Goal: Task Accomplishment & Management: Manage account settings

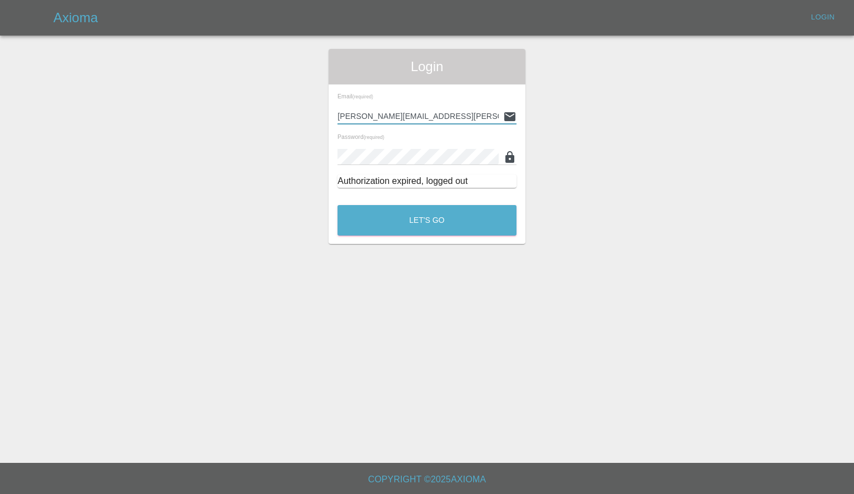
click at [442, 113] on input "[PERSON_NAME][EMAIL_ADDRESS][PERSON_NAME][DOMAIN_NAME]" at bounding box center [417, 116] width 161 height 16
click at [442, 113] on input "alex.kennett@axioma.co.uk" at bounding box center [417, 116] width 161 height 16
type input "georgecreedon1@icloud.com"
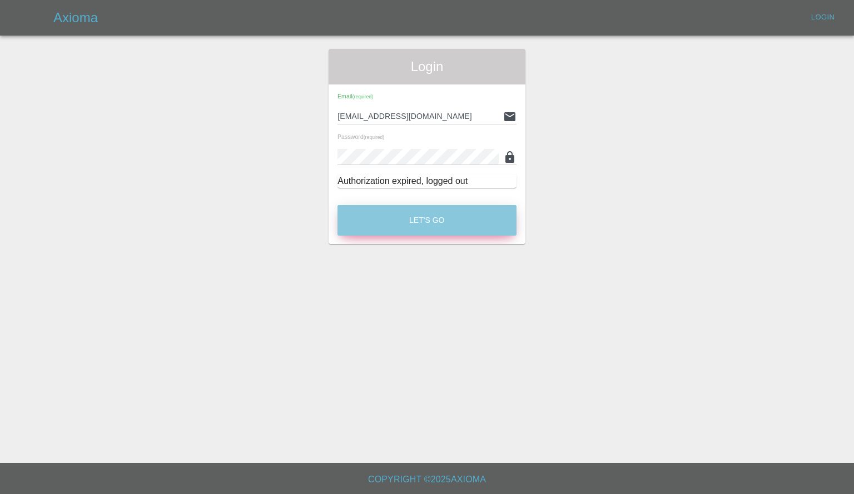
click at [412, 218] on button "Let's Go" at bounding box center [426, 220] width 179 height 31
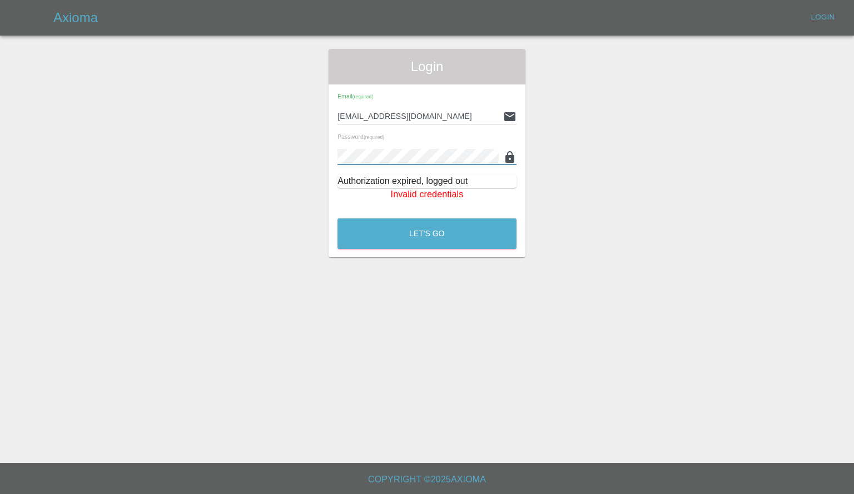
click at [337, 218] on button "Let's Go" at bounding box center [426, 233] width 179 height 31
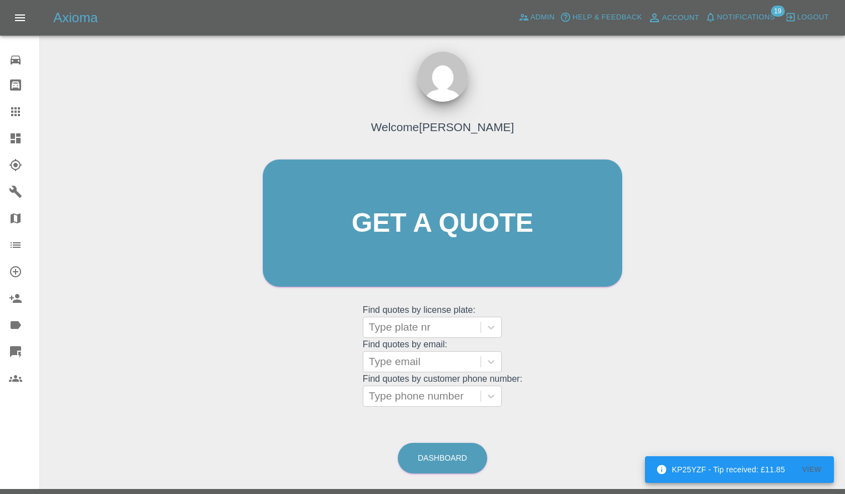
click at [1, 136] on link "Dashboard" at bounding box center [19, 138] width 39 height 27
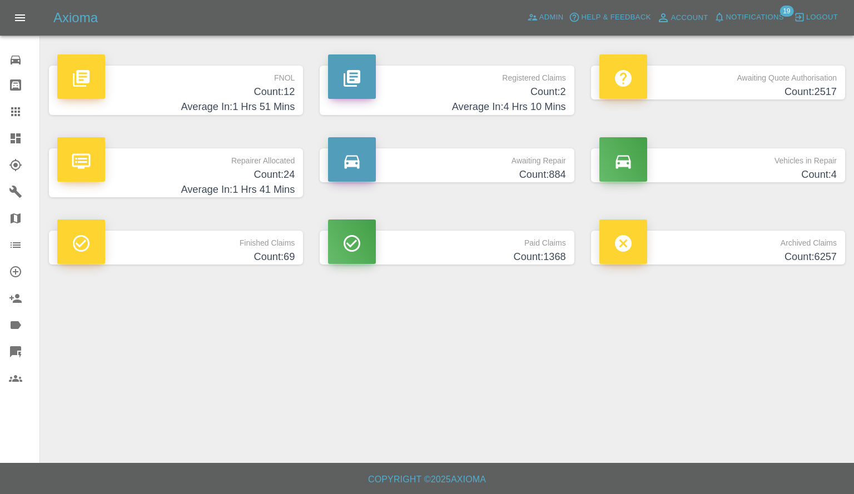
click at [762, 16] on span "Notifications" at bounding box center [755, 17] width 58 height 13
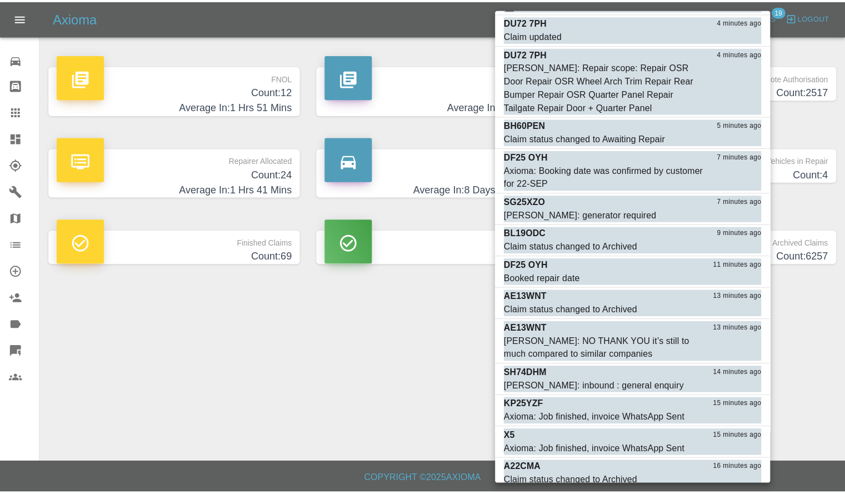
scroll to position [137, 0]
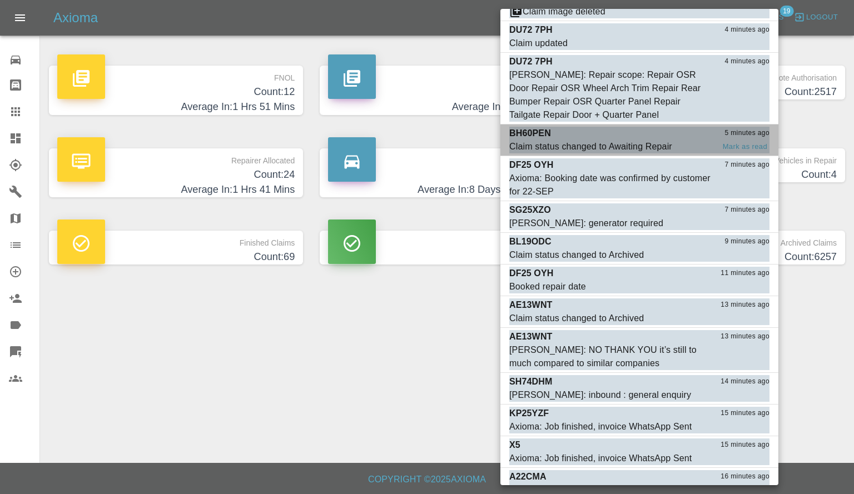
click at [594, 138] on div "BH60PEN 5 minutes ago" at bounding box center [639, 133] width 260 height 13
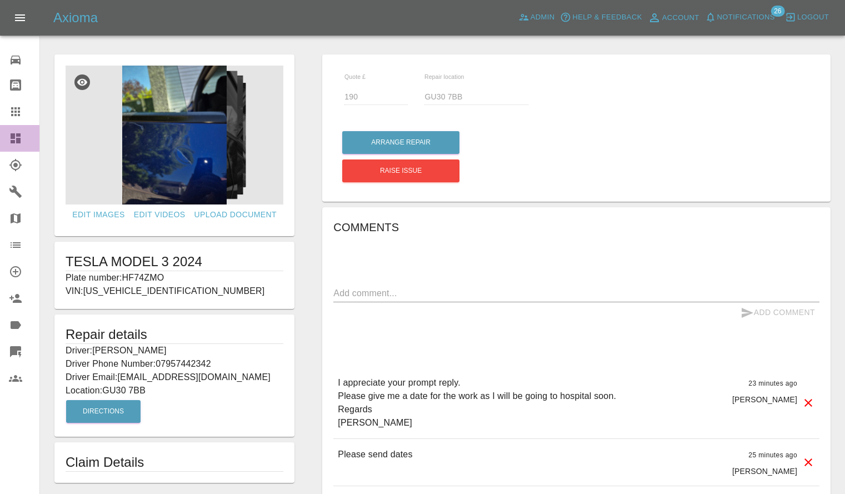
click at [0, 147] on link "Dashboard" at bounding box center [19, 138] width 39 height 27
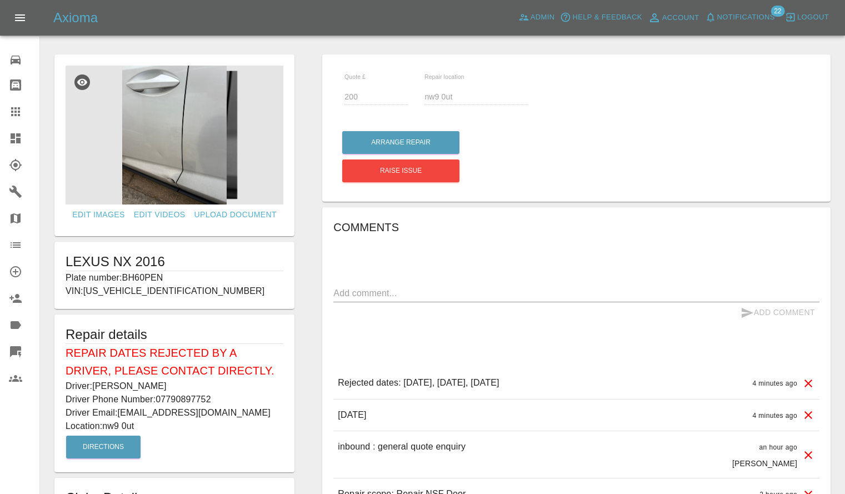
click at [140, 270] on h1 "LEXUS NX 2016" at bounding box center [175, 262] width 218 height 18
click at [142, 279] on p "Plate number: BH60PEN" at bounding box center [175, 277] width 218 height 13
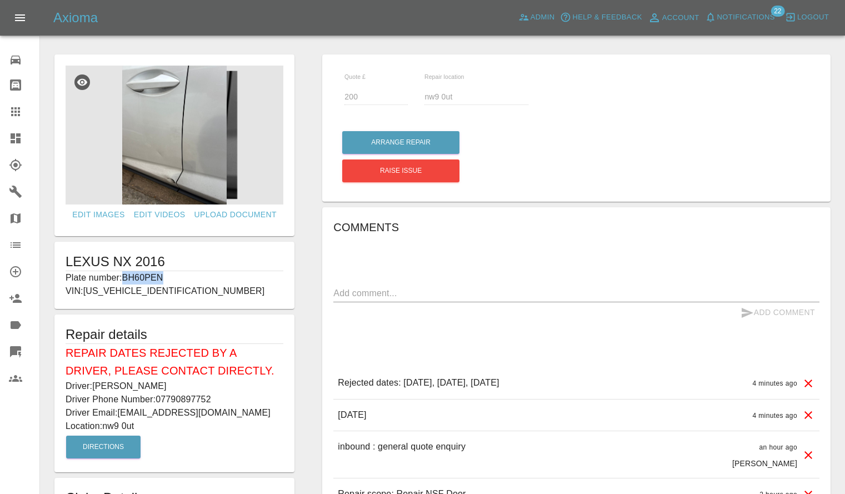
click at [142, 279] on p "Plate number: BH60PEN" at bounding box center [175, 277] width 218 height 13
click at [4, 122] on link "Claims" at bounding box center [19, 111] width 39 height 27
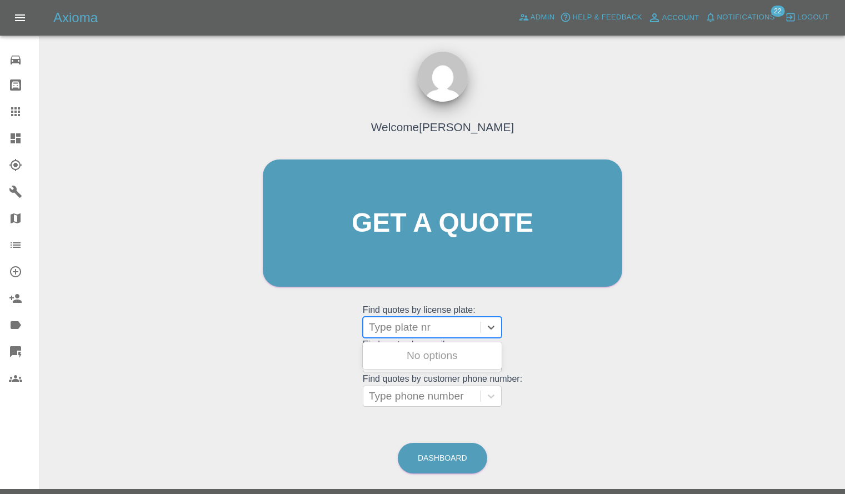
click at [420, 333] on div at bounding box center [422, 328] width 106 height 16
paste input "BH60PEN"
type input "BH60PEN"
click at [418, 352] on div "BH60PEN, Bidding" at bounding box center [432, 356] width 139 height 22
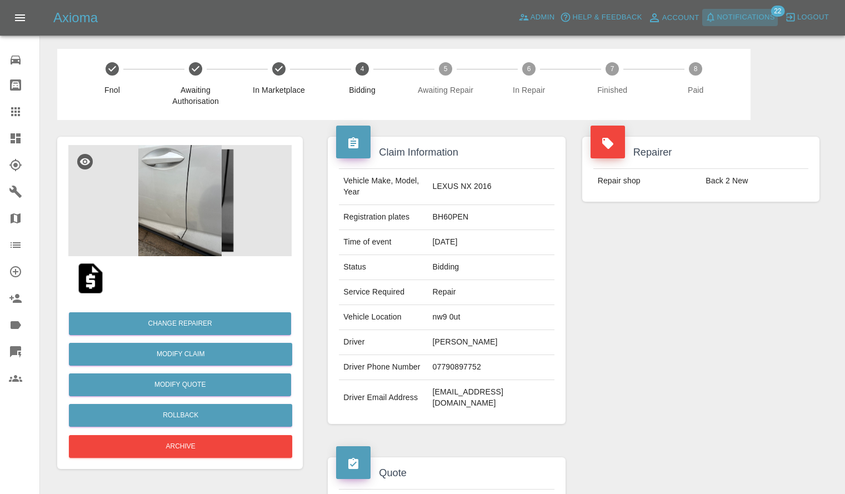
click at [712, 10] on button "Notifications" at bounding box center [740, 17] width 76 height 17
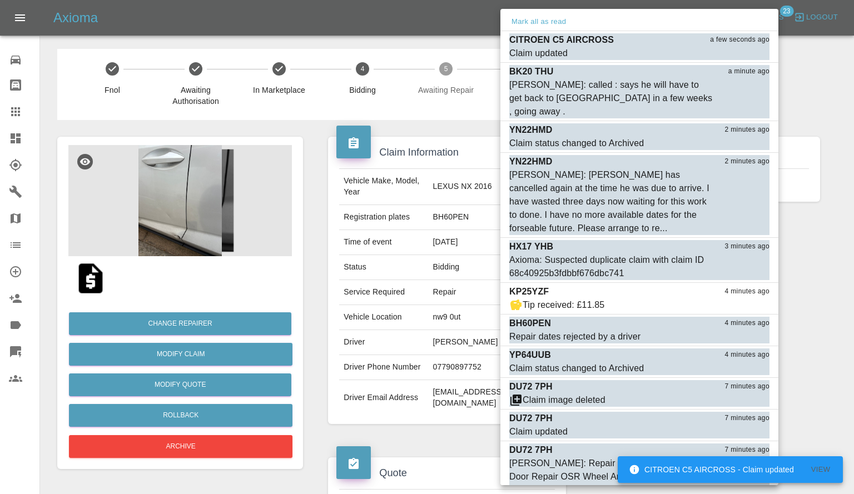
click at [408, 182] on div at bounding box center [427, 247] width 854 height 494
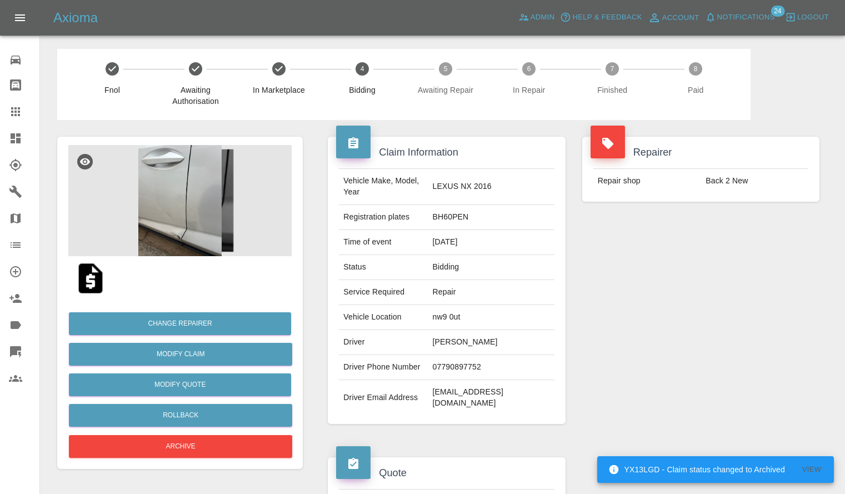
click at [631, 172] on td "Repair shop" at bounding box center [648, 181] width 108 height 24
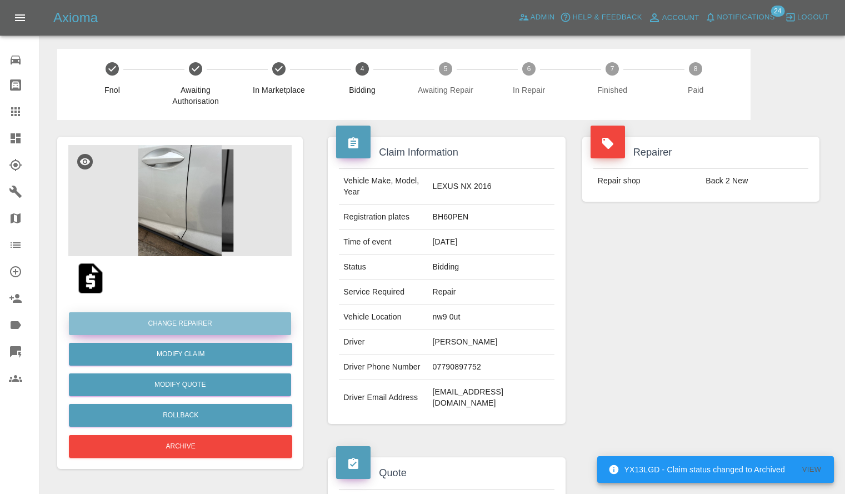
click at [182, 325] on button "Change Repairer" at bounding box center [180, 323] width 222 height 23
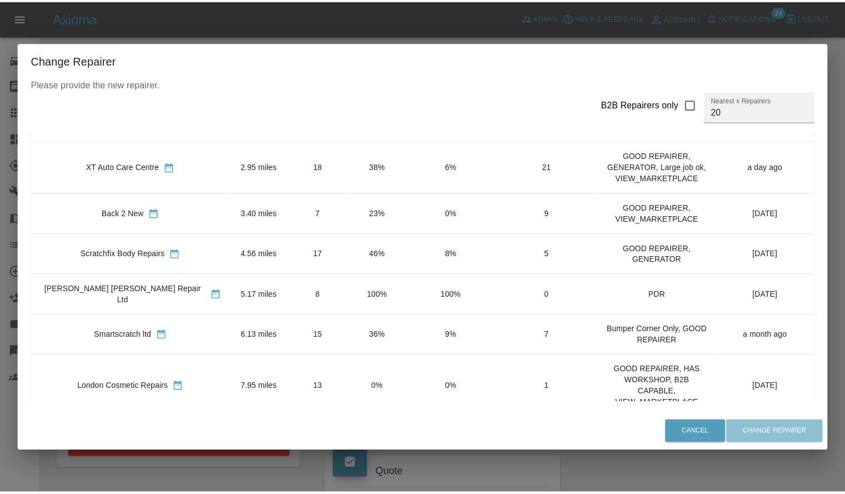
scroll to position [36, 0]
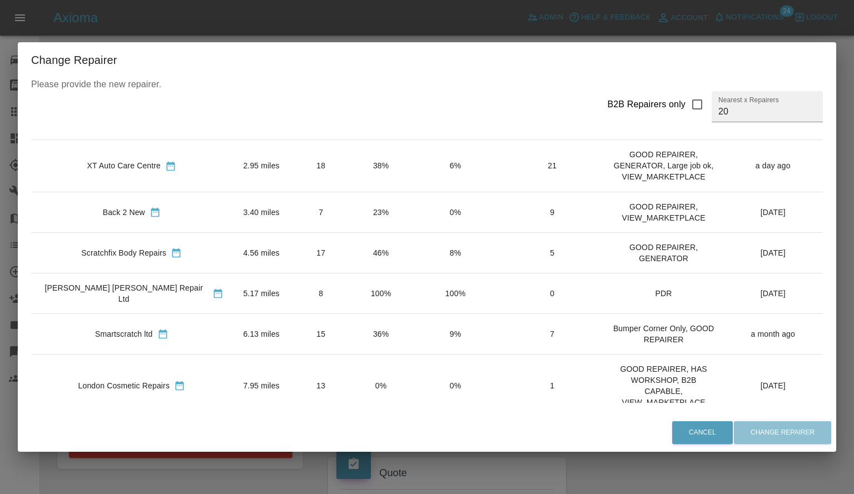
click at [351, 313] on td "36%" at bounding box center [380, 333] width 59 height 41
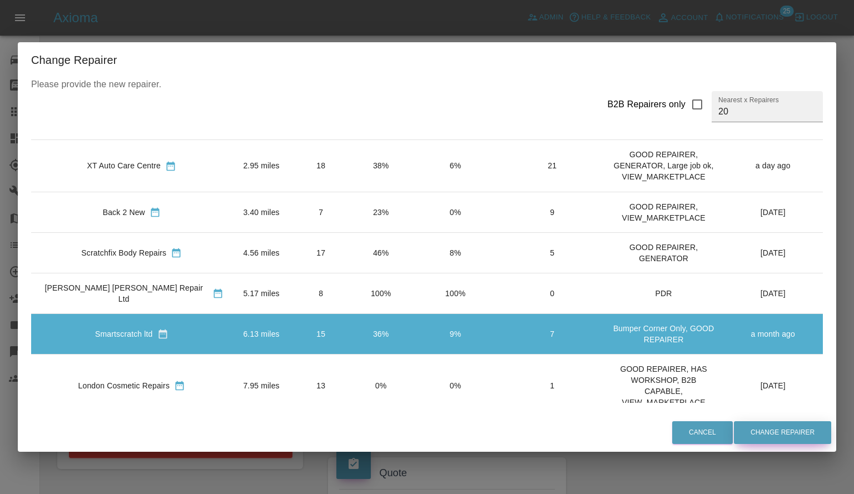
click at [764, 429] on button "Change Repairer" at bounding box center [782, 432] width 97 height 23
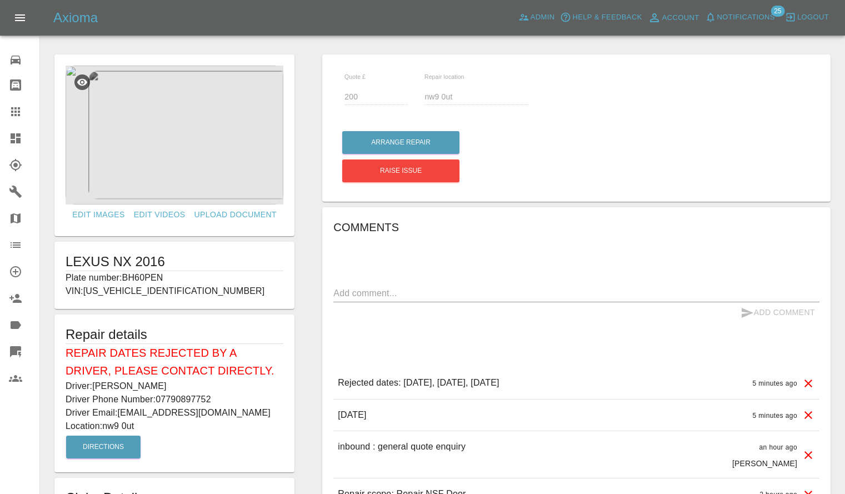
click at [810, 383] on icon at bounding box center [809, 384] width 8 height 8
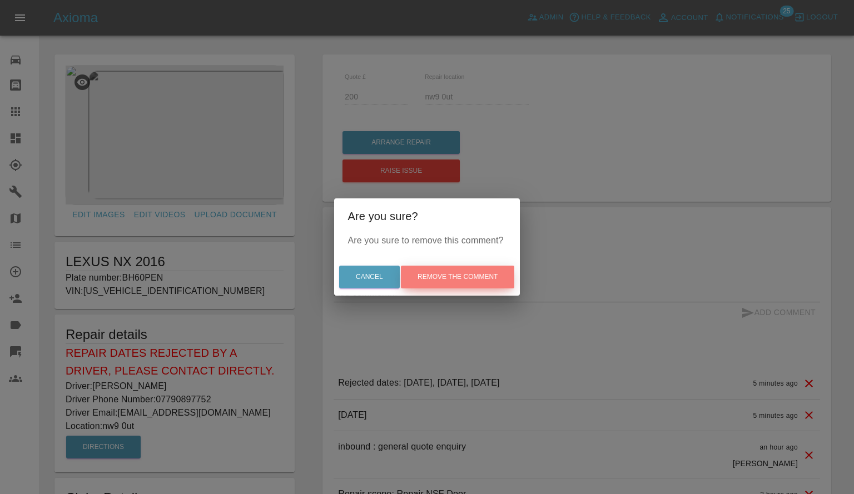
click at [487, 278] on button "Remove the comment" at bounding box center [457, 277] width 113 height 23
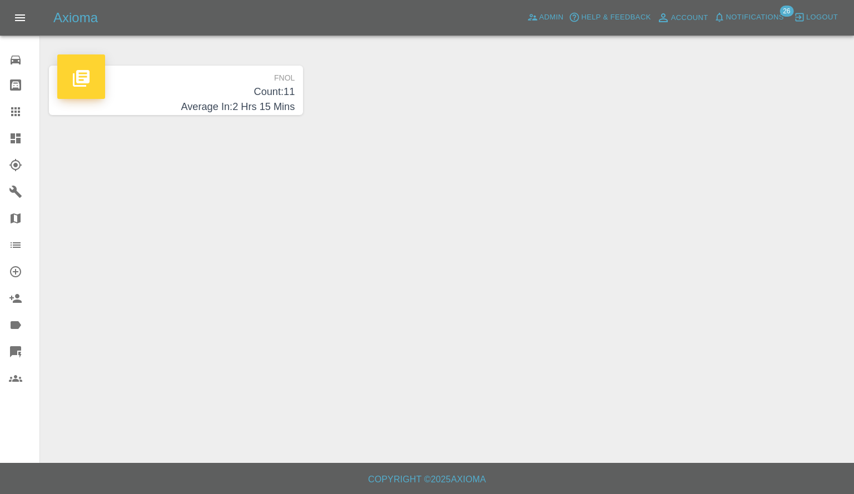
click at [764, 19] on span "Notifications" at bounding box center [755, 17] width 58 height 13
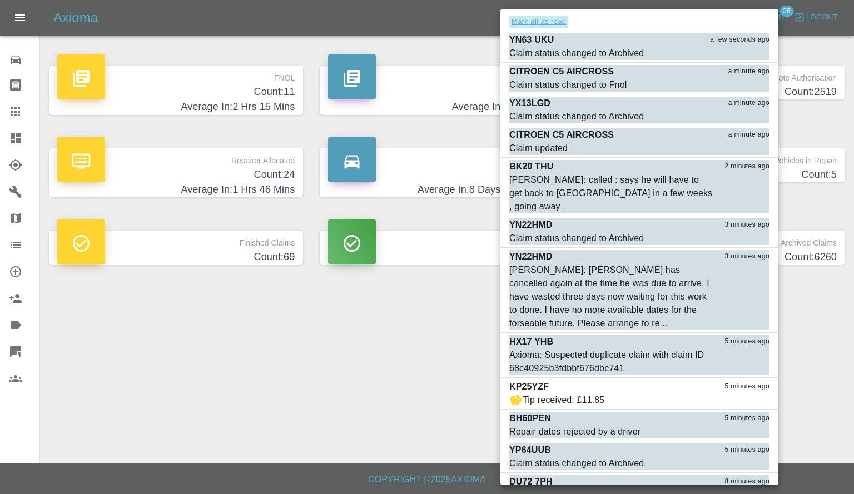
click at [555, 21] on button "Mark all as read" at bounding box center [538, 22] width 59 height 13
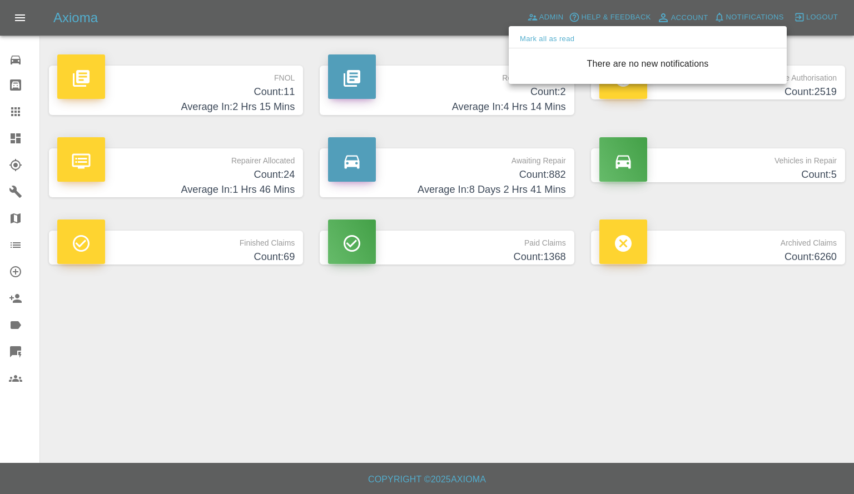
click at [502, 342] on div at bounding box center [427, 247] width 854 height 494
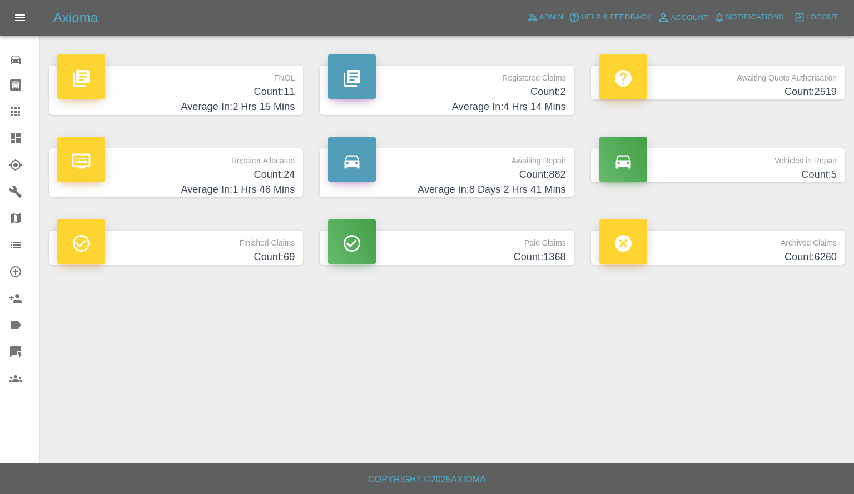
click at [247, 178] on h4 "Count: 24" at bounding box center [175, 174] width 237 height 15
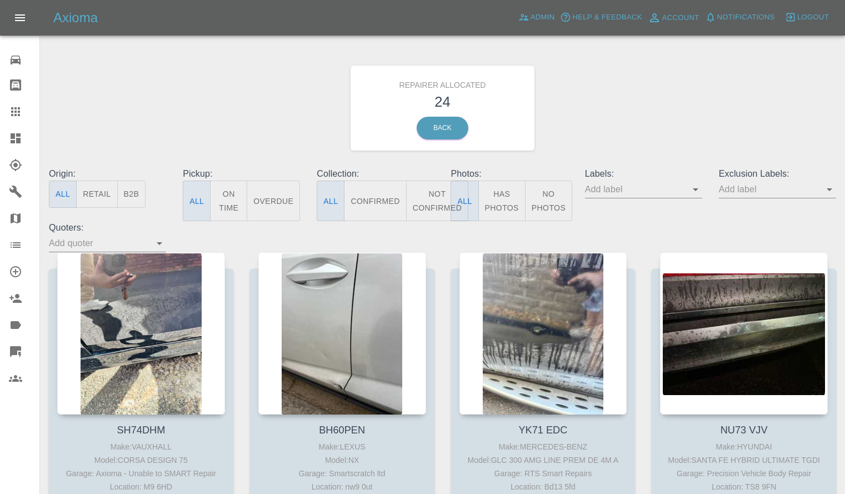
click at [110, 196] on button "Retail" at bounding box center [96, 194] width 41 height 27
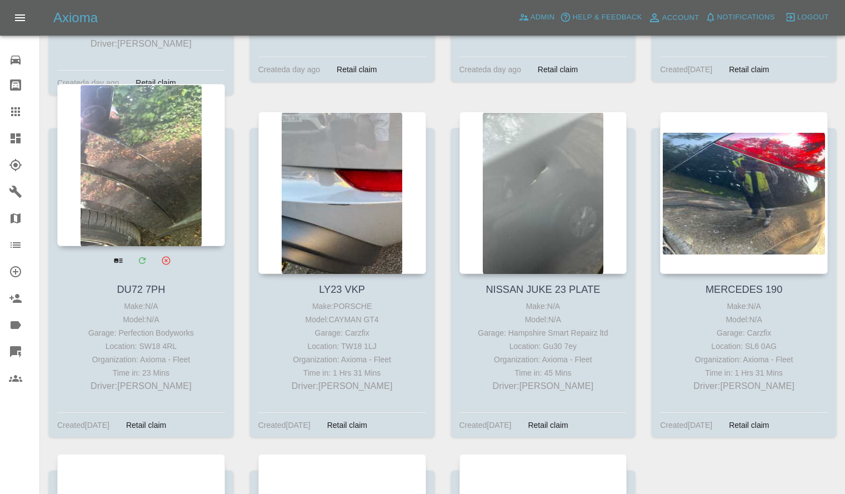
scroll to position [1208, 0]
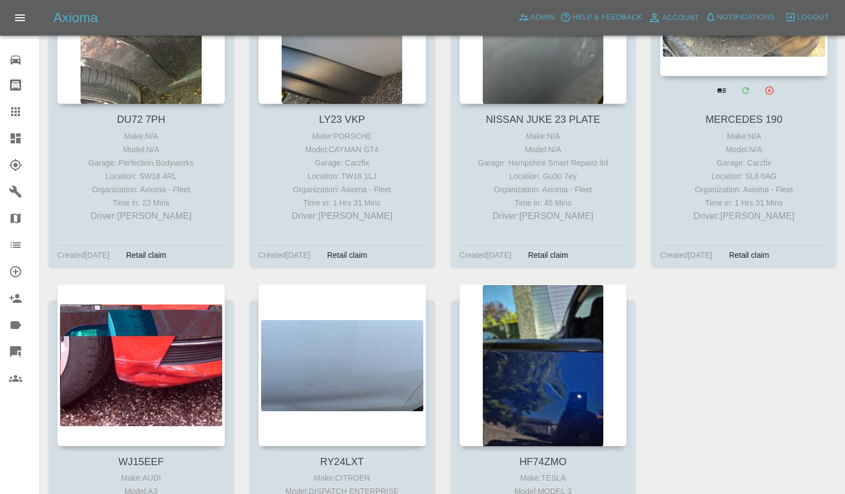
scroll to position [1566, 0]
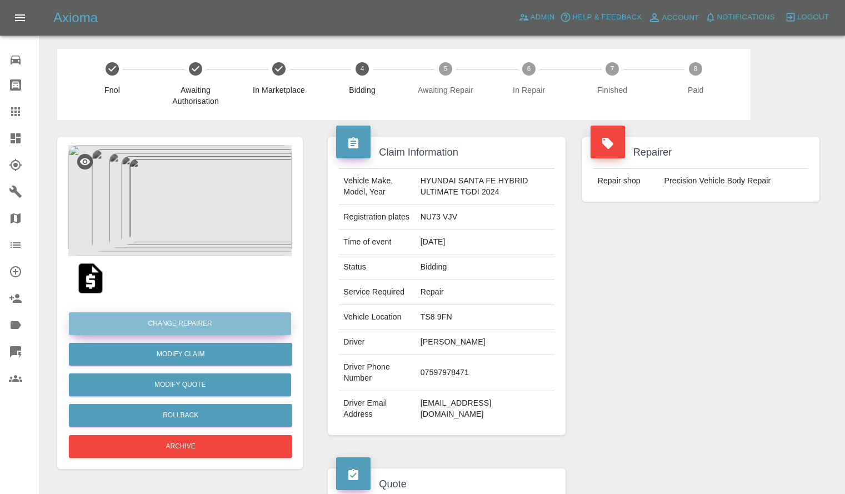
click at [182, 323] on button "Change Repairer" at bounding box center [180, 323] width 222 height 23
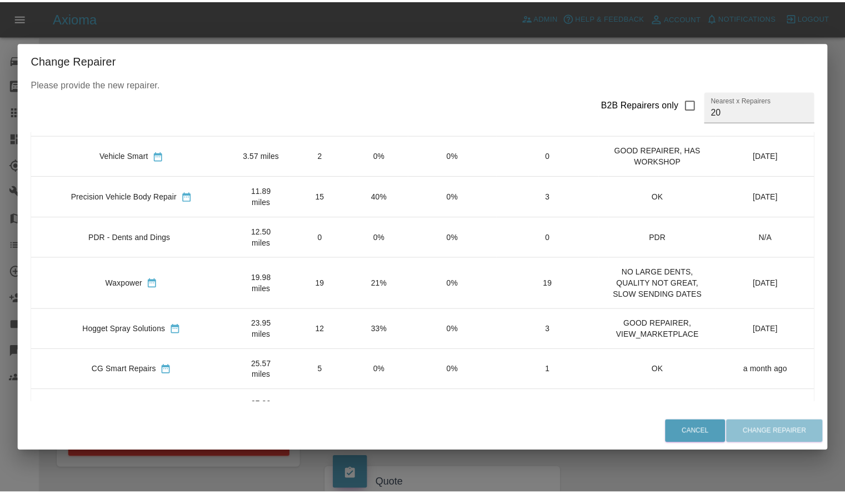
scroll to position [42, 0]
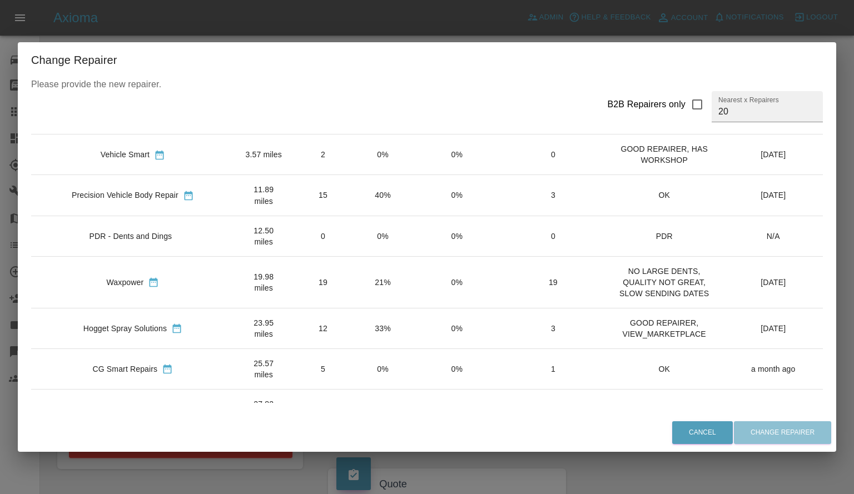
click at [353, 389] on td "14%" at bounding box center [382, 409] width 59 height 41
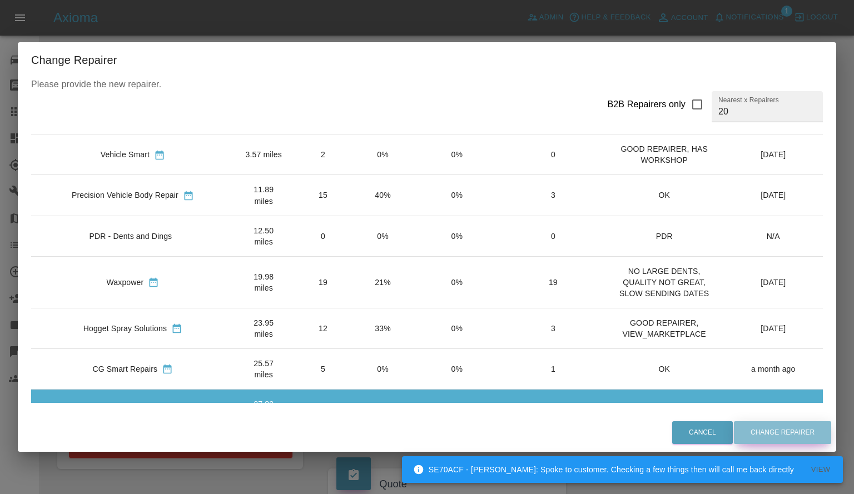
click at [791, 435] on button "Change Repairer" at bounding box center [782, 432] width 97 height 23
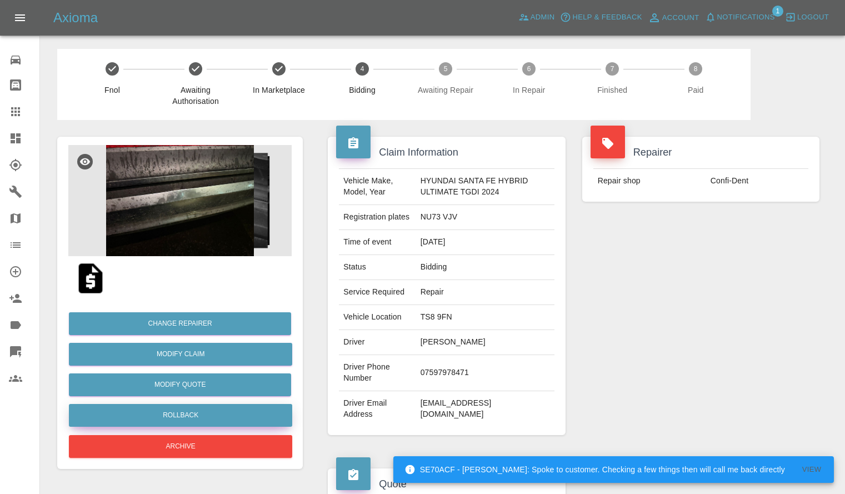
click at [165, 412] on button "Rollback" at bounding box center [180, 415] width 223 height 23
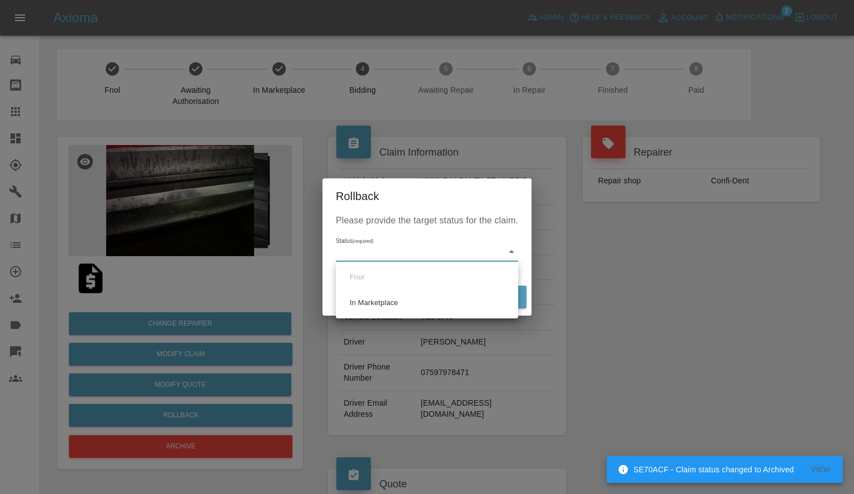
click at [209, 444] on div at bounding box center [427, 247] width 854 height 494
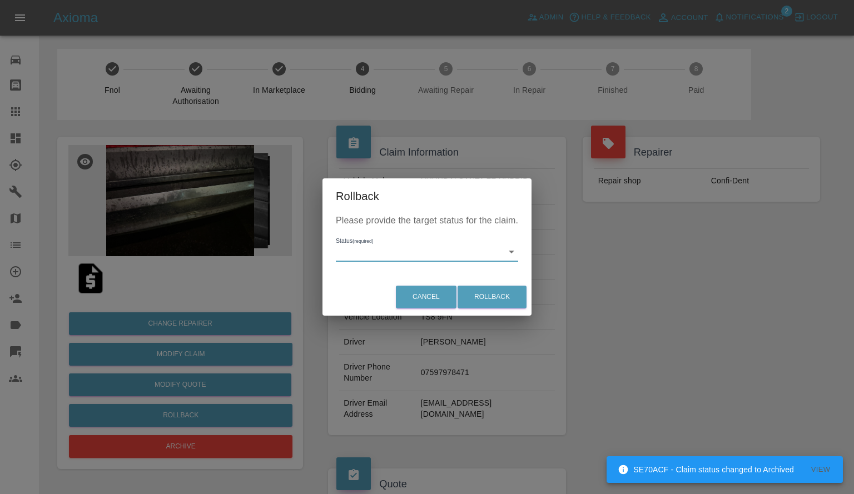
click at [190, 411] on div "Rollback Please provide the target status for the claim. Status (required) ​ Ca…" at bounding box center [427, 247] width 854 height 494
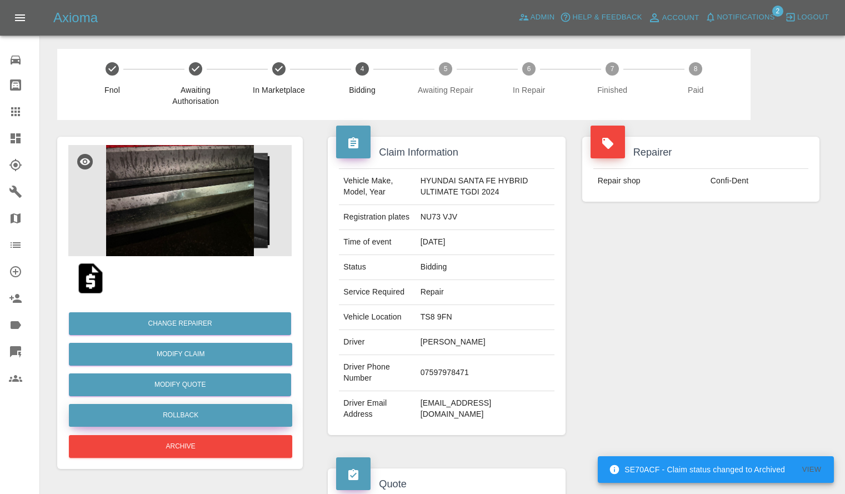
click at [190, 411] on button "Rollback" at bounding box center [180, 415] width 223 height 23
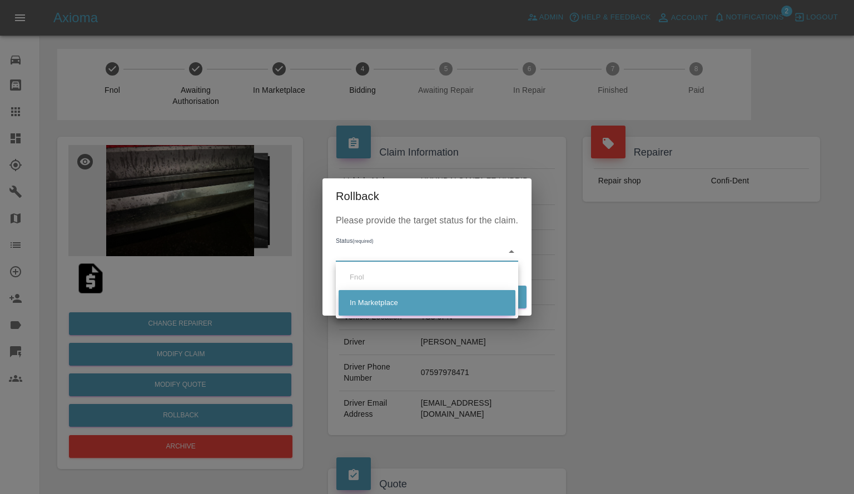
click at [378, 301] on li "In Marketplace" at bounding box center [426, 303] width 177 height 26
type input "in-marketplace"
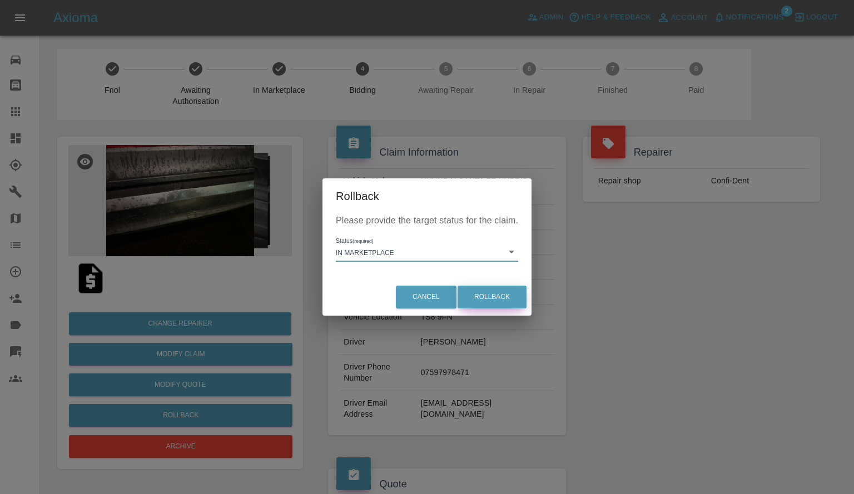
click at [483, 294] on button "Rollback" at bounding box center [491, 297] width 69 height 23
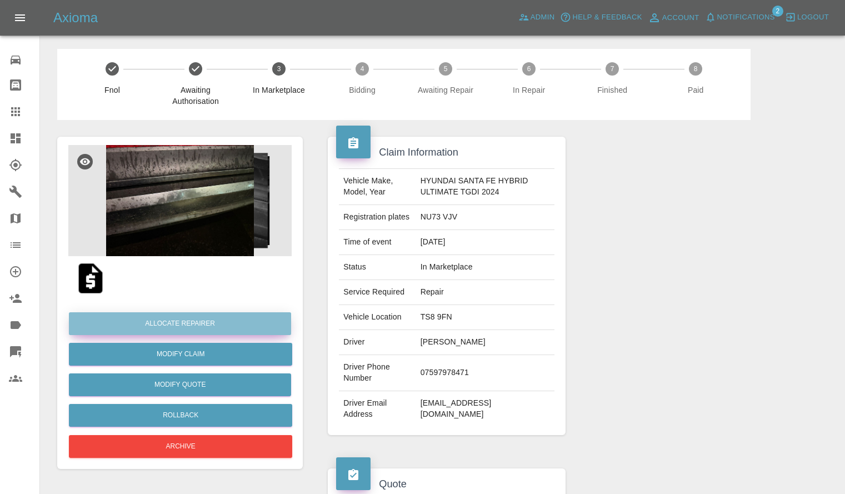
click at [187, 321] on button "Allocate Repairer" at bounding box center [180, 323] width 222 height 23
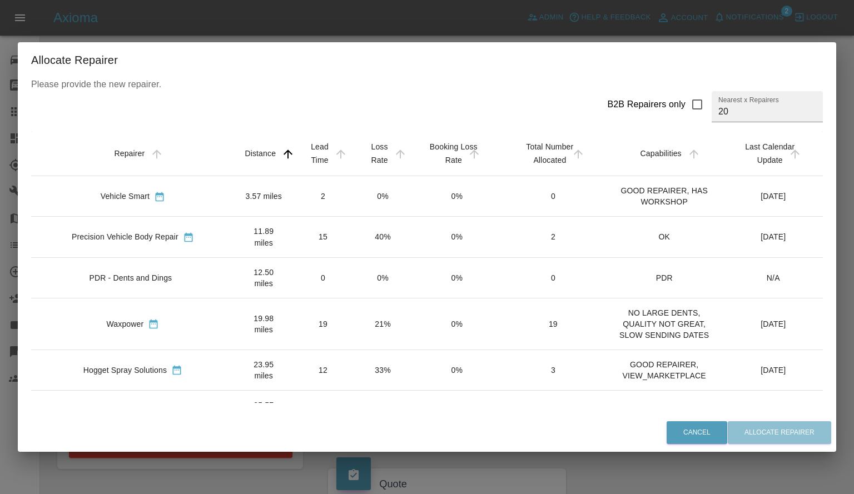
click at [353, 431] on td "14%" at bounding box center [382, 451] width 59 height 41
click at [772, 434] on button "Allocate Repairer" at bounding box center [778, 432] width 103 height 23
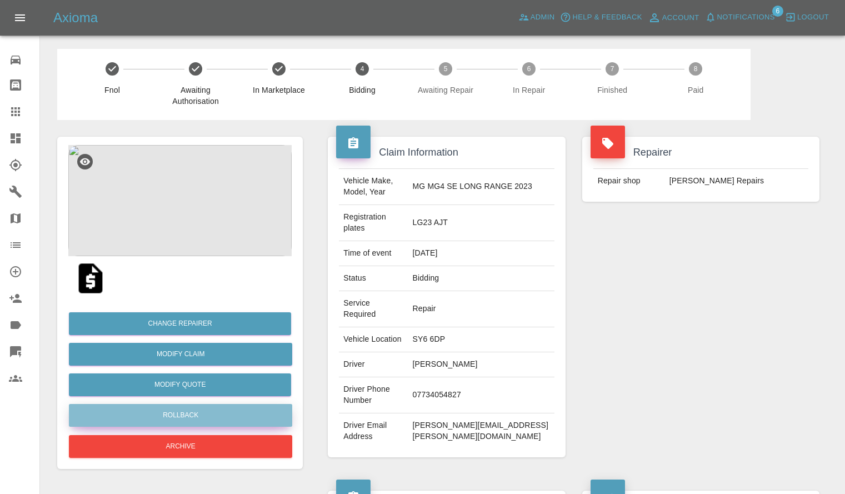
click at [190, 411] on button "Rollback" at bounding box center [180, 415] width 223 height 23
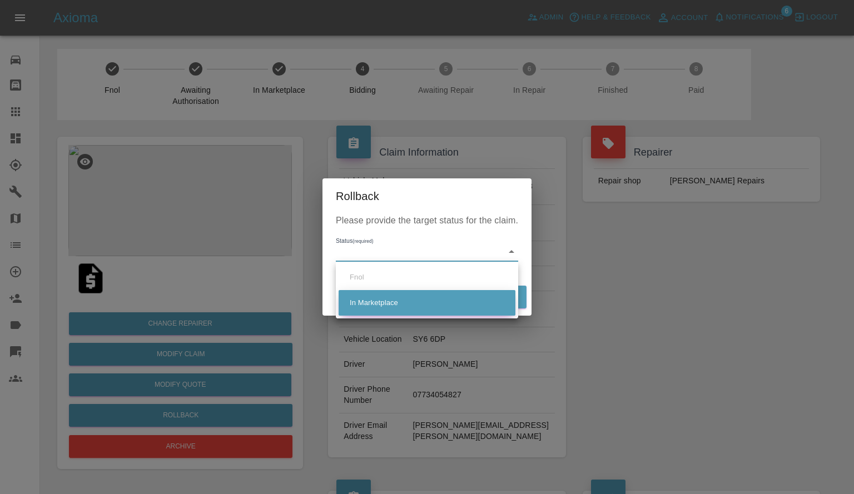
click at [405, 297] on li "In Marketplace" at bounding box center [426, 303] width 177 height 26
type input "in-marketplace"
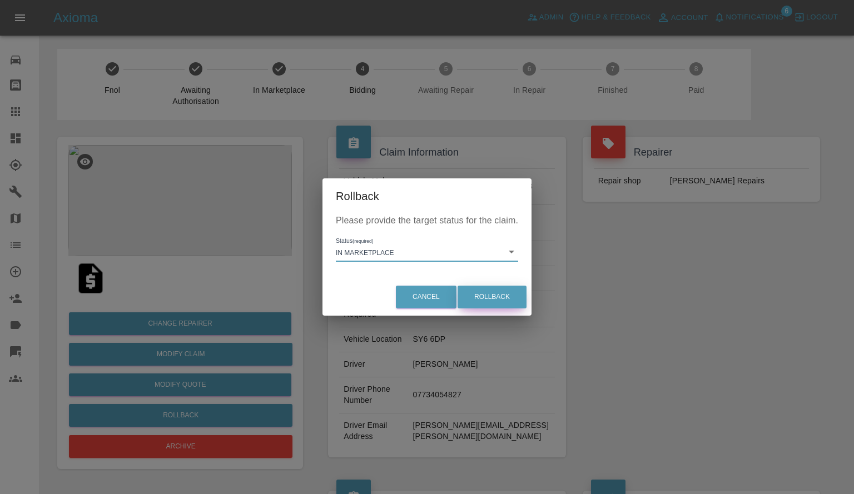
click at [480, 300] on button "Rollback" at bounding box center [491, 297] width 69 height 23
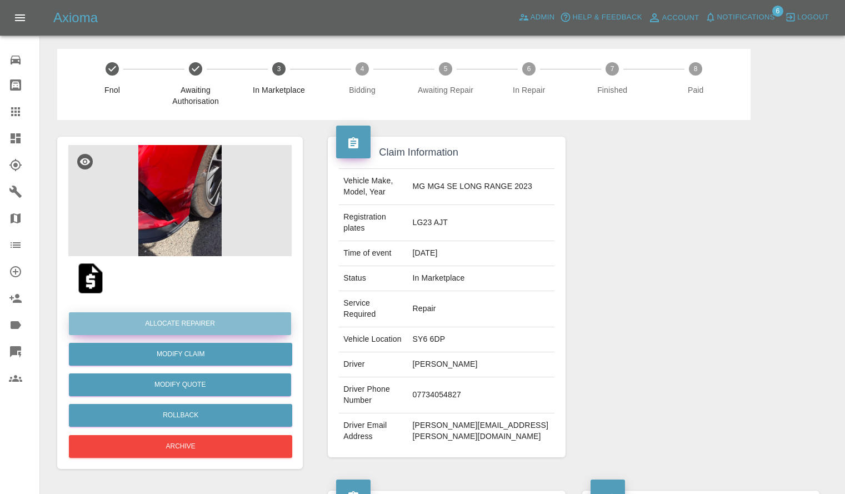
click at [184, 321] on button "Allocate Repairer" at bounding box center [180, 323] width 222 height 23
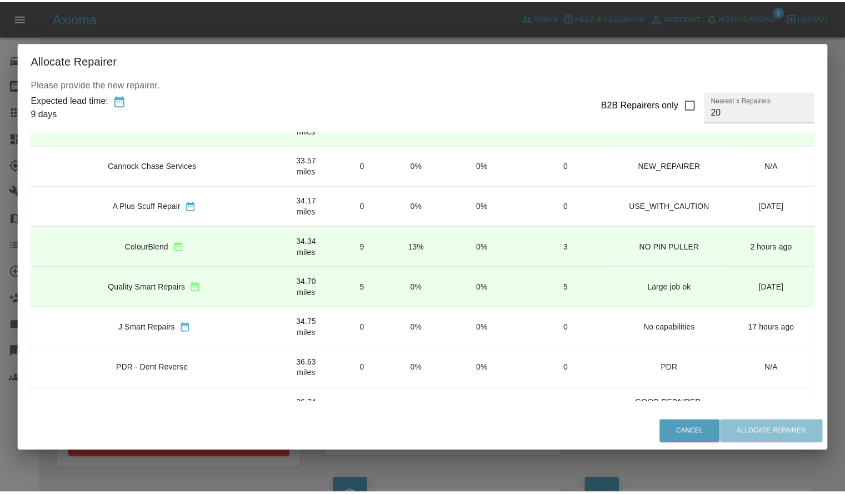
scroll to position [276, 0]
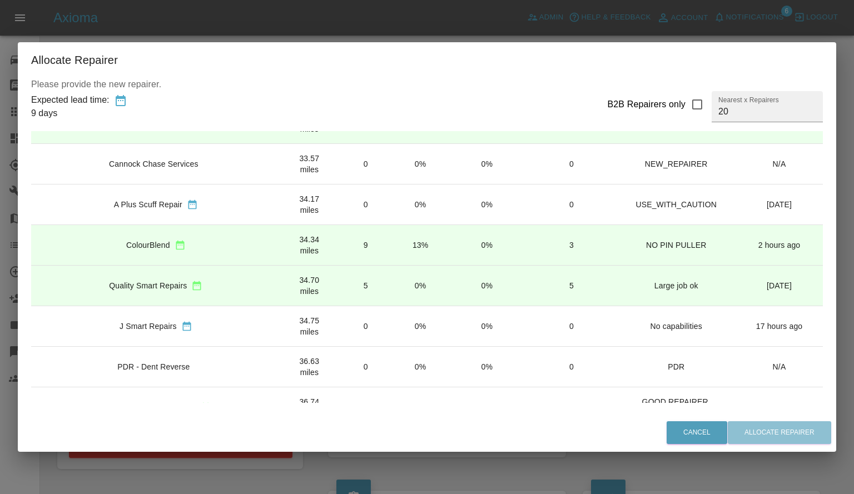
click at [393, 254] on td "13%" at bounding box center [420, 245] width 54 height 41
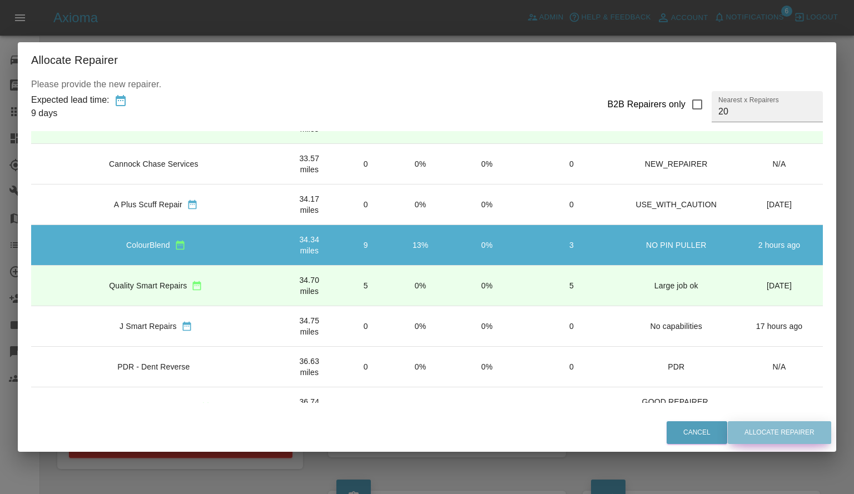
click at [771, 433] on button "Allocate Repairer" at bounding box center [778, 432] width 103 height 23
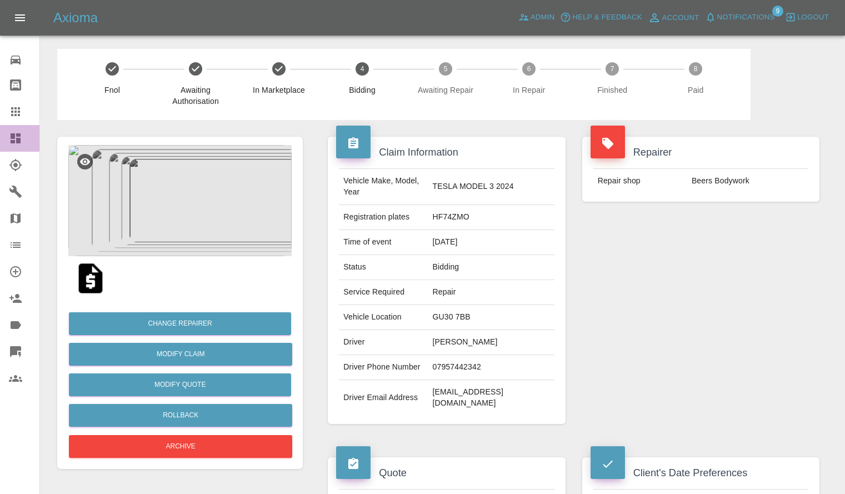
click at [13, 140] on icon at bounding box center [16, 138] width 10 height 10
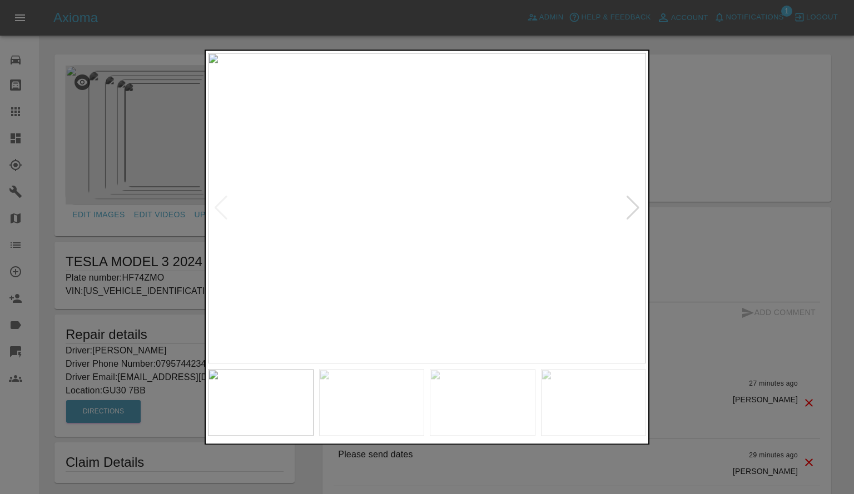
click at [631, 207] on div at bounding box center [632, 208] width 15 height 24
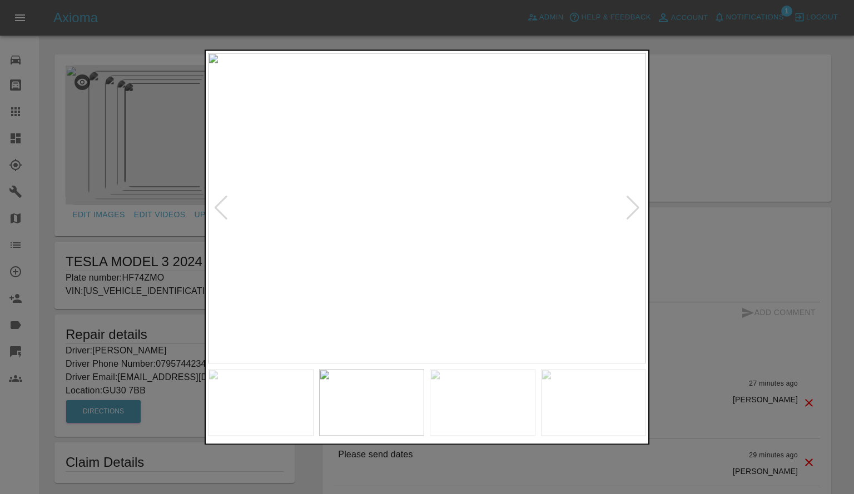
click at [631, 207] on div at bounding box center [632, 208] width 15 height 24
click at [631, 207] on img at bounding box center [427, 208] width 438 height 311
click at [685, 222] on div at bounding box center [427, 247] width 854 height 494
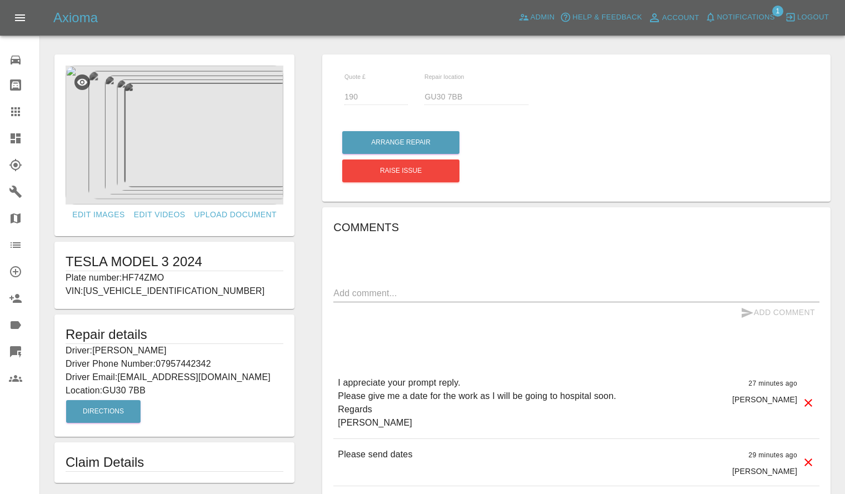
click at [180, 164] on img at bounding box center [175, 135] width 218 height 139
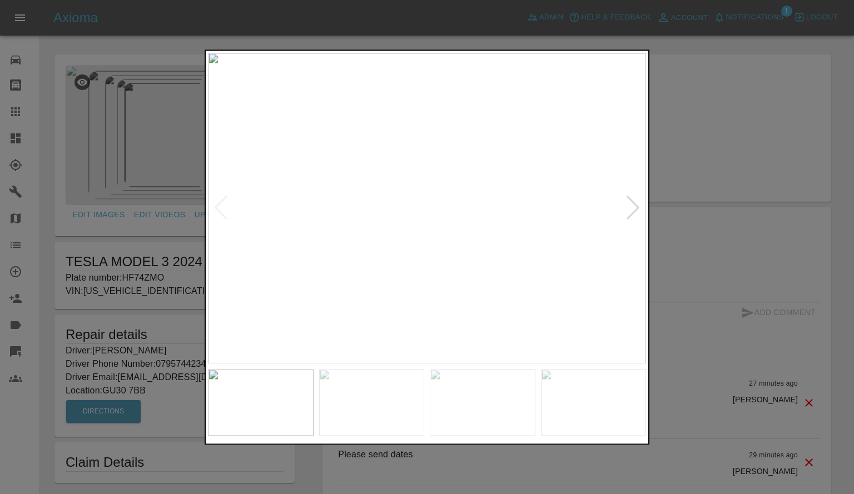
click at [630, 210] on div at bounding box center [632, 208] width 15 height 24
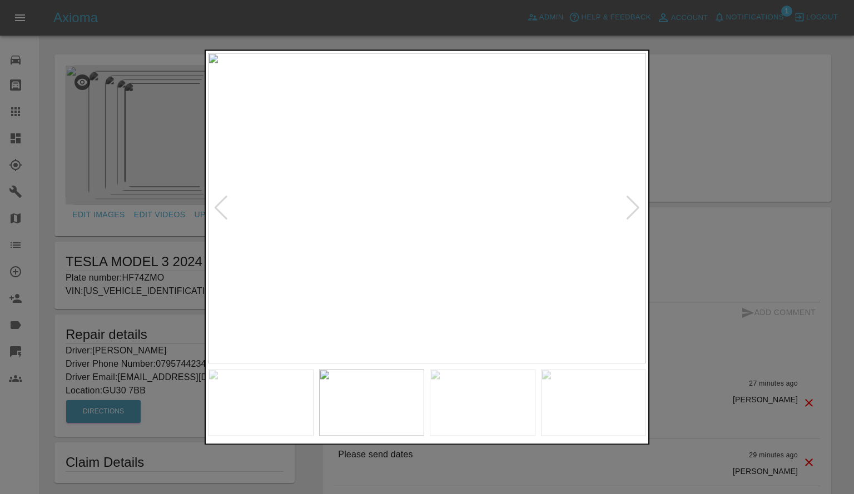
click at [410, 196] on img at bounding box center [427, 208] width 438 height 311
click at [442, 251] on img at bounding box center [446, 356] width 1314 height 933
click at [386, 177] on img at bounding box center [444, 366] width 1314 height 933
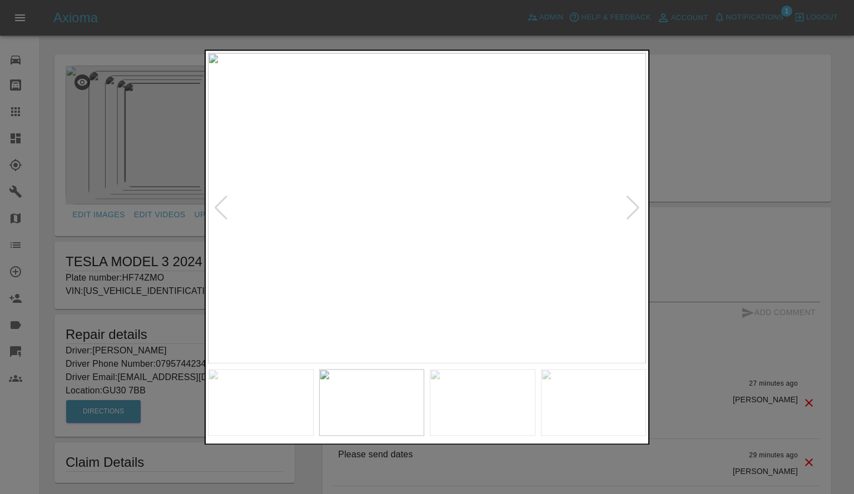
click at [717, 208] on div at bounding box center [427, 247] width 854 height 494
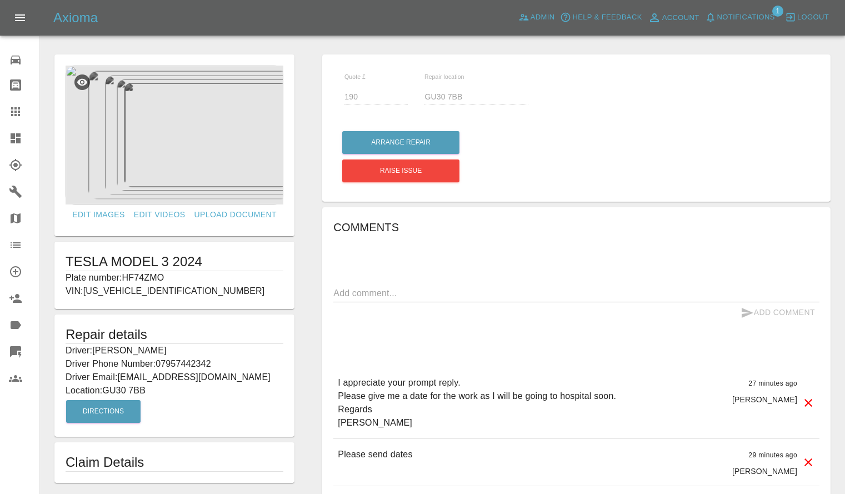
click at [192, 167] on img at bounding box center [175, 135] width 218 height 139
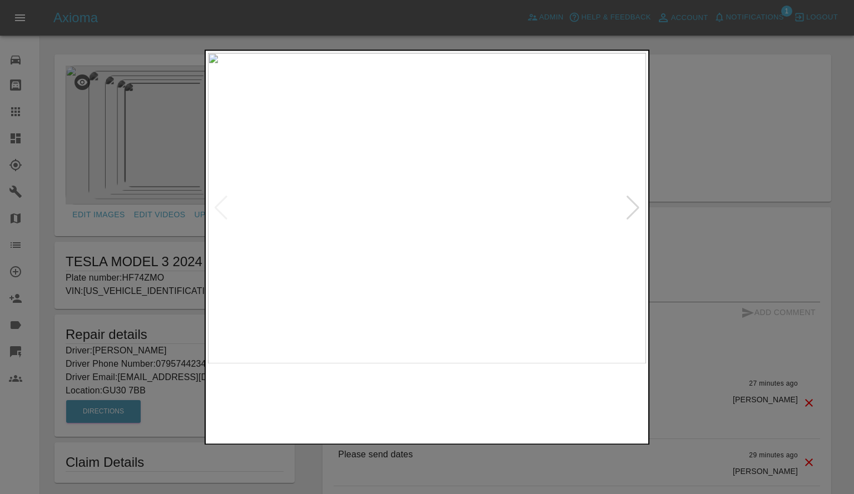
click at [627, 206] on div at bounding box center [632, 208] width 15 height 24
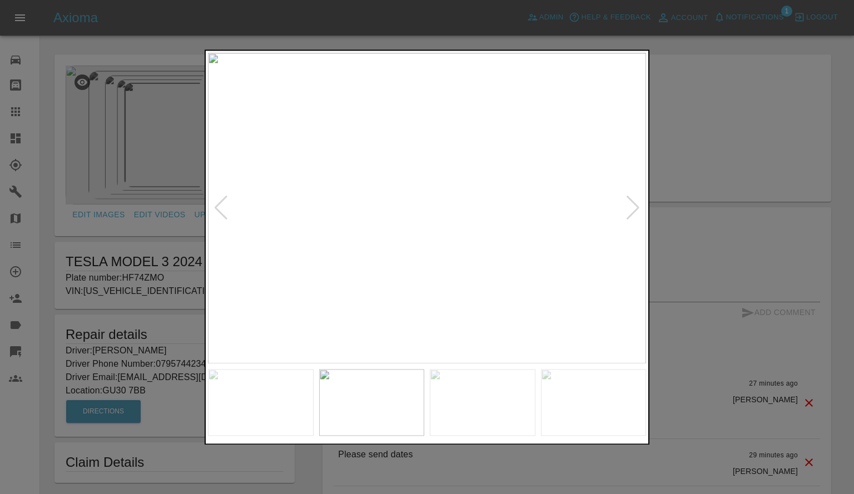
click at [627, 206] on div at bounding box center [632, 208] width 15 height 24
click at [694, 232] on div at bounding box center [427, 247] width 854 height 494
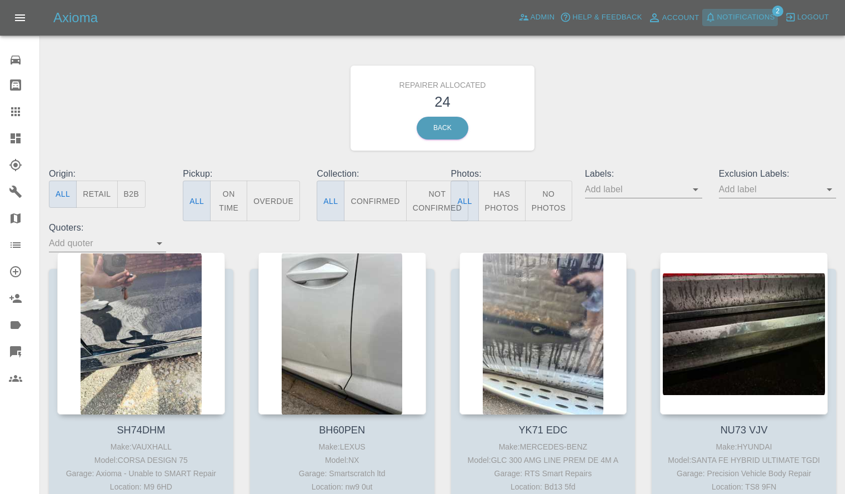
click at [735, 18] on span "Notifications" at bounding box center [746, 17] width 58 height 13
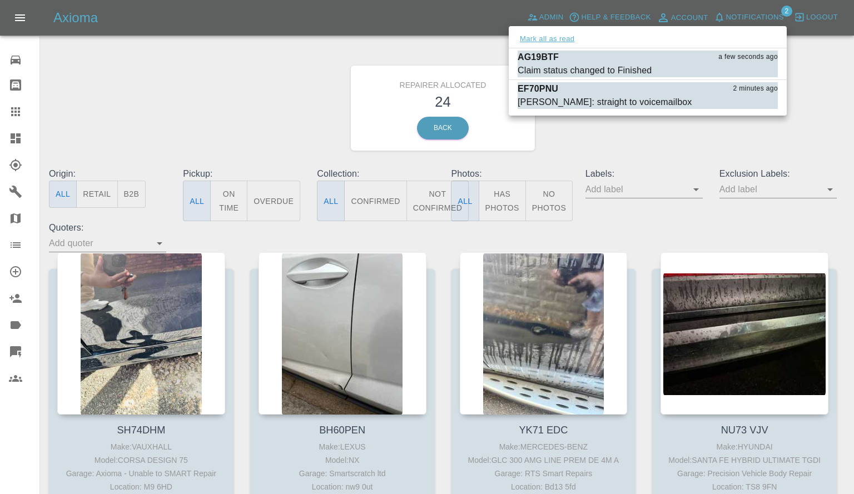
click at [564, 38] on button "Mark all as read" at bounding box center [546, 39] width 59 height 13
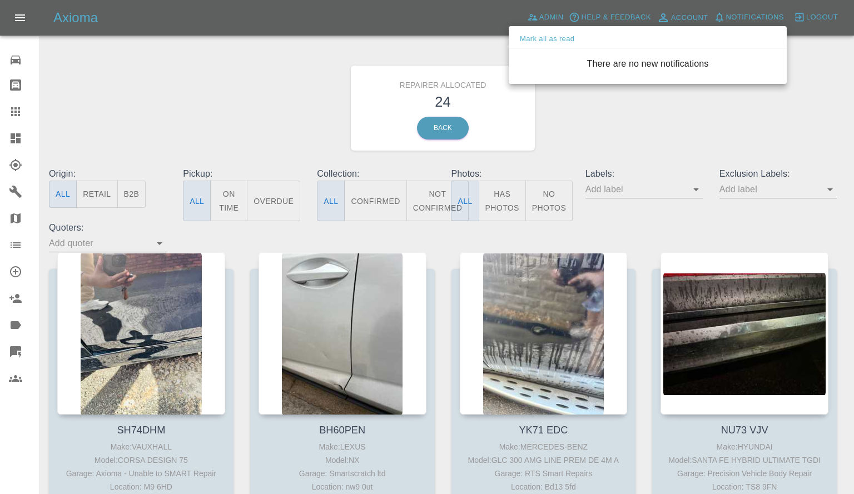
click at [590, 73] on div "There are no new notifications" at bounding box center [647, 63] width 278 height 31
click at [591, 90] on div at bounding box center [427, 247] width 854 height 494
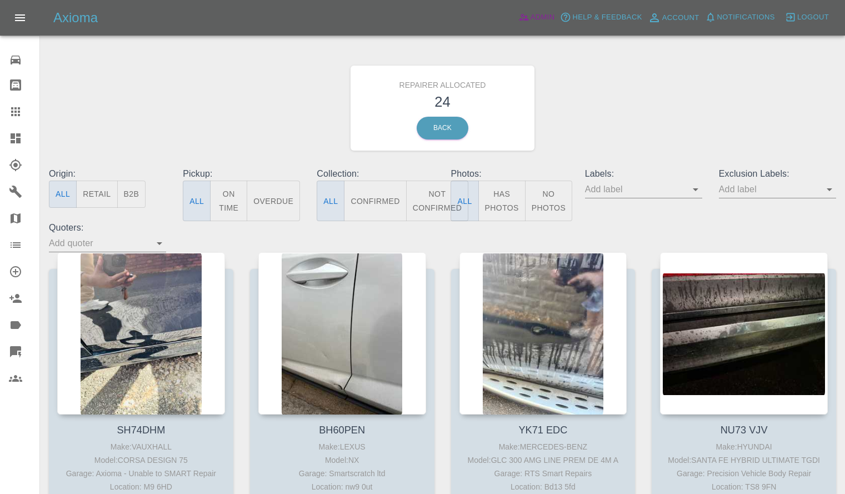
click at [538, 19] on span "Admin" at bounding box center [543, 17] width 24 height 13
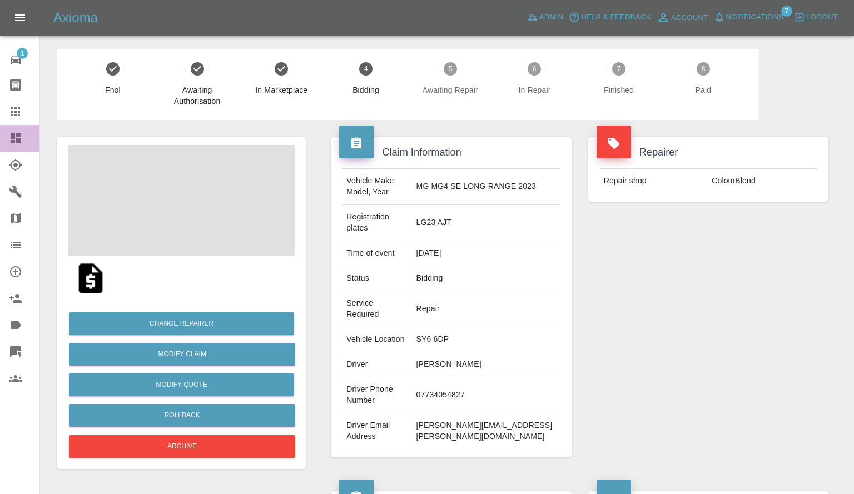
click at [15, 138] on icon at bounding box center [16, 138] width 10 height 10
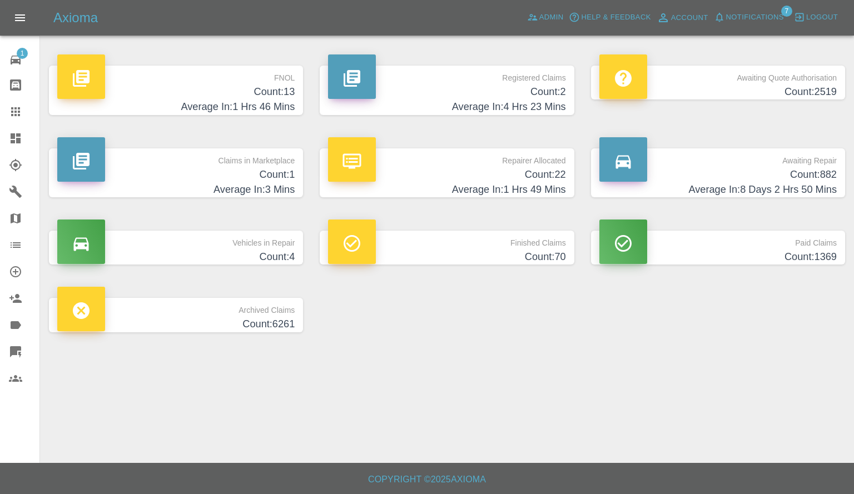
click at [687, 168] on h4 "Count: 882" at bounding box center [717, 174] width 237 height 15
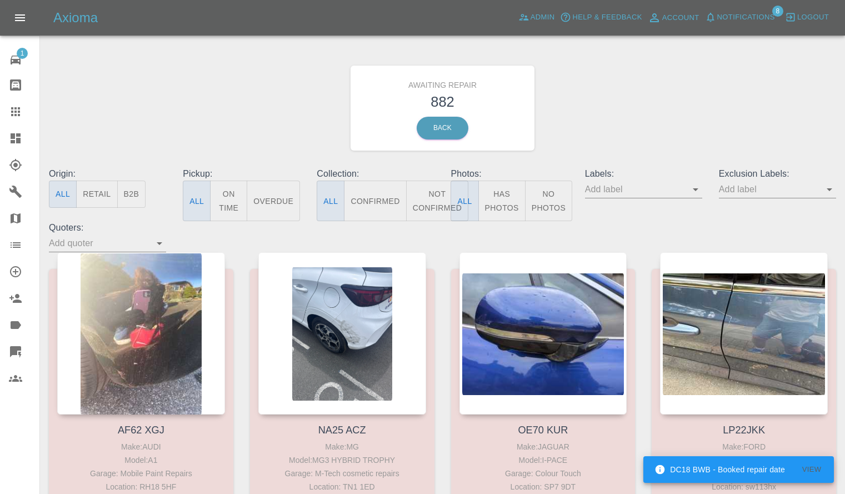
scroll to position [39379, 0]
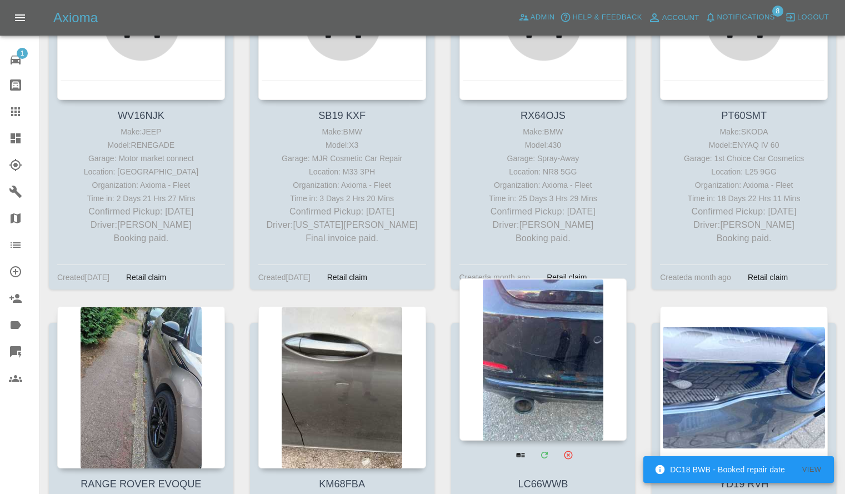
click at [565, 278] on div at bounding box center [544, 359] width 168 height 162
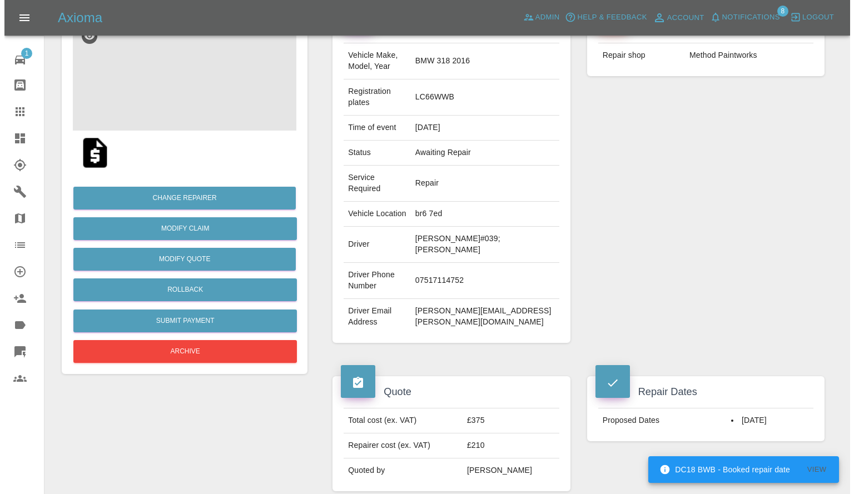
scroll to position [127, 0]
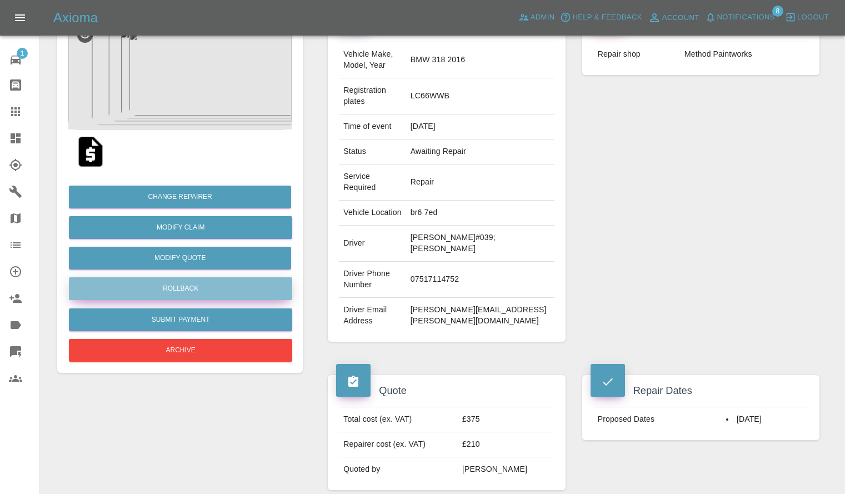
click at [170, 290] on button "Rollback" at bounding box center [180, 288] width 223 height 23
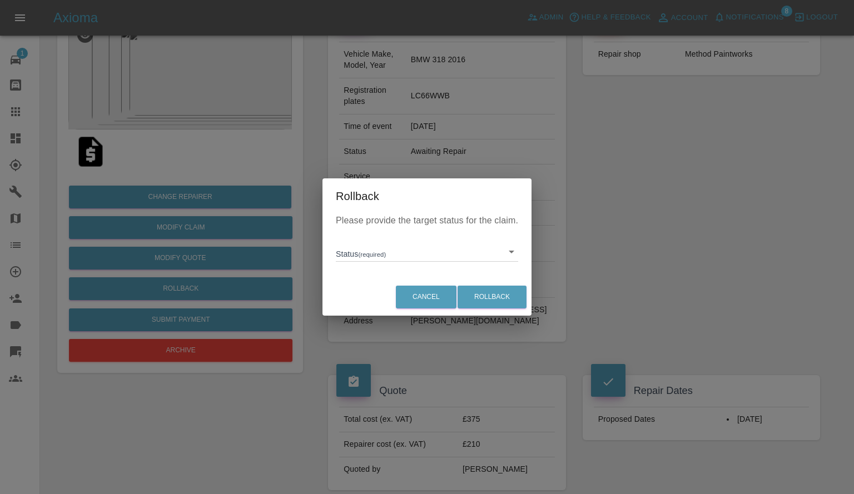
click at [390, 255] on body "Axioma Admin Help & Feedback Account Notifications 8 Logout 1 Repair home Bodys…" at bounding box center [427, 503] width 854 height 1260
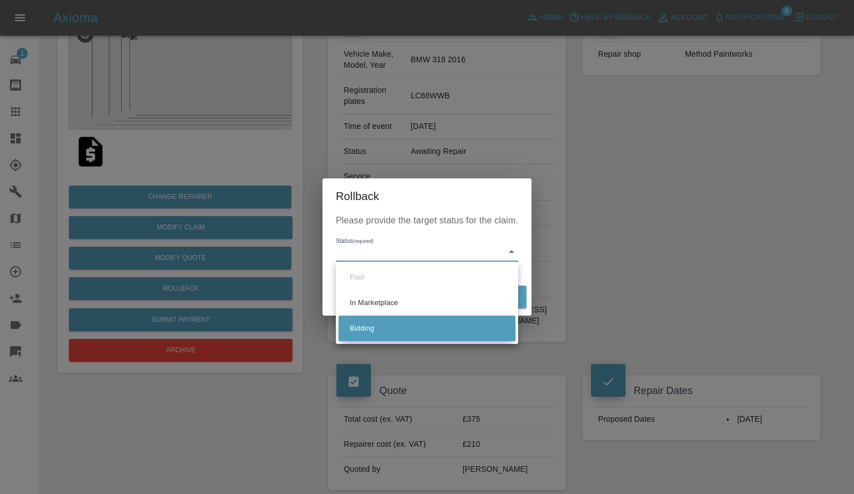
click at [388, 331] on li "Bidding" at bounding box center [426, 329] width 177 height 26
type input "bidding"
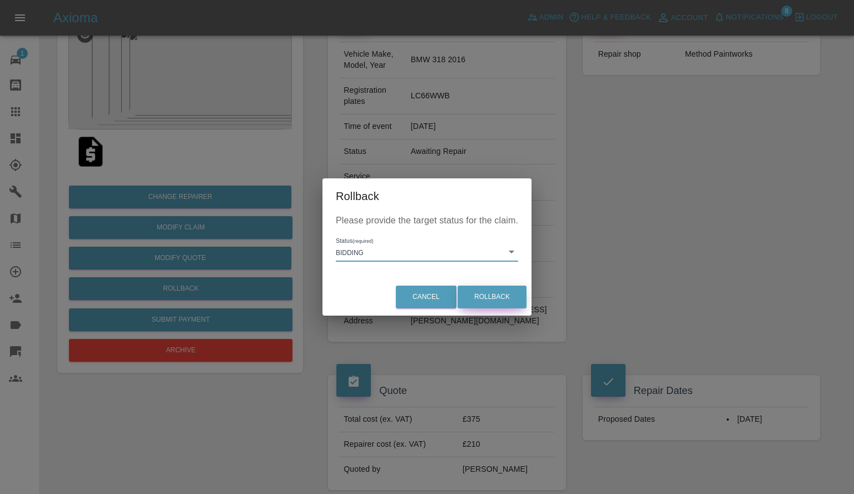
click at [491, 307] on button "Rollback" at bounding box center [491, 297] width 69 height 23
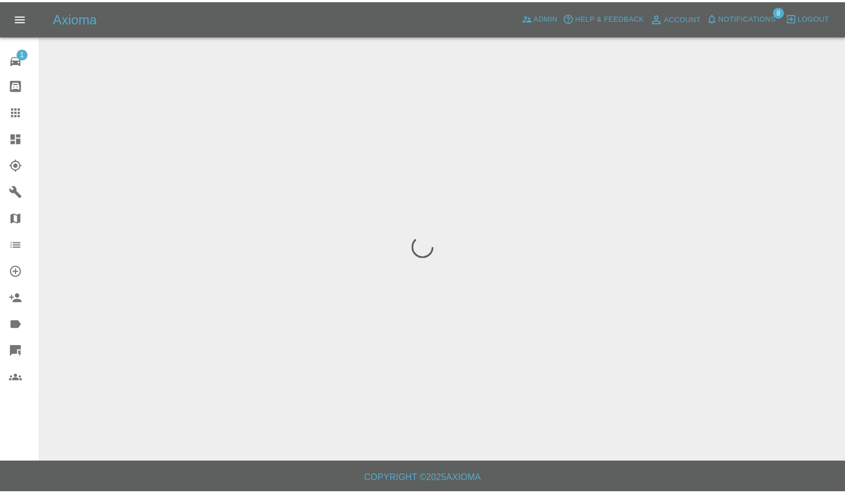
scroll to position [0, 0]
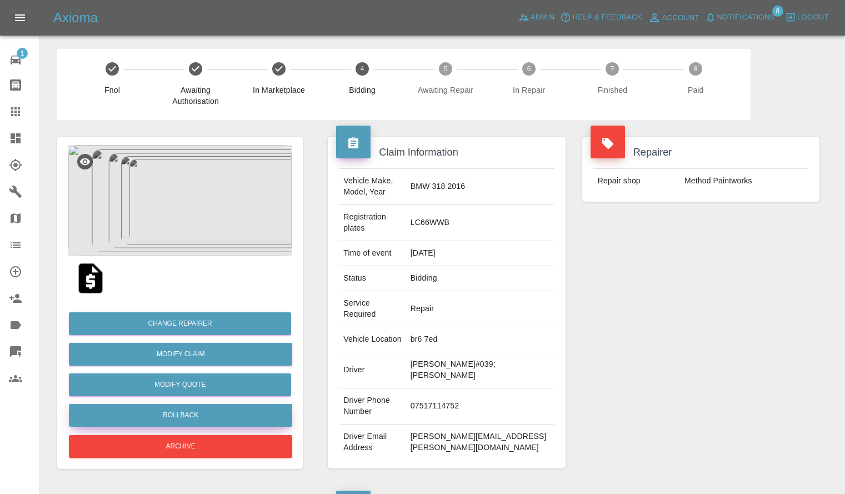
click at [181, 406] on button "Rollback" at bounding box center [180, 415] width 223 height 23
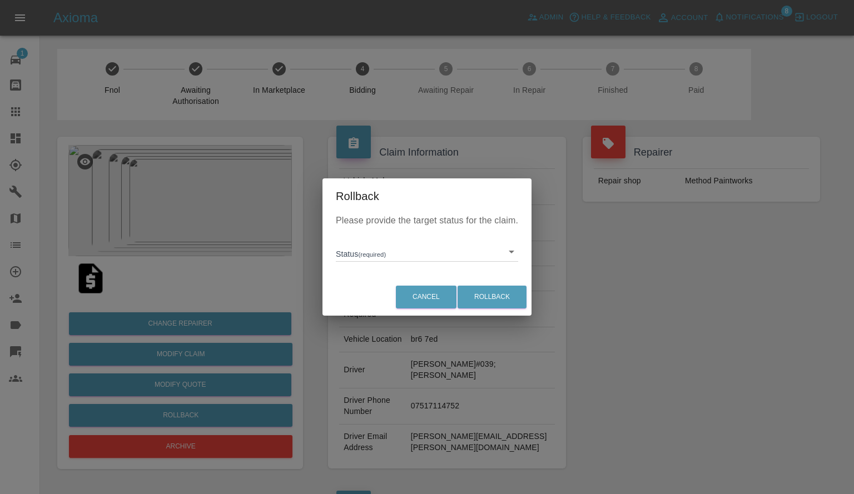
click at [177, 390] on div "Rollback Please provide the target status for the claim. Status (required) ​ Ca…" at bounding box center [427, 247] width 854 height 494
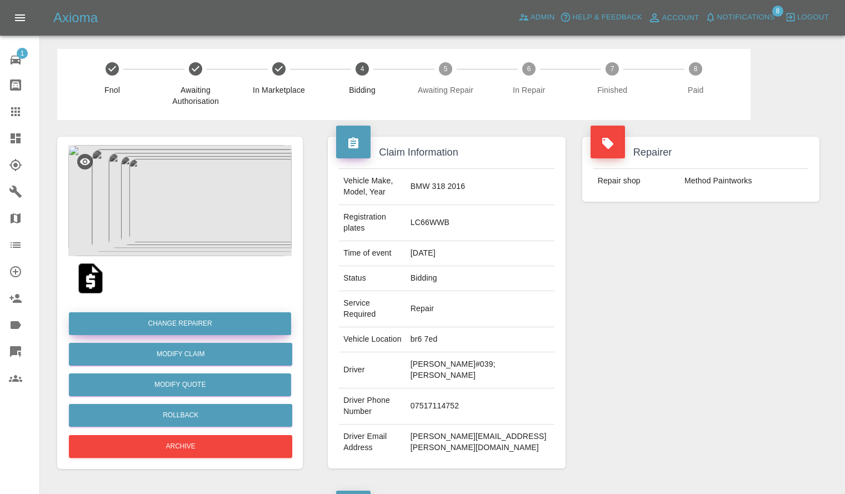
click at [186, 327] on button "Change Repairer" at bounding box center [180, 323] width 222 height 23
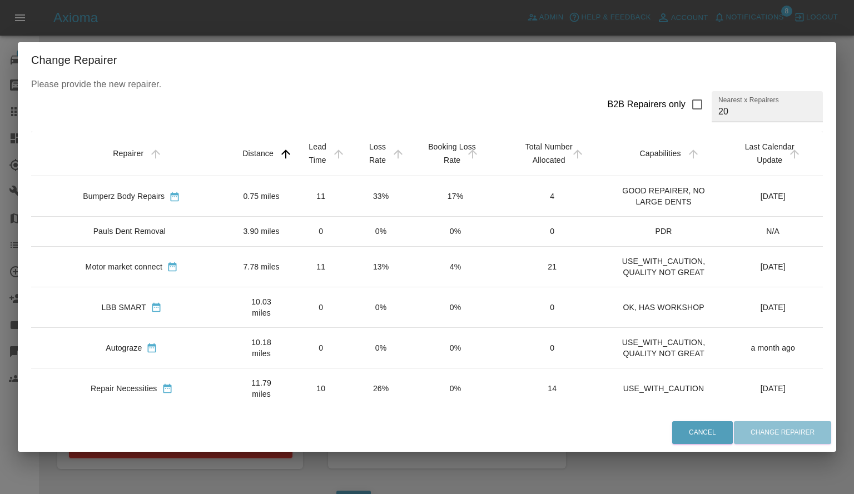
click at [351, 260] on td "13%" at bounding box center [380, 266] width 59 height 41
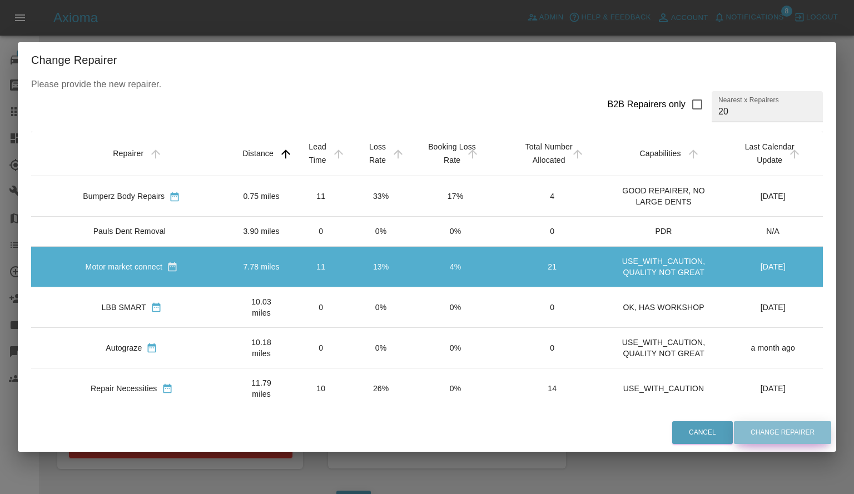
click at [774, 426] on button "Change Repairer" at bounding box center [782, 432] width 97 height 23
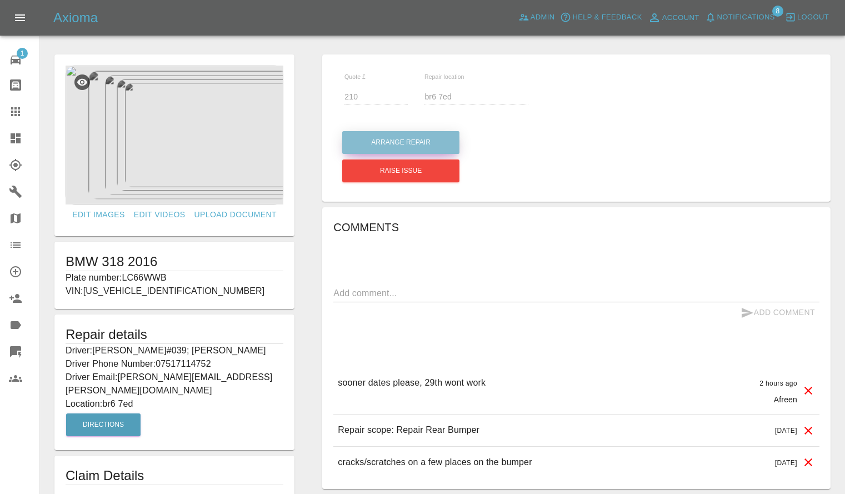
click at [368, 138] on button "Arrange Repair" at bounding box center [400, 142] width 117 height 23
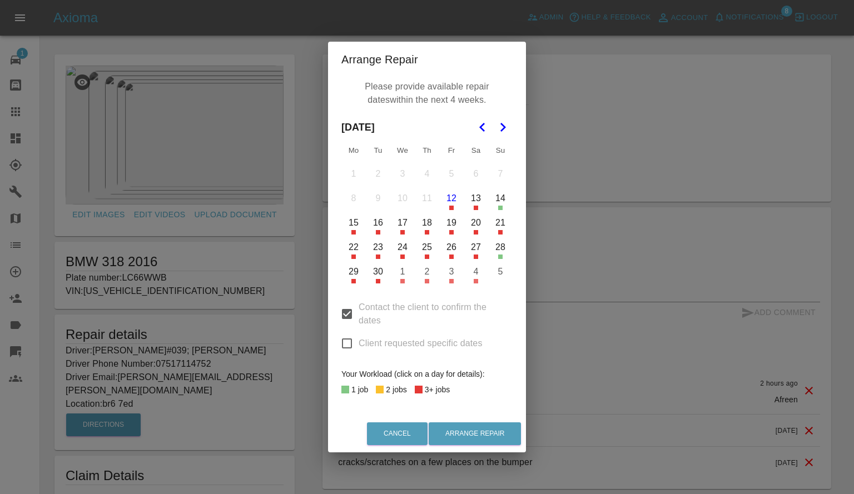
click at [350, 343] on input "Client requested specific dates" at bounding box center [346, 343] width 23 height 23
checkbox input "true"
click at [426, 222] on button "18" at bounding box center [426, 222] width 23 height 23
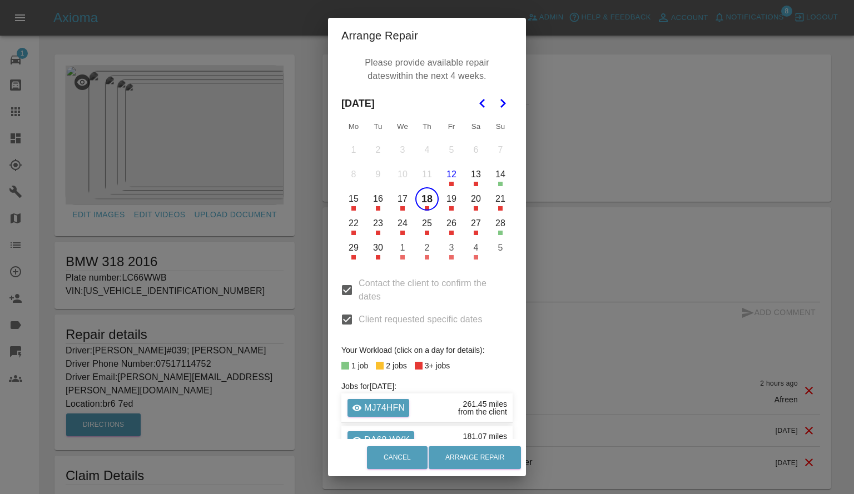
click at [474, 203] on button "20" at bounding box center [475, 198] width 23 height 23
click at [356, 225] on button "22" at bounding box center [353, 223] width 23 height 23
click at [491, 458] on button "Arrange Repair" at bounding box center [474, 457] width 92 height 23
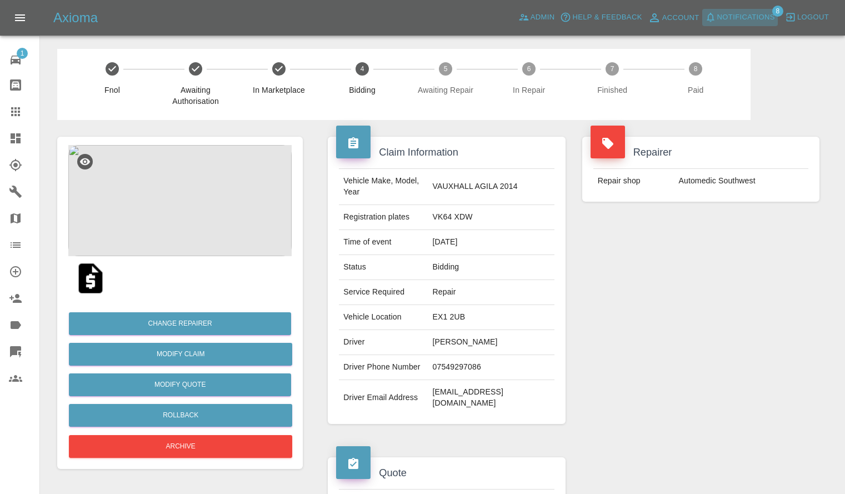
click at [752, 17] on span "Notifications" at bounding box center [746, 17] width 58 height 13
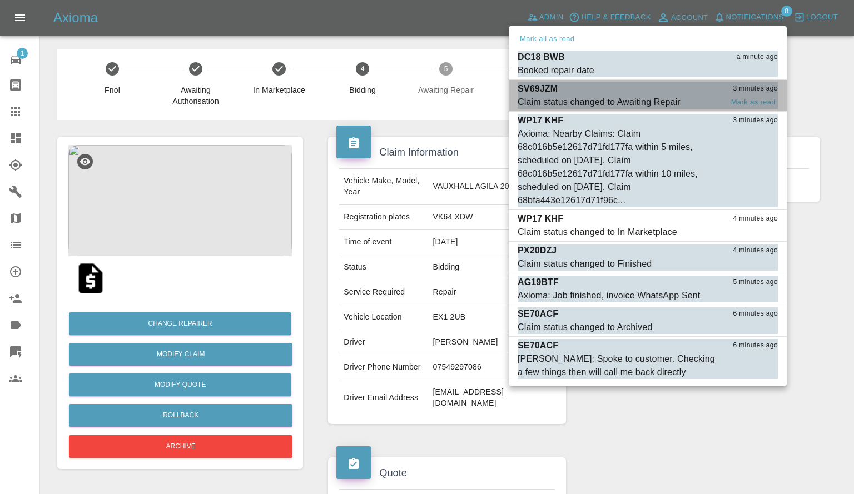
click at [628, 99] on div "Claim status changed to Awaiting Repair" at bounding box center [598, 102] width 163 height 13
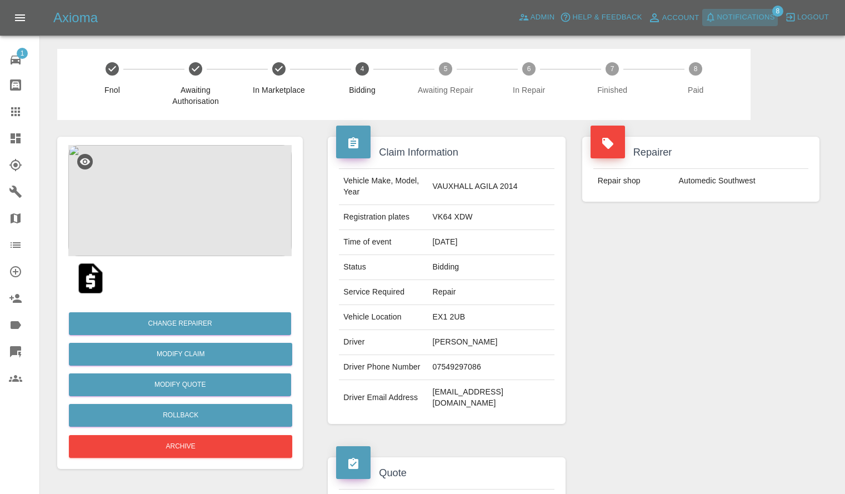
click at [722, 23] on span "Notifications" at bounding box center [746, 17] width 58 height 13
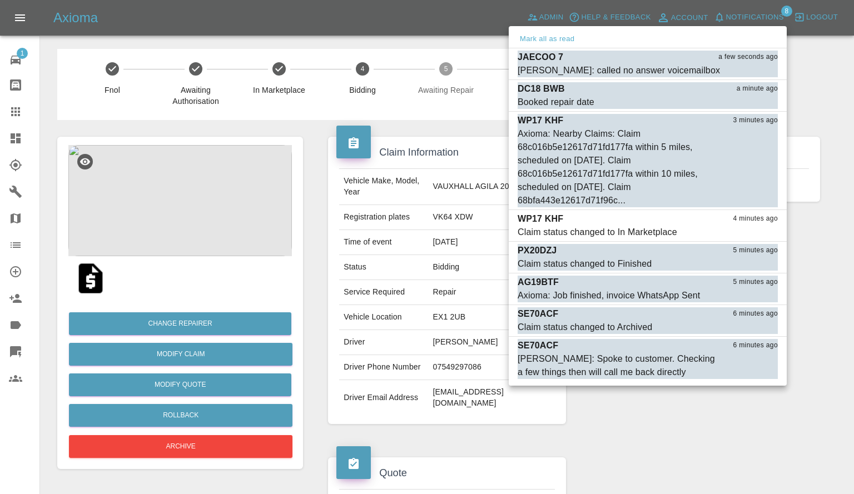
click at [305, 121] on div at bounding box center [427, 247] width 854 height 494
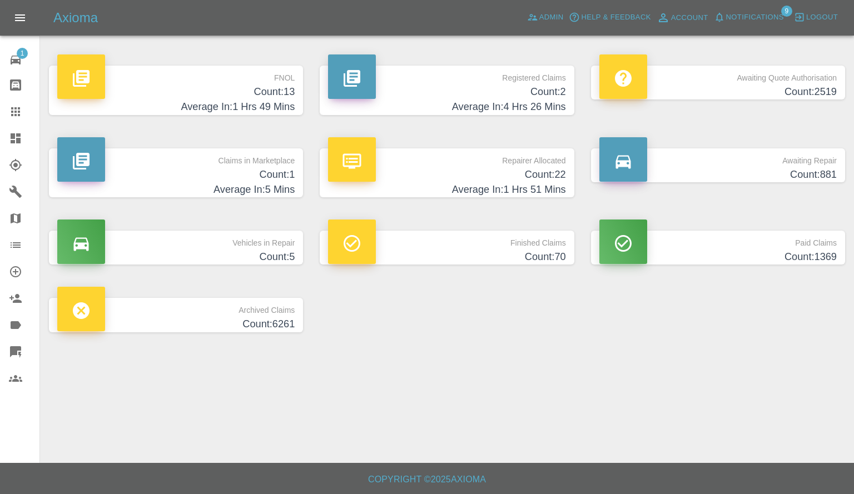
click at [760, 24] on button "Notifications" at bounding box center [749, 17] width 76 height 17
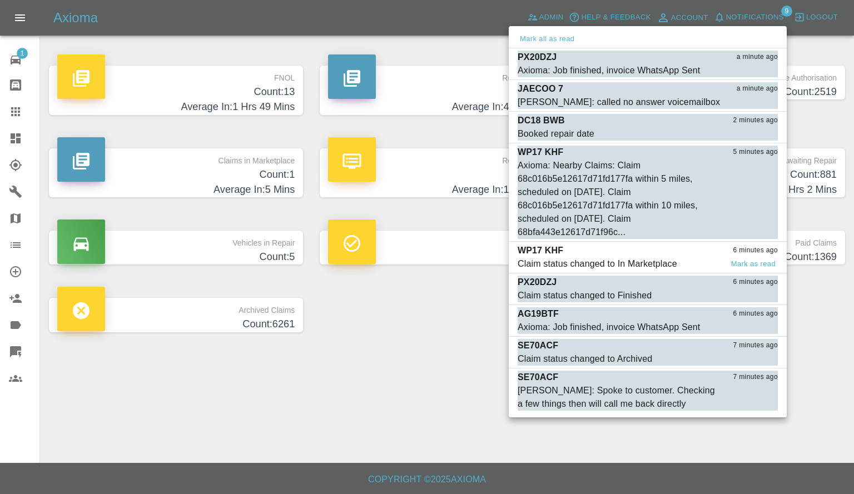
click at [580, 258] on div "Claim status changed to In Marketplace" at bounding box center [596, 263] width 159 height 13
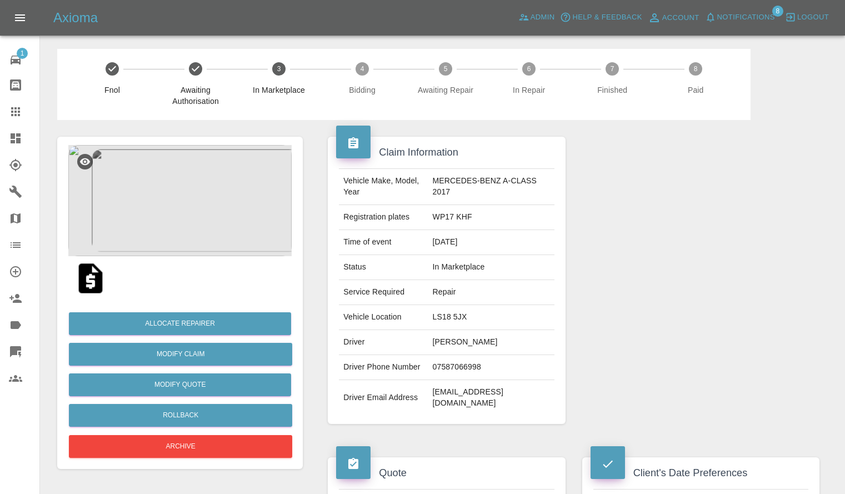
click at [737, 31] on div "Axioma Admin Help & Feedback Account Notifications 8 Logout" at bounding box center [422, 18] width 845 height 36
click at [729, 23] on span "Notifications" at bounding box center [746, 17] width 58 height 13
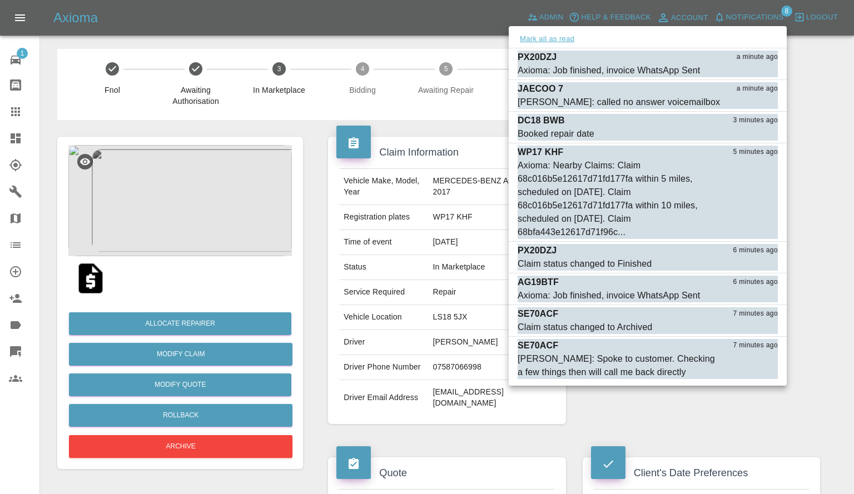
click at [557, 38] on button "Mark all as read" at bounding box center [546, 39] width 59 height 13
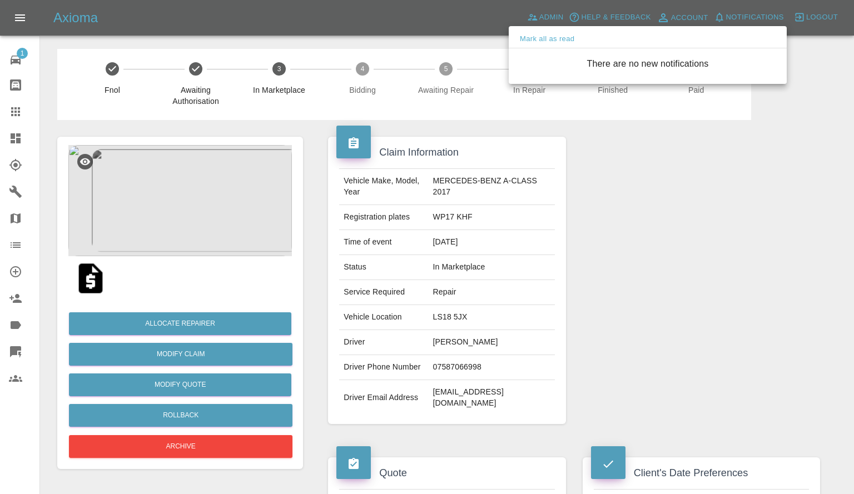
click at [561, 195] on div at bounding box center [427, 247] width 854 height 494
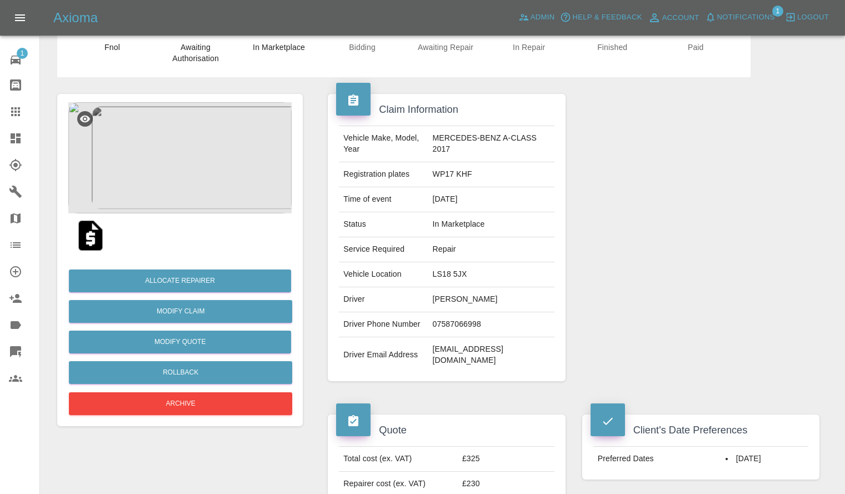
scroll to position [42, 0]
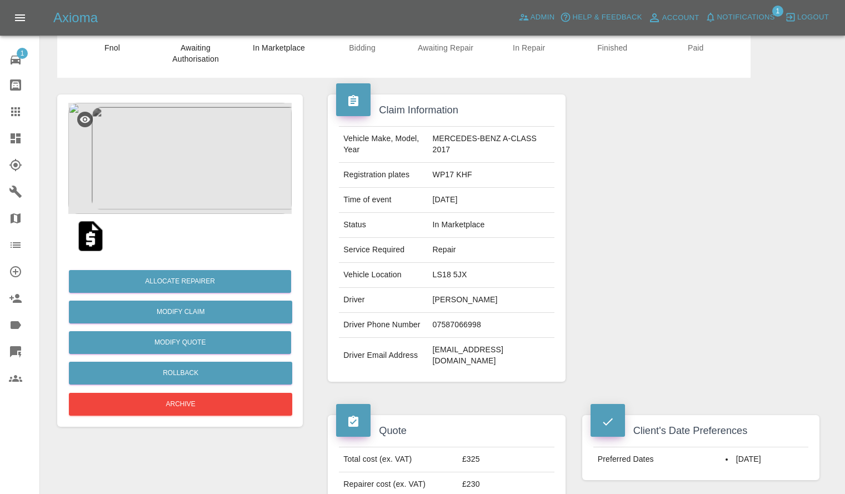
click at [179, 176] on img at bounding box center [179, 158] width 223 height 111
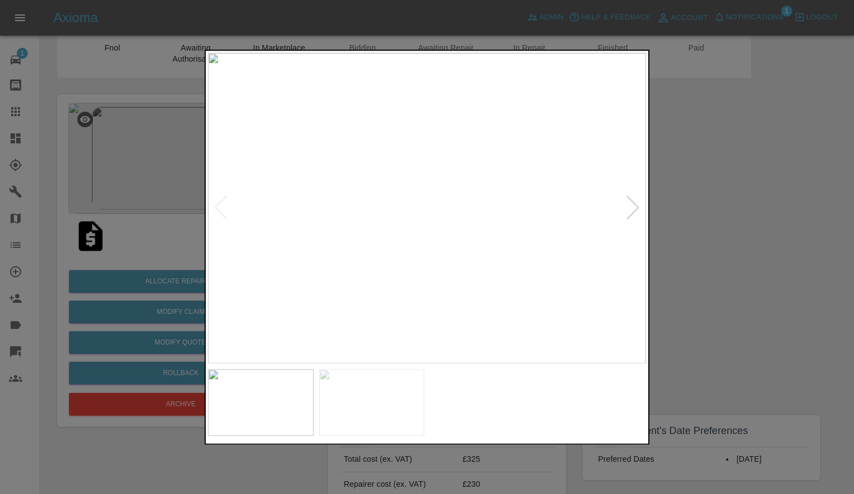
click at [634, 200] on div at bounding box center [632, 208] width 15 height 24
click at [634, 201] on img at bounding box center [427, 208] width 438 height 311
click at [687, 202] on div at bounding box center [427, 247] width 854 height 494
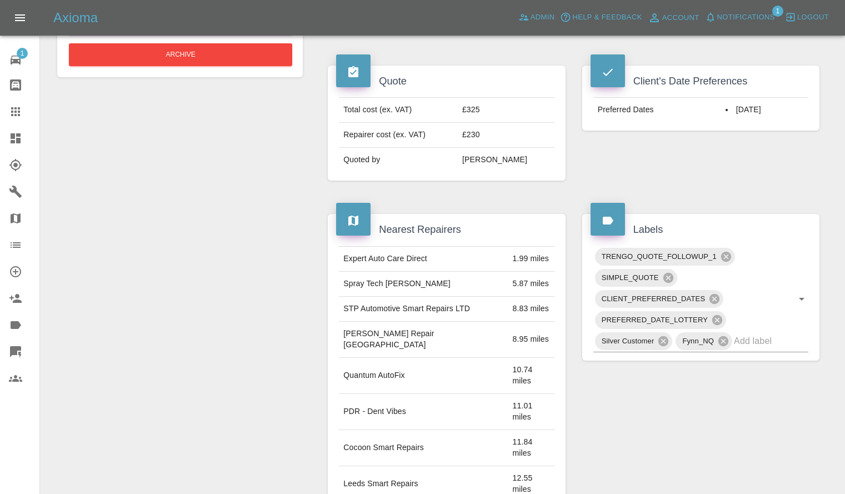
scroll to position [0, 0]
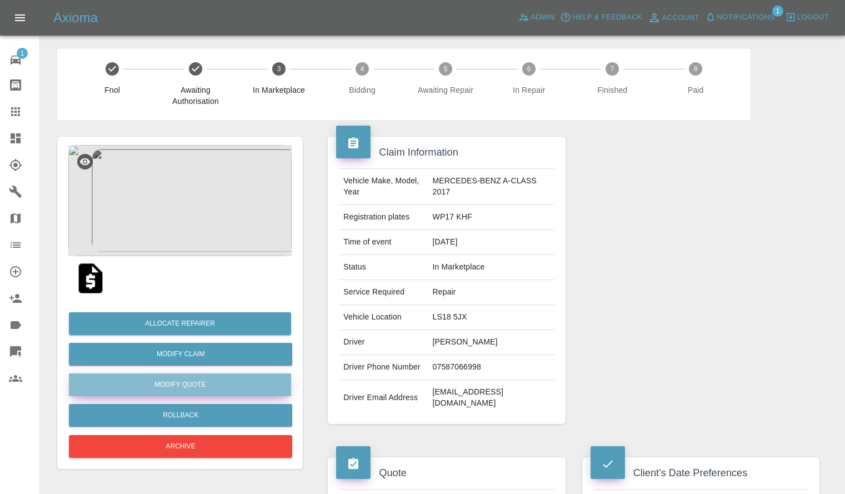
click at [189, 383] on button "Modify Quote" at bounding box center [180, 384] width 222 height 23
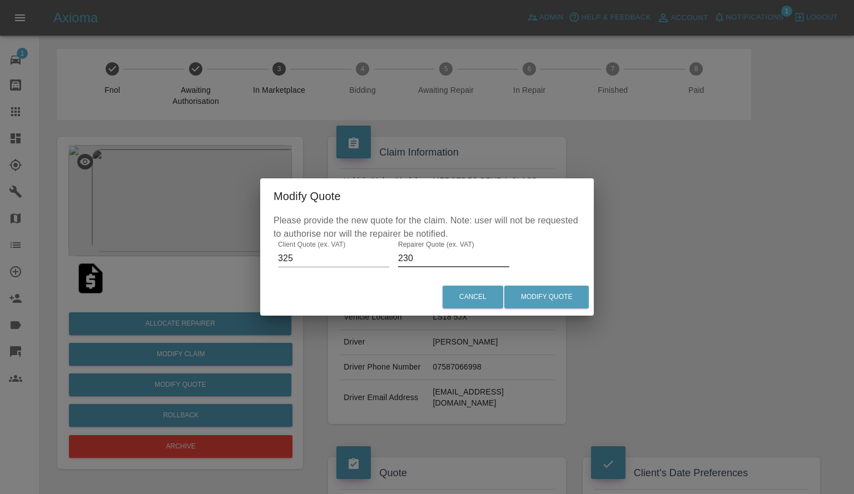
click at [417, 251] on input "230" at bounding box center [453, 259] width 111 height 18
type input "240"
click at [559, 296] on button "Modify Quote" at bounding box center [546, 297] width 84 height 23
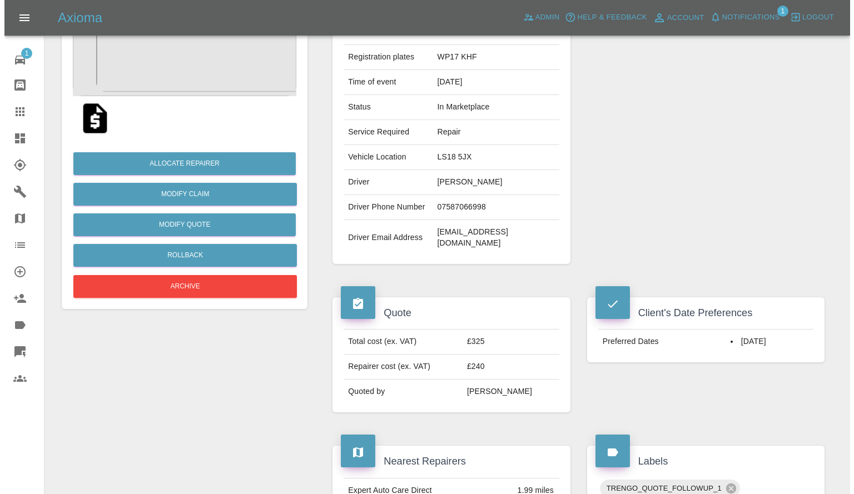
scroll to position [162, 0]
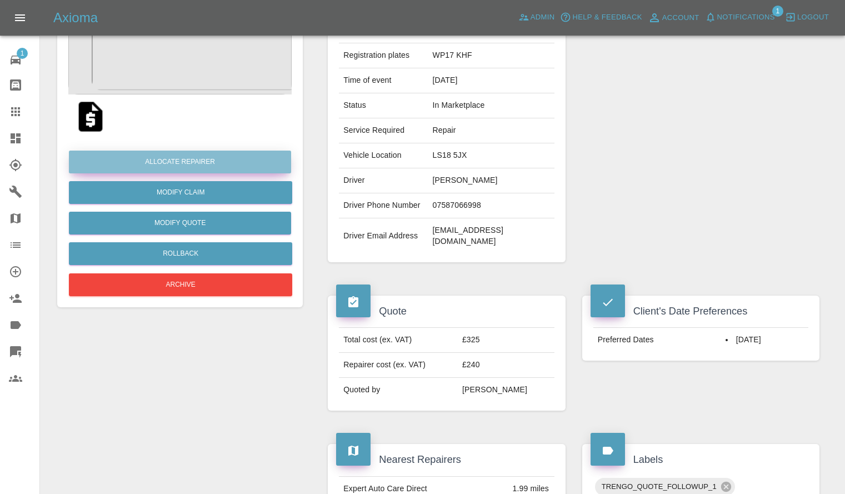
click at [175, 163] on button "Allocate Repairer" at bounding box center [180, 162] width 222 height 23
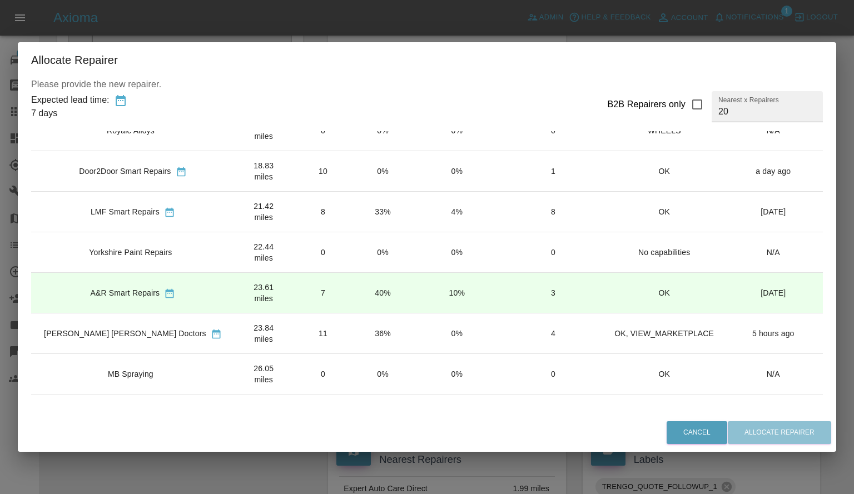
scroll to position [0, 0]
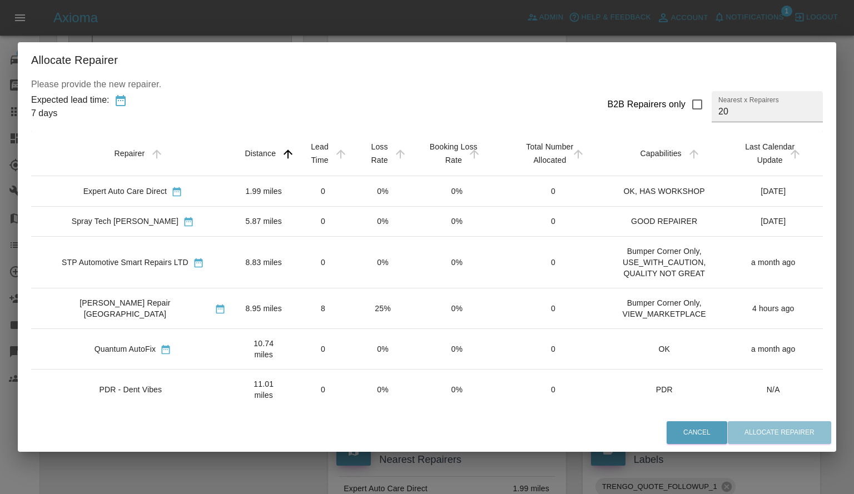
click at [353, 297] on td "25%" at bounding box center [382, 308] width 59 height 41
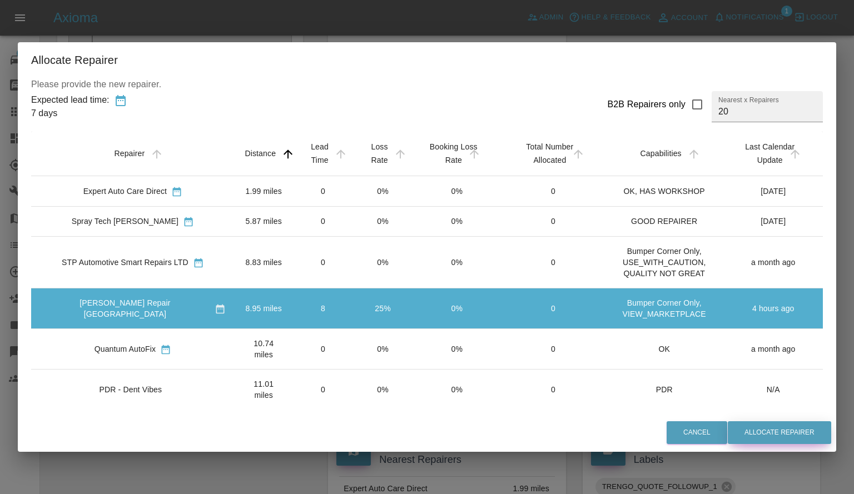
click at [759, 431] on button "Allocate Repairer" at bounding box center [778, 432] width 103 height 23
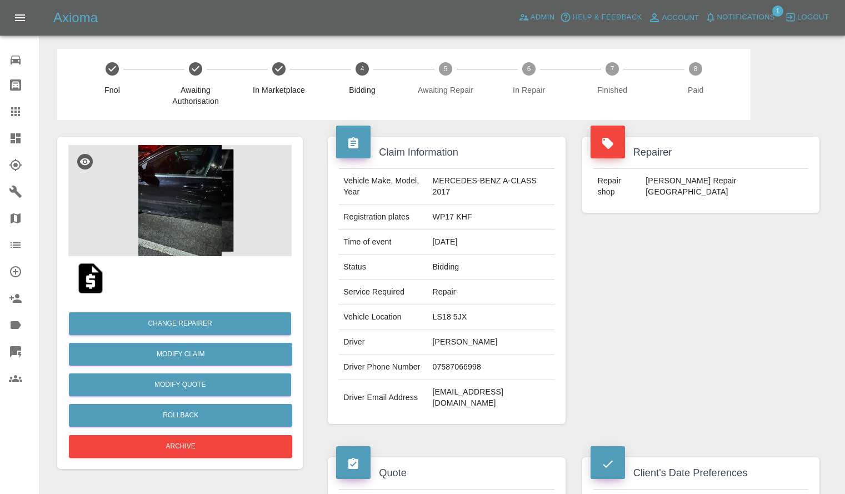
click at [735, 28] on div "Axioma Admin Help & Feedback Account Notifications 1 Logout" at bounding box center [422, 18] width 845 height 36
click at [725, 22] on span "Notifications" at bounding box center [746, 17] width 58 height 13
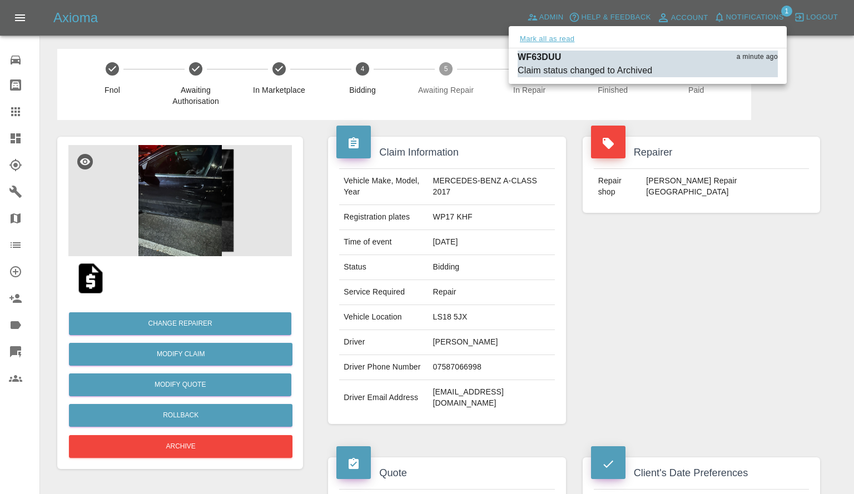
click at [561, 45] on button "Mark all as read" at bounding box center [546, 39] width 59 height 13
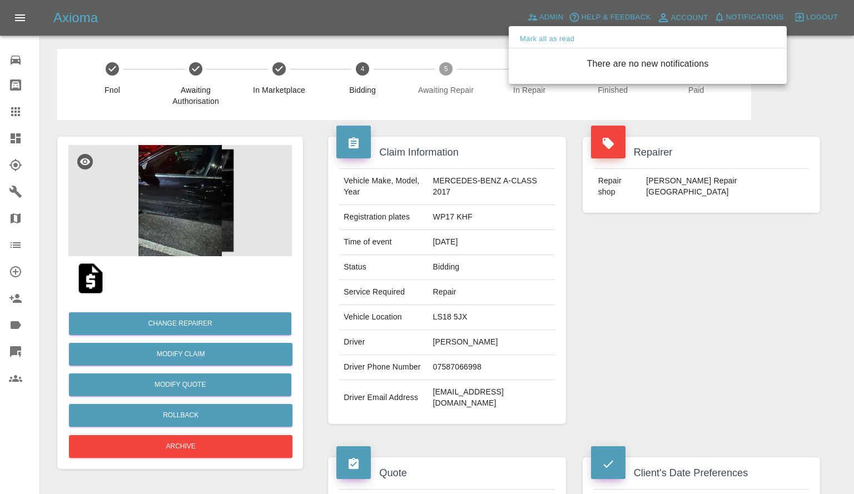
click at [572, 143] on div at bounding box center [427, 247] width 854 height 494
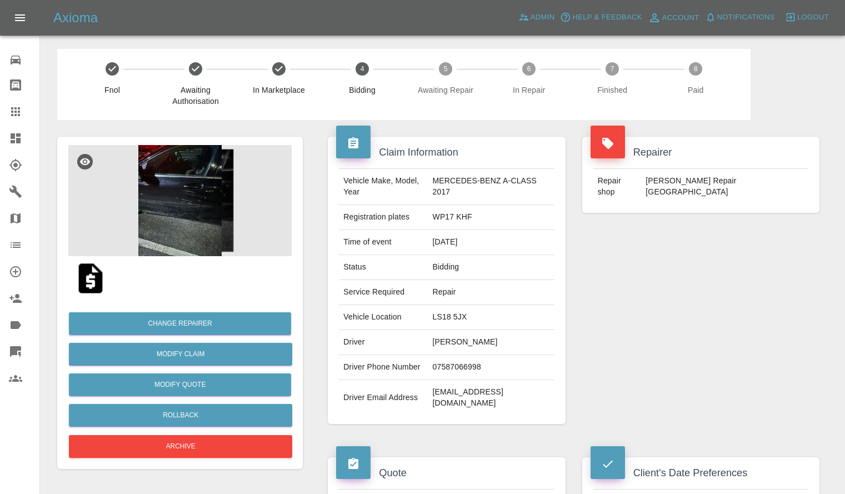
click at [0, 141] on link "Dashboard" at bounding box center [19, 138] width 39 height 27
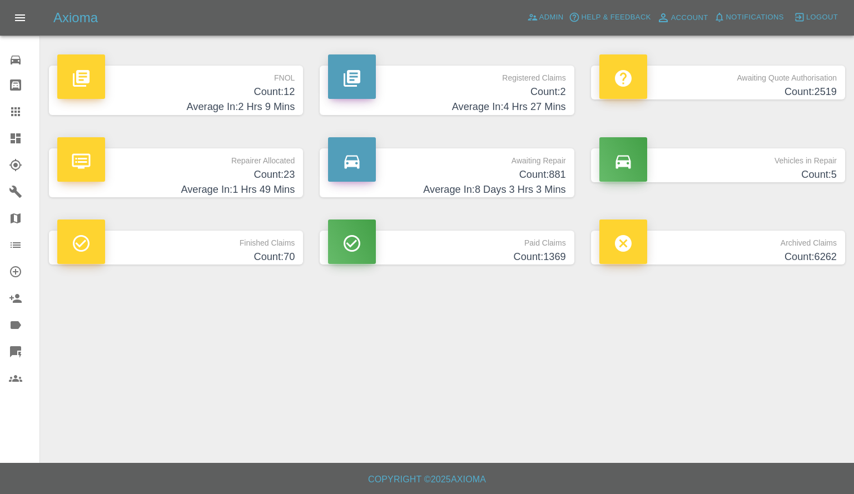
click at [253, 183] on h4 "Average In: 1 Hrs 49 Mins" at bounding box center [175, 189] width 237 height 15
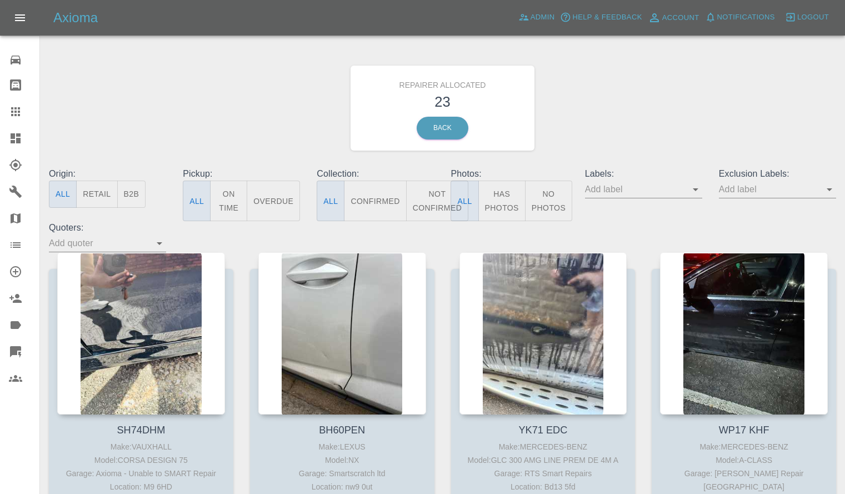
click at [103, 202] on button "Retail" at bounding box center [96, 194] width 41 height 27
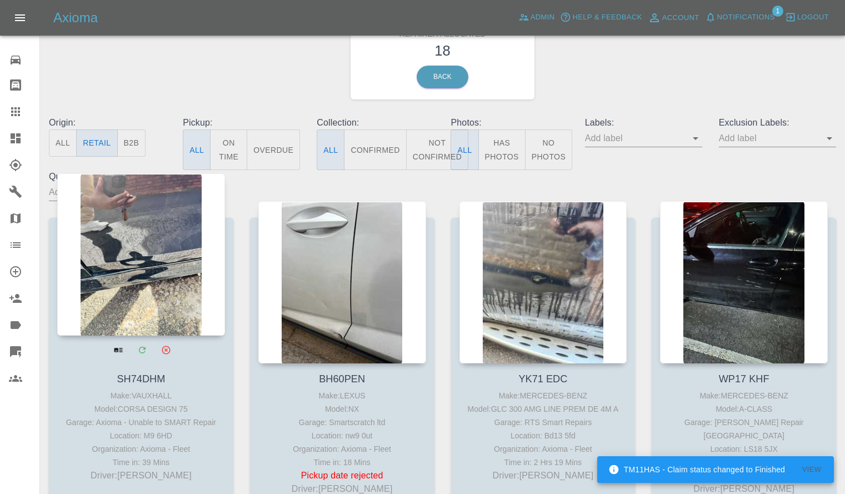
scroll to position [57, 0]
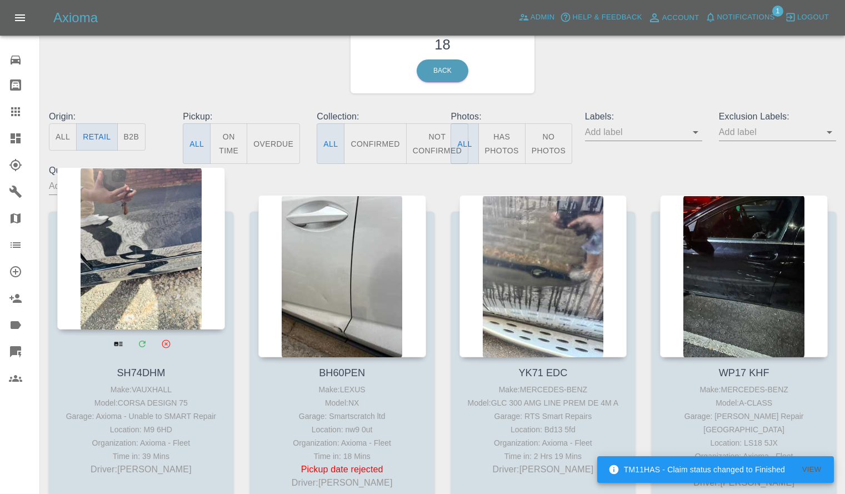
drag, startPoint x: 172, startPoint y: 271, endPoint x: 198, endPoint y: 276, distance: 26.6
click at [198, 276] on div at bounding box center [141, 248] width 168 height 162
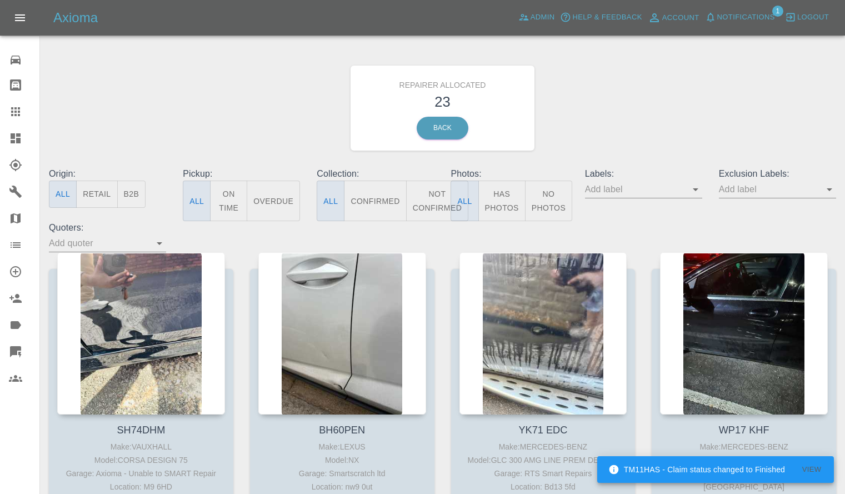
click at [95, 192] on button "Retail" at bounding box center [96, 194] width 41 height 27
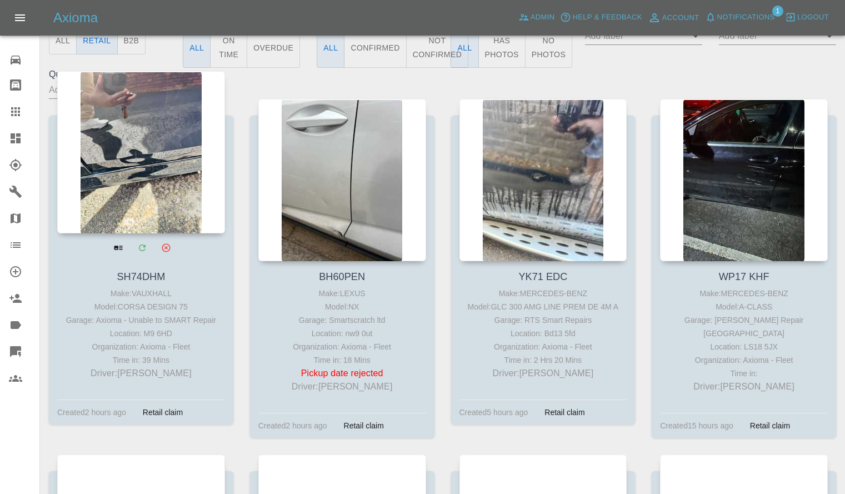
scroll to position [184, 0]
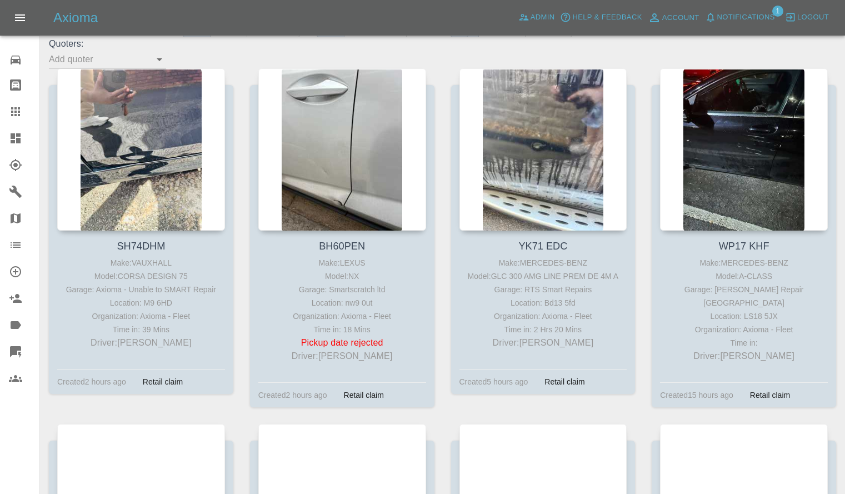
click at [733, 19] on span "Notifications" at bounding box center [746, 17] width 58 height 13
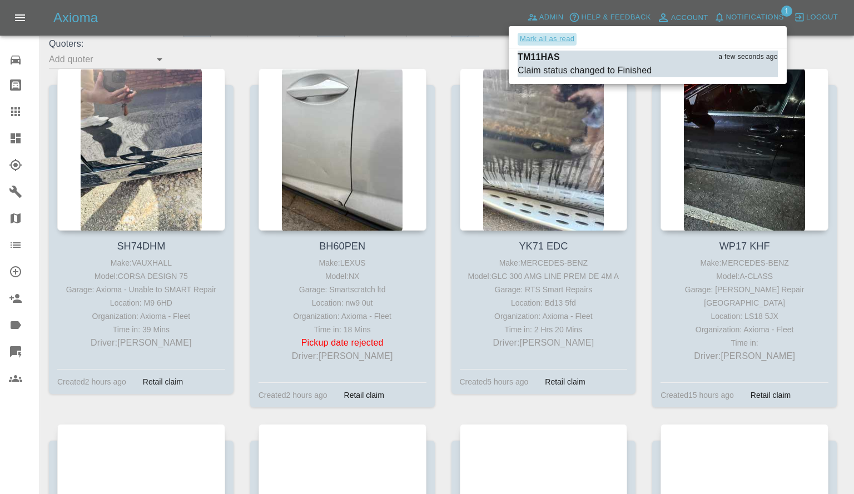
click at [544, 39] on button "Mark all as read" at bounding box center [546, 39] width 59 height 13
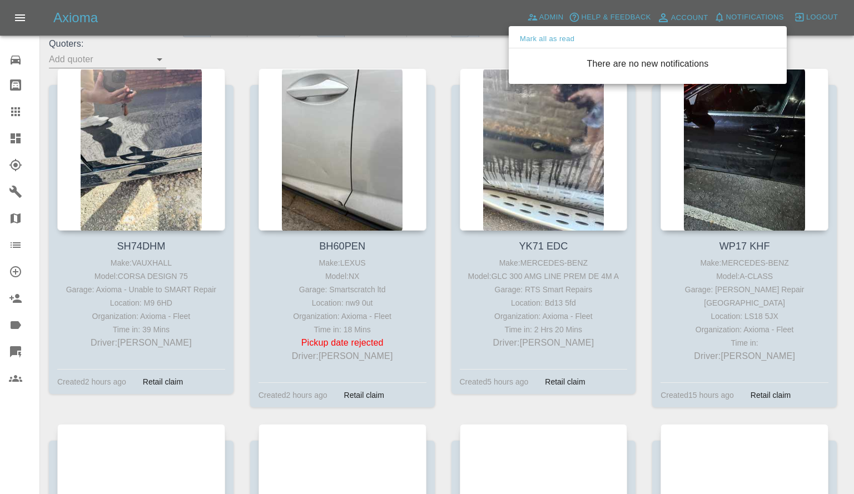
click at [486, 44] on div at bounding box center [427, 247] width 854 height 494
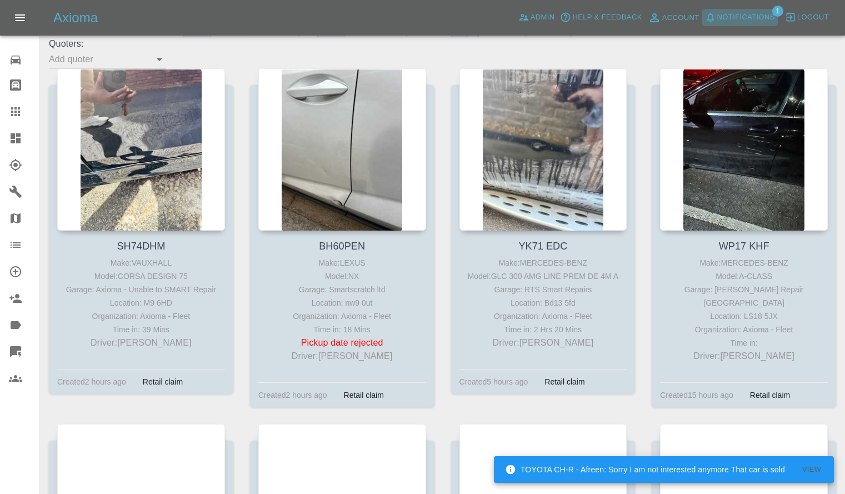
click at [718, 16] on span "Notifications" at bounding box center [746, 17] width 58 height 13
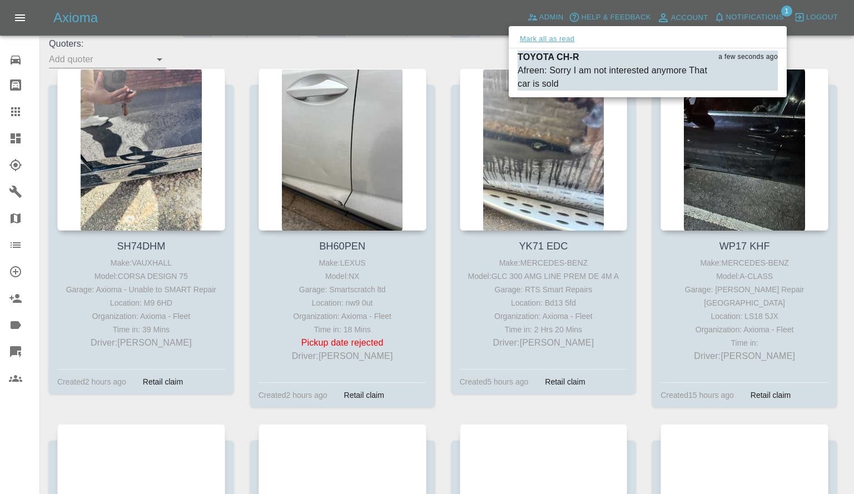
click at [565, 36] on button "Mark all as read" at bounding box center [546, 39] width 59 height 13
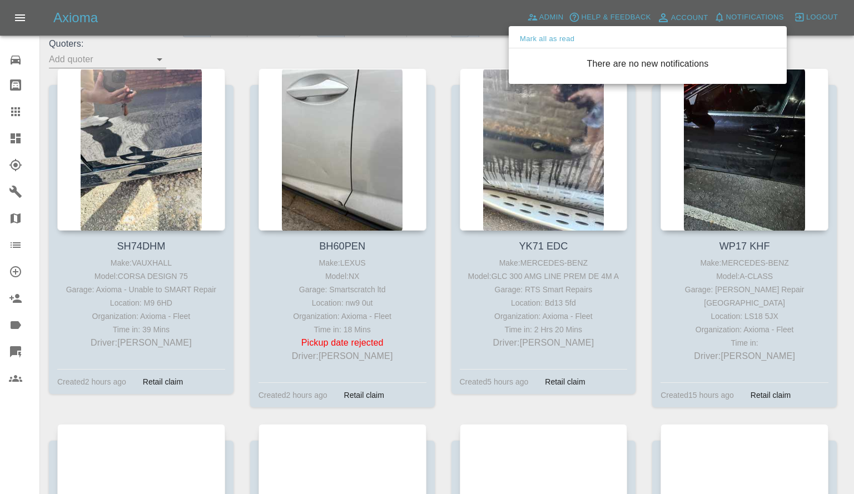
click at [463, 56] on div at bounding box center [427, 247] width 854 height 494
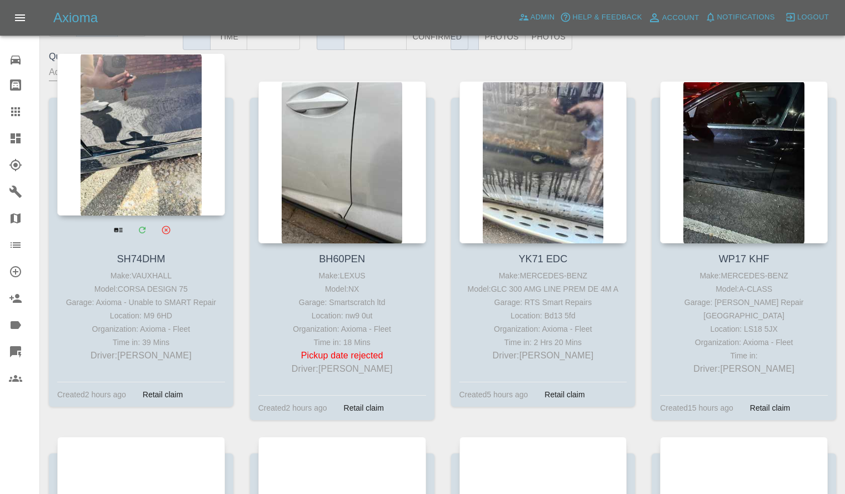
scroll to position [172, 0]
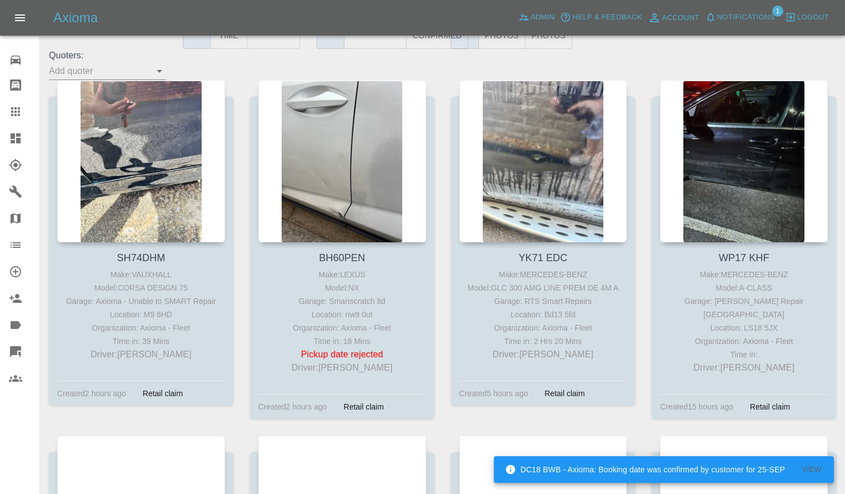
click at [737, 14] on span "Notifications" at bounding box center [746, 17] width 58 height 13
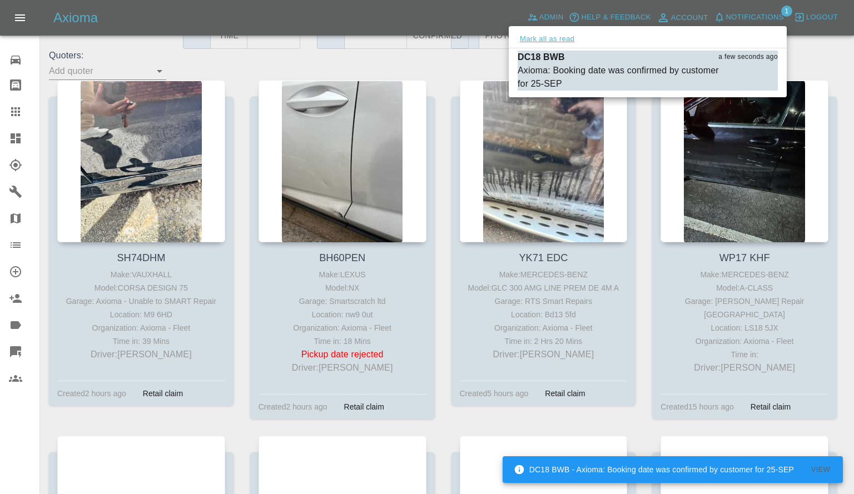
click at [535, 39] on button "Mark all as read" at bounding box center [546, 39] width 59 height 13
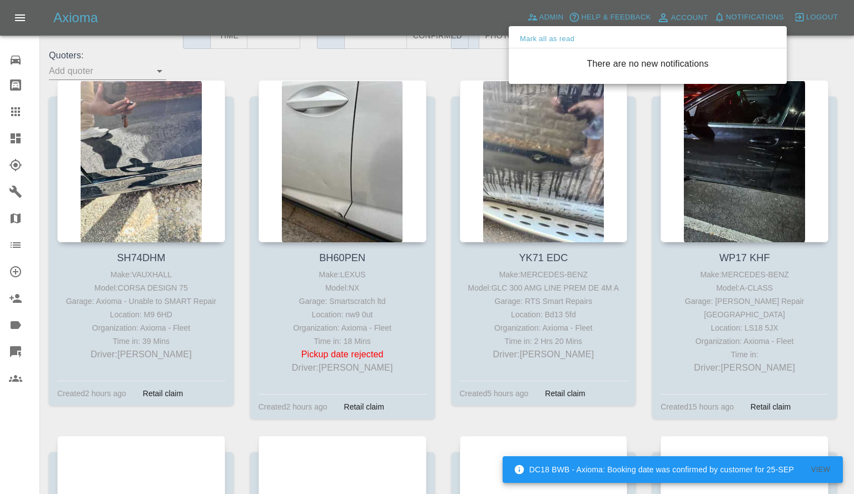
click at [446, 74] on div at bounding box center [427, 247] width 854 height 494
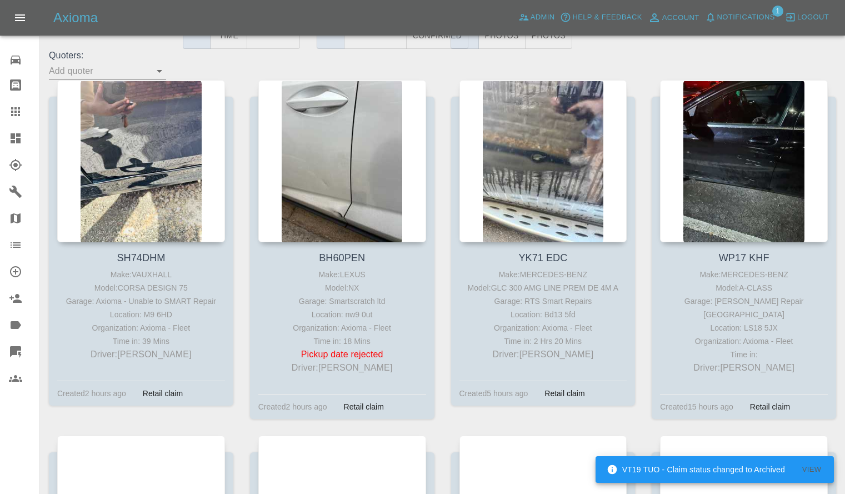
click at [745, 16] on span "Notifications" at bounding box center [746, 17] width 58 height 13
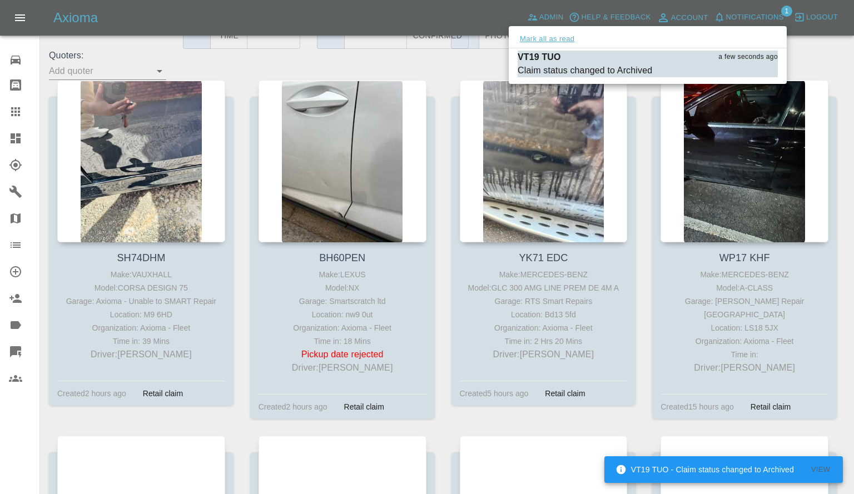
click at [527, 37] on button "Mark all as read" at bounding box center [546, 39] width 59 height 13
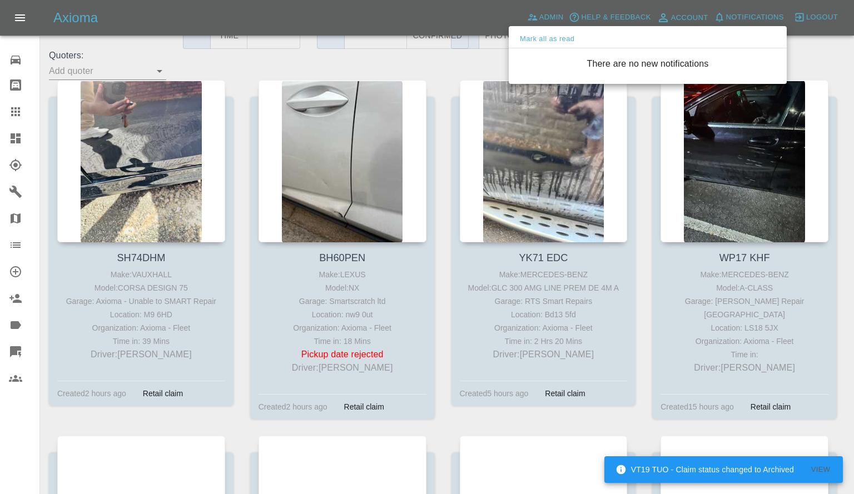
click at [463, 70] on div at bounding box center [427, 247] width 854 height 494
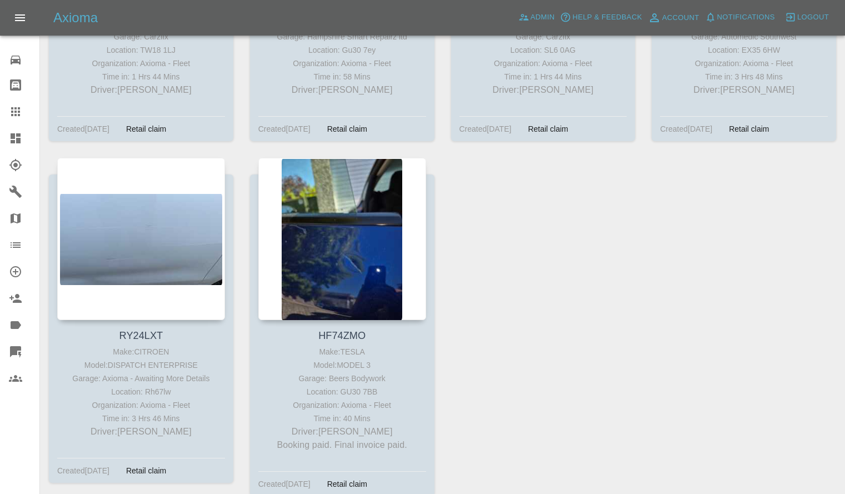
scroll to position [1511, 0]
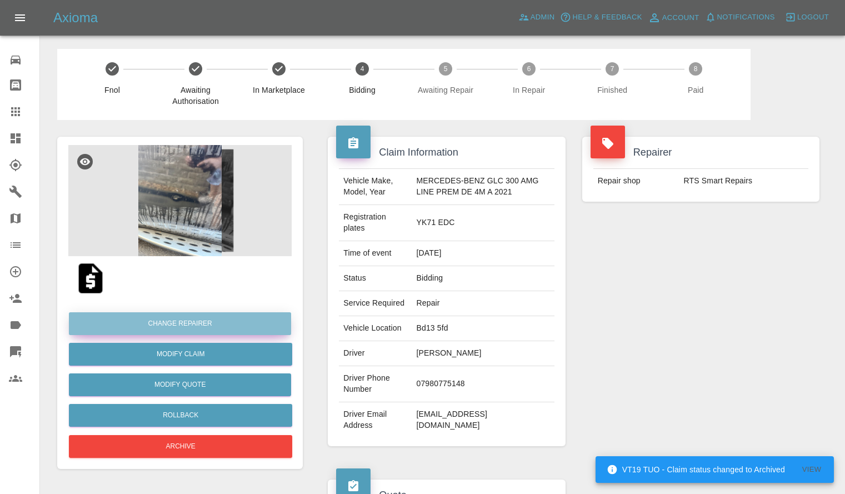
click at [206, 319] on button "Change Repairer" at bounding box center [180, 323] width 222 height 23
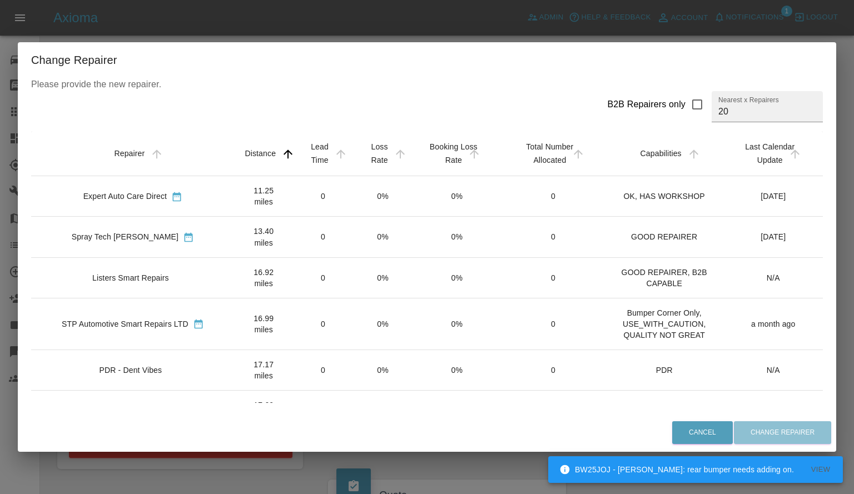
click at [328, 34] on div "Change Repairer Please provide the new repairer. B2B Repairers only Nearest x R…" at bounding box center [427, 247] width 854 height 494
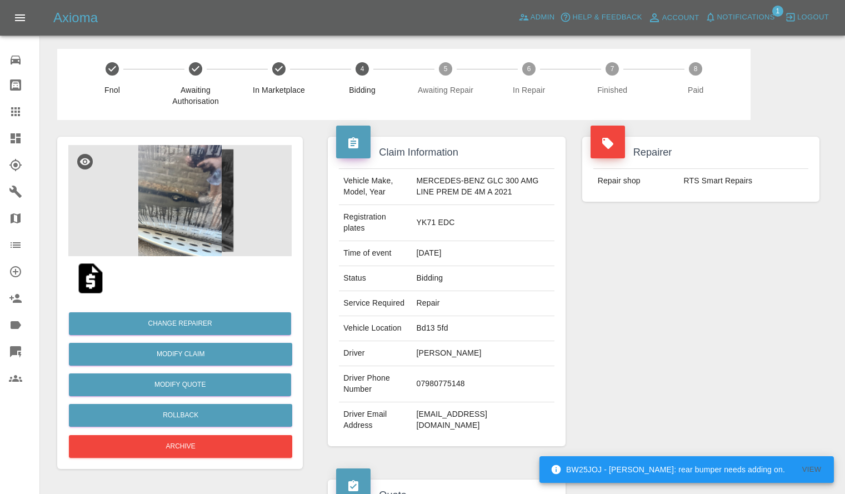
click at [218, 195] on img at bounding box center [179, 200] width 223 height 111
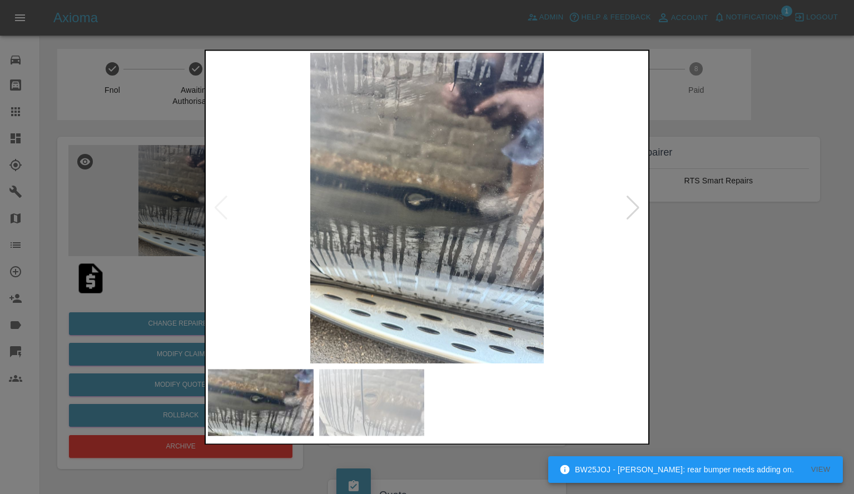
click at [632, 205] on div at bounding box center [632, 208] width 15 height 24
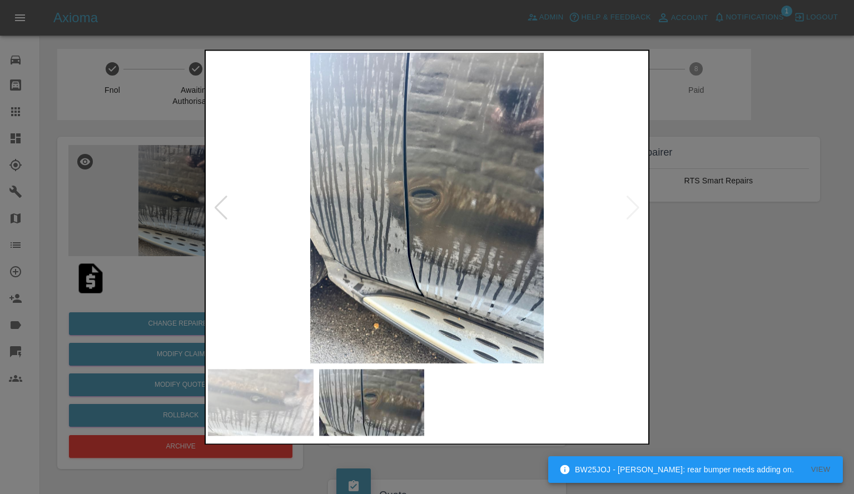
click at [713, 243] on div at bounding box center [427, 247] width 854 height 494
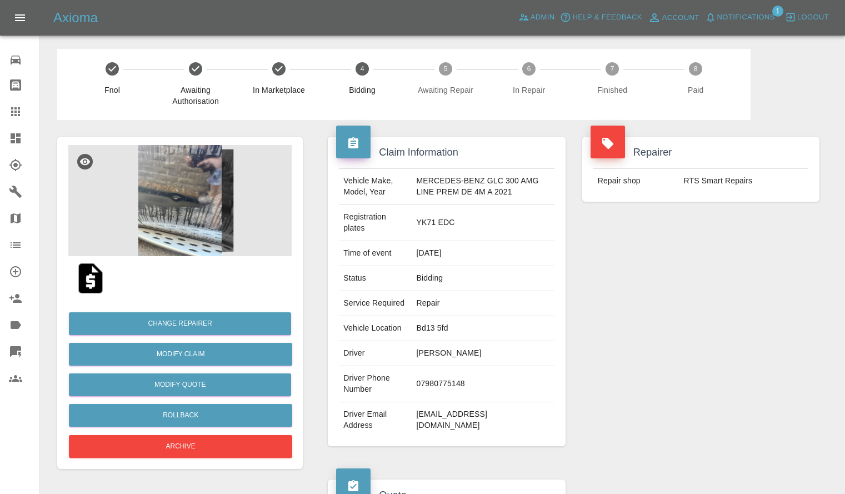
click at [417, 341] on td "Bd13 5fd" at bounding box center [483, 328] width 142 height 25
copy td "Bd13 5fd"
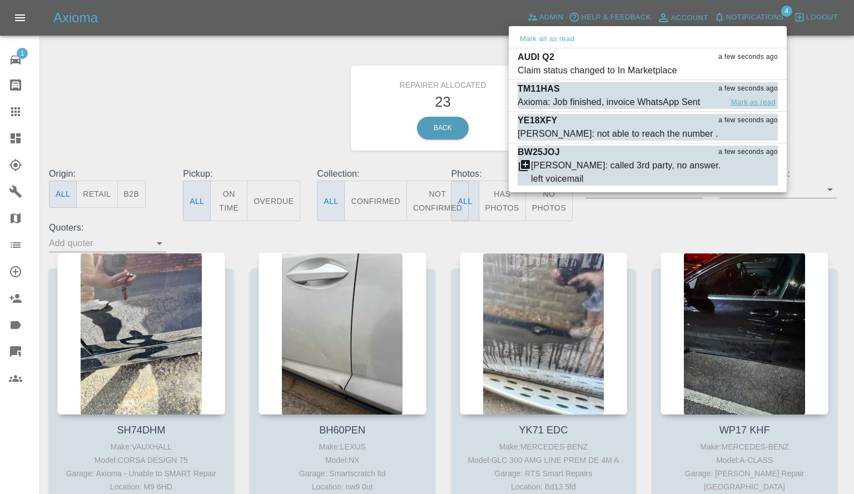
click at [746, 102] on button "Mark as read" at bounding box center [753, 102] width 49 height 13
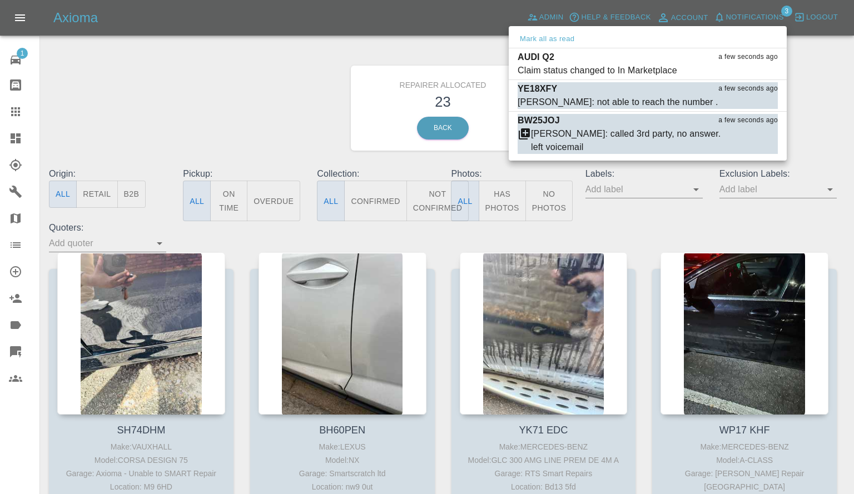
click at [746, 102] on button "Mark as read" at bounding box center [753, 102] width 49 height 13
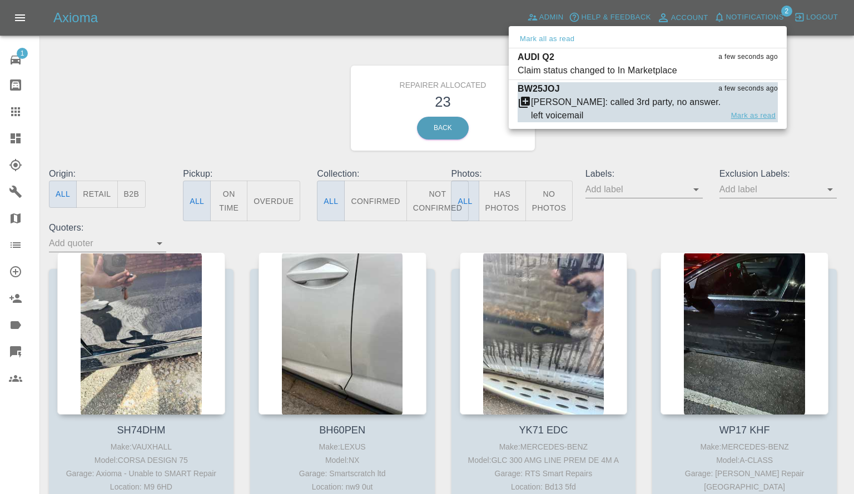
click at [747, 116] on button "Mark as read" at bounding box center [753, 115] width 49 height 13
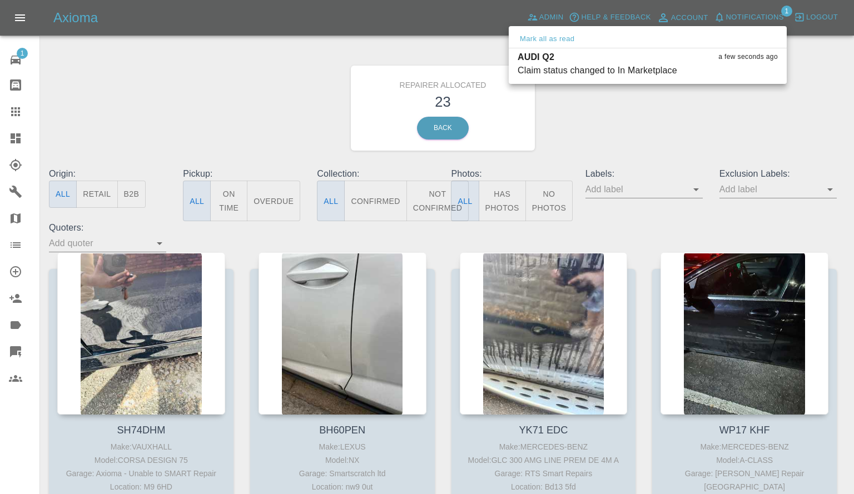
click at [747, 116] on div at bounding box center [427, 247] width 854 height 494
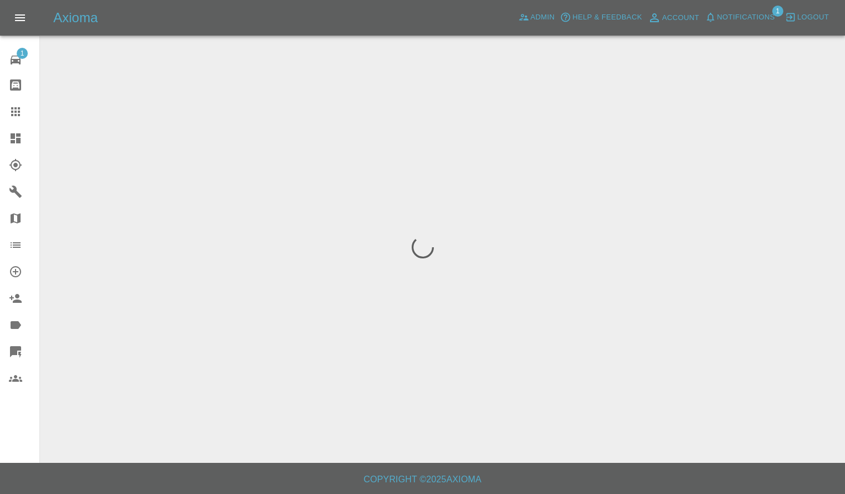
click at [752, 14] on span "Notifications" at bounding box center [746, 17] width 58 height 13
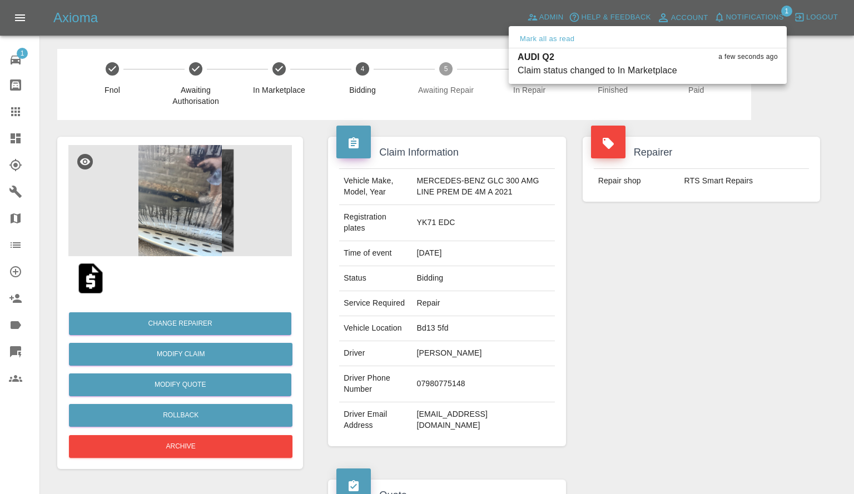
click at [605, 206] on div at bounding box center [427, 247] width 854 height 494
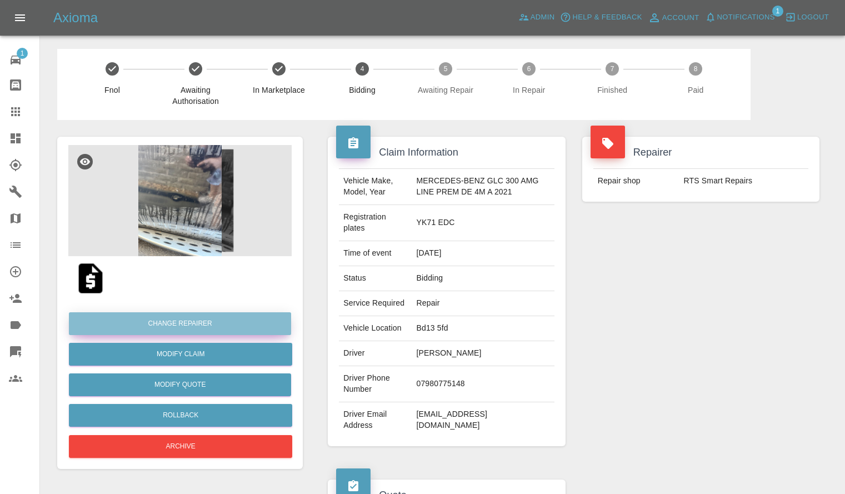
click at [183, 322] on button "Change Repairer" at bounding box center [180, 323] width 222 height 23
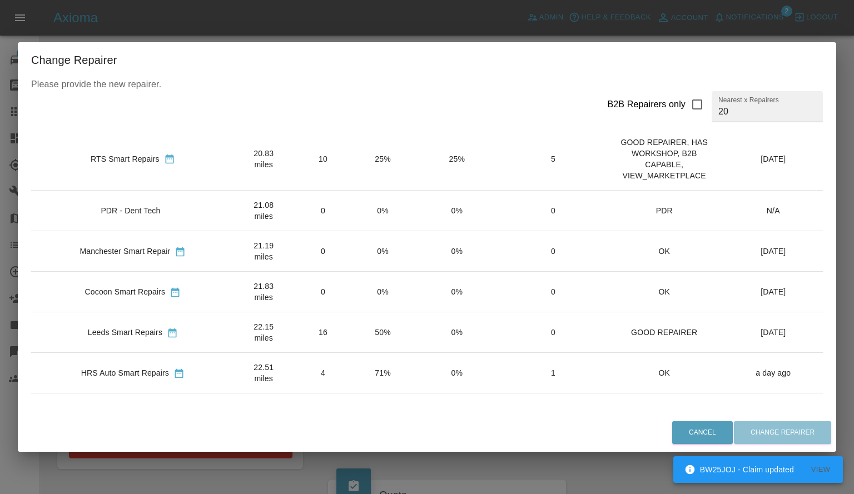
scroll to position [476, 0]
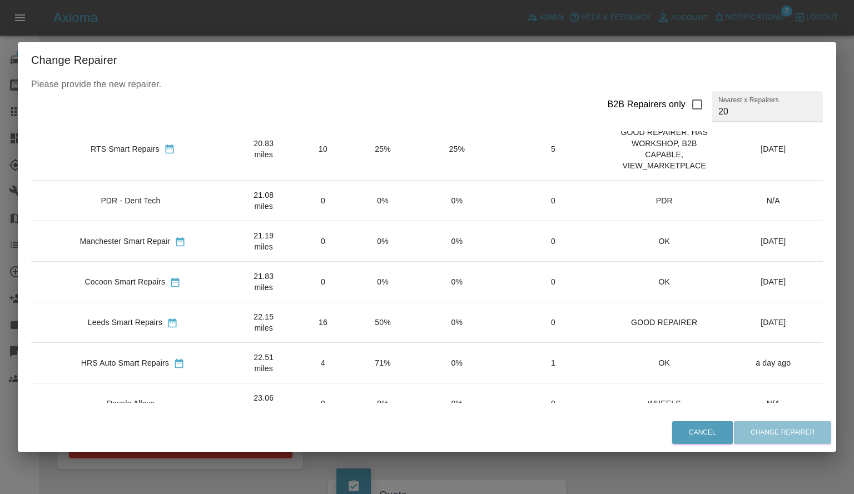
click at [368, 31] on div "Change Repairer Please provide the new repairer. B2B Repairers only Nearest x R…" at bounding box center [427, 247] width 854 height 494
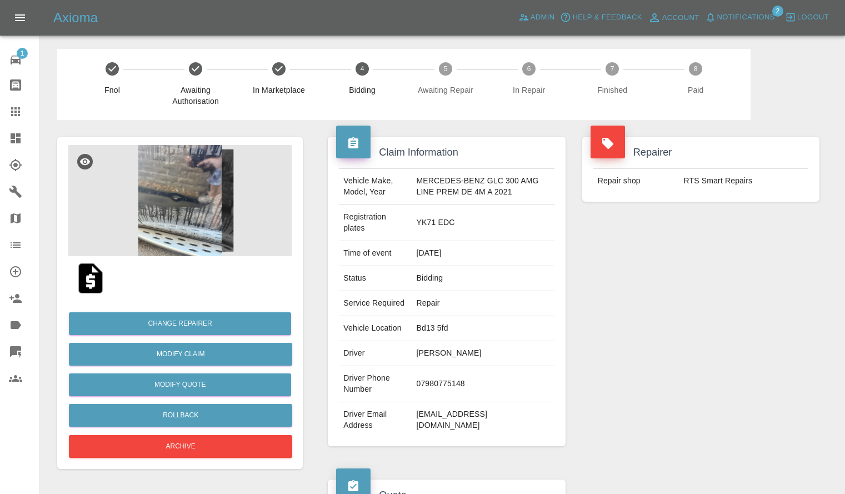
click at [418, 341] on td "Bd13 5fd" at bounding box center [483, 328] width 142 height 25
click at [179, 321] on button "Change Repairer" at bounding box center [180, 323] width 222 height 23
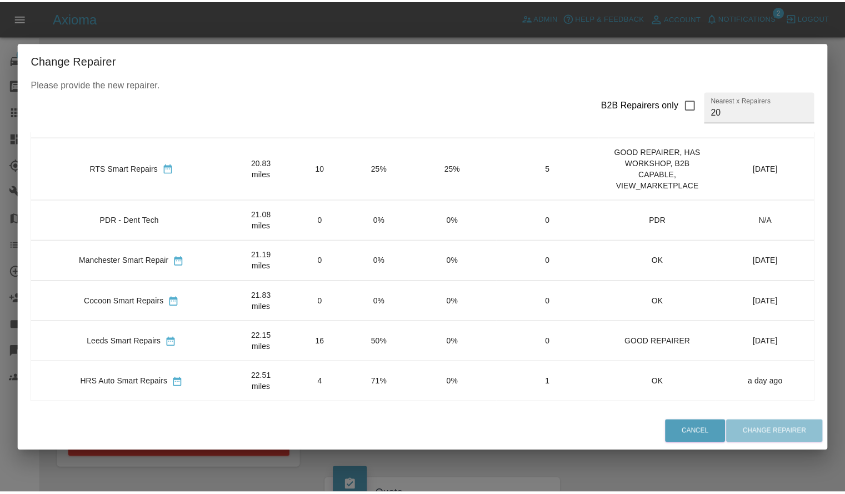
scroll to position [457, 0]
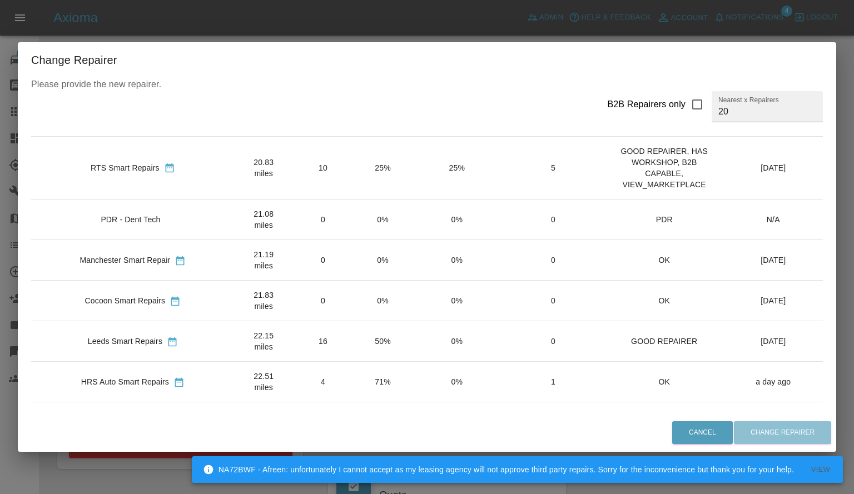
click at [250, 32] on div "Change Repairer Please provide the new repairer. B2B Repairers only Nearest x R…" at bounding box center [427, 247] width 854 height 494
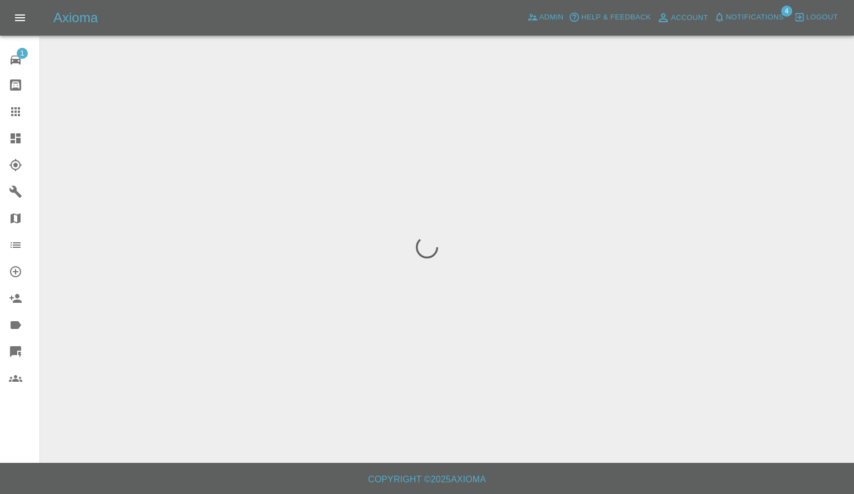
click at [735, 18] on span "Notifications" at bounding box center [755, 17] width 58 height 13
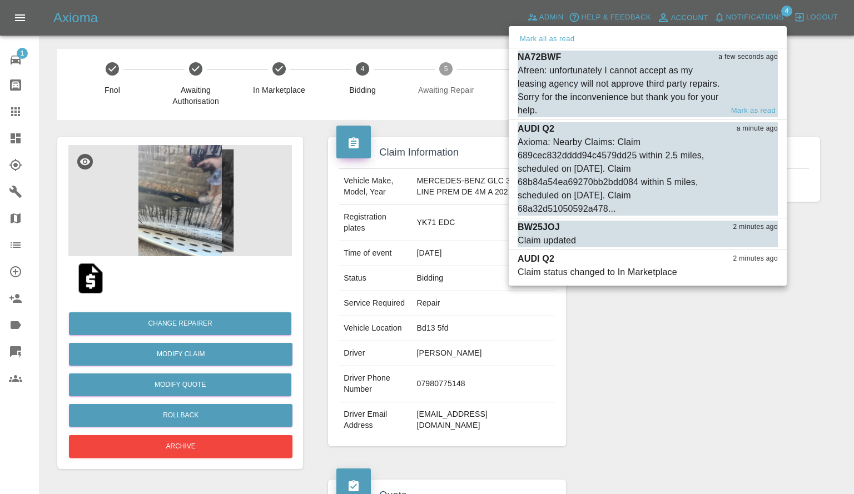
click at [650, 89] on div "Afreen: unfortunately I cannot accept as my leasing agency will not approve thi…" at bounding box center [619, 90] width 205 height 53
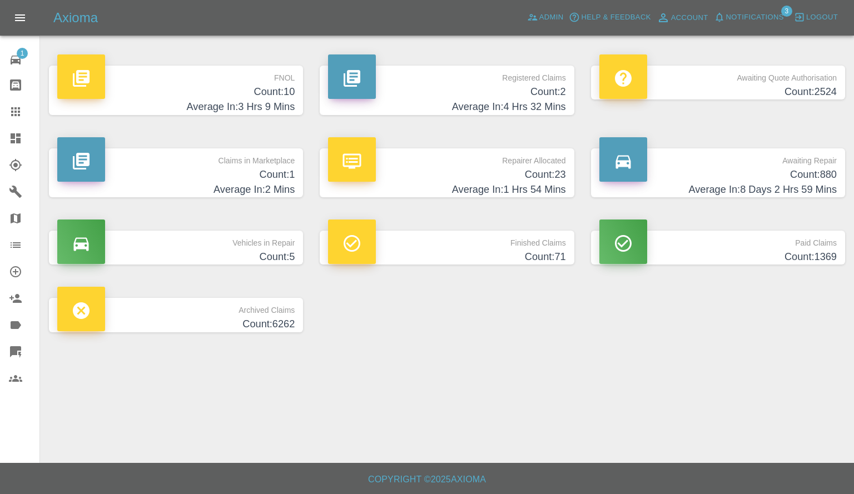
click at [248, 191] on h4 "Average In: 2 Mins" at bounding box center [175, 189] width 237 height 15
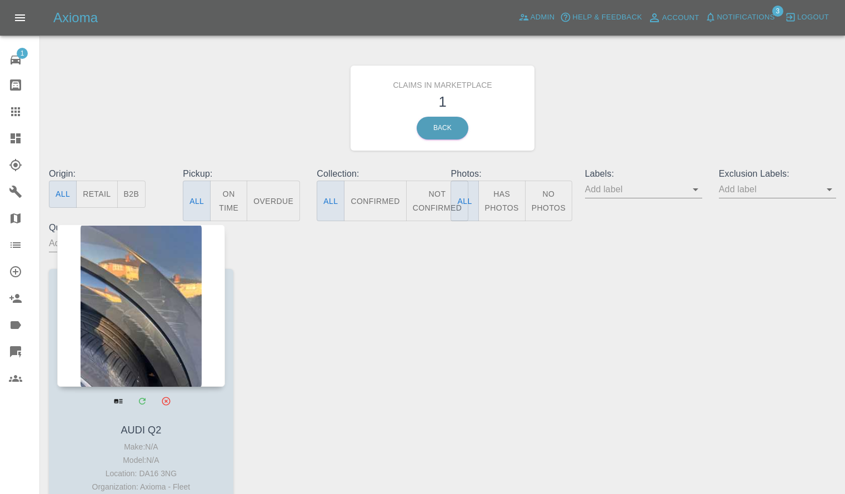
click at [179, 262] on div at bounding box center [141, 306] width 168 height 162
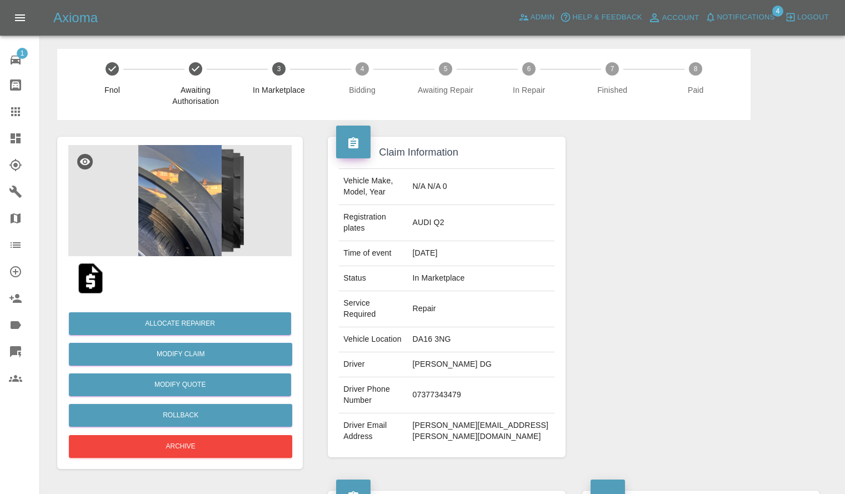
click at [213, 201] on img at bounding box center [179, 200] width 223 height 111
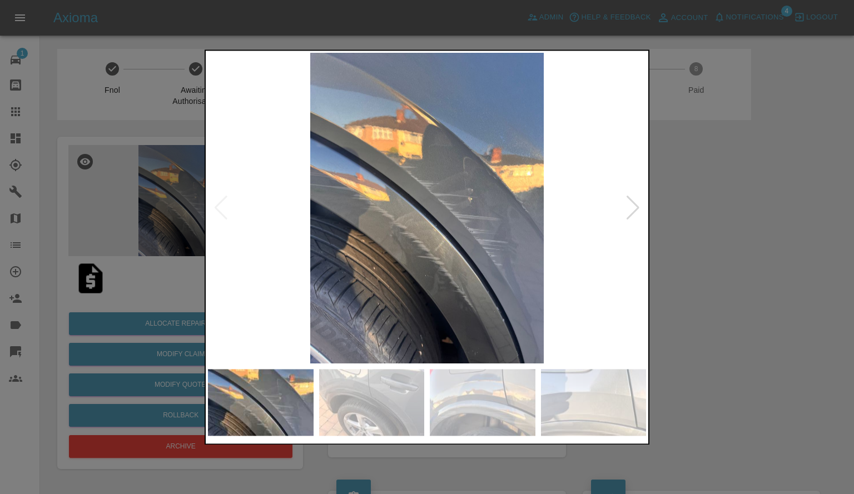
click at [627, 200] on div at bounding box center [632, 208] width 15 height 24
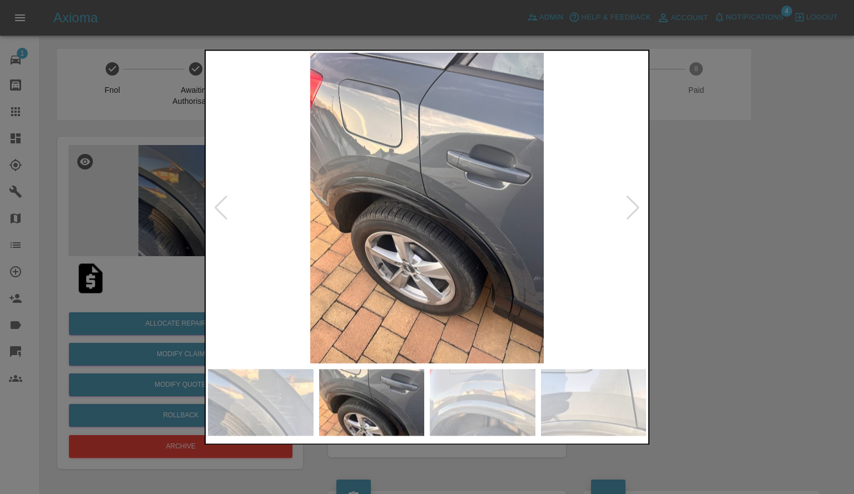
click at [627, 200] on div at bounding box center [632, 208] width 15 height 24
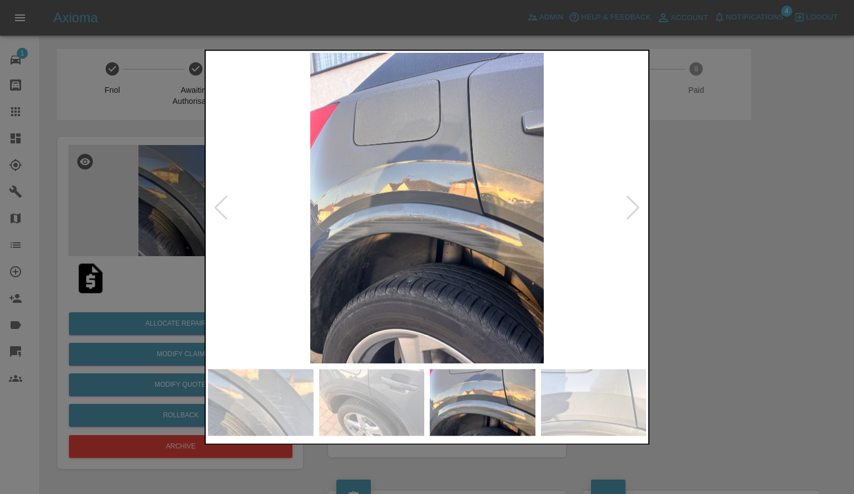
click at [627, 200] on div at bounding box center [632, 208] width 15 height 24
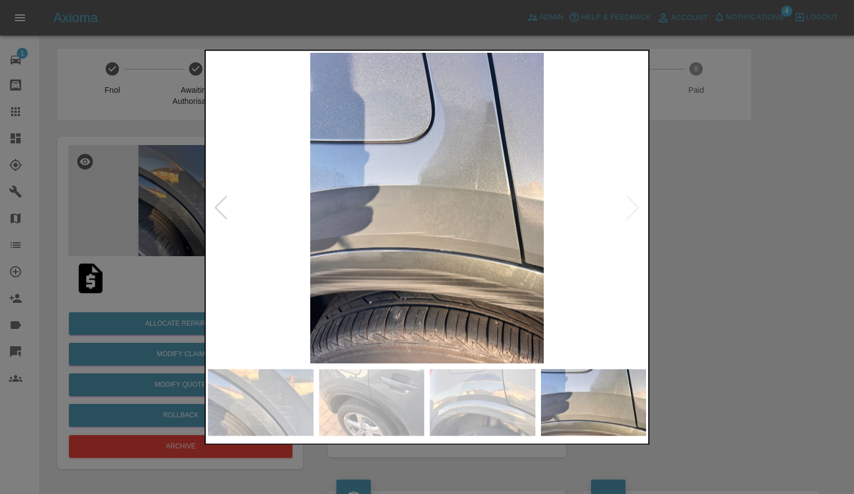
click at [627, 200] on img at bounding box center [427, 208] width 438 height 311
click at [668, 204] on div at bounding box center [427, 247] width 854 height 494
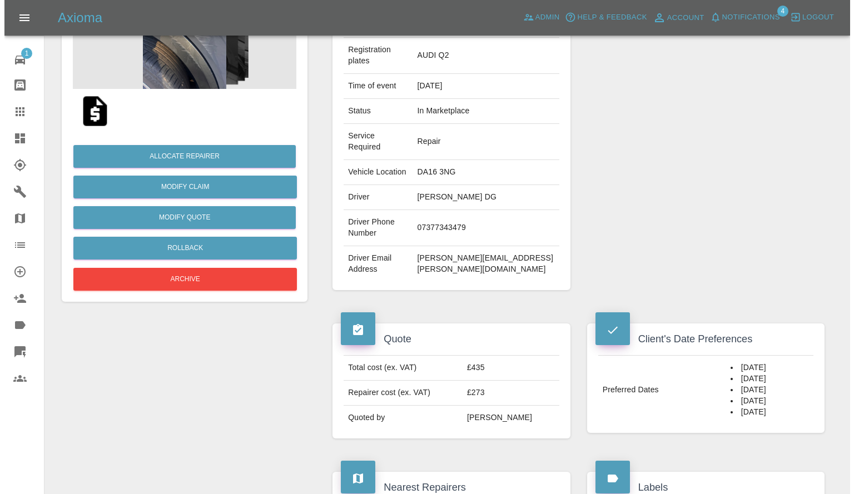
scroll to position [168, 0]
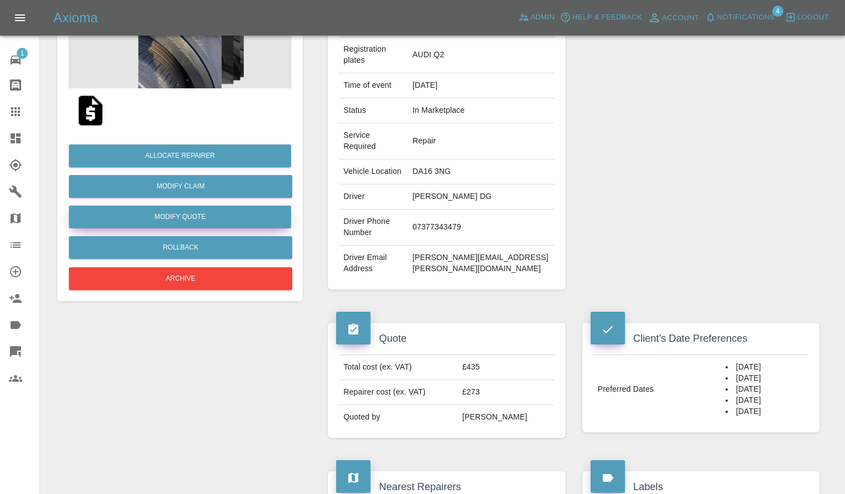
click at [198, 212] on button "Modify Quote" at bounding box center [180, 217] width 222 height 23
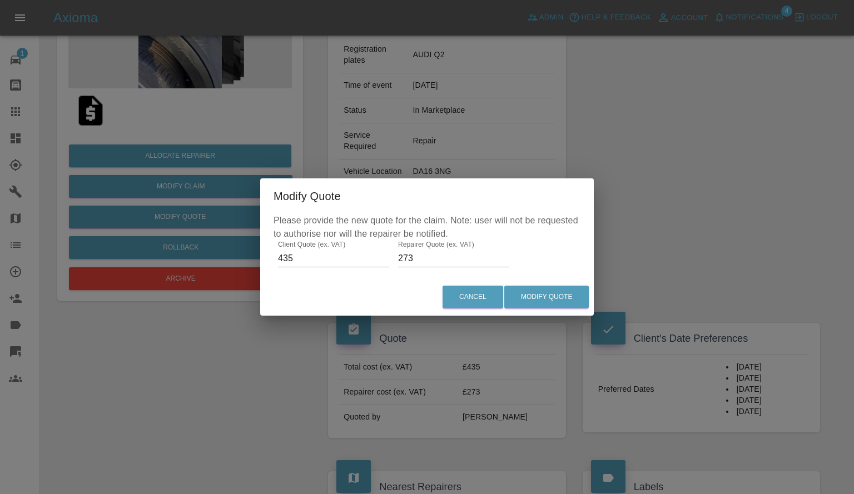
click at [412, 258] on input "273" at bounding box center [453, 259] width 111 height 18
type input "275"
click at [557, 296] on button "Modify Quote" at bounding box center [546, 297] width 84 height 23
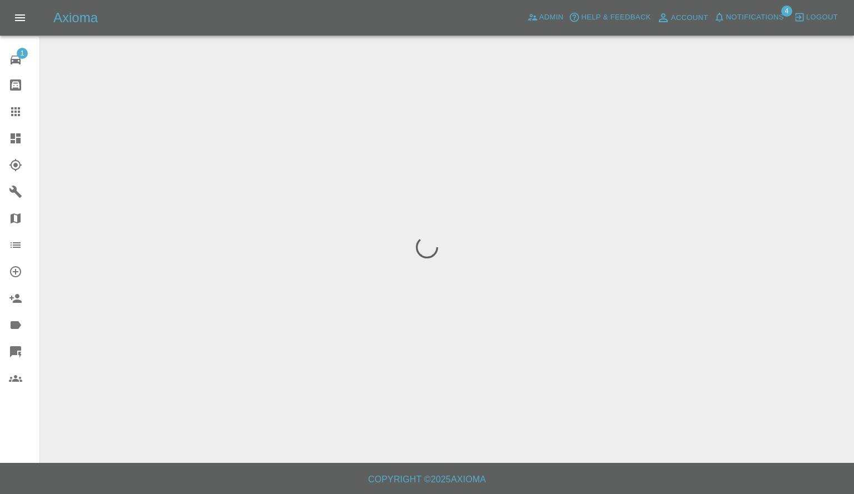
scroll to position [0, 0]
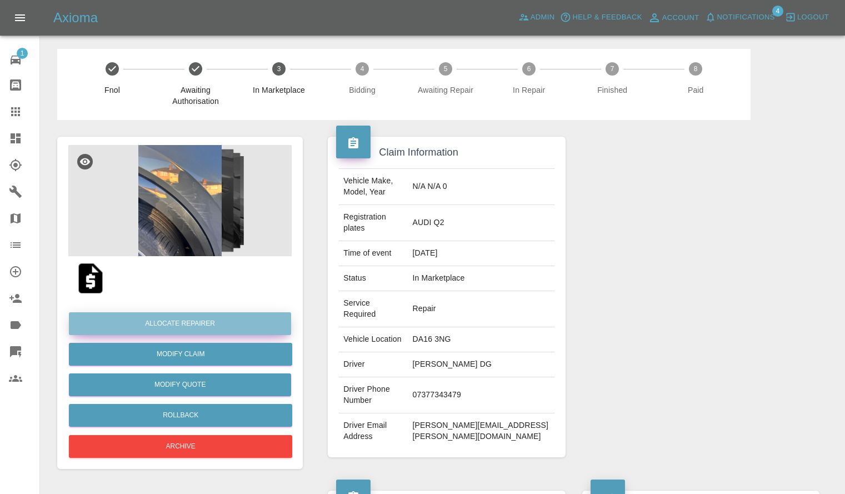
click at [167, 321] on button "Allocate Repairer" at bounding box center [180, 323] width 222 height 23
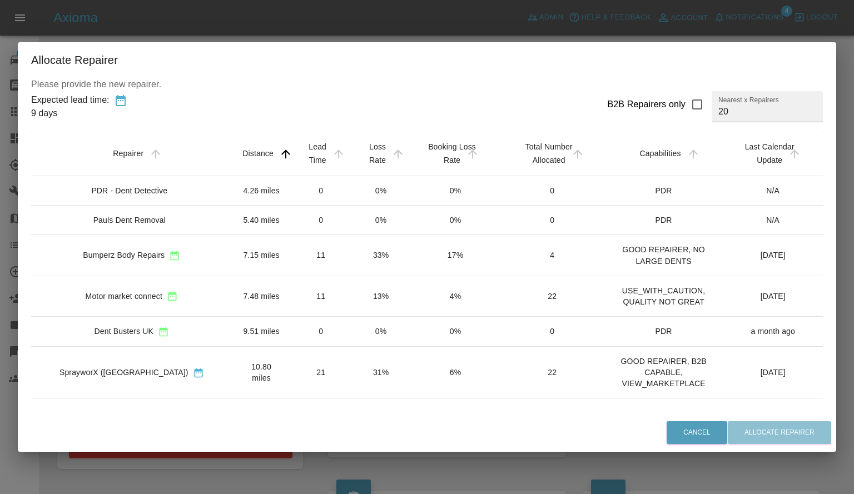
click at [351, 235] on td "33%" at bounding box center [380, 255] width 59 height 41
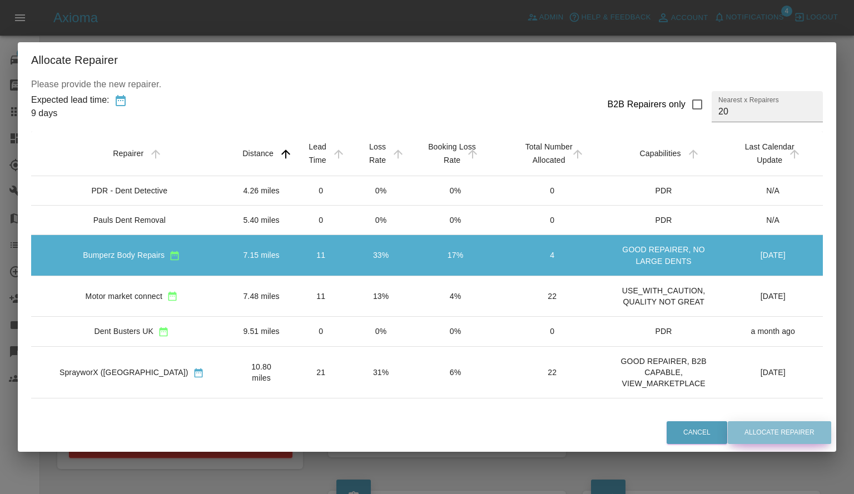
click at [777, 432] on button "Allocate Repairer" at bounding box center [778, 432] width 103 height 23
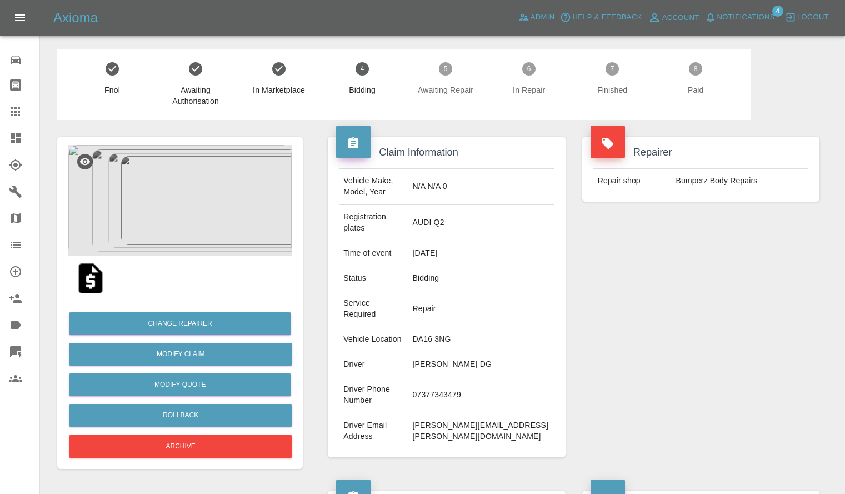
click at [739, 23] on span "Notifications" at bounding box center [746, 17] width 58 height 13
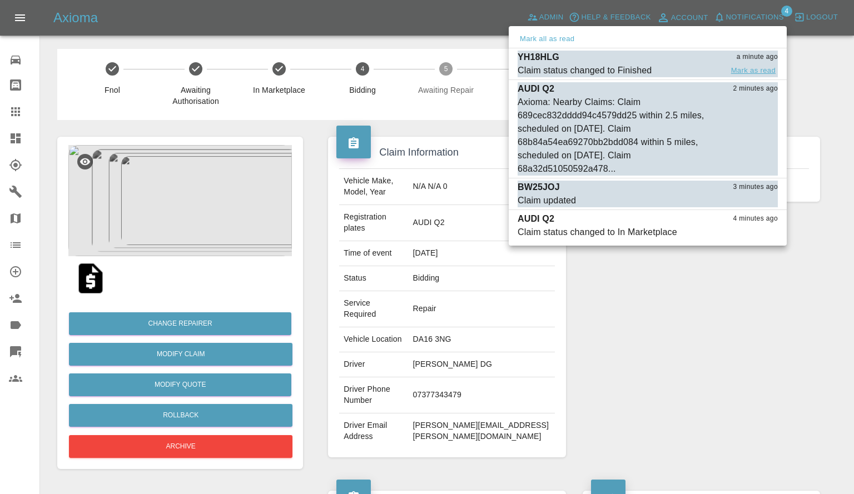
click at [750, 71] on button "Mark as read" at bounding box center [753, 70] width 49 height 13
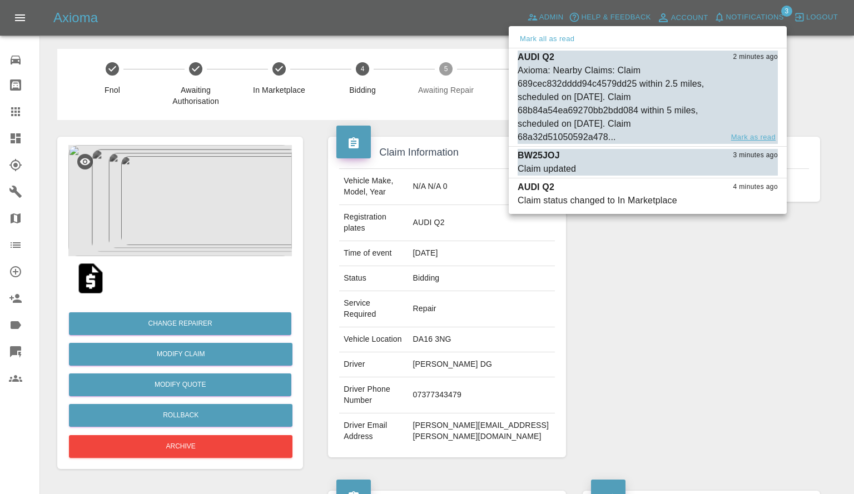
click at [756, 134] on button "Mark as read" at bounding box center [753, 137] width 49 height 13
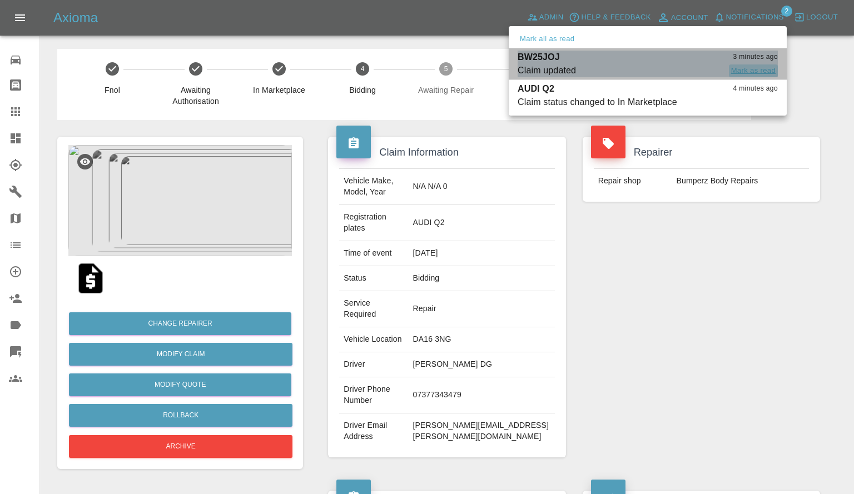
click at [756, 69] on button "Mark as read" at bounding box center [753, 70] width 49 height 13
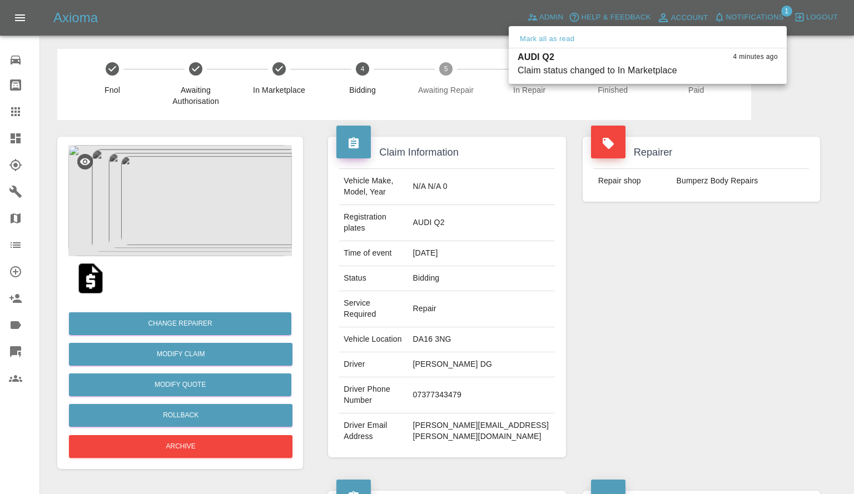
click at [687, 202] on div at bounding box center [427, 247] width 854 height 494
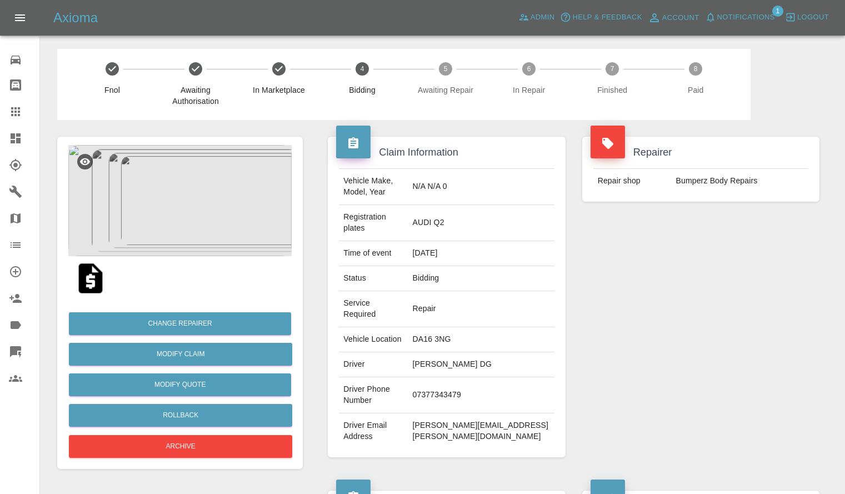
click at [734, 15] on span "Notifications" at bounding box center [746, 17] width 58 height 13
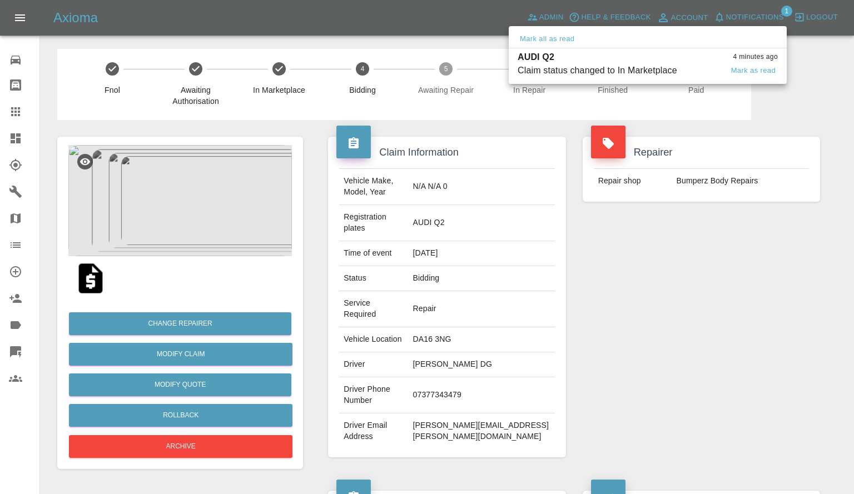
click at [637, 53] on div "AUDI Q2 4 minutes ago" at bounding box center [647, 57] width 260 height 13
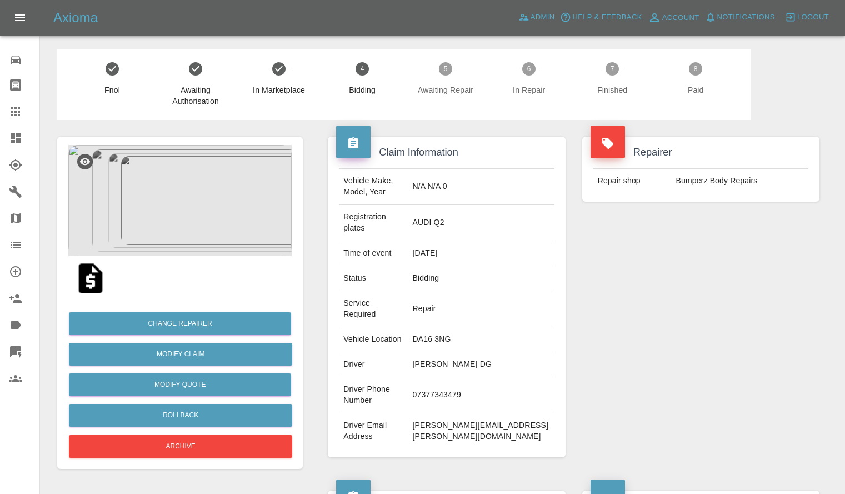
click at [0, 141] on link "Dashboard" at bounding box center [19, 138] width 39 height 27
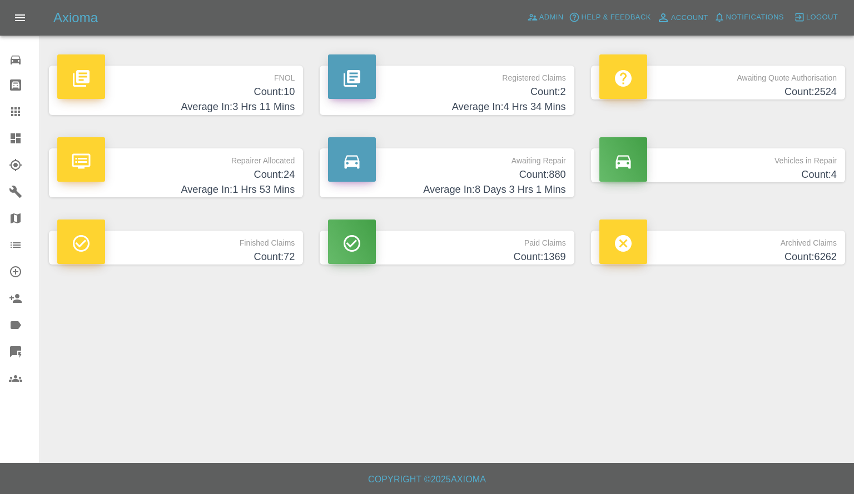
click at [246, 187] on h4 "Average In: 1 Hrs 53 Mins" at bounding box center [175, 189] width 237 height 15
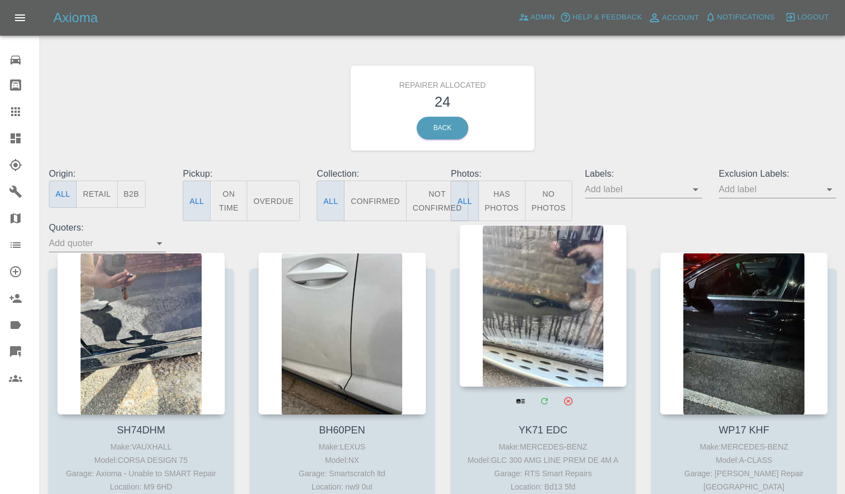
click at [516, 293] on div at bounding box center [544, 306] width 168 height 162
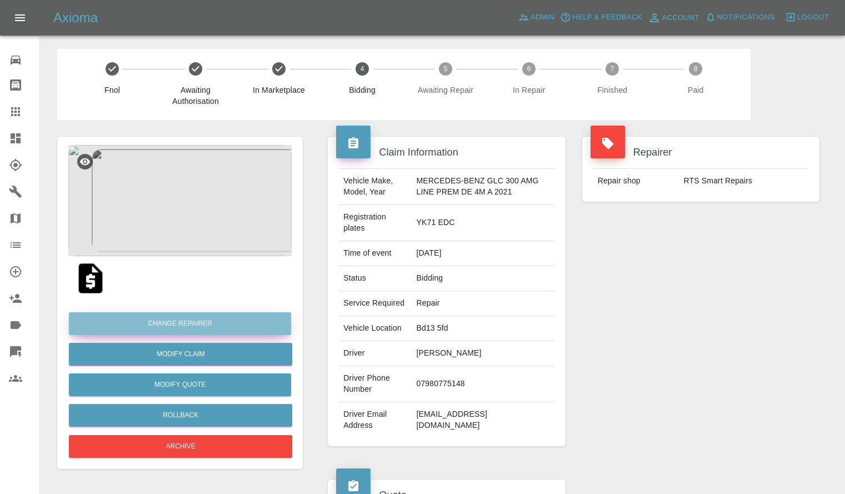
click at [187, 334] on button "Change Repairer" at bounding box center [180, 323] width 222 height 23
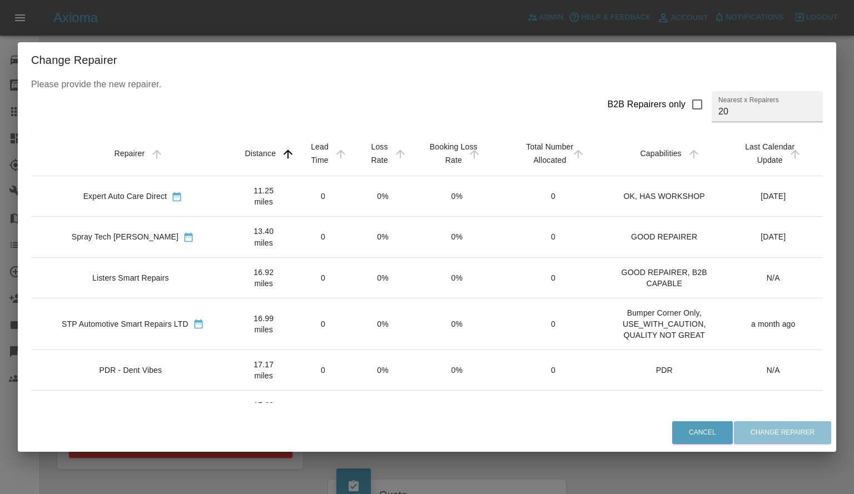
click at [308, 176] on td "0" at bounding box center [323, 196] width 61 height 41
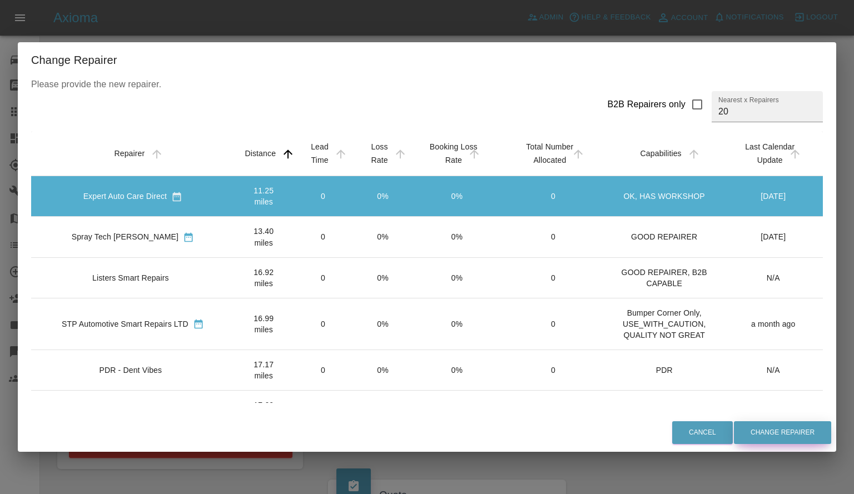
click at [789, 429] on button "Change Repairer" at bounding box center [782, 432] width 97 height 23
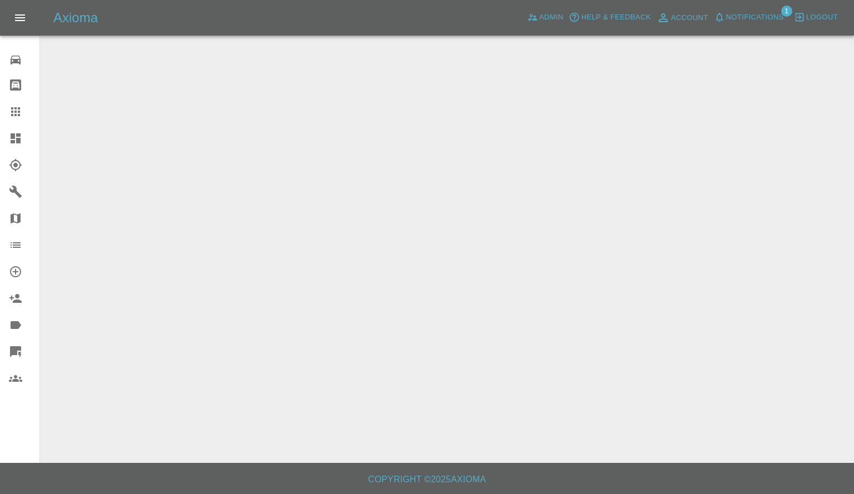
click at [11, 225] on icon at bounding box center [15, 218] width 13 height 13
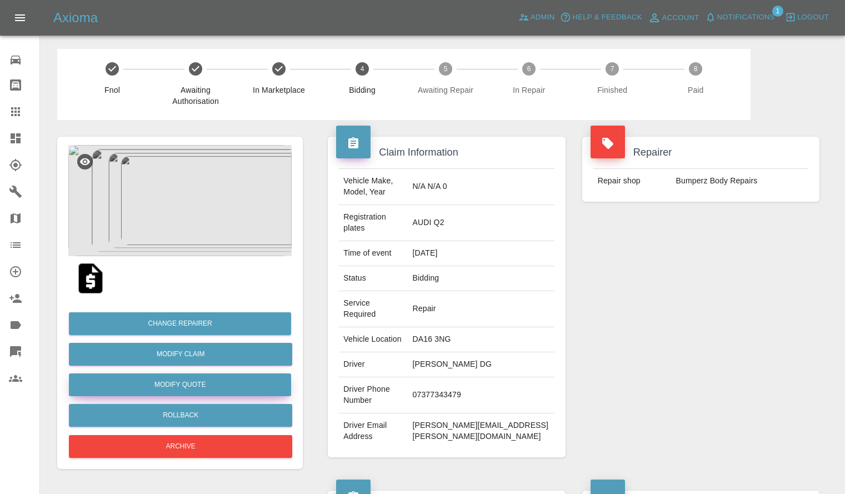
click at [171, 377] on button "Modify Quote" at bounding box center [180, 384] width 222 height 23
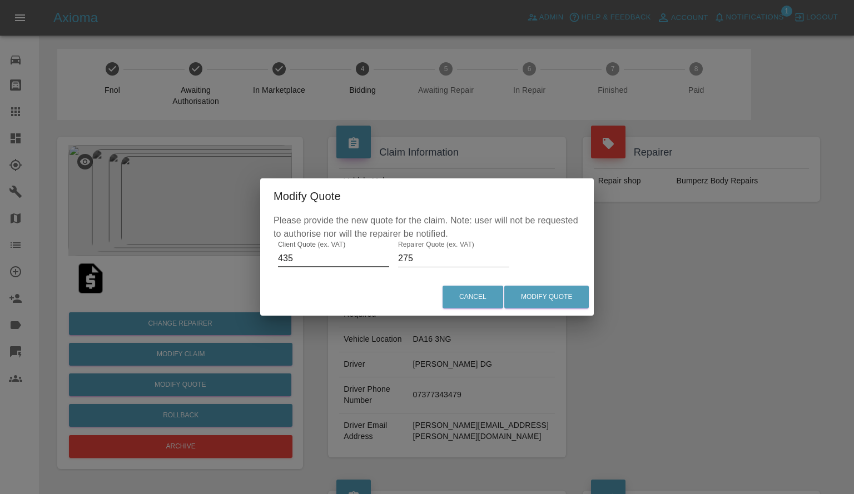
click at [292, 250] on input "435" at bounding box center [333, 259] width 111 height 18
type input "420"
click at [534, 293] on button "Modify Quote" at bounding box center [546, 297] width 84 height 23
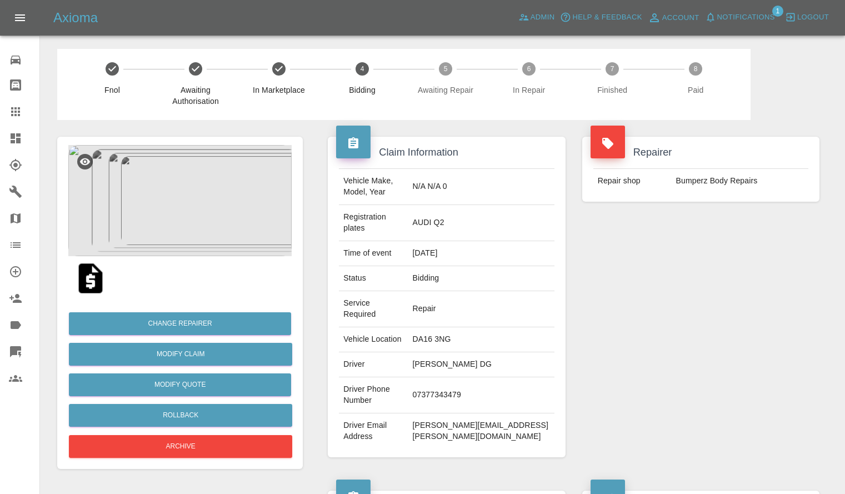
click at [0, 129] on link "Dashboard" at bounding box center [19, 138] width 39 height 27
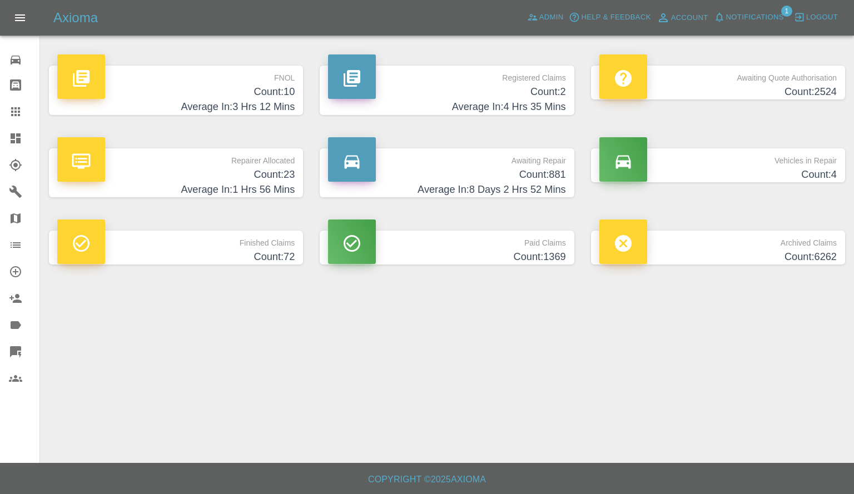
click at [751, 23] on span "Notifications" at bounding box center [755, 17] width 58 height 13
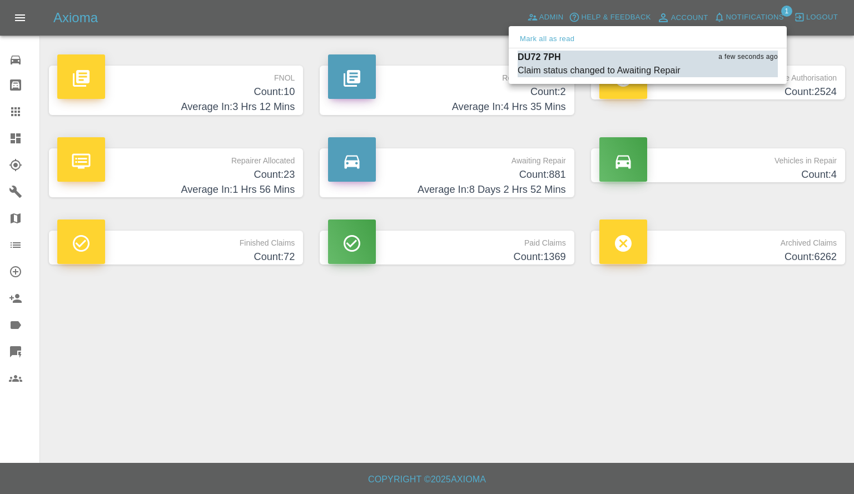
click at [617, 86] on div at bounding box center [427, 247] width 854 height 494
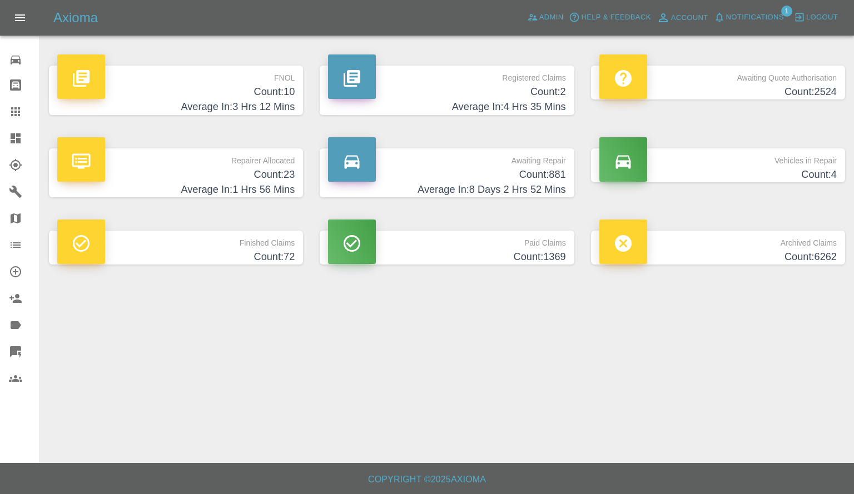
click at [722, 16] on icon "button" at bounding box center [719, 17] width 11 height 11
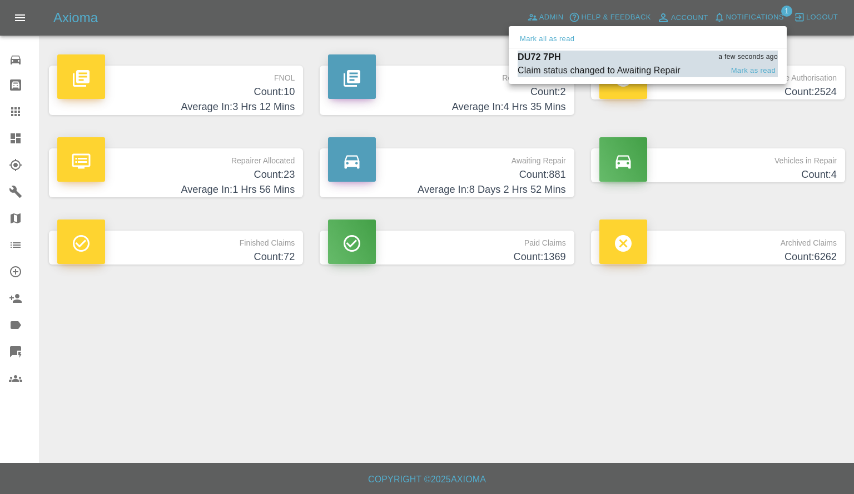
click at [641, 62] on div "DU72 7PH a few seconds ago" at bounding box center [647, 57] width 260 height 13
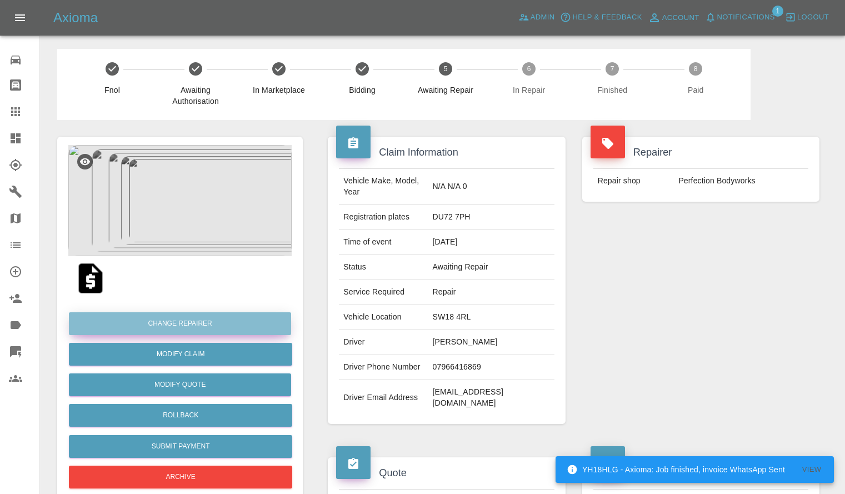
click at [162, 325] on button "Change Repairer" at bounding box center [180, 323] width 222 height 23
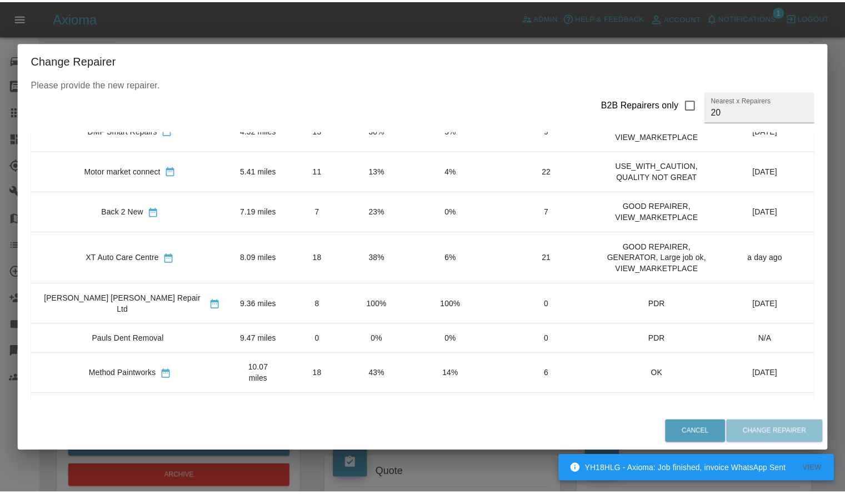
scroll to position [239, 0]
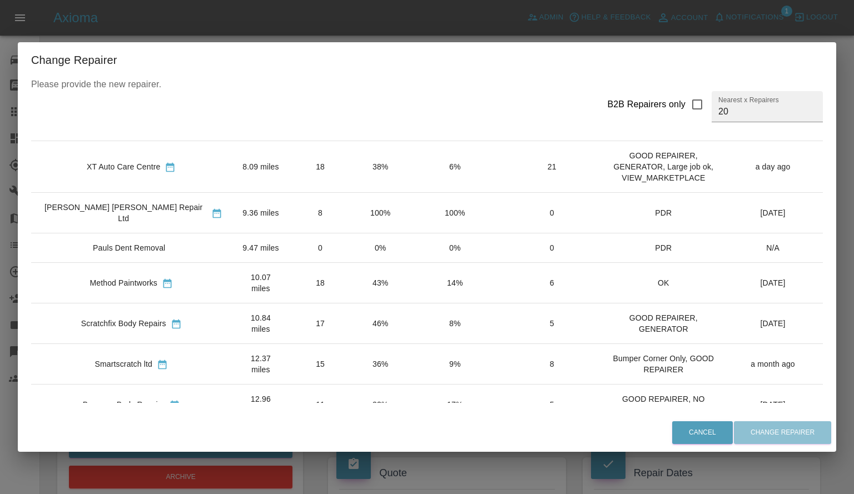
click at [378, 33] on div "Change Repairer Please provide the new repairer. B2B Repairers only Nearest x R…" at bounding box center [427, 247] width 854 height 494
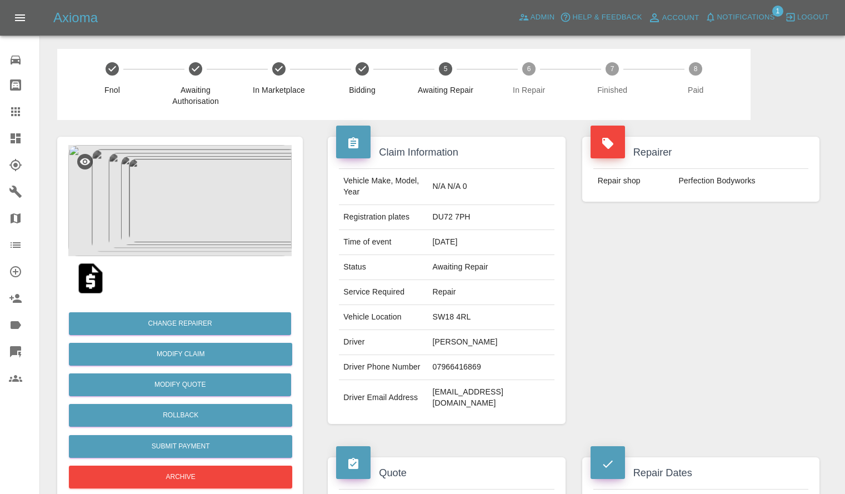
click at [473, 305] on td "SW18 4RL" at bounding box center [491, 317] width 126 height 25
copy td "SW18 4RL"
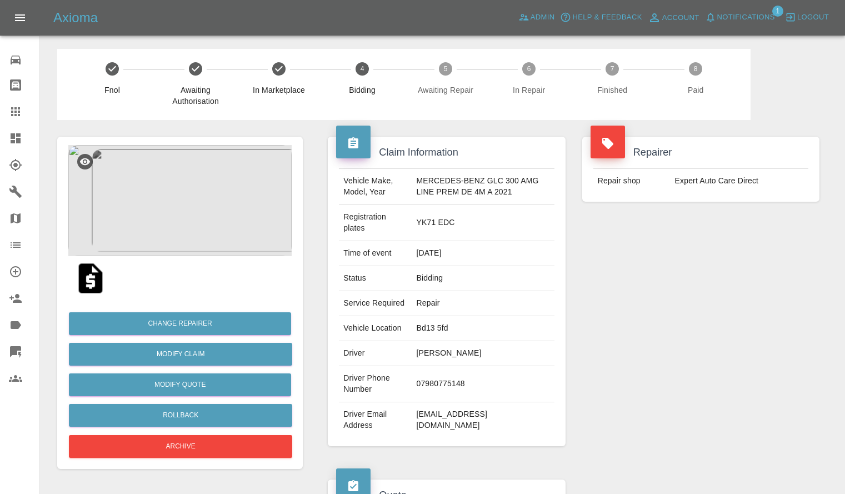
click at [744, 13] on span "Notifications" at bounding box center [746, 17] width 58 height 13
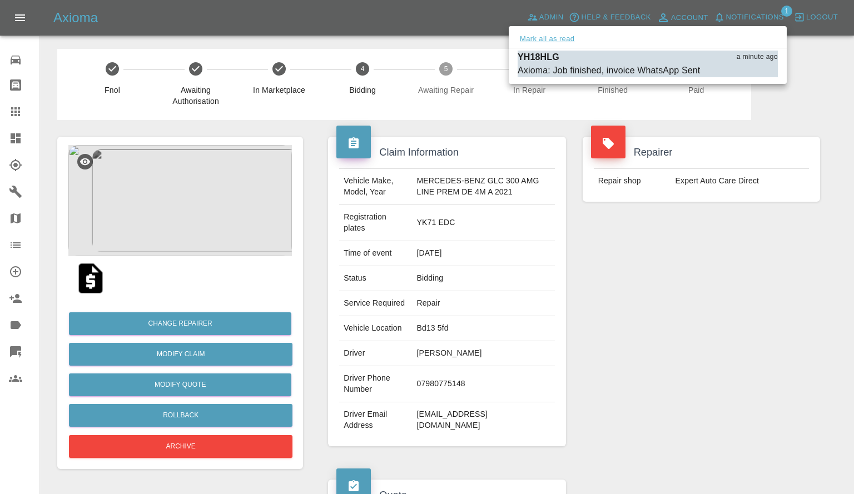
click at [555, 34] on button "Mark all as read" at bounding box center [546, 39] width 59 height 13
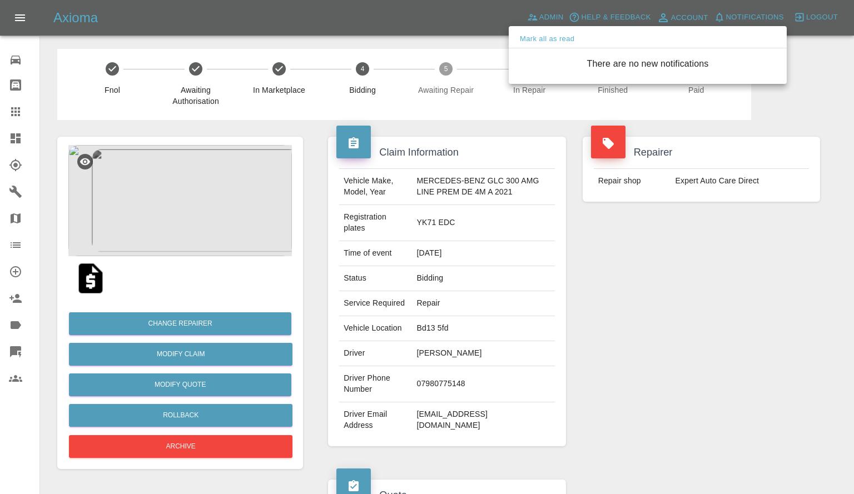
click at [507, 217] on div at bounding box center [427, 247] width 854 height 494
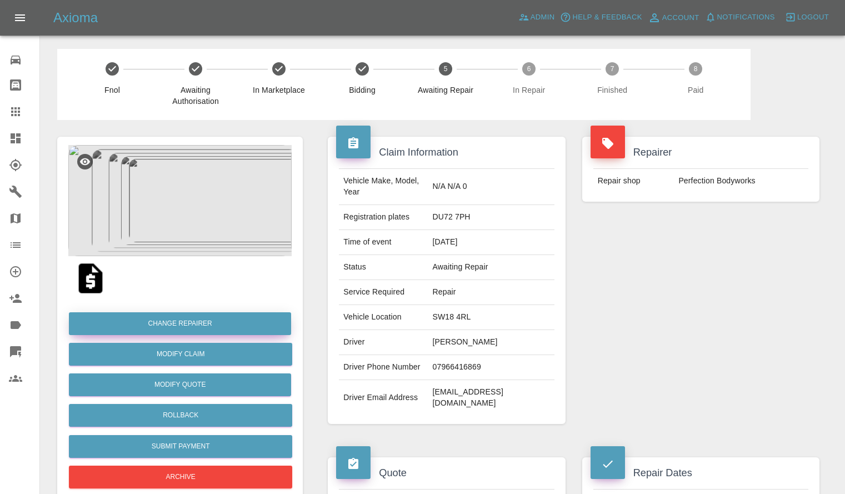
click at [174, 322] on button "Change Repairer" at bounding box center [180, 323] width 222 height 23
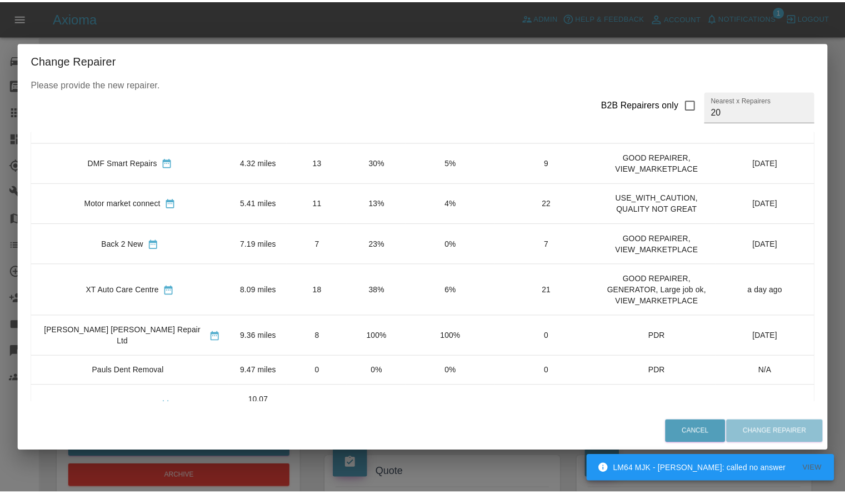
scroll to position [143, 0]
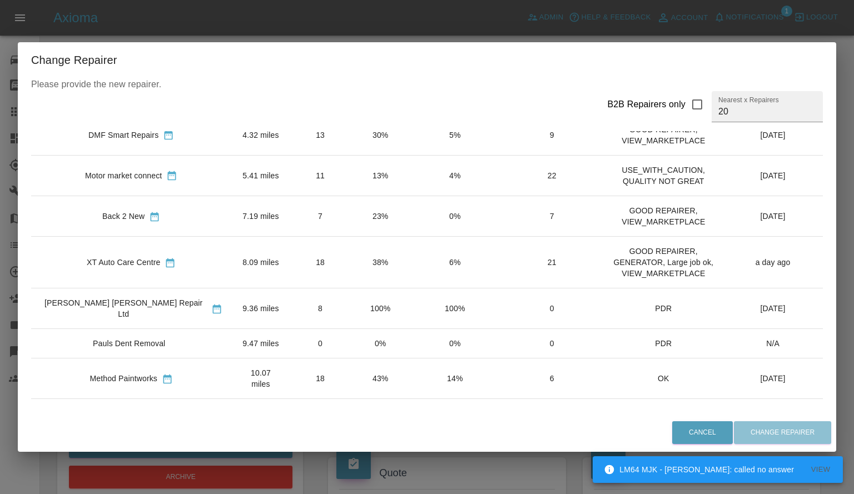
click at [351, 358] on td "43%" at bounding box center [380, 378] width 59 height 41
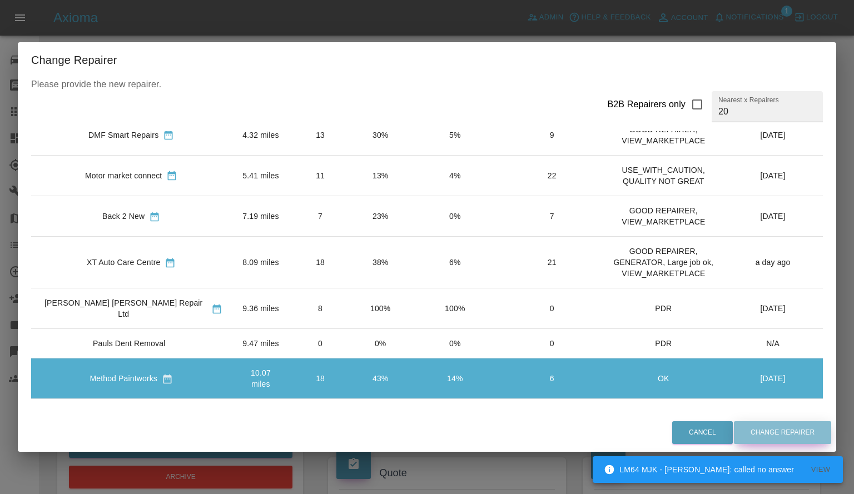
click at [765, 433] on button "Change Repairer" at bounding box center [782, 432] width 97 height 23
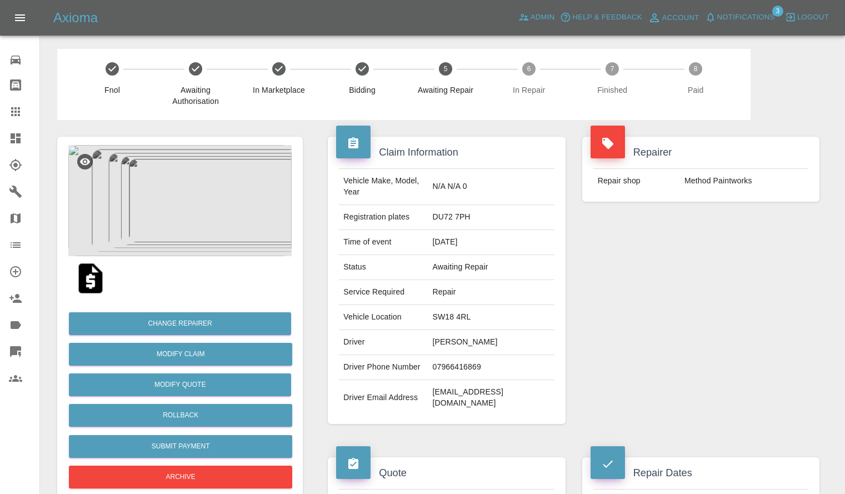
click at [17, 145] on link "Dashboard" at bounding box center [19, 138] width 39 height 27
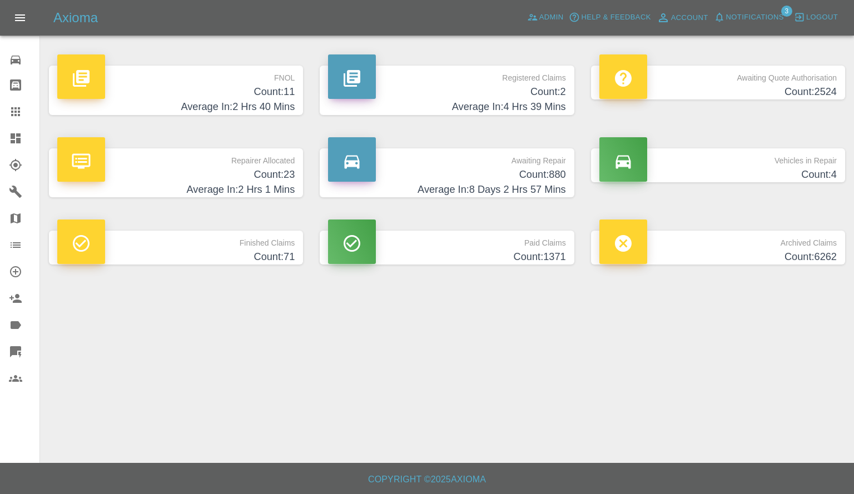
click at [269, 190] on h4 "Average In: 2 Hrs 1 Mins" at bounding box center [175, 189] width 237 height 15
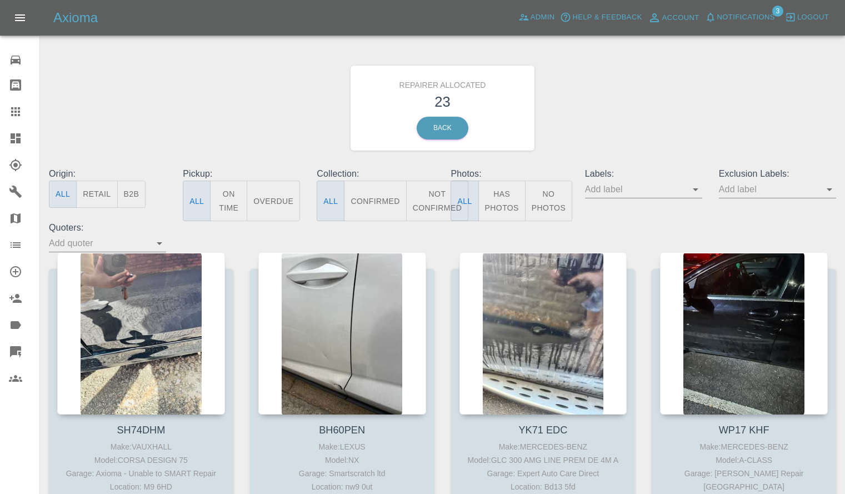
click at [87, 195] on button "Retail" at bounding box center [96, 194] width 41 height 27
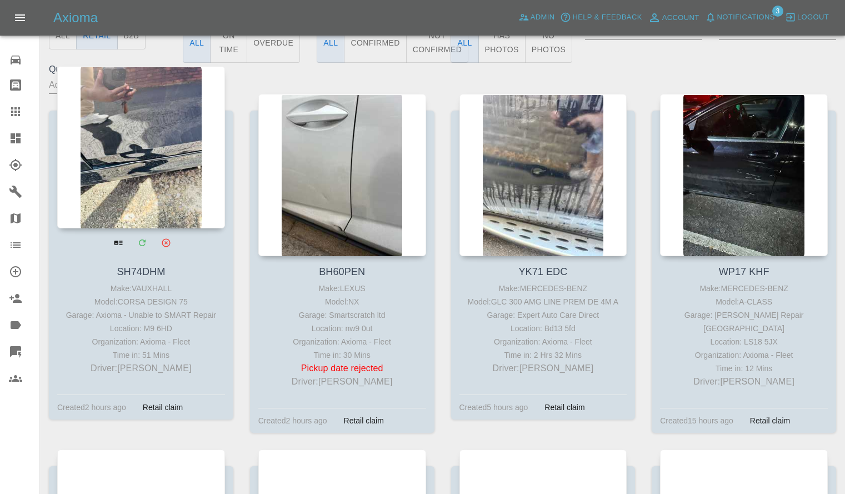
scroll to position [159, 0]
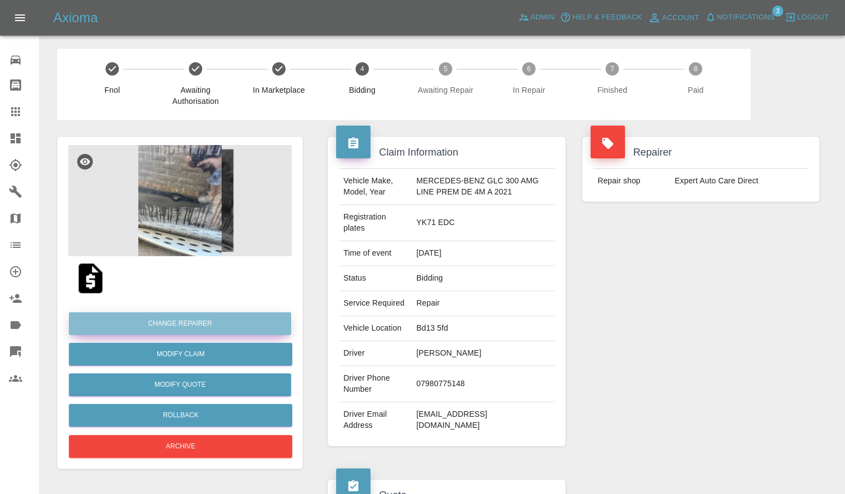
click at [170, 322] on button "Change Repairer" at bounding box center [180, 323] width 222 height 23
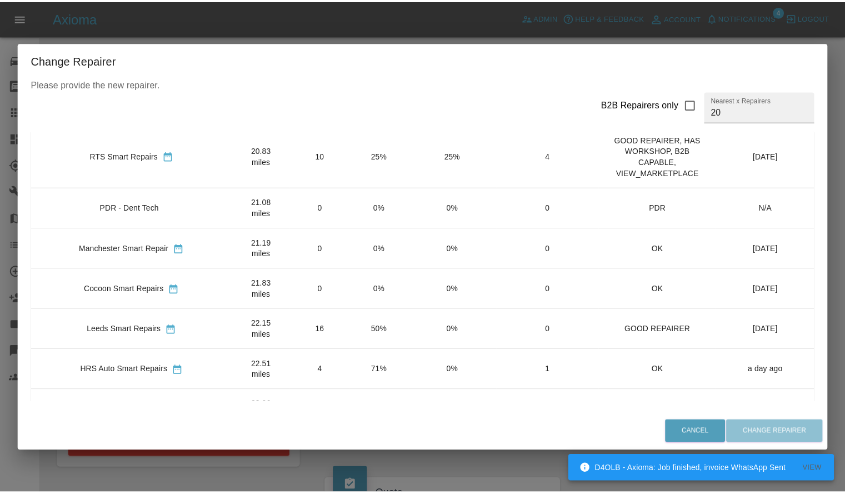
scroll to position [476, 0]
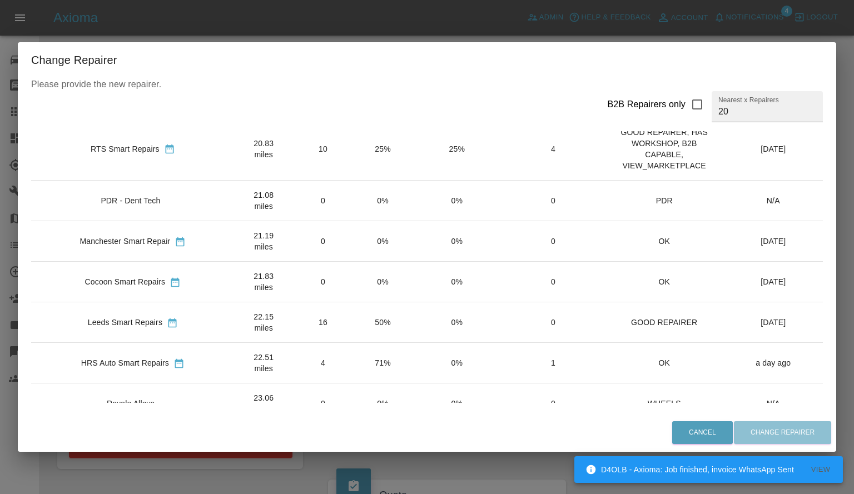
click at [353, 465] on td "33%" at bounding box center [382, 485] width 59 height 41
click at [782, 427] on button "Change Repairer" at bounding box center [782, 432] width 97 height 23
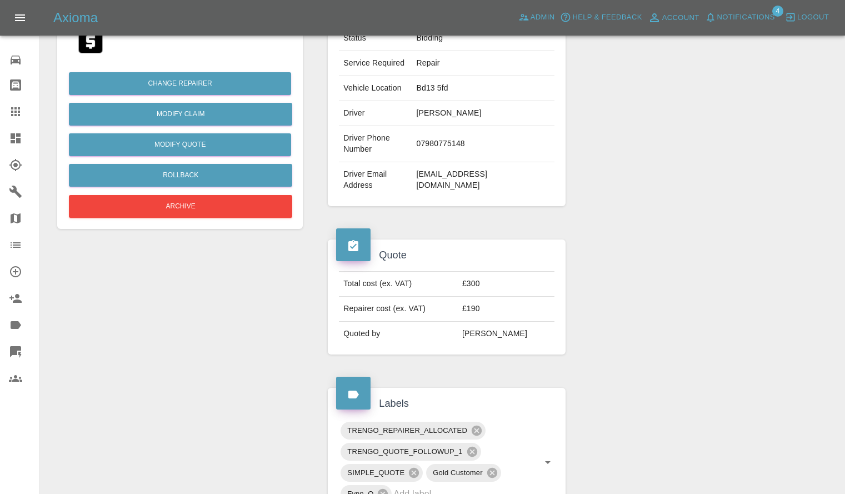
scroll to position [0, 0]
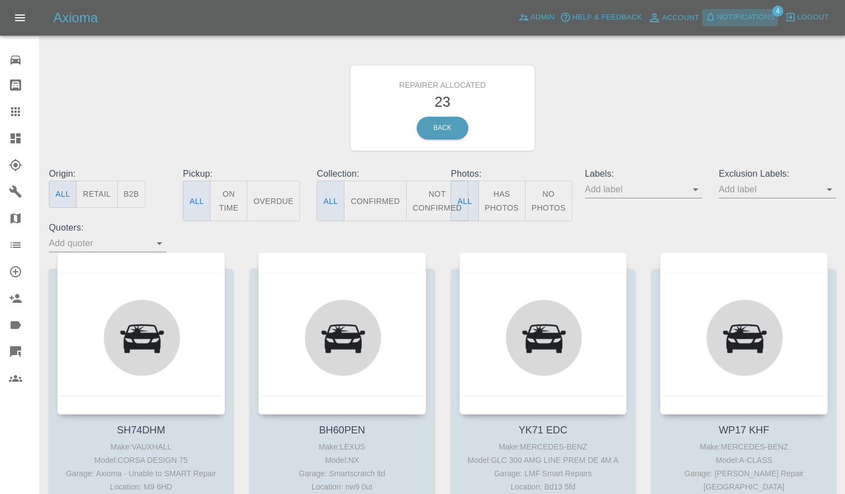
click at [766, 15] on span "Notifications" at bounding box center [746, 17] width 58 height 13
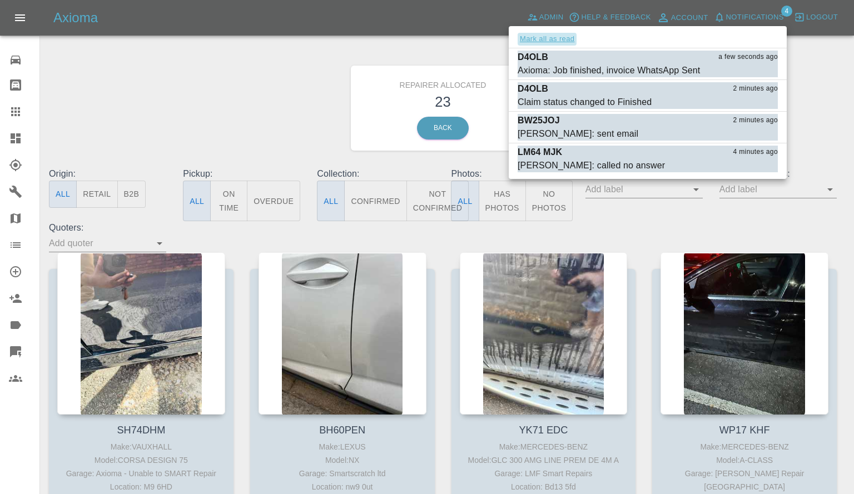
click at [531, 42] on button "Mark all as read" at bounding box center [546, 39] width 59 height 13
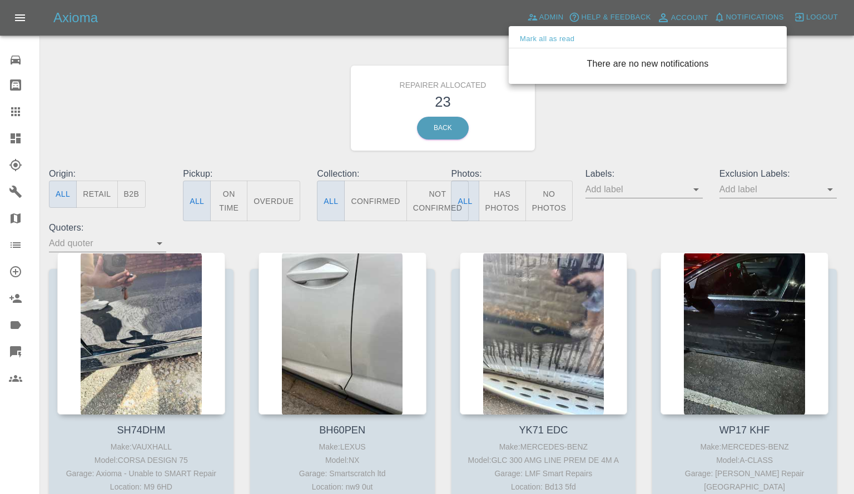
click at [302, 119] on div at bounding box center [427, 247] width 854 height 494
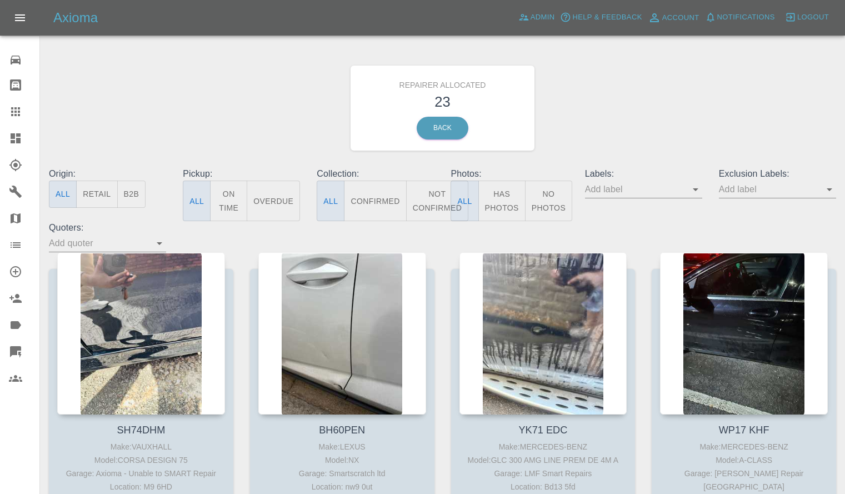
click at [96, 198] on button "Retail" at bounding box center [96, 194] width 41 height 27
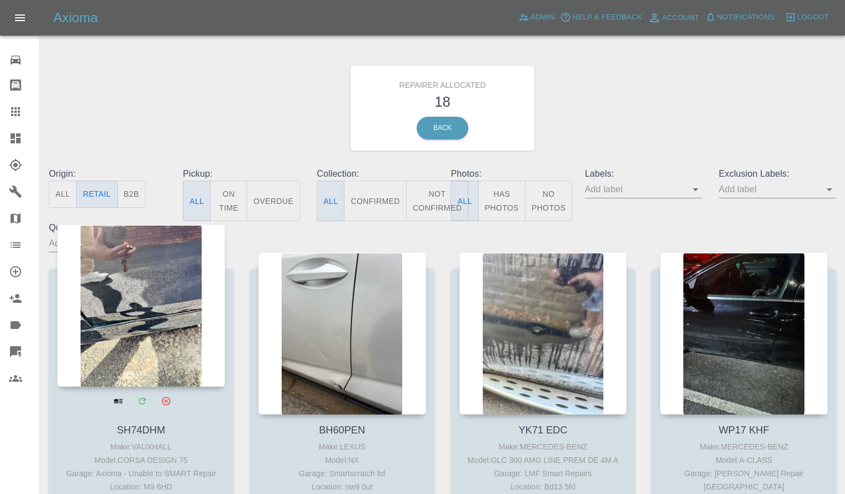
scroll to position [173, 0]
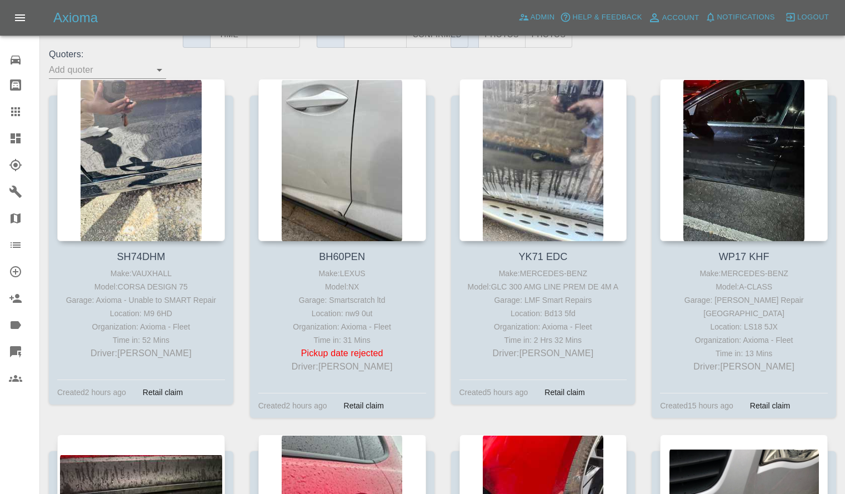
drag, startPoint x: 691, startPoint y: 164, endPoint x: 646, endPoint y: 164, distance: 45.0
click at [646, 164] on div "WP17 KHF Make: MERCEDES-BENZ Model: A-CLASS Garage: JK Smart Repair Leeds Locat…" at bounding box center [744, 256] width 201 height 355
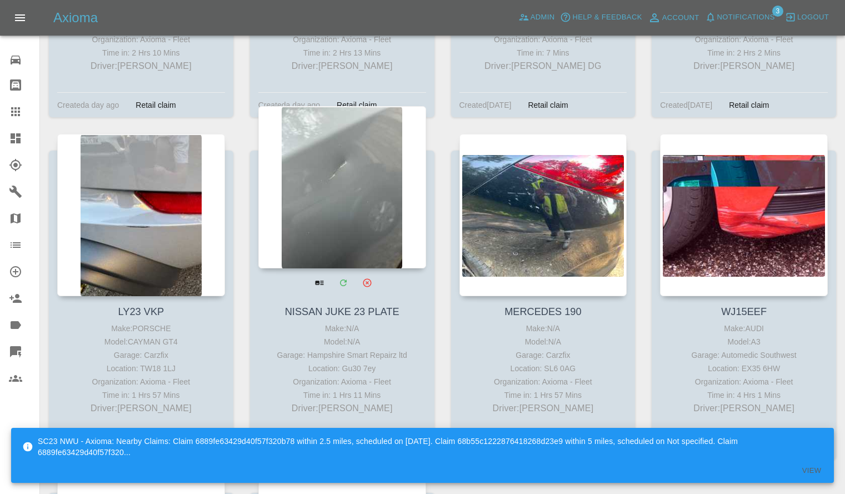
scroll to position [1171, 0]
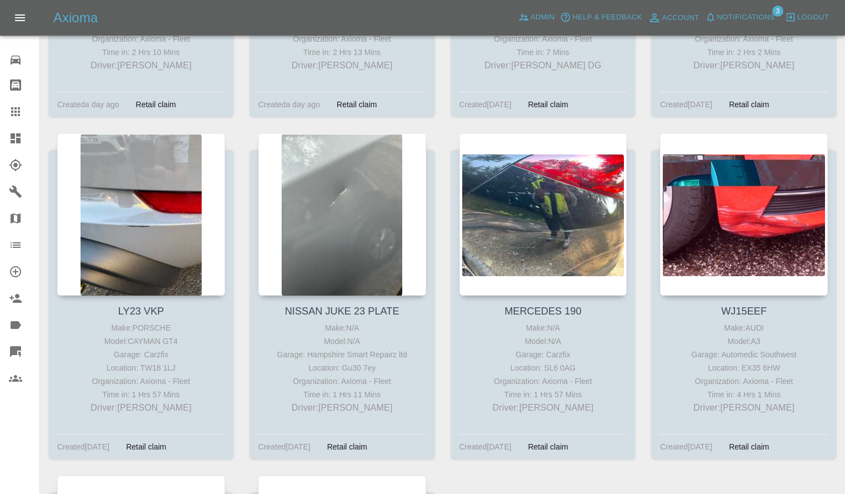
click at [756, 10] on button "Notifications" at bounding box center [740, 17] width 76 height 17
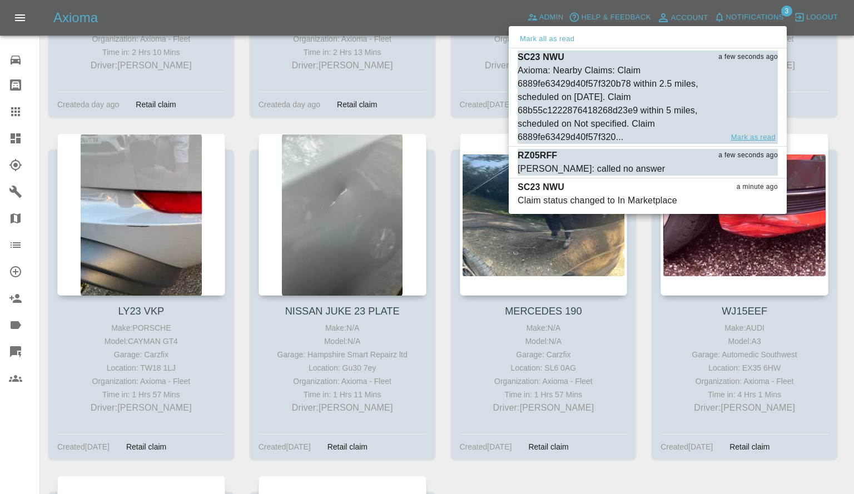
click at [742, 132] on button "Mark as read" at bounding box center [753, 137] width 49 height 13
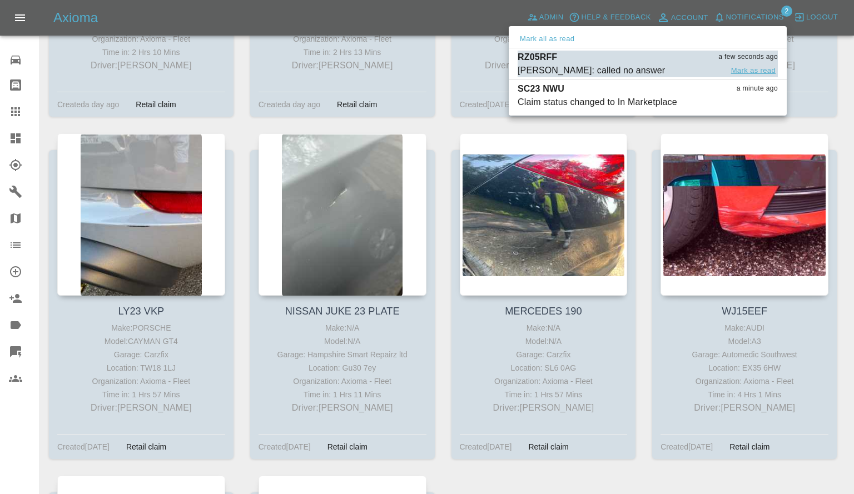
click at [747, 71] on button "Mark as read" at bounding box center [753, 70] width 49 height 13
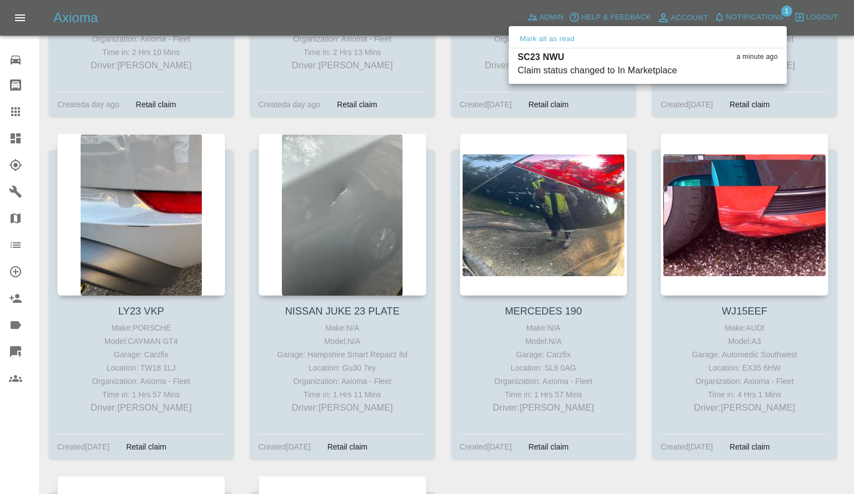
click at [647, 123] on div at bounding box center [427, 247] width 854 height 494
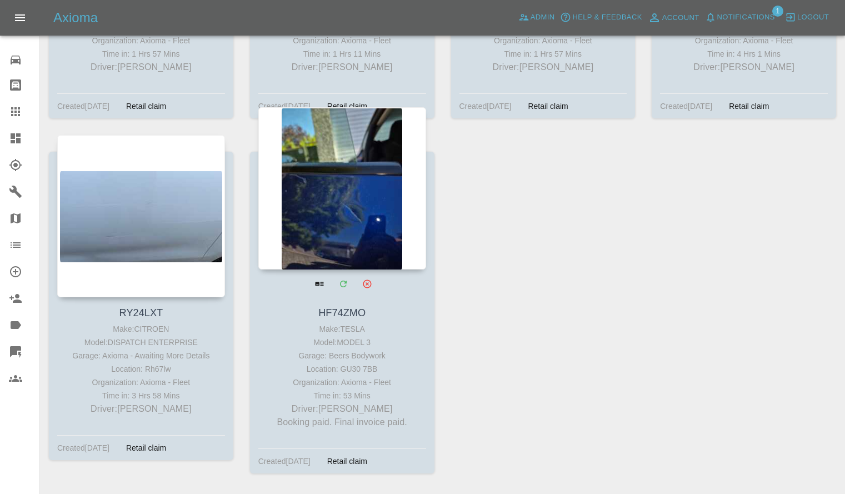
scroll to position [1513, 0]
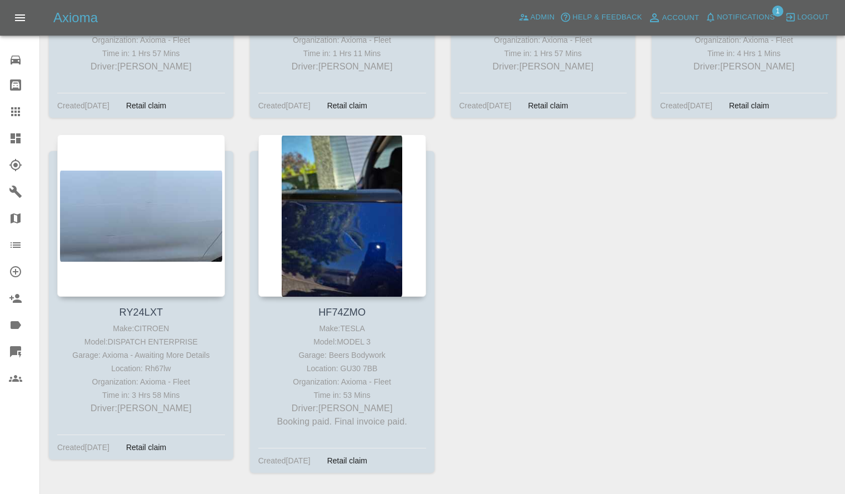
click at [743, 12] on span "Notifications" at bounding box center [746, 17] width 58 height 13
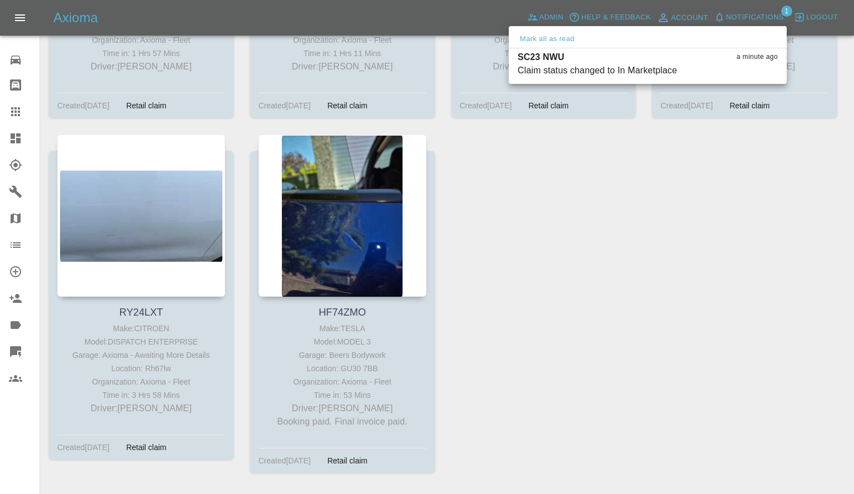
click at [570, 209] on div at bounding box center [427, 247] width 854 height 494
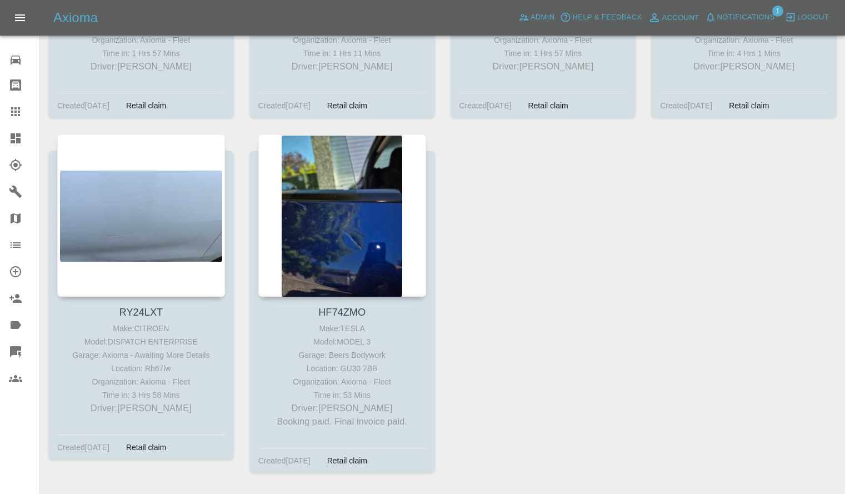
click at [0, 138] on link "Dashboard" at bounding box center [19, 138] width 39 height 27
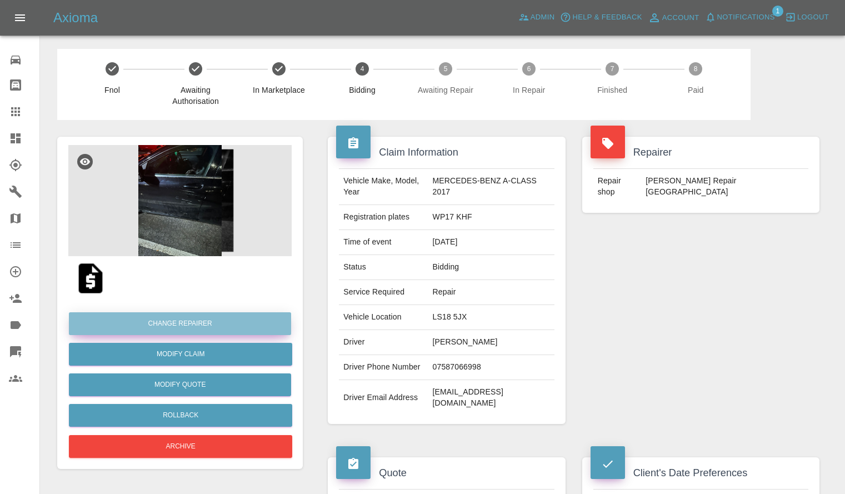
click at [186, 320] on button "Change Repairer" at bounding box center [180, 323] width 222 height 23
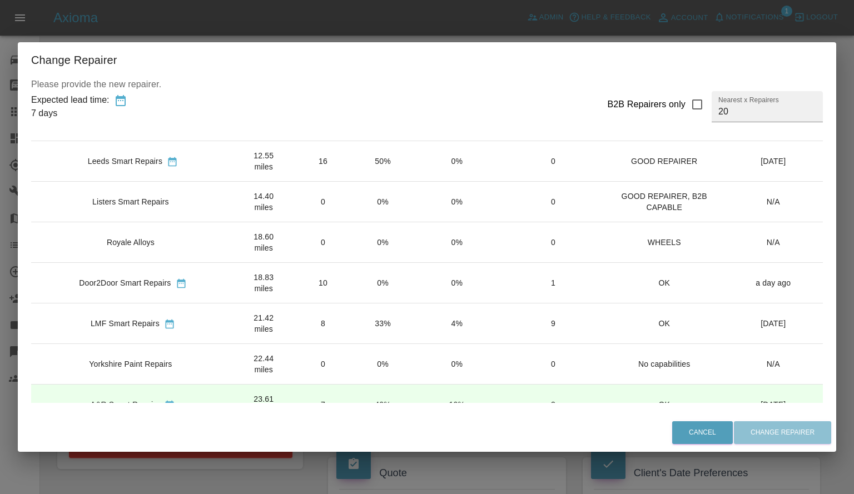
scroll to position [306, 0]
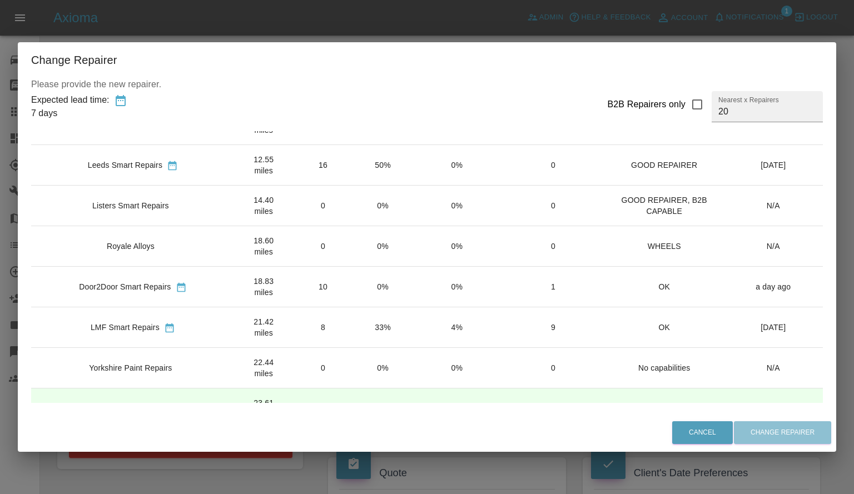
click at [353, 388] on td "40%" at bounding box center [382, 408] width 59 height 41
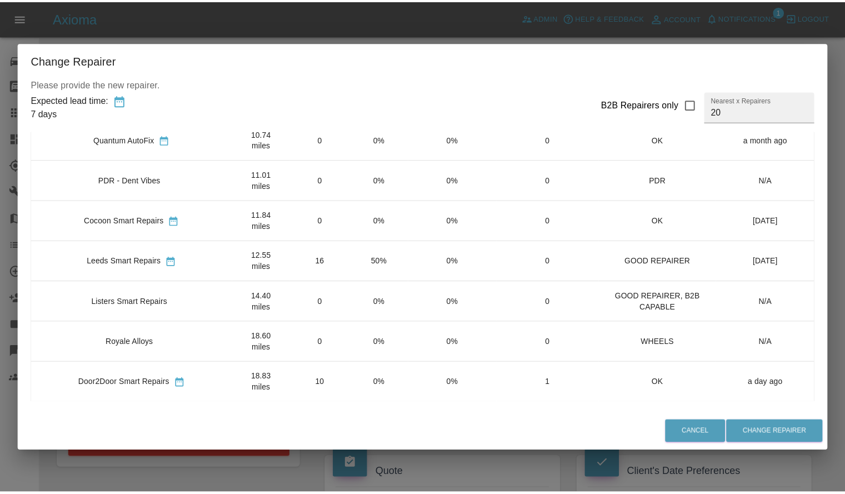
scroll to position [261, 0]
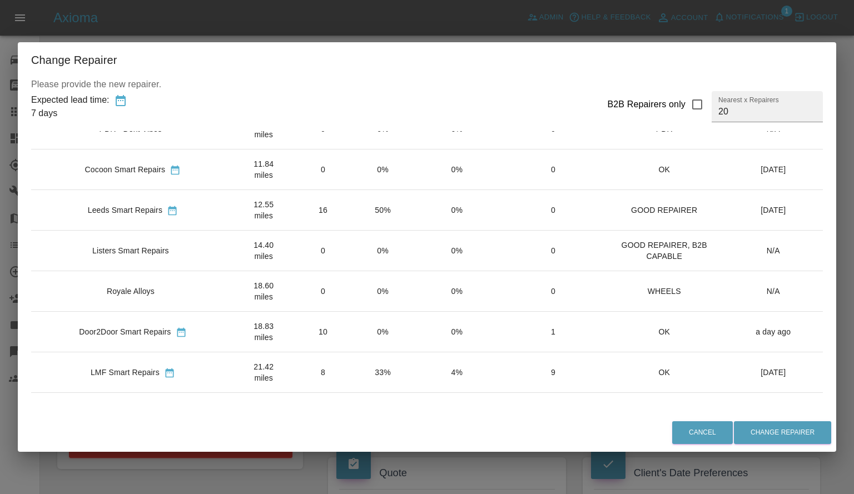
click at [381, 32] on div "Change Repairer Please provide the new repairer. Expected lead time: 7 days B2B…" at bounding box center [427, 247] width 854 height 494
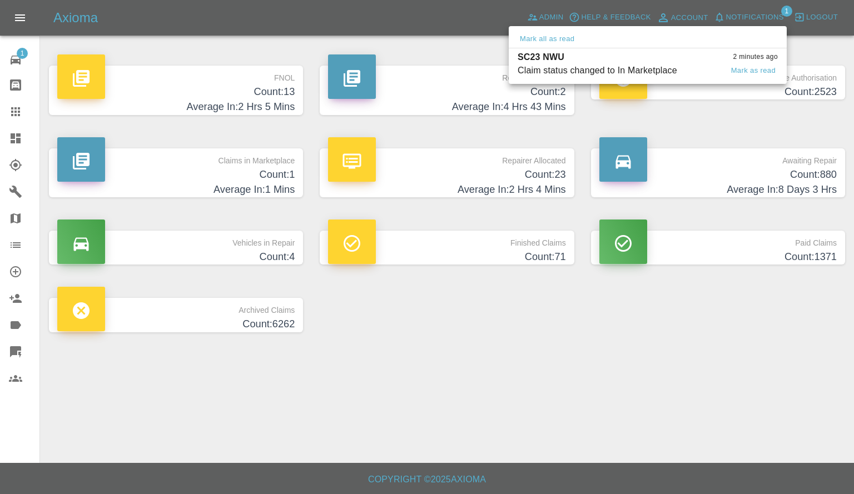
click at [620, 71] on div "Claim status changed to In Marketplace" at bounding box center [596, 70] width 159 height 13
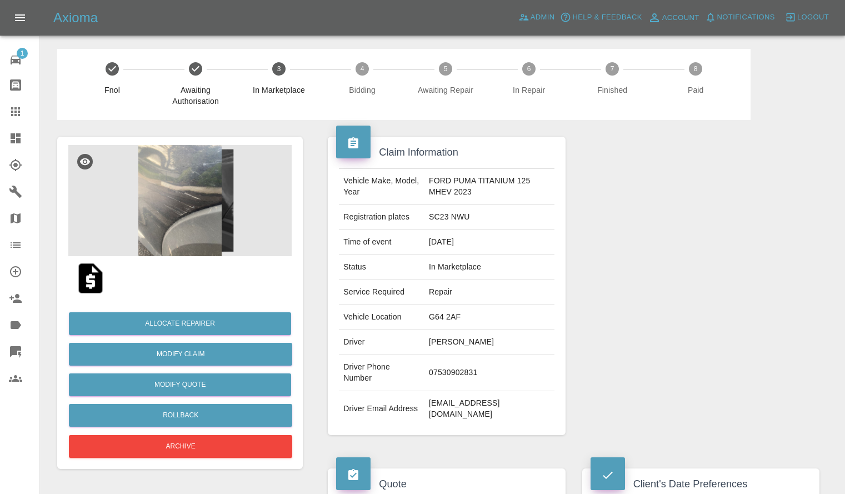
click at [230, 198] on img at bounding box center [179, 200] width 223 height 111
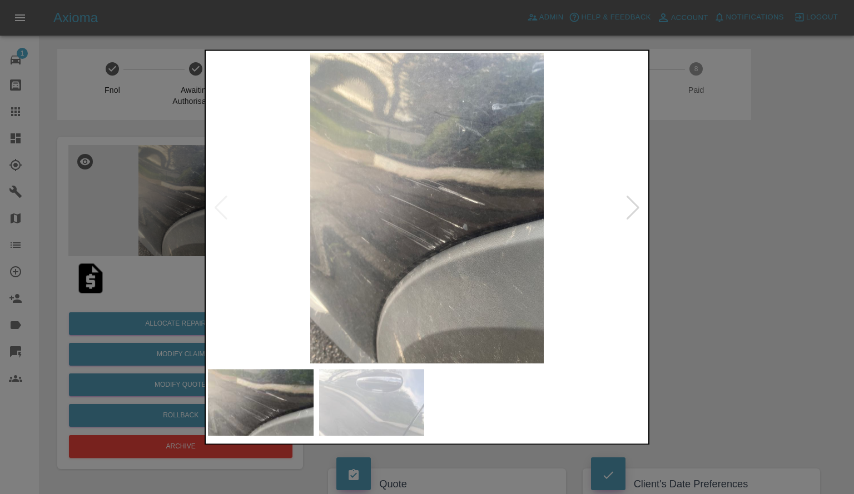
click at [636, 201] on div at bounding box center [632, 208] width 15 height 24
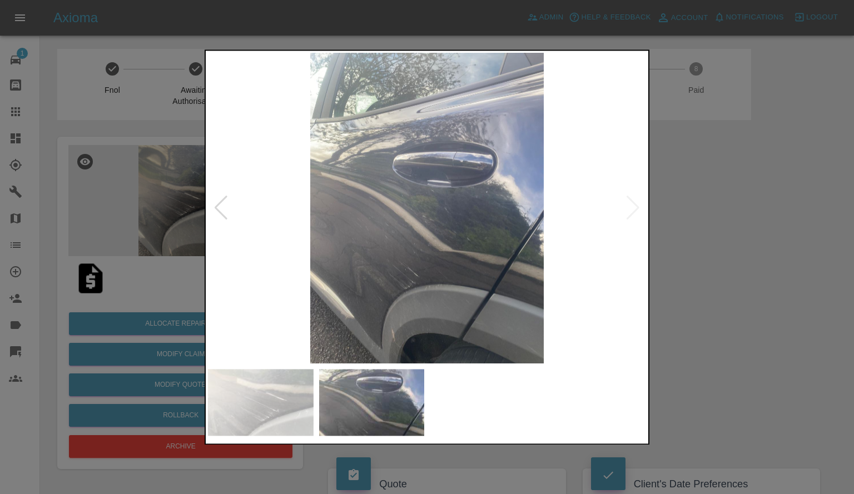
click at [685, 216] on div at bounding box center [427, 247] width 854 height 494
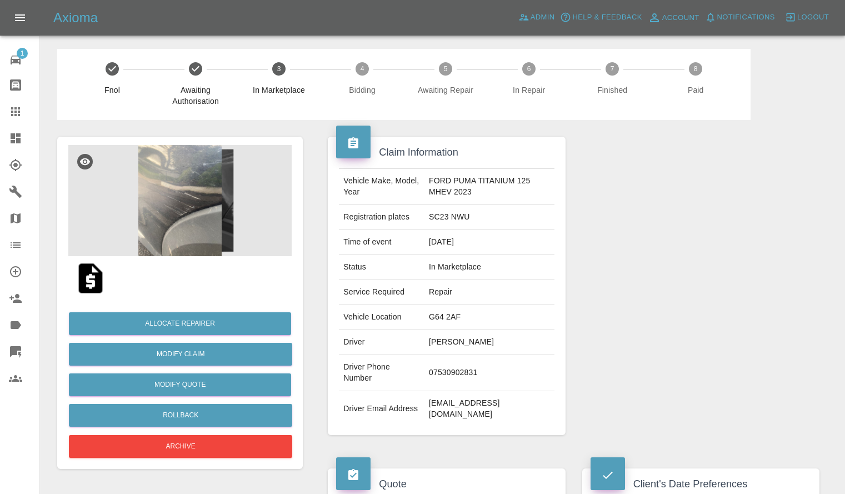
click at [193, 171] on img at bounding box center [179, 200] width 223 height 111
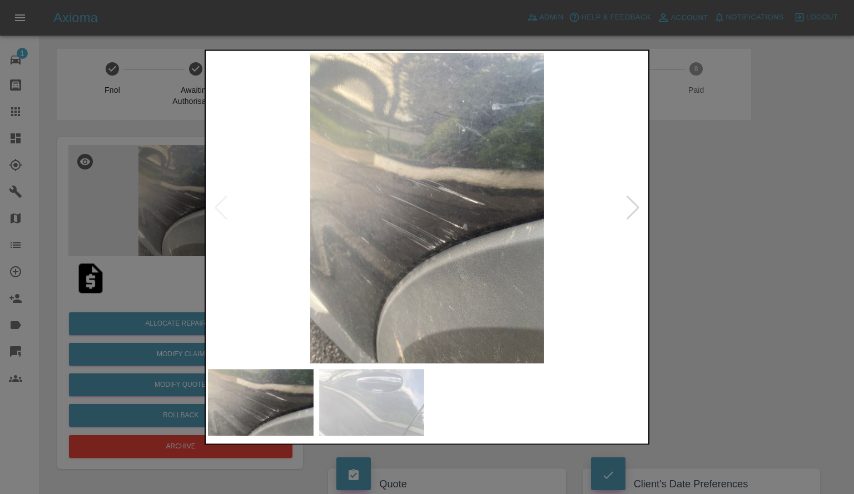
click at [155, 232] on div at bounding box center [427, 247] width 854 height 494
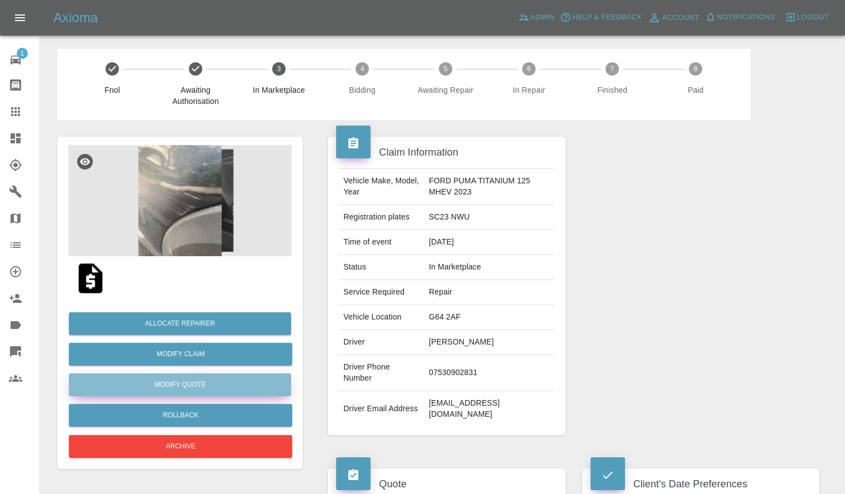
click at [171, 389] on button "Modify Quote" at bounding box center [180, 384] width 222 height 23
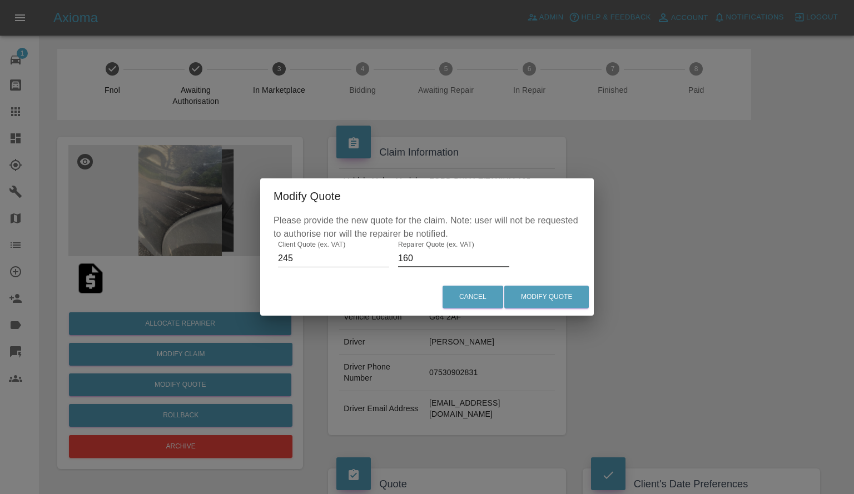
click at [431, 253] on input "160" at bounding box center [453, 259] width 111 height 18
type input "140"
click at [541, 297] on button "Modify Quote" at bounding box center [546, 297] width 84 height 23
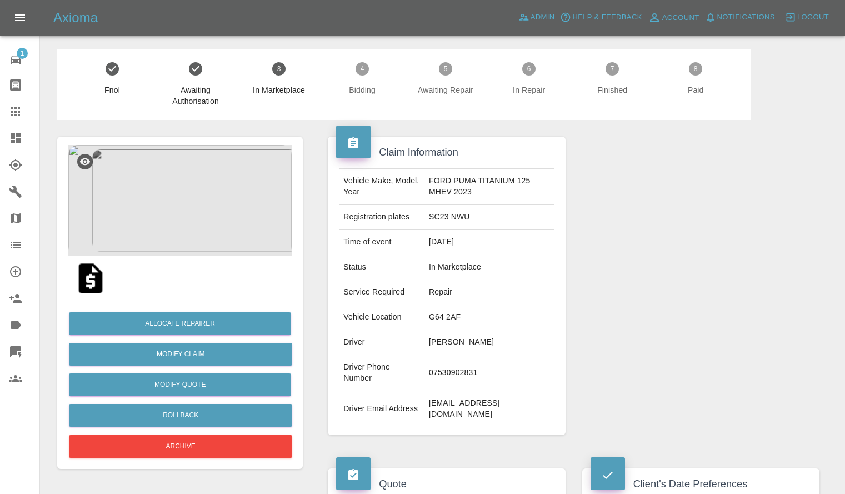
click at [176, 310] on div "Allocate Repairer Modify Claim Modify Quote Rollback Archive" at bounding box center [179, 381] width 223 height 160
click at [173, 319] on button "Allocate Repairer" at bounding box center [180, 323] width 222 height 23
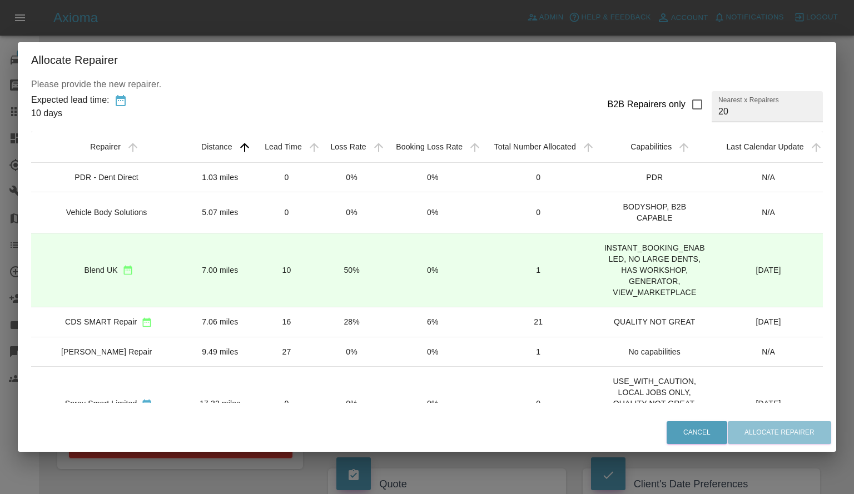
click at [362, 283] on td "50%" at bounding box center [352, 270] width 64 height 74
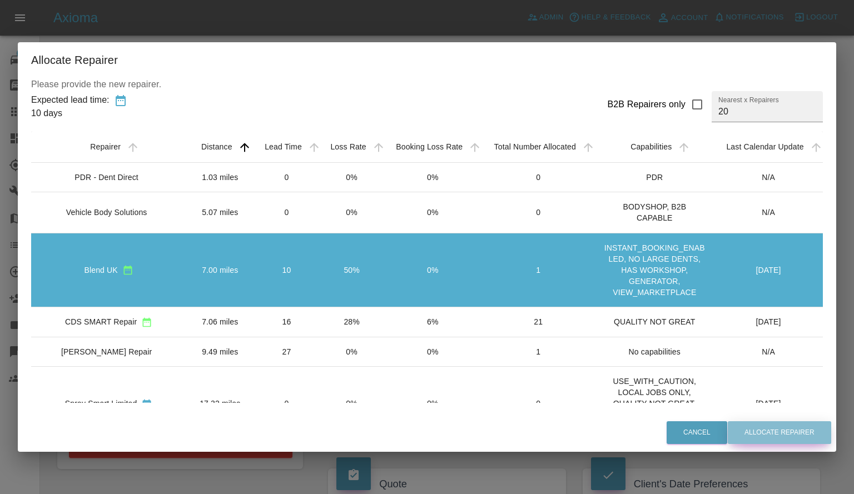
click at [730, 433] on button "Allocate Repairer" at bounding box center [778, 432] width 103 height 23
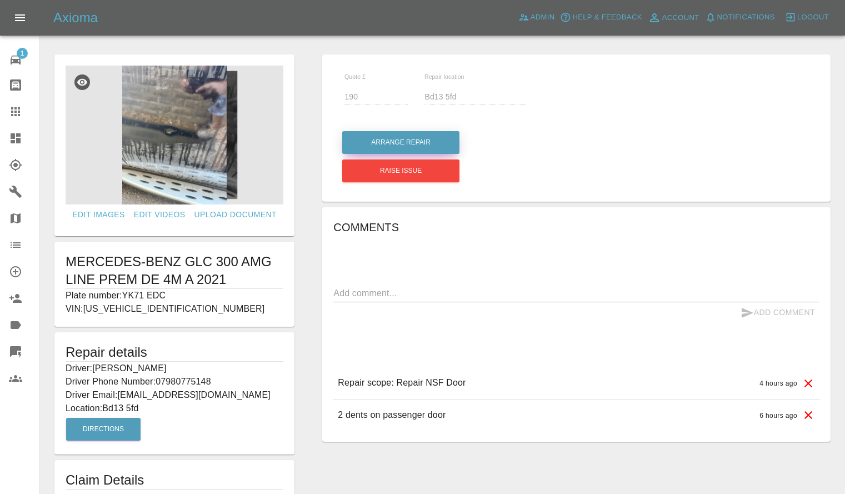
click at [366, 136] on button "Arrange Repair" at bounding box center [400, 142] width 117 height 23
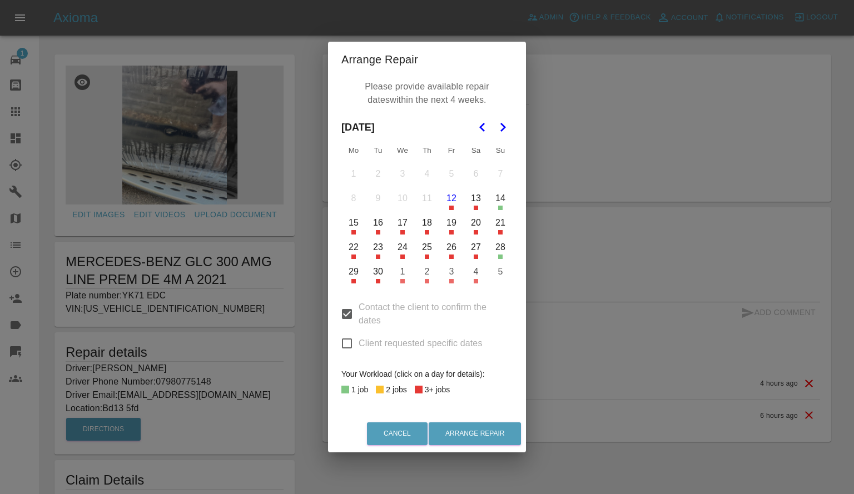
click at [349, 337] on input "Client requested specific dates" at bounding box center [346, 343] width 23 height 23
checkbox input "true"
click at [378, 221] on button "16" at bounding box center [377, 222] width 23 height 23
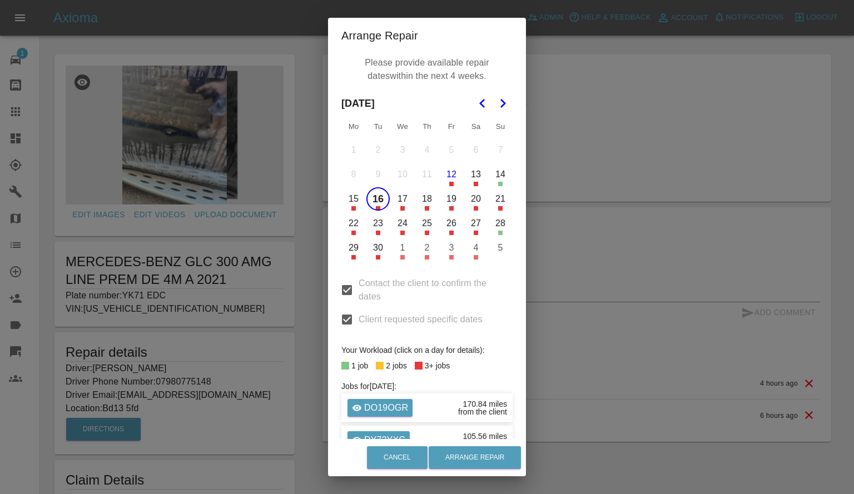
click at [448, 196] on button "19" at bounding box center [451, 198] width 23 height 23
click at [479, 453] on button "Arrange Repair" at bounding box center [474, 457] width 92 height 23
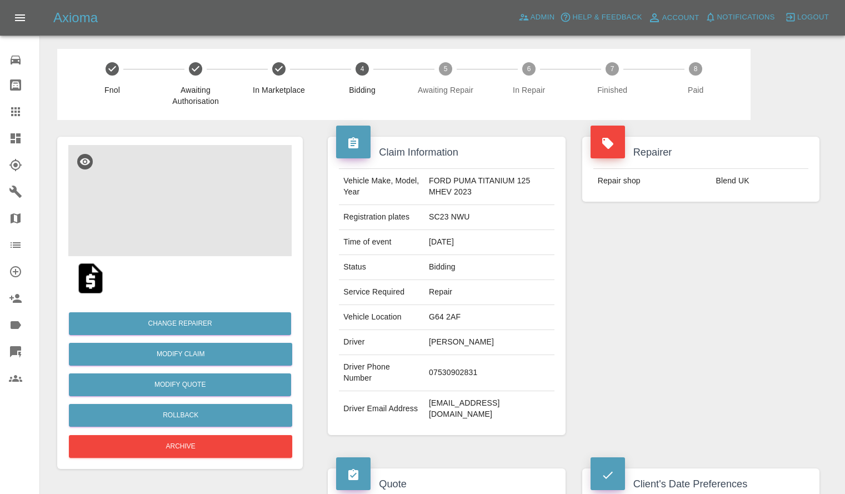
scroll to position [113, 0]
click at [749, 14] on span "Notifications" at bounding box center [746, 17] width 58 height 13
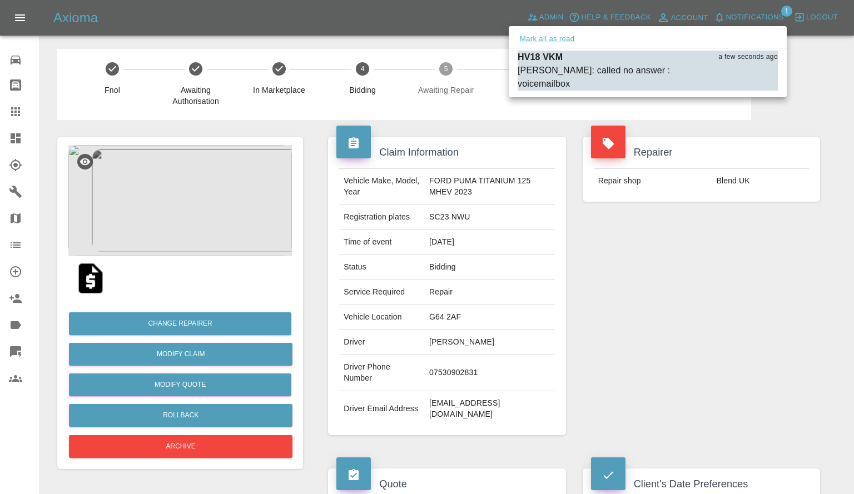
click at [552, 40] on button "Mark all as read" at bounding box center [546, 39] width 59 height 13
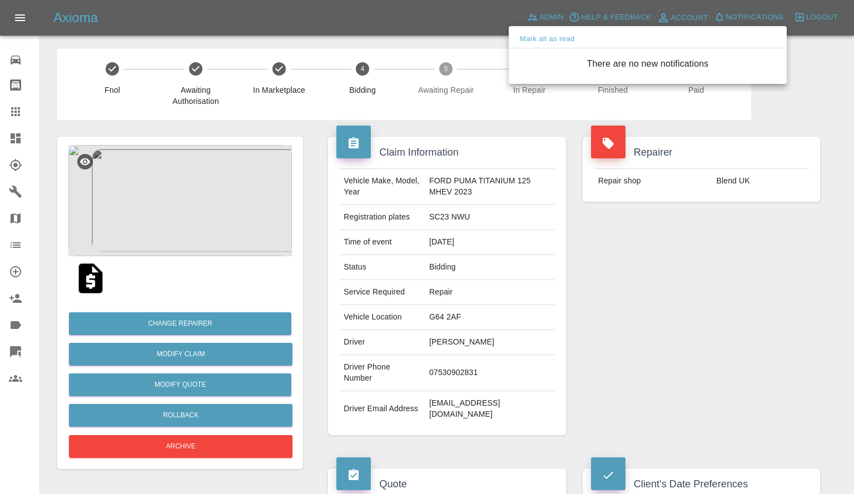
click at [637, 196] on div at bounding box center [427, 247] width 854 height 494
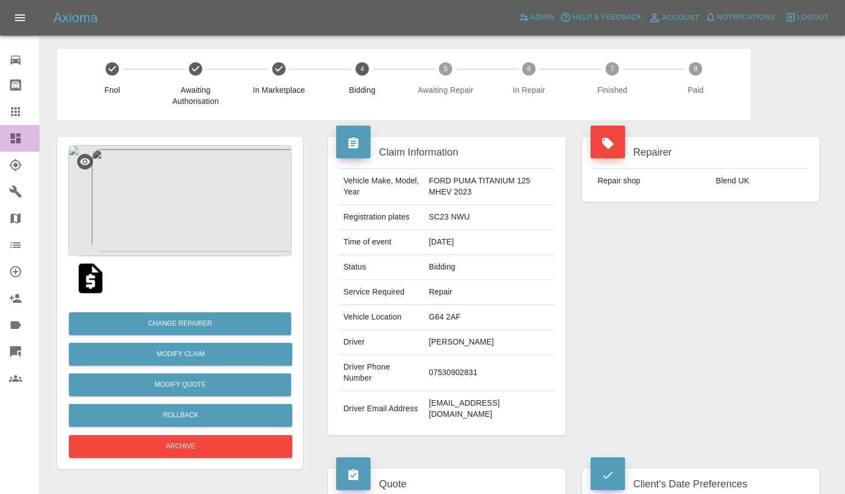
click at [0, 136] on link "Dashboard" at bounding box center [19, 138] width 39 height 27
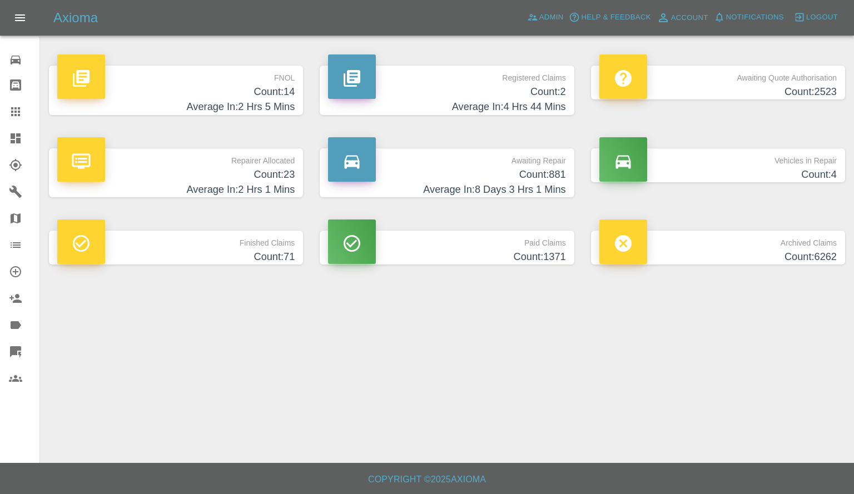
click at [232, 184] on h4 "Average In: 2 Hrs 1 Mins" at bounding box center [175, 189] width 237 height 15
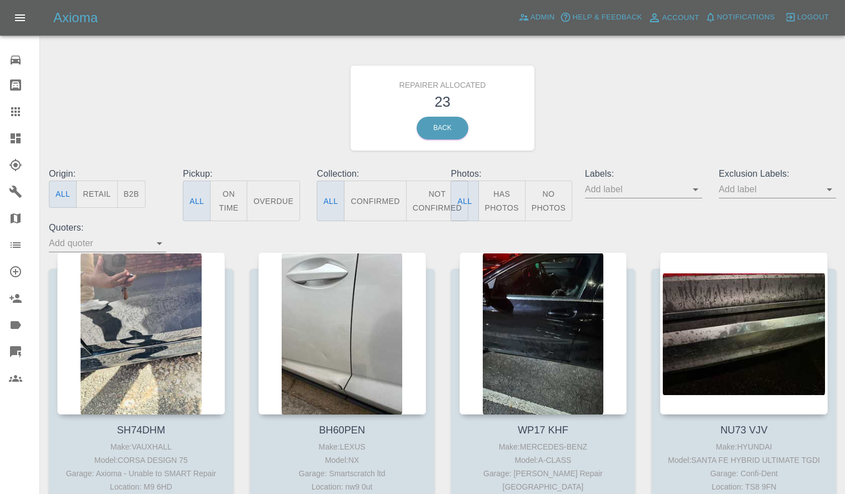
click at [100, 199] on button "Retail" at bounding box center [96, 194] width 41 height 27
click at [24, 133] on div at bounding box center [24, 138] width 31 height 13
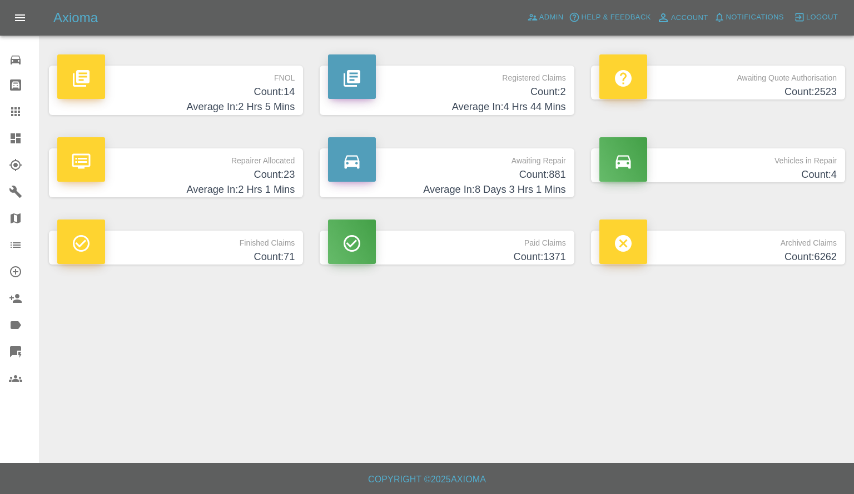
click at [466, 183] on h4 "Average In: 8 Days 3 Hrs 1 Mins" at bounding box center [446, 189] width 237 height 15
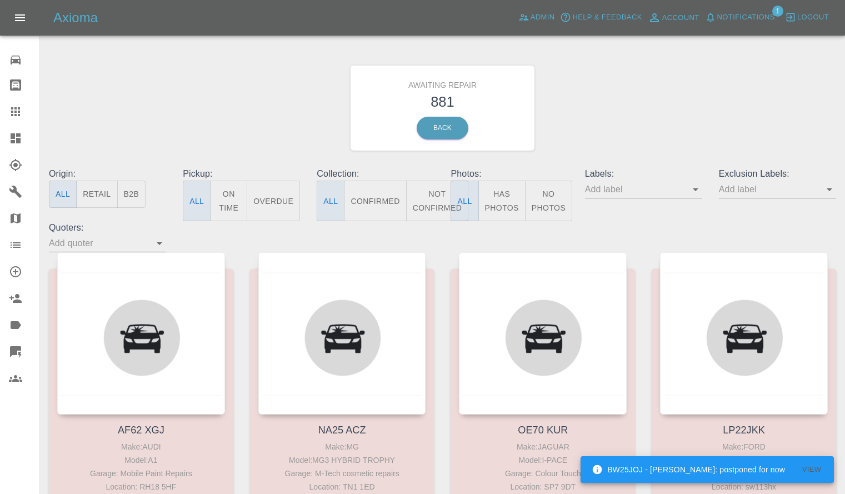
click at [740, 13] on span "Notifications" at bounding box center [746, 17] width 58 height 13
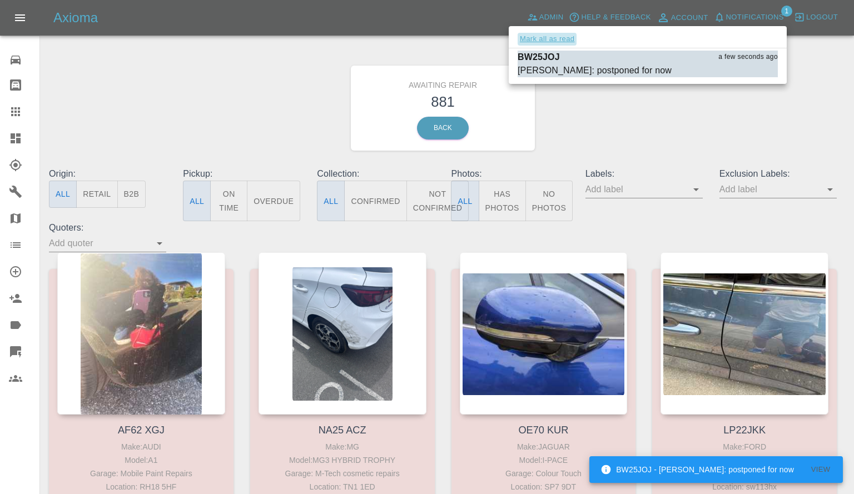
click at [570, 42] on button "Mark all as read" at bounding box center [546, 39] width 59 height 13
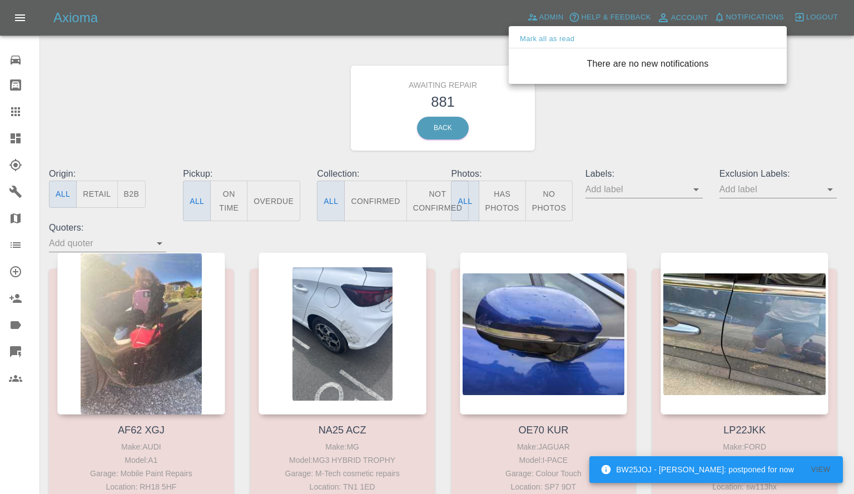
click at [620, 137] on div at bounding box center [427, 247] width 854 height 494
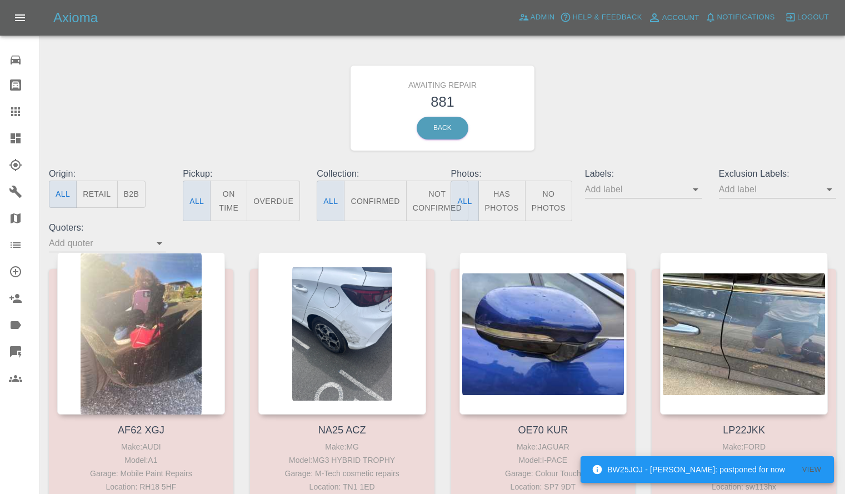
click at [425, 203] on button "Not Confirmed" at bounding box center [437, 201] width 62 height 41
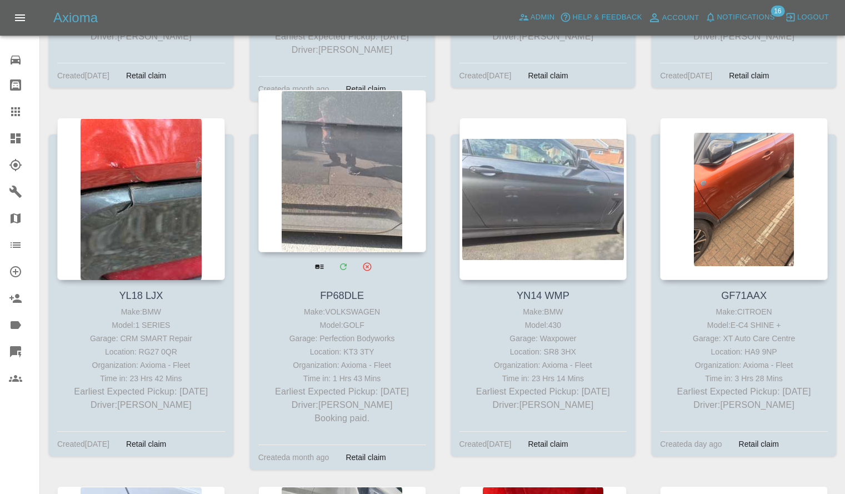
scroll to position [8034, 0]
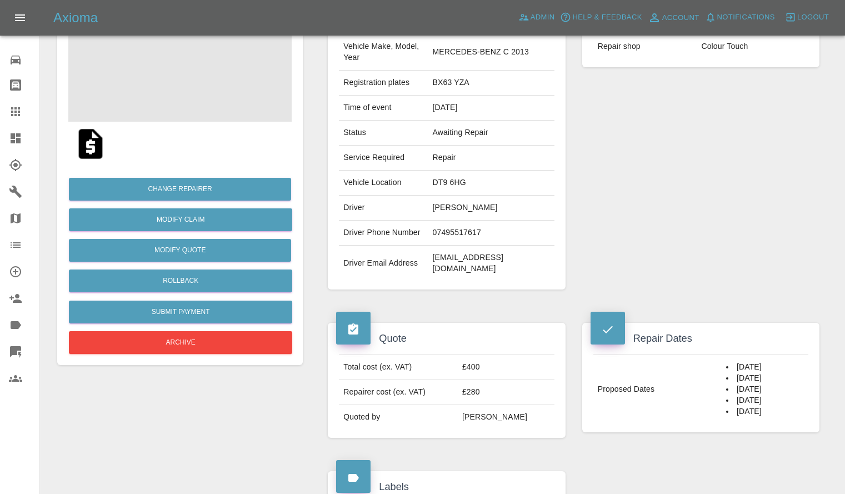
scroll to position [94, 0]
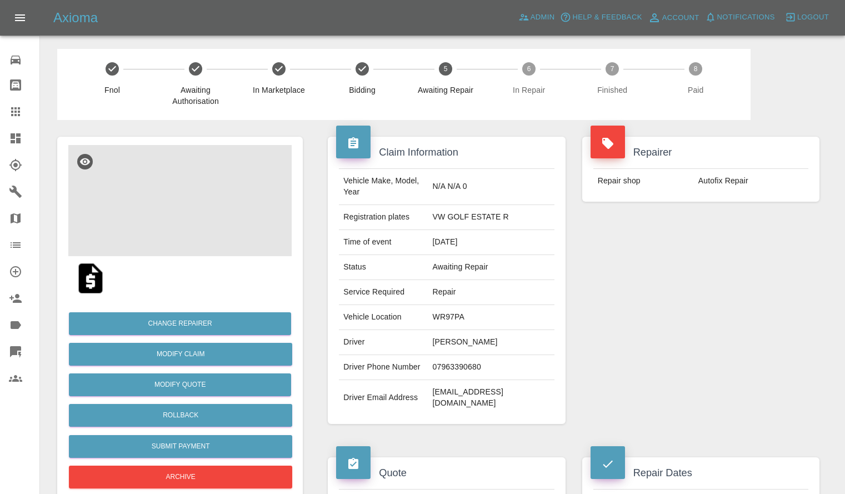
scroll to position [1, 0]
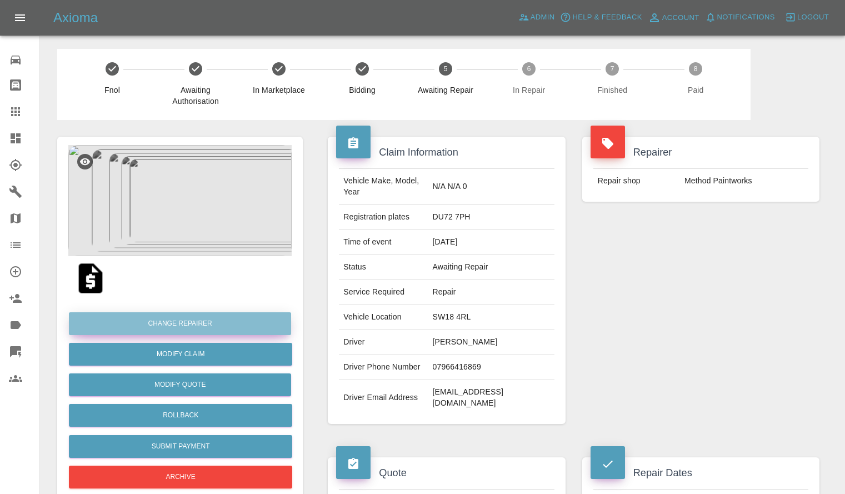
click at [174, 323] on button "Change Repairer" at bounding box center [180, 323] width 222 height 23
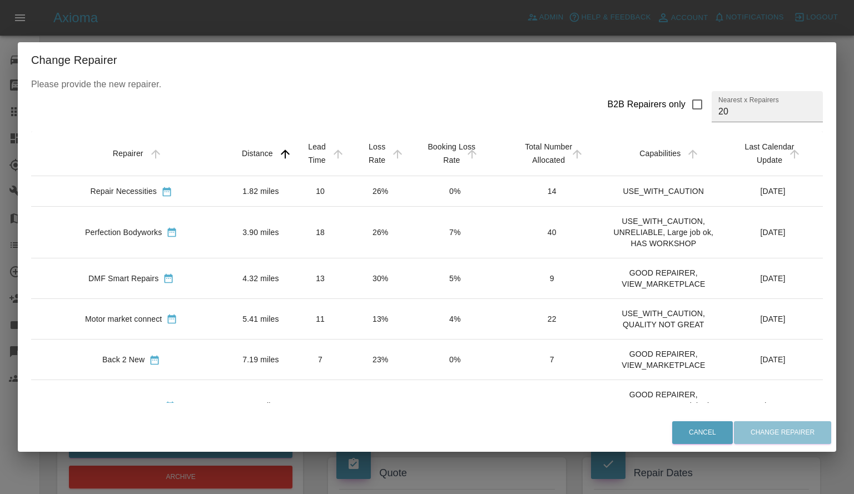
click at [372, 21] on div "Change Repairer Please provide the new repairer. B2B Repairers only Nearest x R…" at bounding box center [427, 247] width 854 height 494
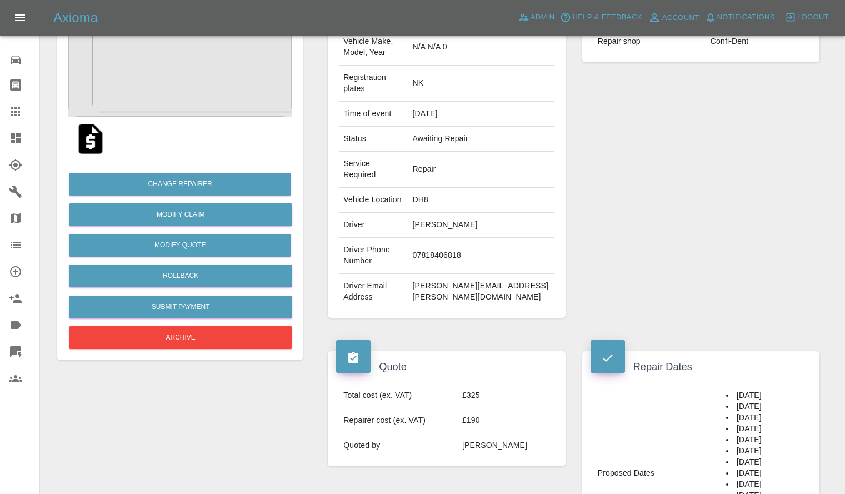
scroll to position [60, 0]
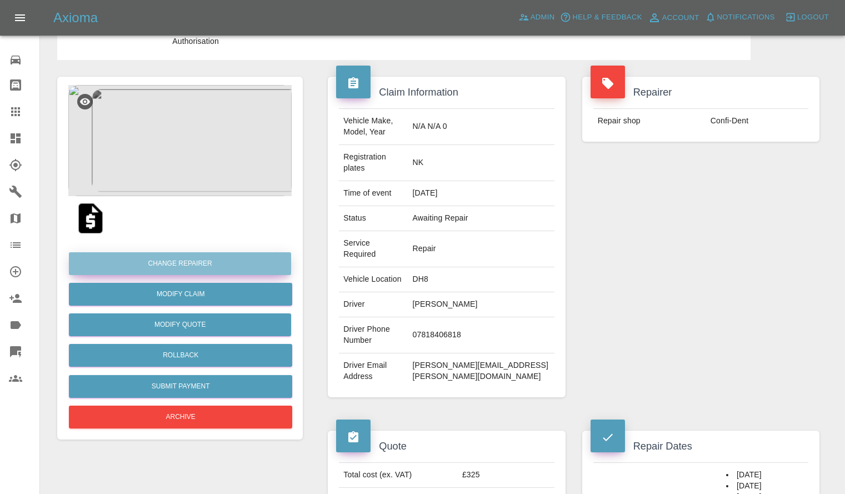
click at [172, 259] on button "Change Repairer" at bounding box center [180, 263] width 222 height 23
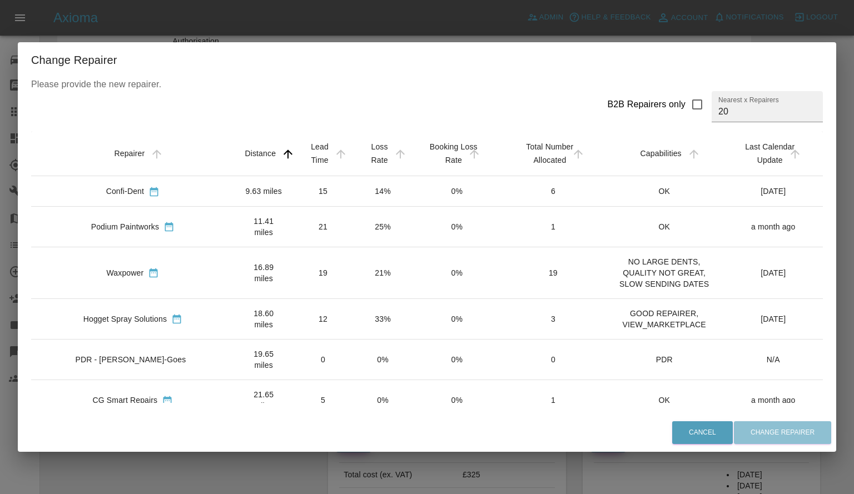
click at [363, 23] on div "Change Repairer Please provide the new repairer. B2B Repairers only Nearest x R…" at bounding box center [427, 247] width 854 height 494
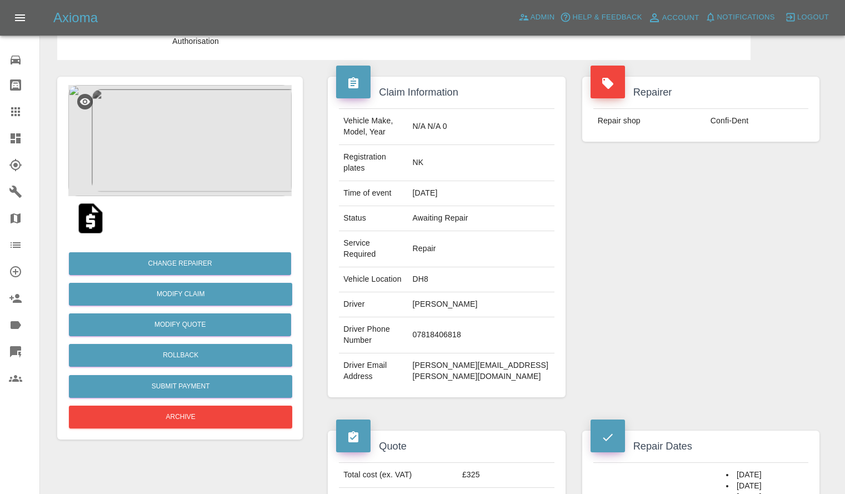
click at [163, 183] on img at bounding box center [179, 140] width 223 height 111
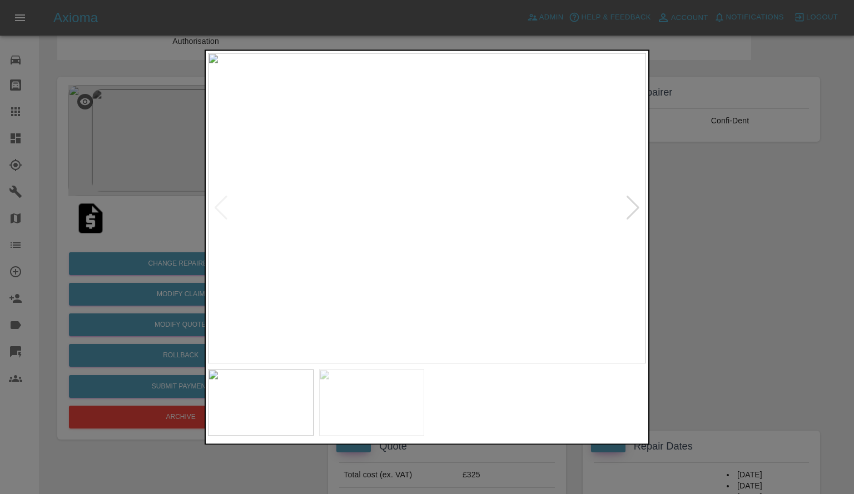
click at [631, 206] on div at bounding box center [632, 208] width 15 height 24
click at [720, 288] on div at bounding box center [427, 247] width 854 height 494
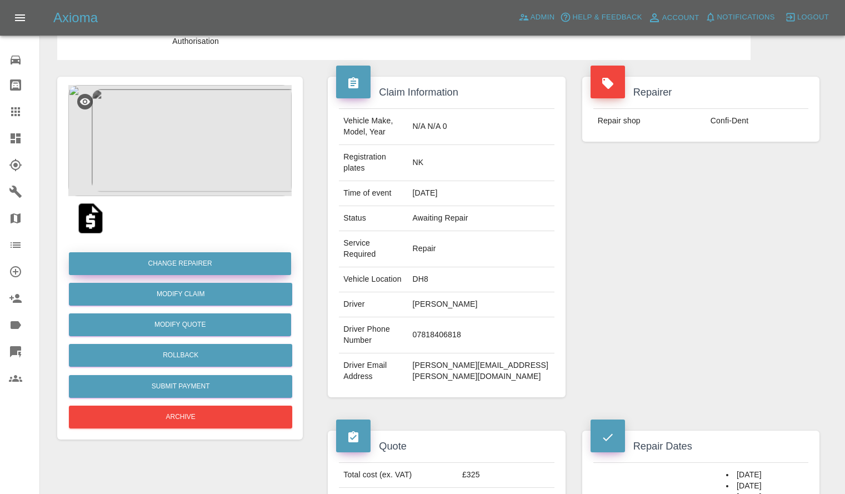
click at [230, 257] on button "Change Repairer" at bounding box center [180, 263] width 222 height 23
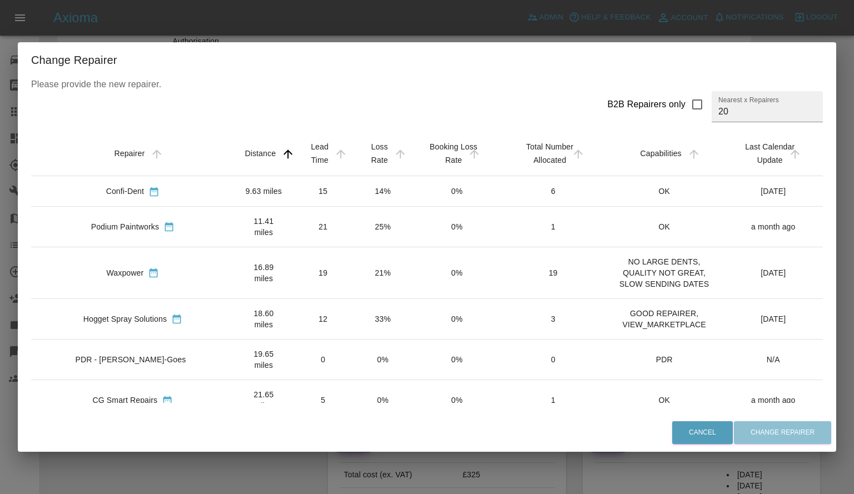
click at [361, 31] on div "Change Repairer Please provide the new repairer. B2B Repairers only Nearest x R…" at bounding box center [427, 247] width 854 height 494
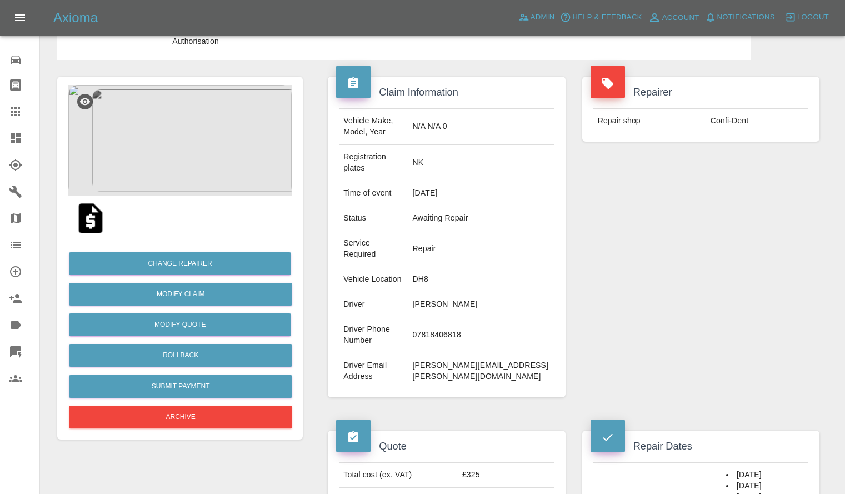
click at [424, 267] on td "DH8" at bounding box center [481, 279] width 146 height 25
copy td "DH8"
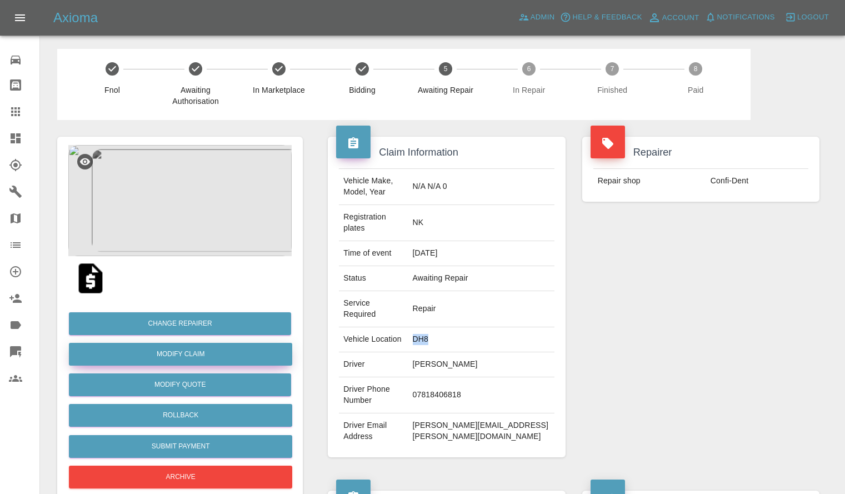
scroll to position [1, 0]
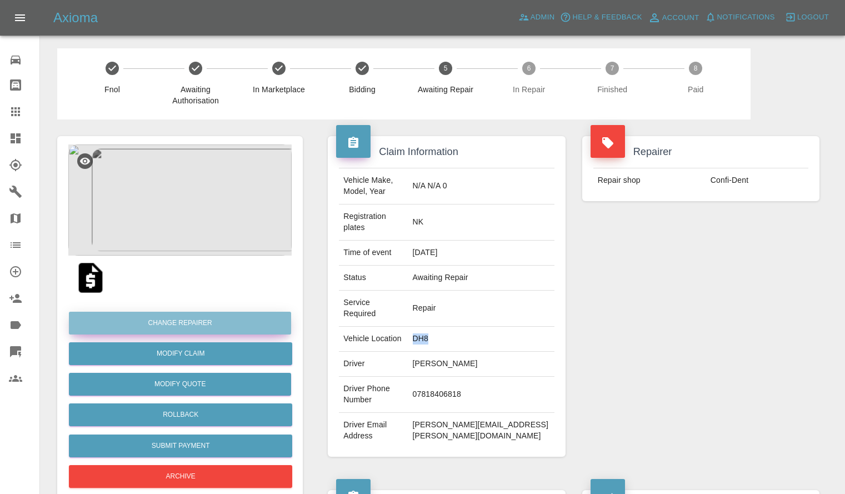
click at [167, 317] on button "Change Repairer" at bounding box center [180, 323] width 222 height 23
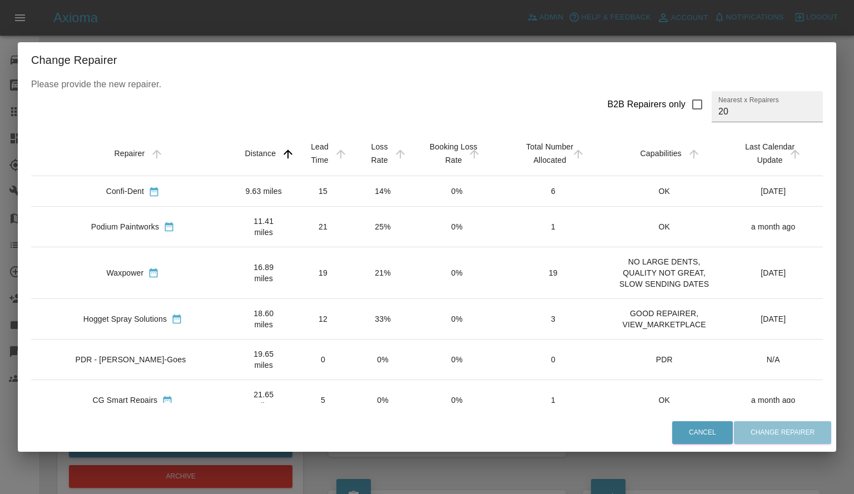
click at [319, 32] on div "Change Repairer Please provide the new repairer. B2B Repairers only Nearest x R…" at bounding box center [427, 247] width 854 height 494
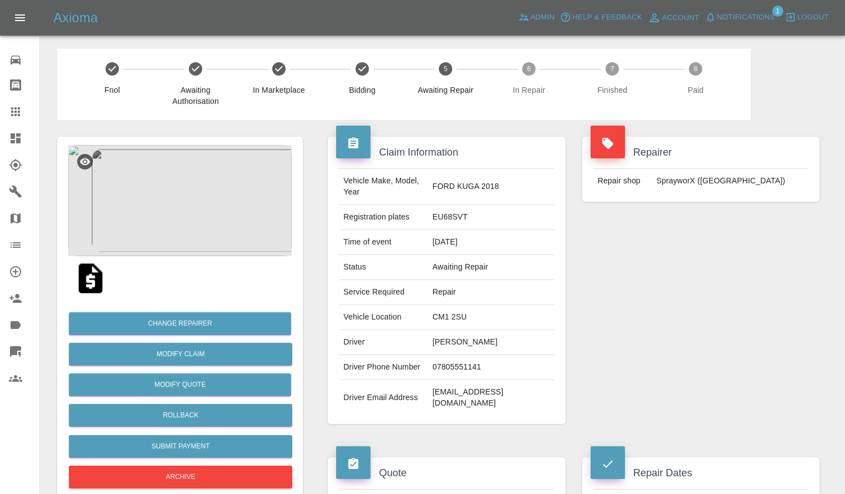
click at [202, 201] on img at bounding box center [179, 200] width 223 height 111
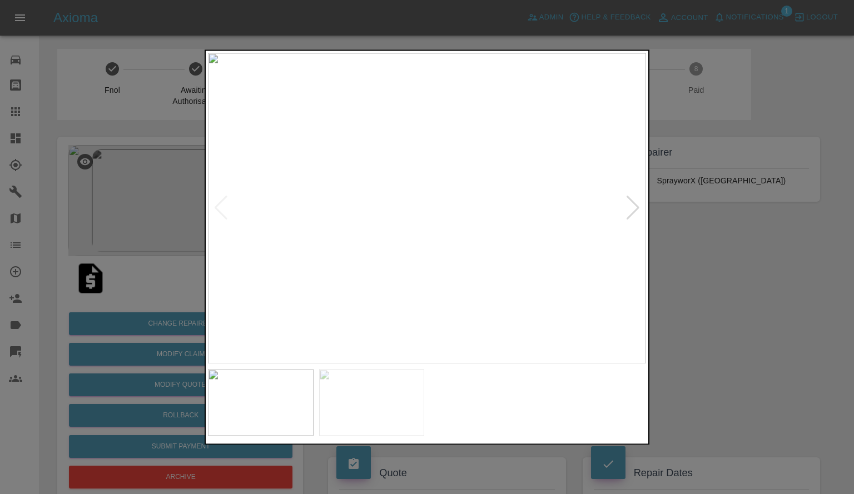
click at [633, 205] on div at bounding box center [632, 208] width 15 height 24
click at [633, 205] on img at bounding box center [427, 208] width 438 height 311
click at [696, 242] on div at bounding box center [427, 247] width 854 height 494
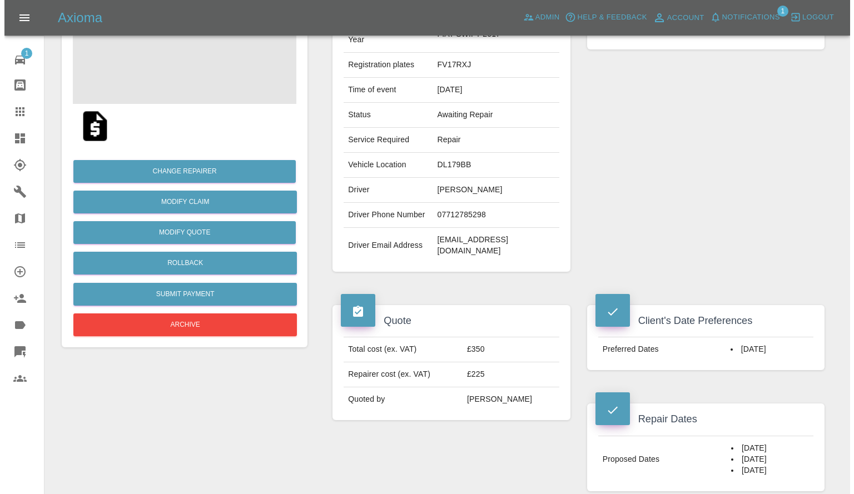
scroll to position [169, 0]
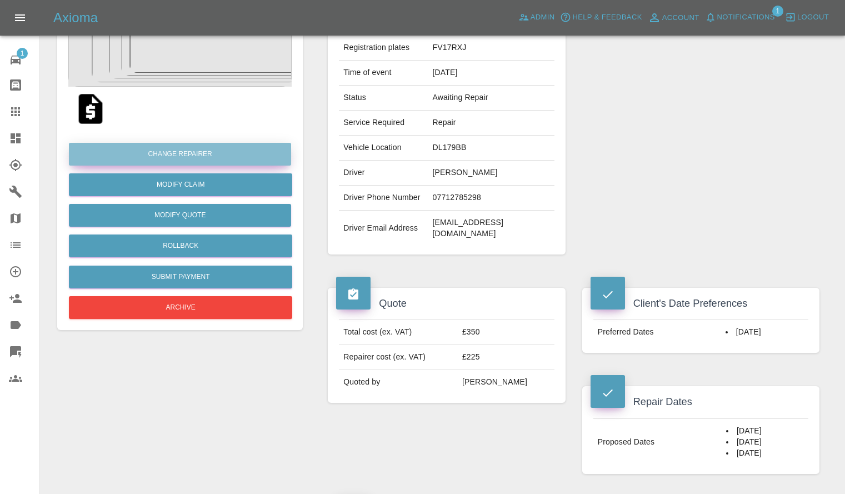
click at [174, 152] on button "Change Repairer" at bounding box center [180, 154] width 222 height 23
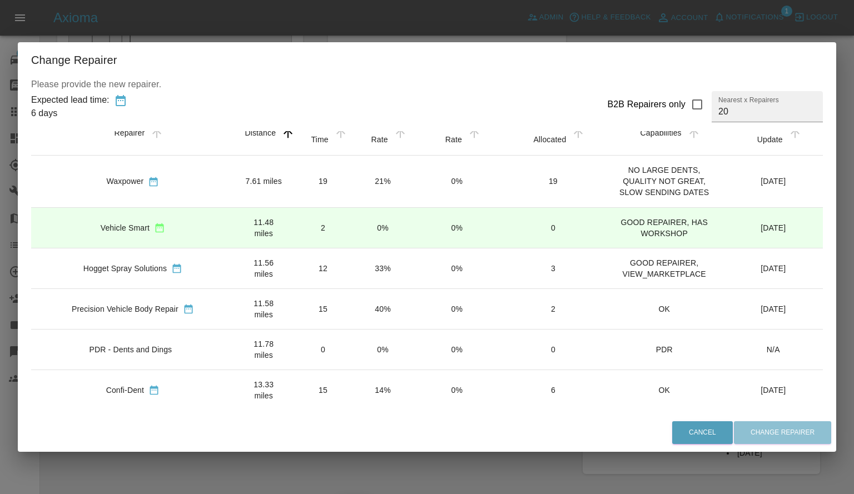
scroll to position [21, 0]
click at [351, 34] on div "Change Repairer Please provide the new repairer. Expected lead time: 6 days B2B…" at bounding box center [427, 247] width 854 height 494
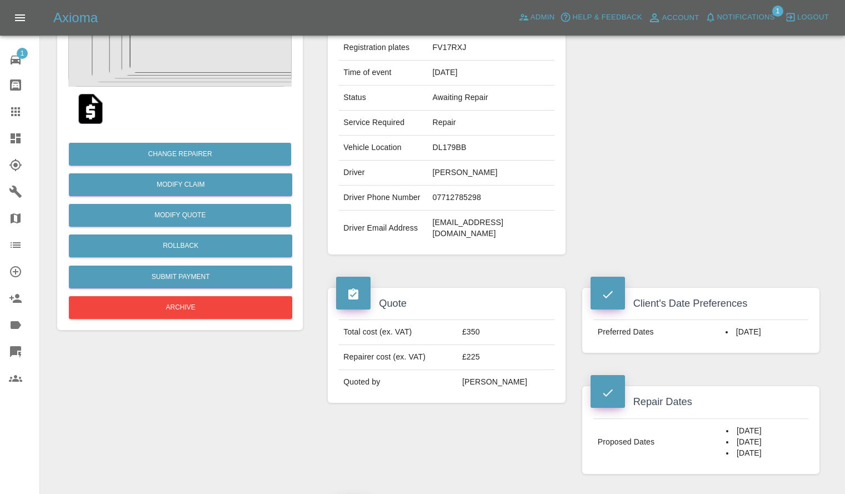
click at [196, 66] on img at bounding box center [179, 31] width 223 height 111
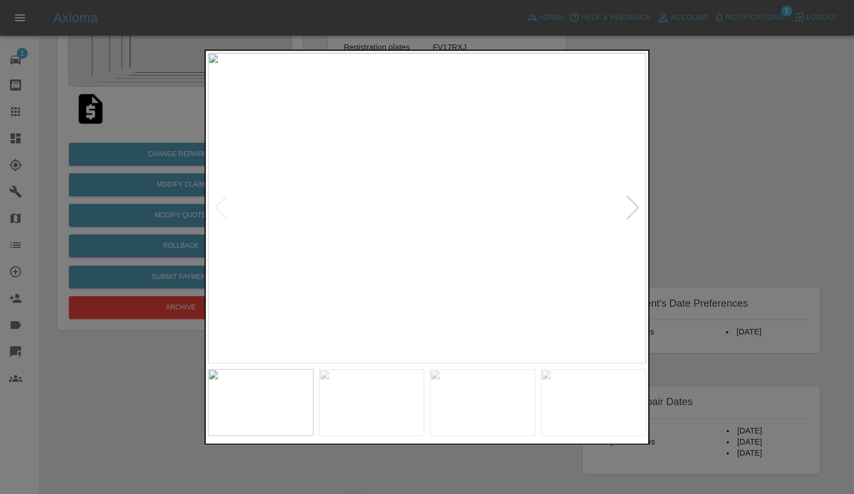
click at [746, 246] on div at bounding box center [427, 247] width 854 height 494
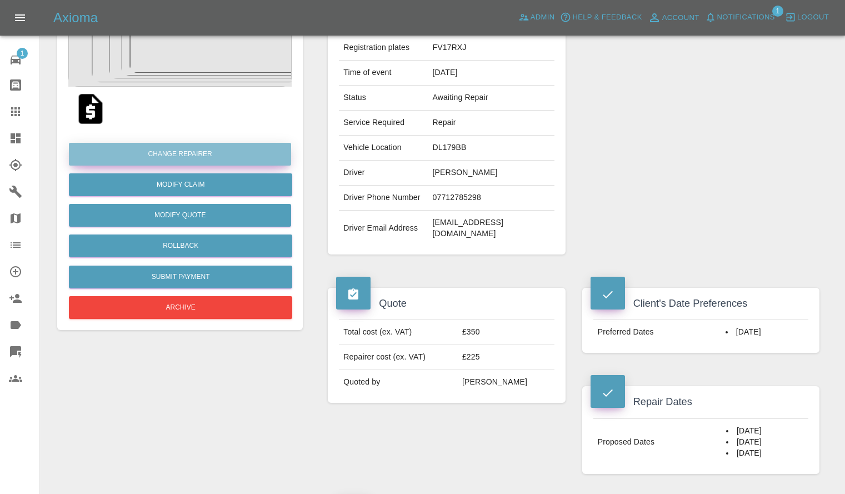
click at [167, 154] on button "Change Repairer" at bounding box center [180, 154] width 222 height 23
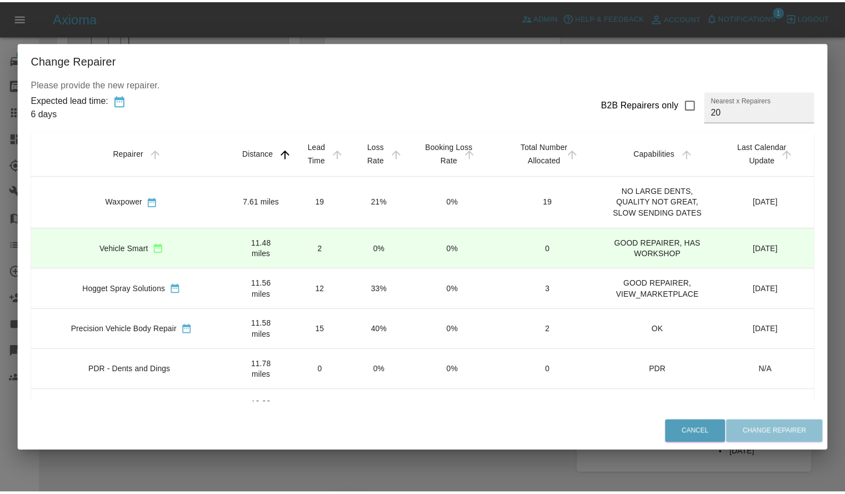
scroll to position [71, 0]
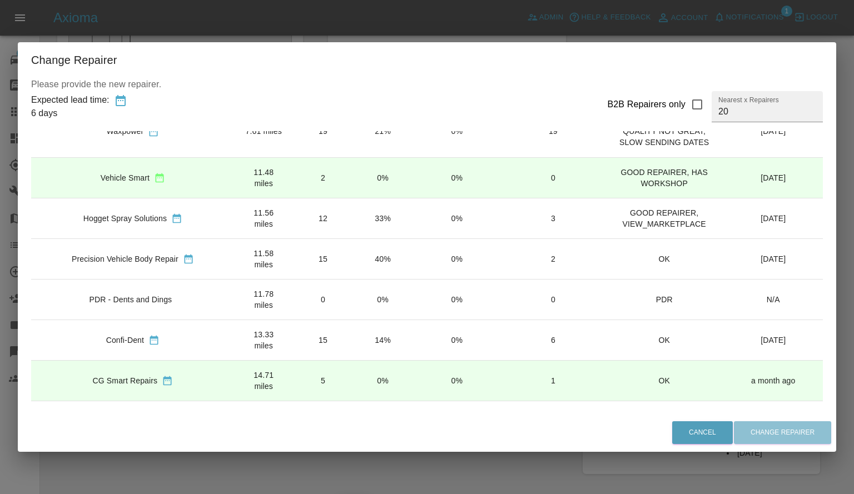
click at [837, 242] on div "Change Repairer Please provide the new repairer. Expected lead time: 6 days B2B…" at bounding box center [427, 247] width 854 height 494
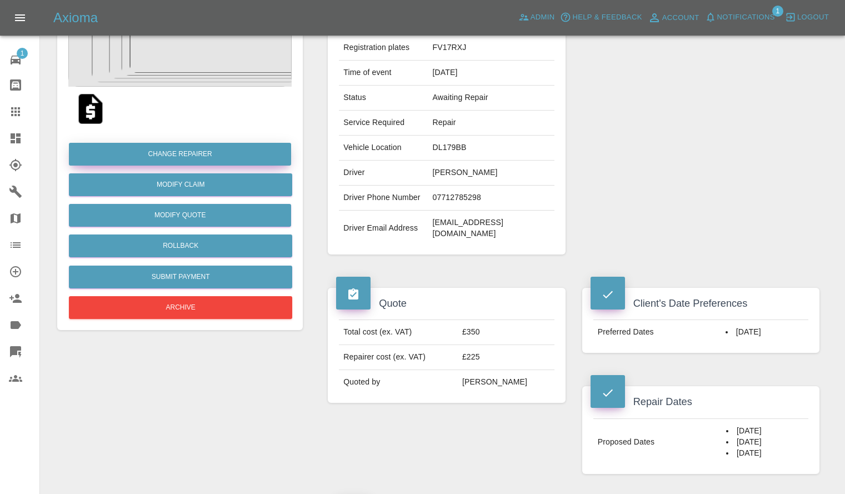
scroll to position [0, 0]
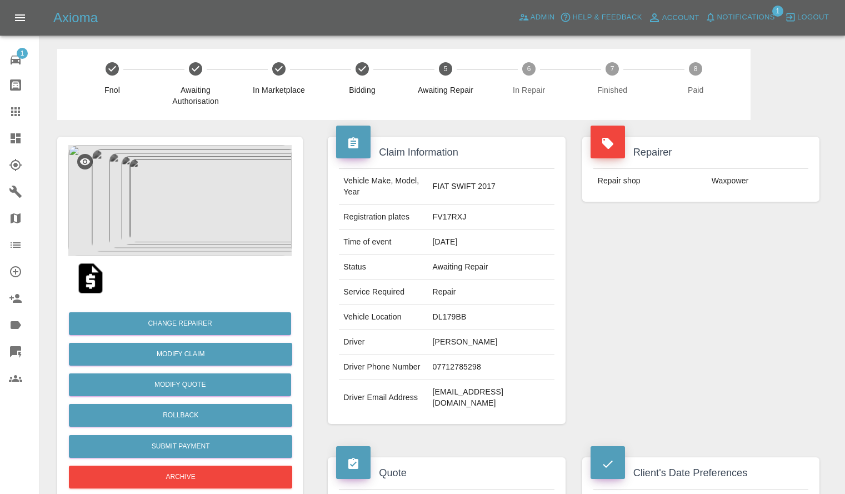
click at [465, 320] on td "DL179BB" at bounding box center [491, 317] width 126 height 25
copy td "DL179BB"
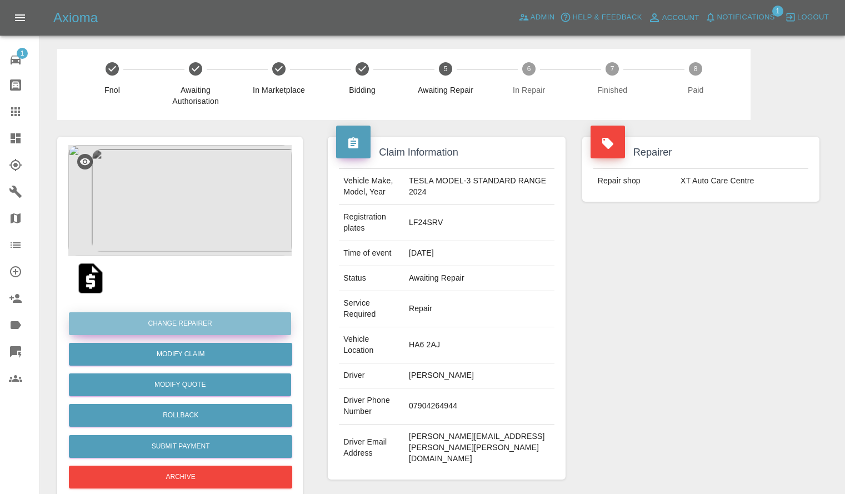
click at [196, 321] on button "Change Repairer" at bounding box center [180, 323] width 222 height 23
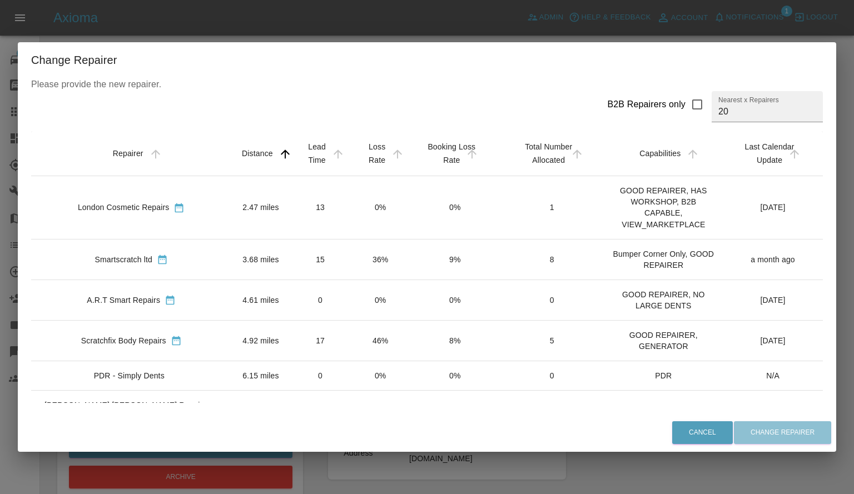
click at [278, 29] on div "Change Repairer Please provide the new repairer. B2B Repairers only Nearest x R…" at bounding box center [427, 247] width 854 height 494
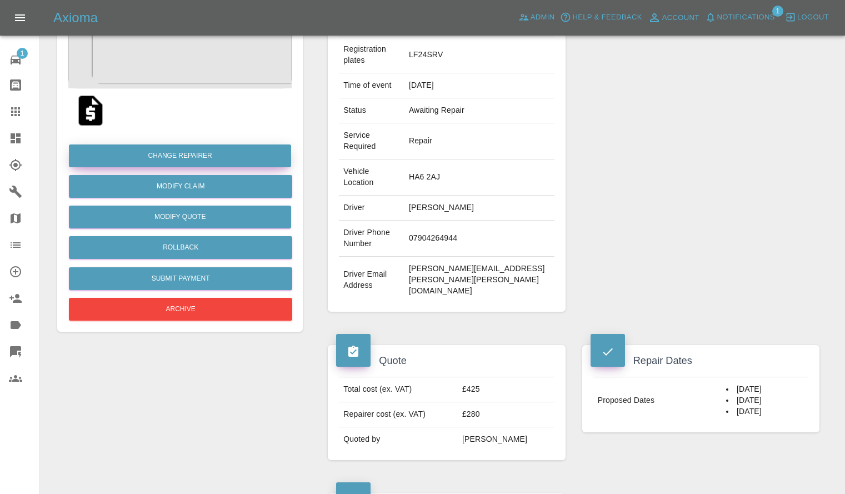
scroll to position [168, 0]
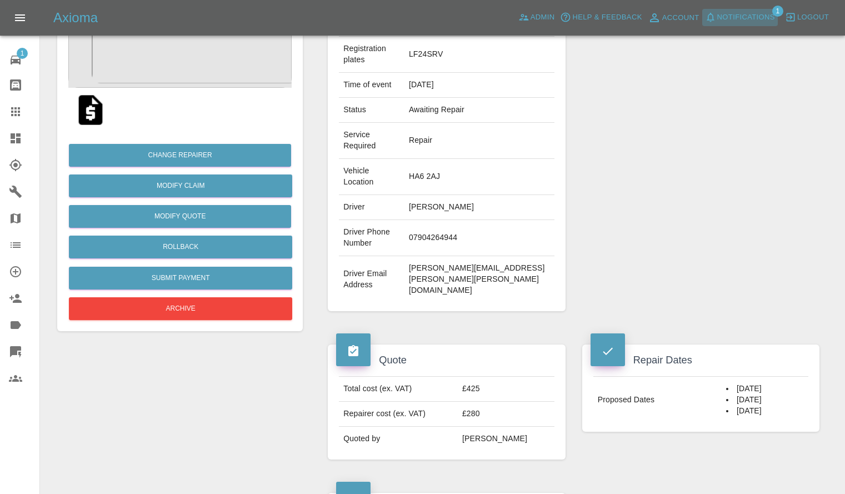
click at [745, 18] on span "Notifications" at bounding box center [746, 17] width 58 height 13
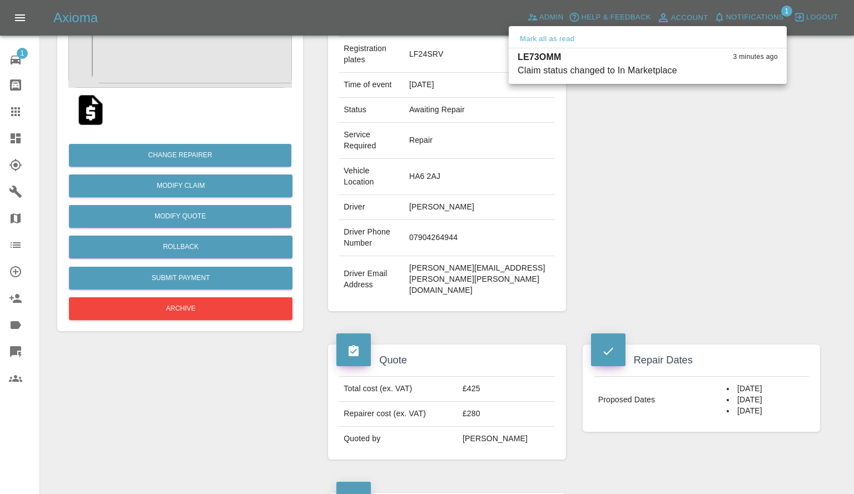
click at [651, 199] on div at bounding box center [427, 247] width 854 height 494
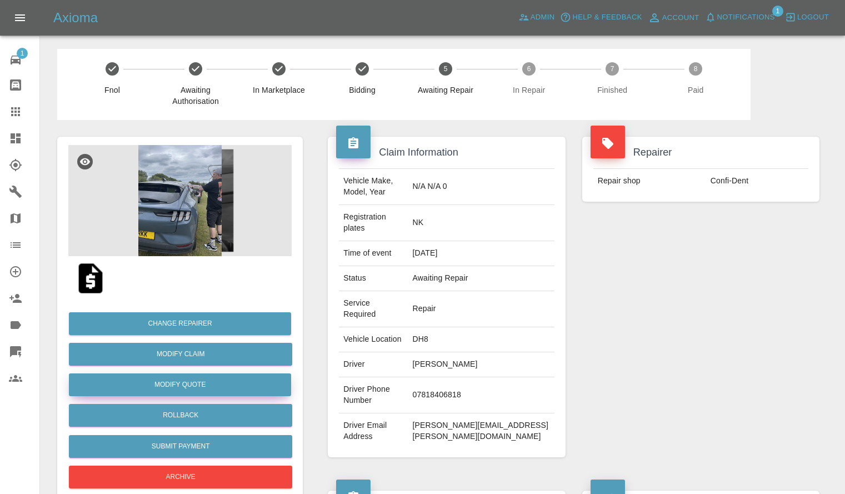
click at [179, 383] on button "Modify Quote" at bounding box center [180, 384] width 222 height 23
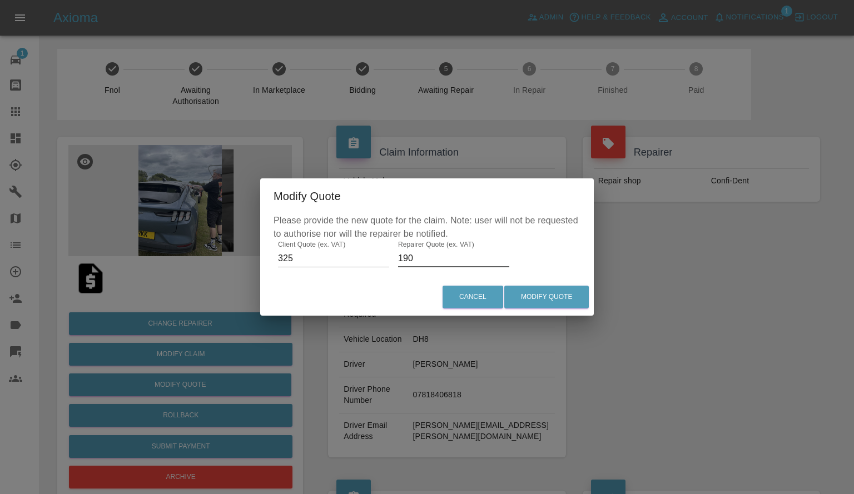
click at [414, 257] on input "190" at bounding box center [453, 259] width 111 height 18
type input "200"
click at [552, 303] on button "Modify Quote" at bounding box center [546, 297] width 84 height 23
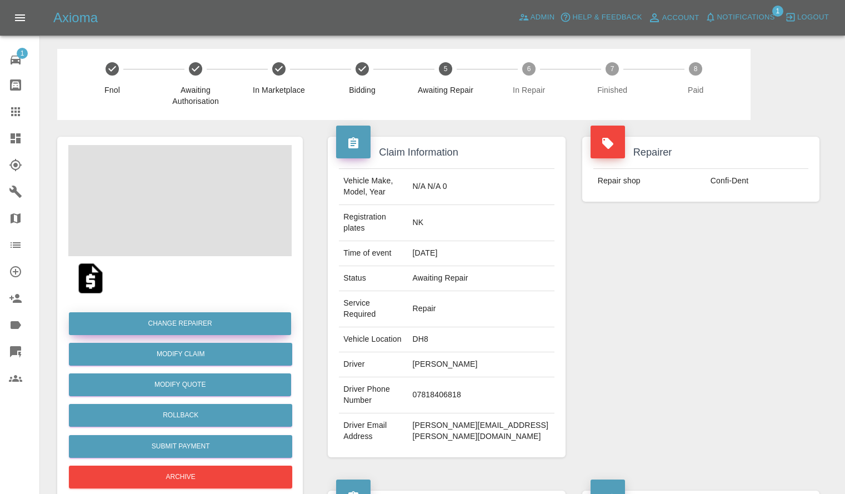
click at [181, 321] on button "Change Repairer" at bounding box center [180, 323] width 222 height 23
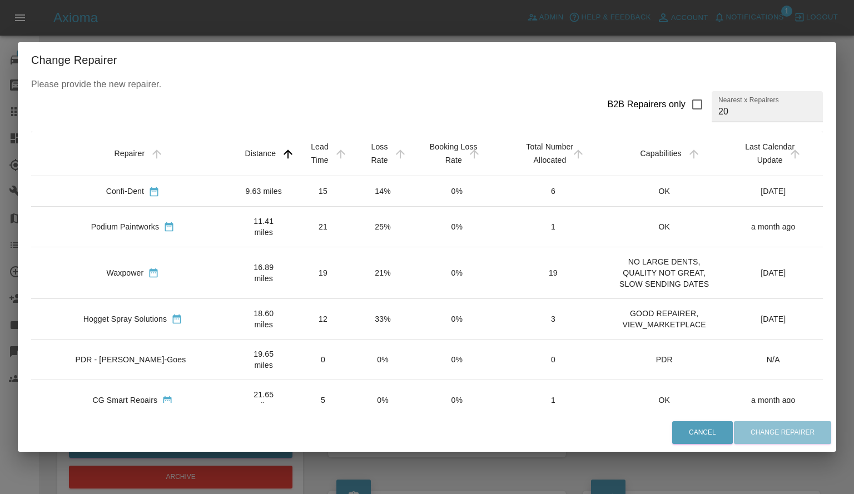
click at [353, 380] on td "0%" at bounding box center [382, 400] width 59 height 41
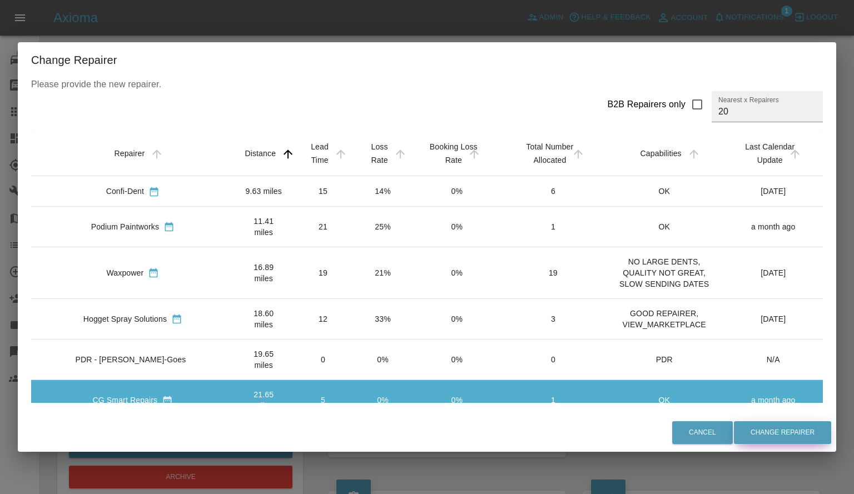
click at [756, 428] on button "Change Repairer" at bounding box center [782, 432] width 97 height 23
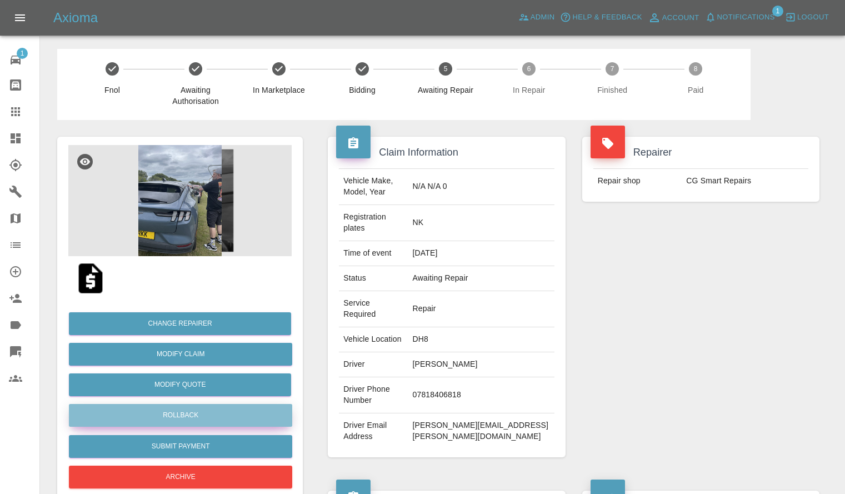
click at [186, 410] on button "Rollback" at bounding box center [180, 415] width 223 height 23
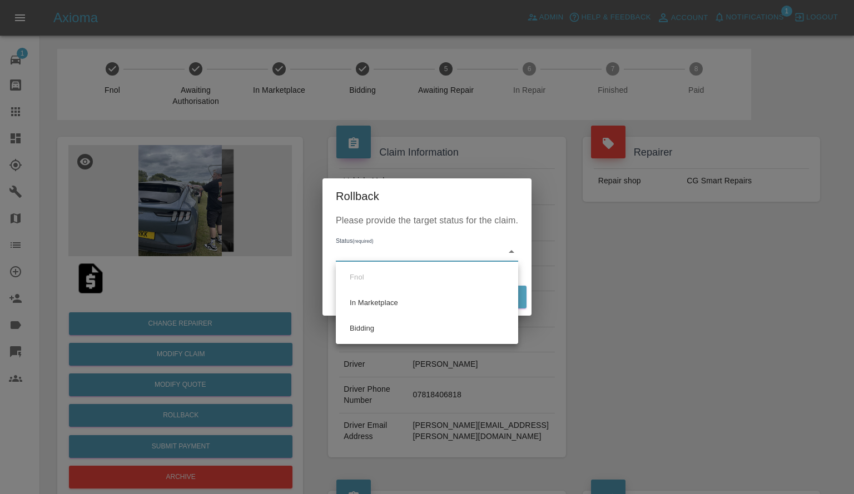
click at [378, 344] on div at bounding box center [427, 247] width 854 height 494
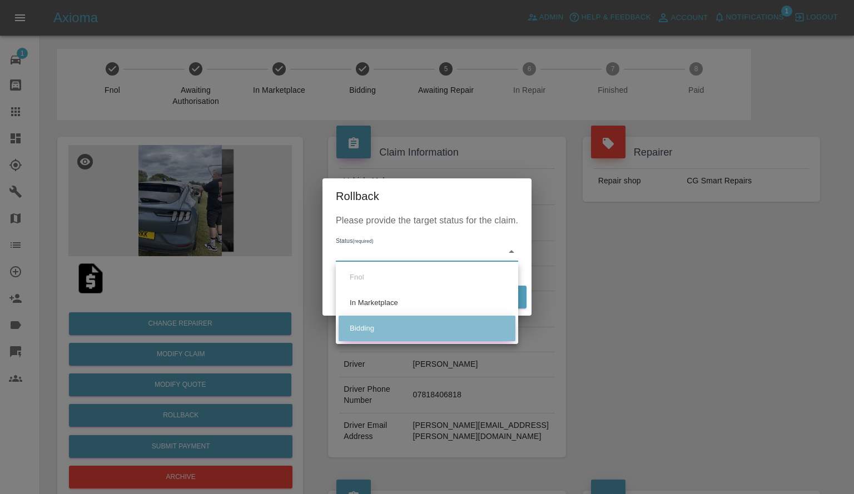
click at [375, 326] on li "Bidding" at bounding box center [426, 329] width 177 height 26
type input "bidding"
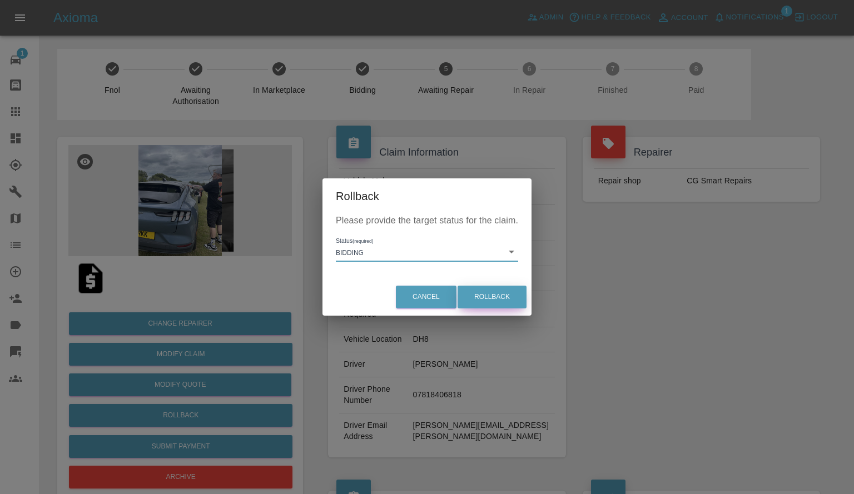
click at [489, 297] on button "Rollback" at bounding box center [491, 297] width 69 height 23
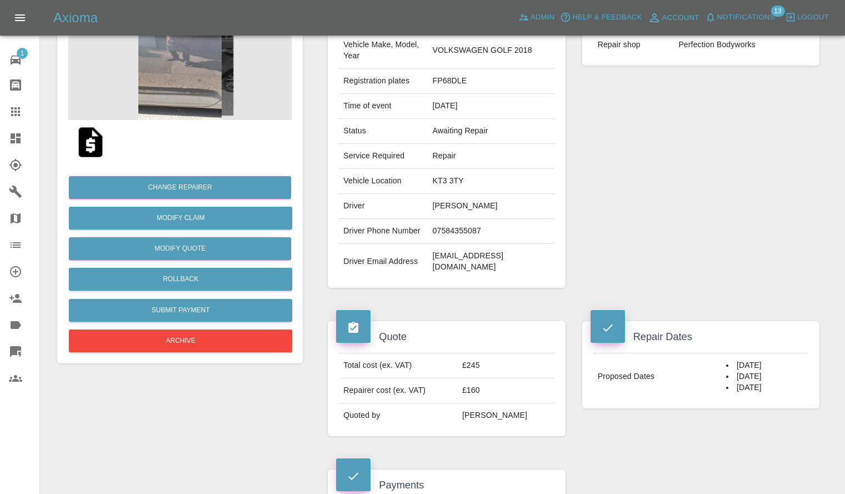
scroll to position [22, 0]
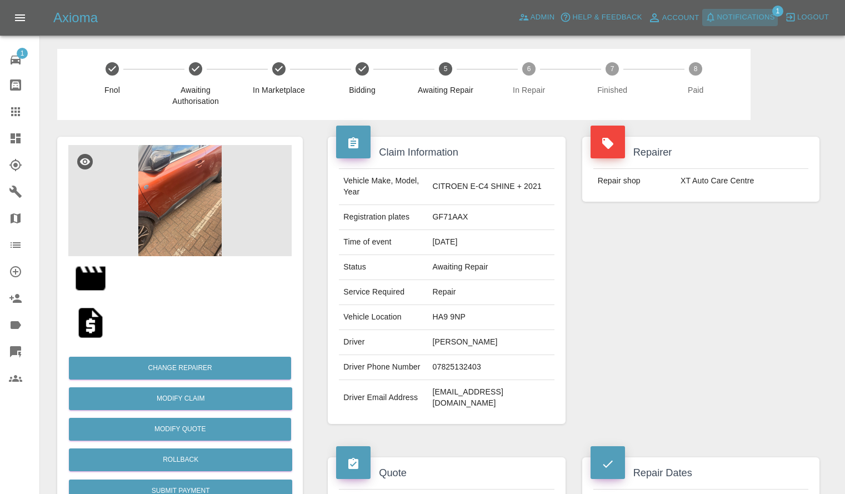
click at [747, 12] on span "Notifications" at bounding box center [746, 17] width 58 height 13
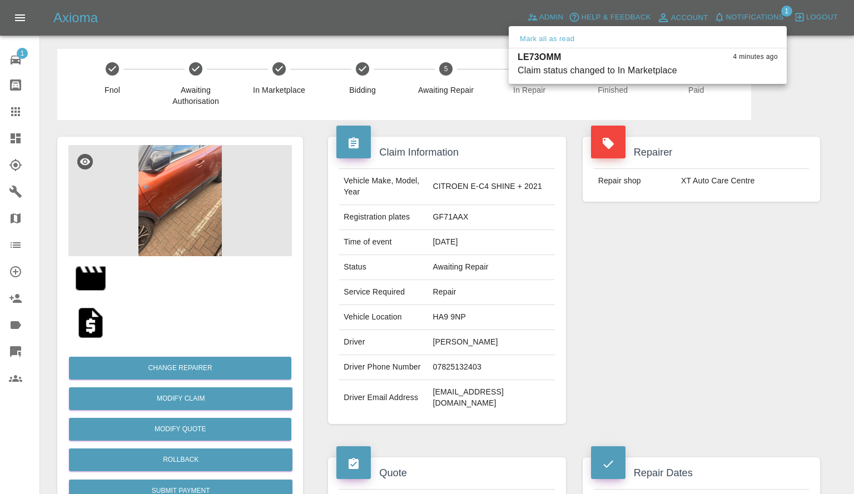
click at [670, 188] on div at bounding box center [427, 247] width 854 height 494
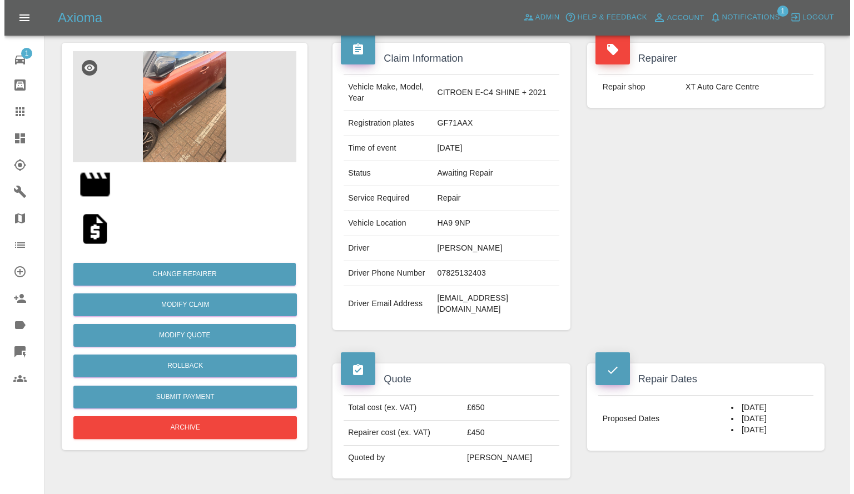
scroll to position [93, 0]
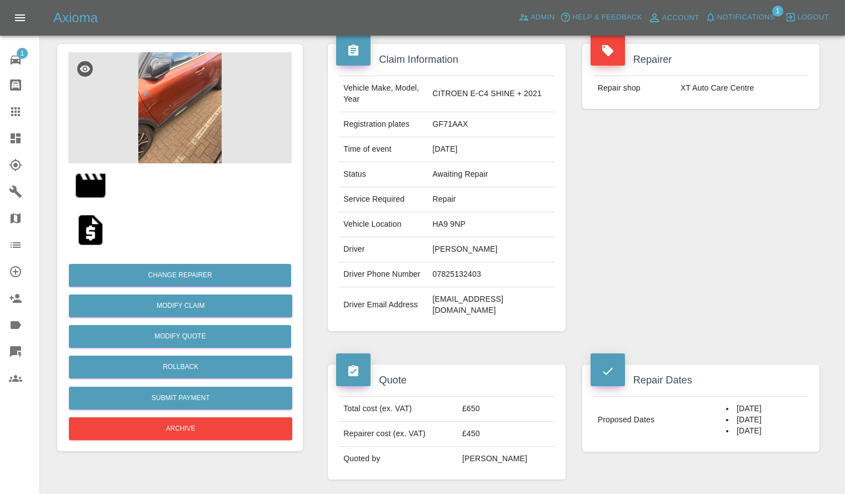
click at [222, 133] on img at bounding box center [179, 107] width 223 height 111
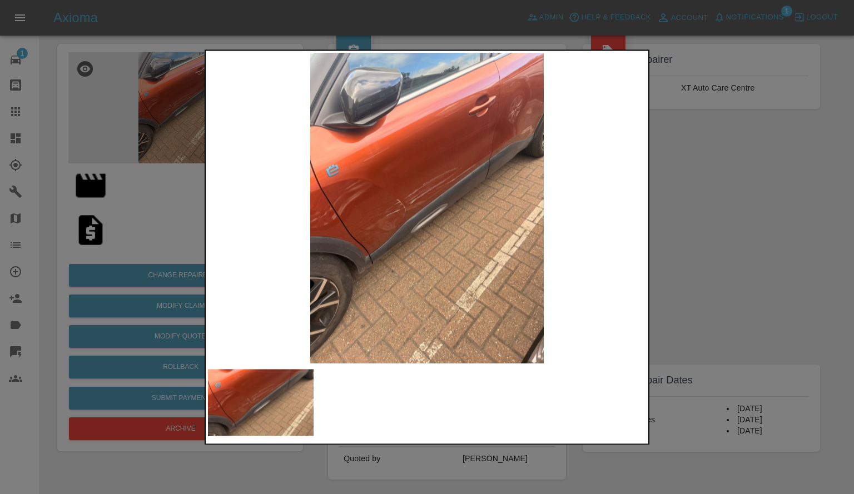
click at [101, 237] on div at bounding box center [427, 247] width 854 height 494
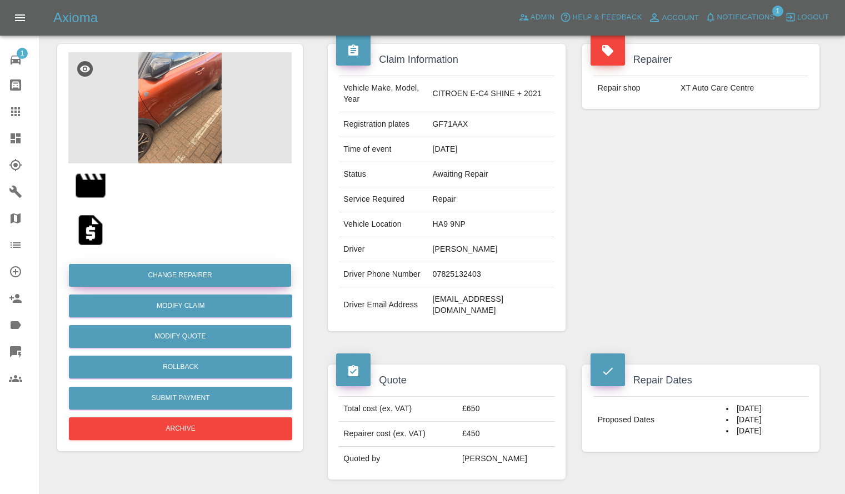
click at [163, 273] on button "Change Repairer" at bounding box center [180, 275] width 222 height 23
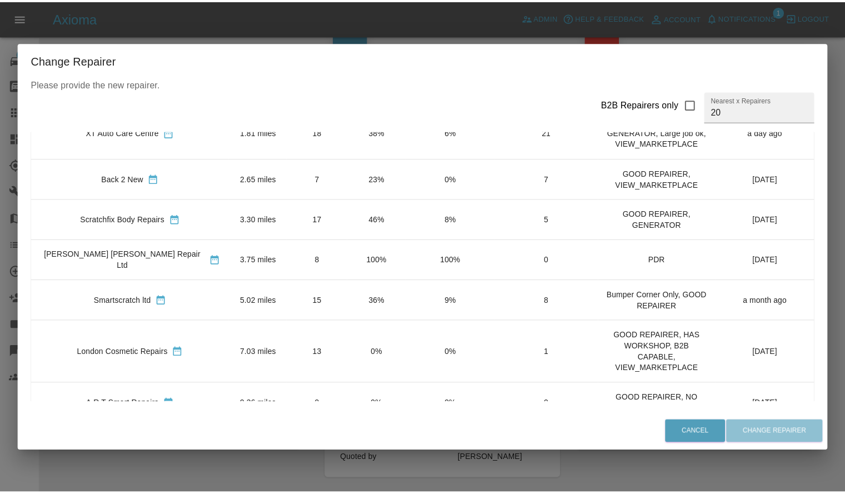
scroll to position [70, 0]
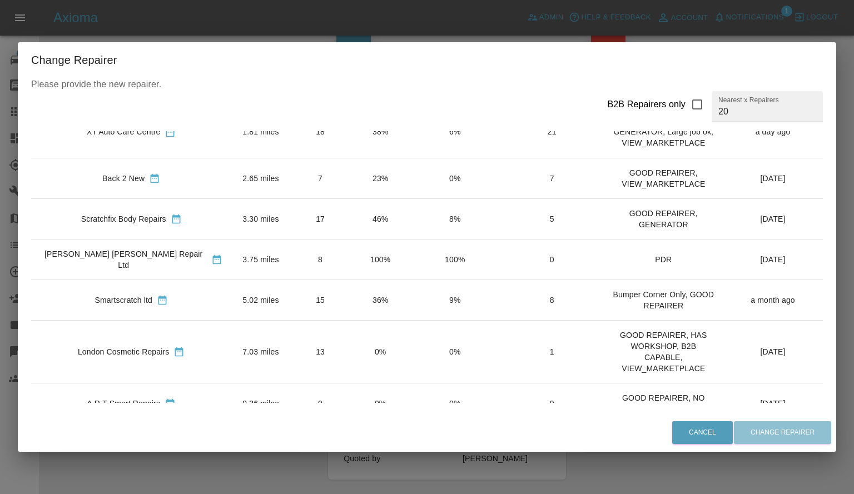
click at [353, 34] on div "Change Repairer Please provide the new repairer. B2B Repairers only Nearest x R…" at bounding box center [427, 247] width 854 height 494
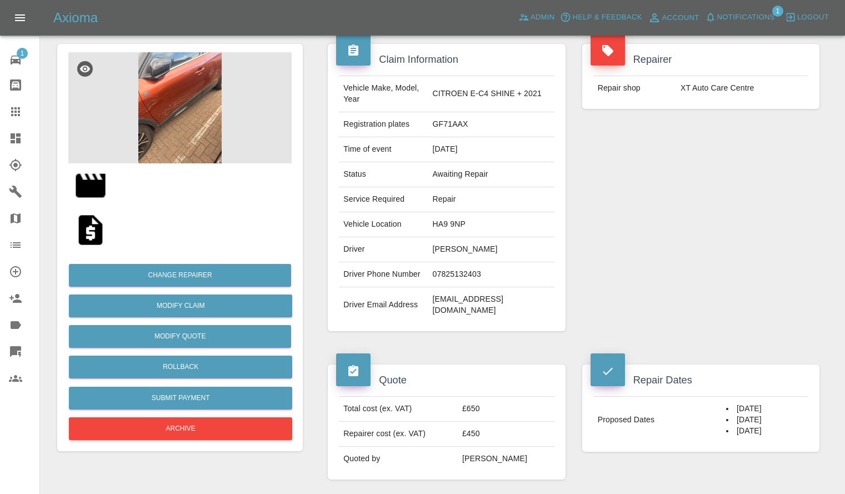
click at [218, 113] on img at bounding box center [179, 107] width 223 height 111
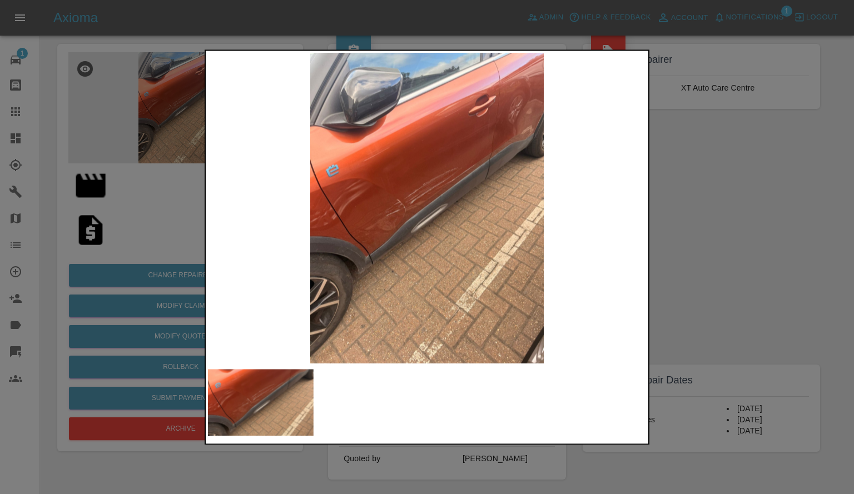
click at [456, 228] on img at bounding box center [427, 208] width 438 height 311
click at [412, 205] on img at bounding box center [427, 208] width 438 height 311
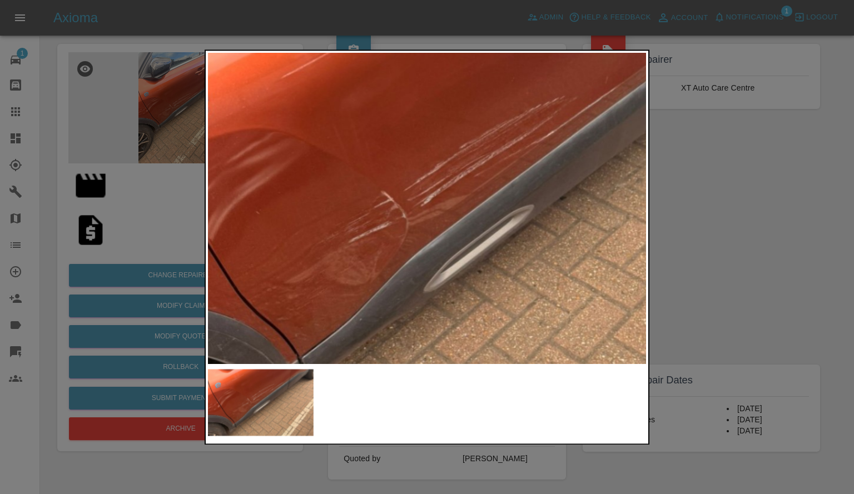
click at [412, 205] on img at bounding box center [472, 219] width 1314 height 933
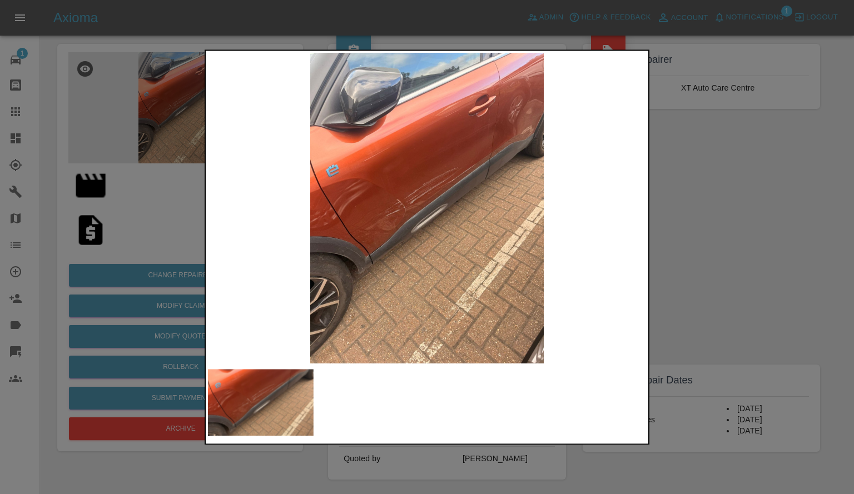
click at [508, 147] on img at bounding box center [427, 208] width 438 height 311
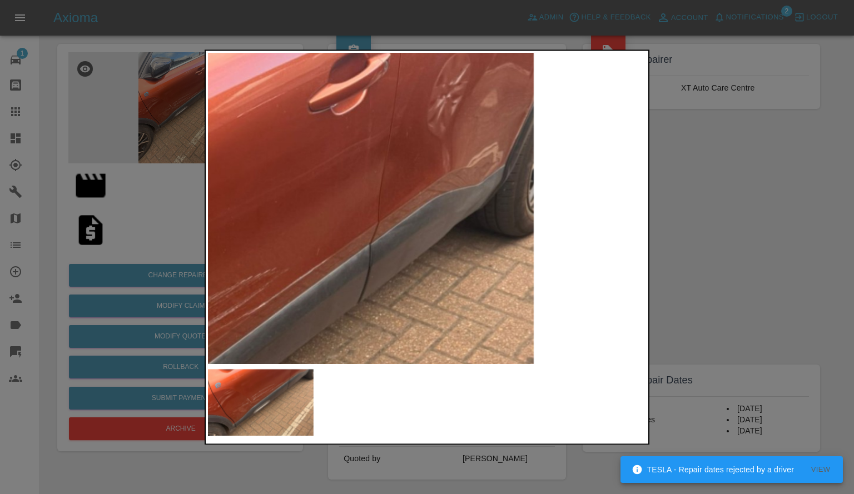
click at [463, 171] on img at bounding box center [184, 390] width 1314 height 933
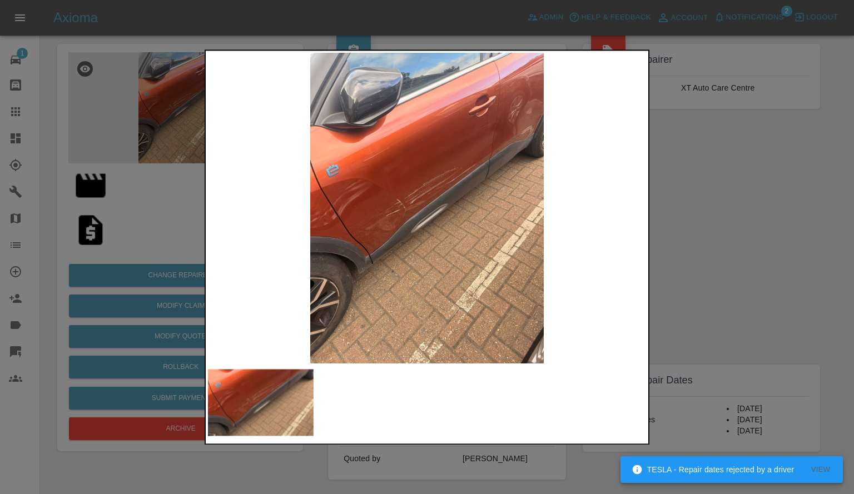
click at [726, 182] on div at bounding box center [427, 247] width 854 height 494
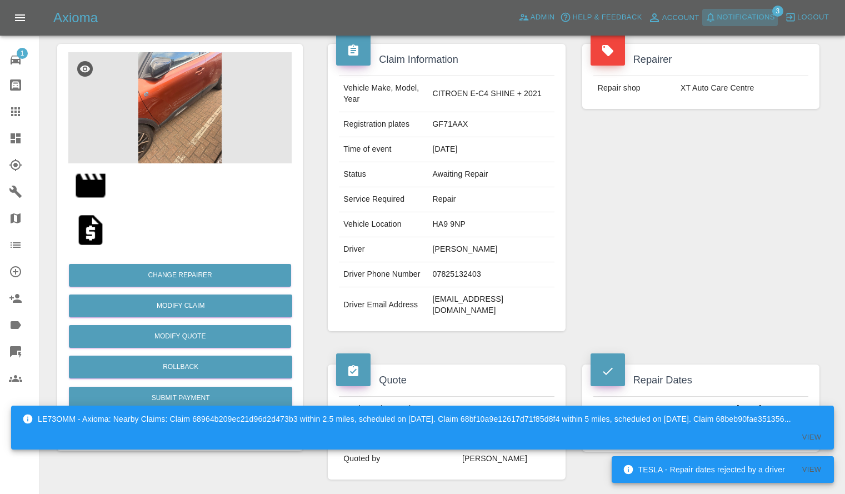
click at [721, 16] on span "Notifications" at bounding box center [746, 17] width 58 height 13
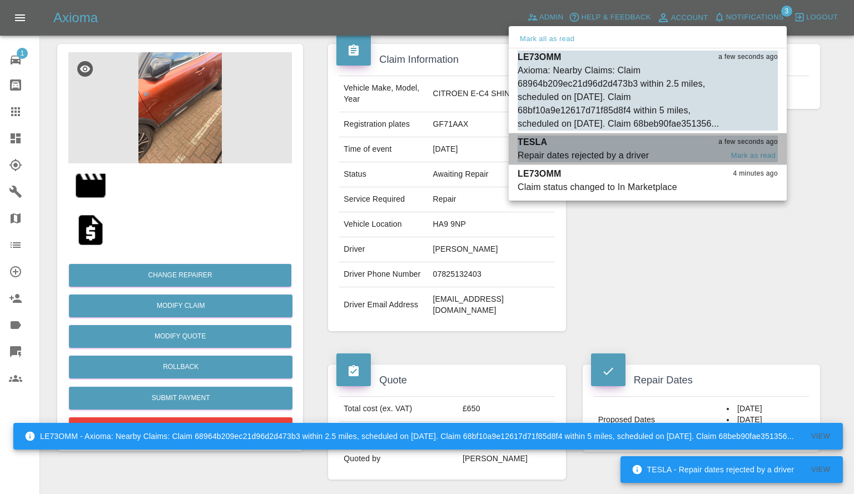
click at [582, 149] on div "TESLA a few seconds ago" at bounding box center [647, 142] width 260 height 13
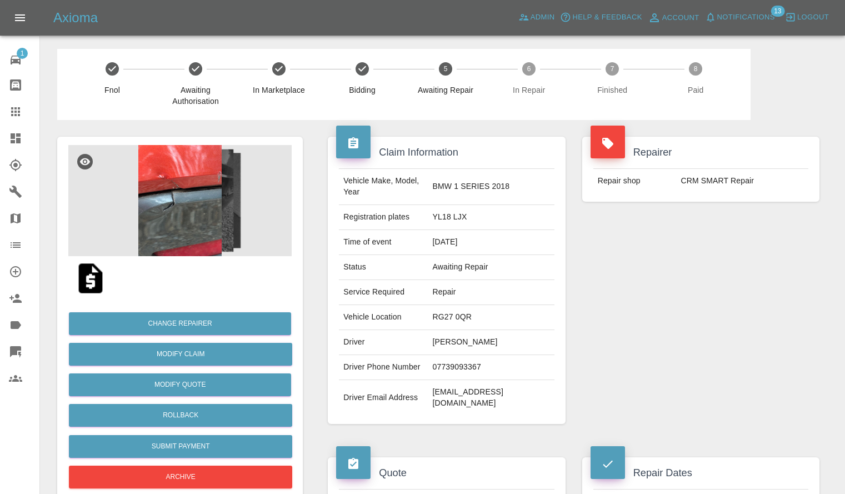
click at [735, 21] on span "Notifications" at bounding box center [746, 17] width 58 height 13
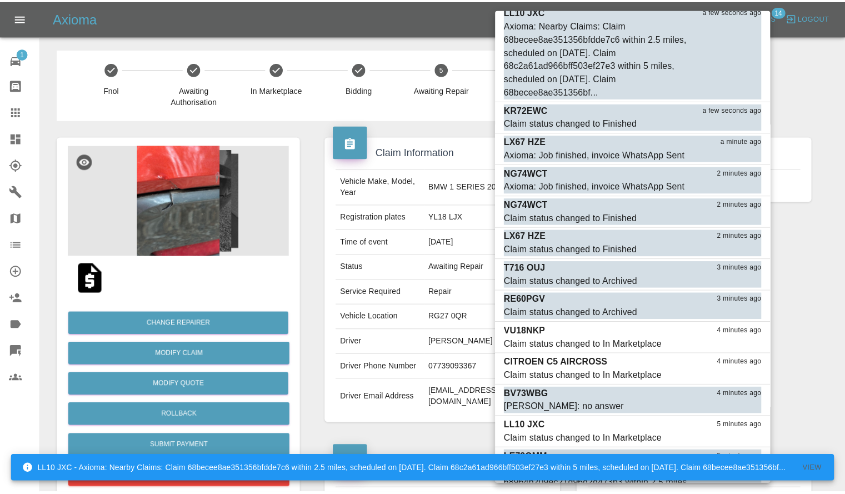
scroll to position [127, 0]
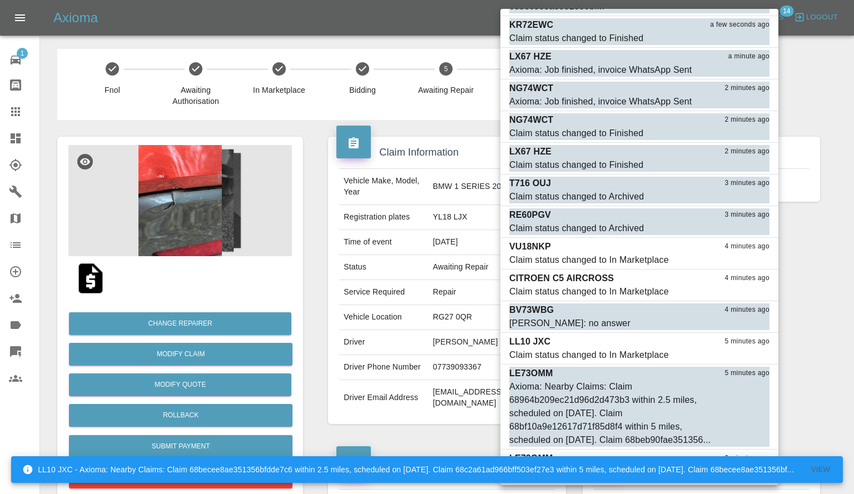
click at [415, 268] on div at bounding box center [427, 247] width 854 height 494
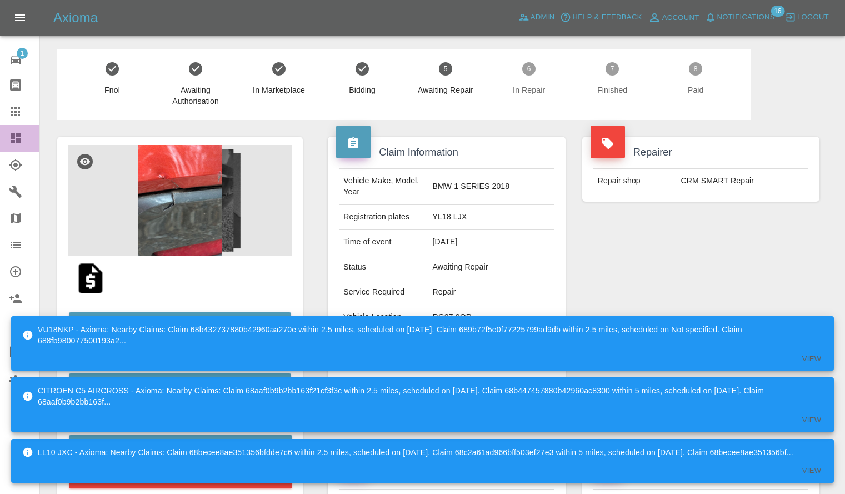
click at [17, 135] on icon at bounding box center [16, 138] width 10 height 10
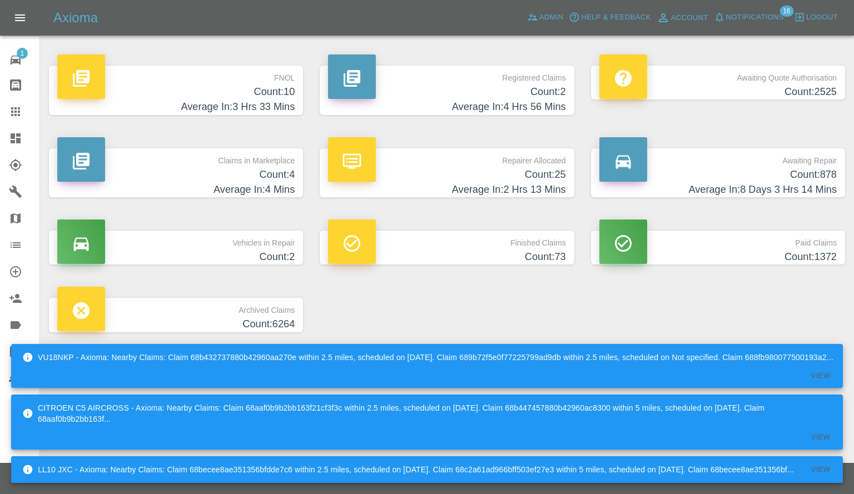
click at [238, 179] on h4 "Count: 4" at bounding box center [175, 174] width 237 height 15
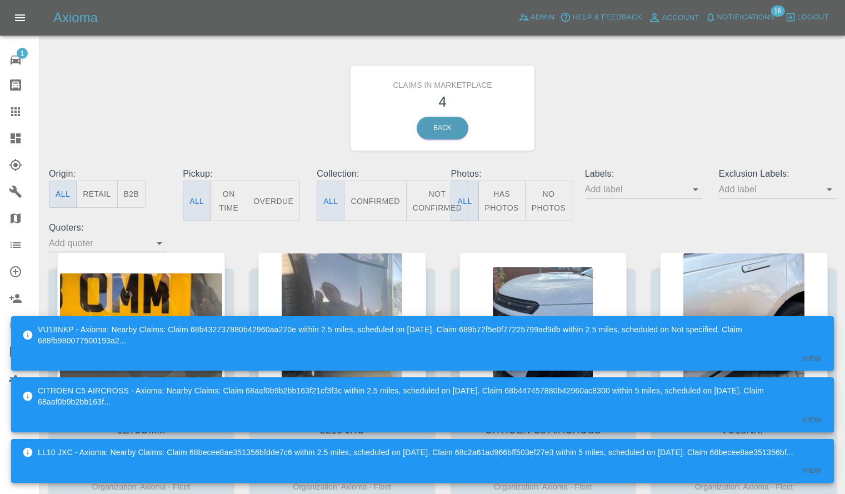
scroll to position [132, 0]
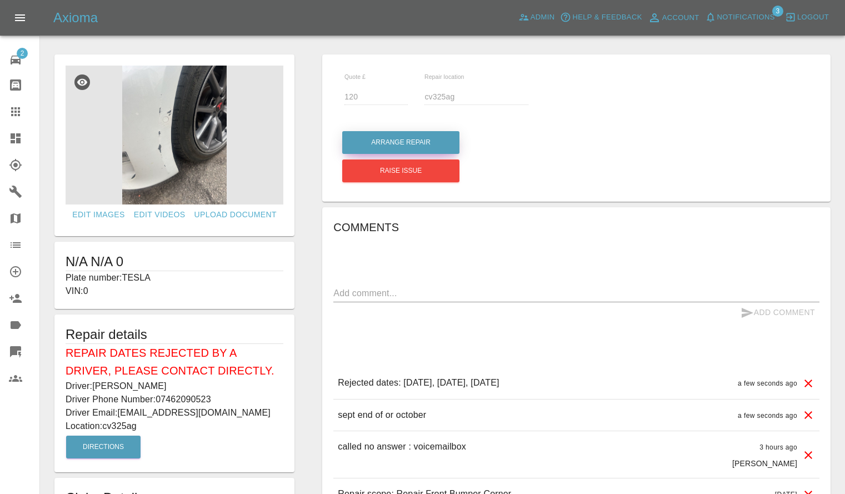
click at [378, 145] on button "Arrange Repair" at bounding box center [400, 142] width 117 height 23
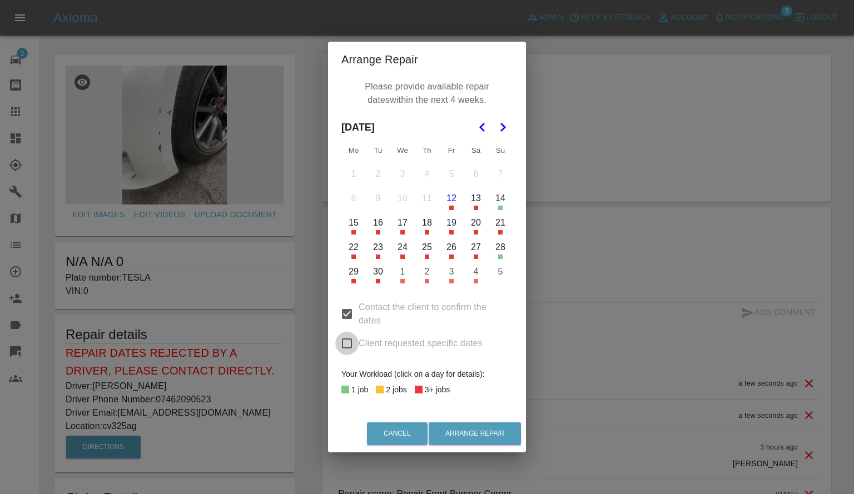
click at [348, 335] on input "Client requested specific dates" at bounding box center [346, 343] width 23 height 23
checkbox input "true"
click at [376, 275] on button "30" at bounding box center [377, 271] width 23 height 23
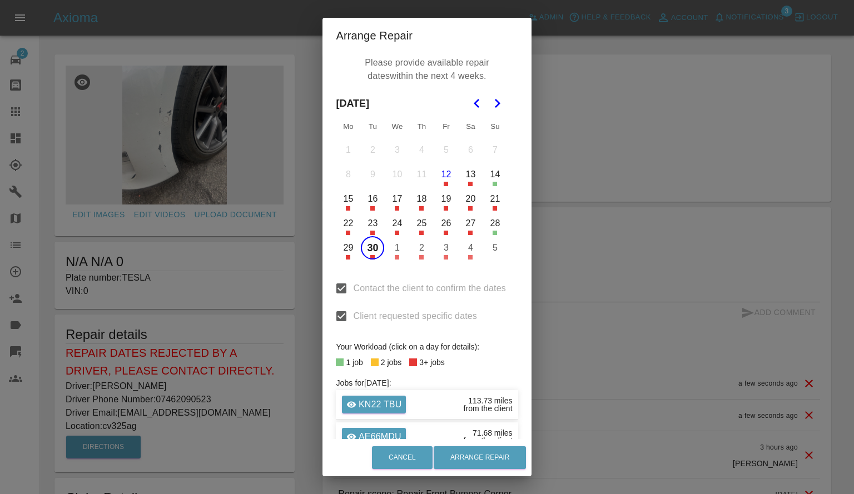
click at [353, 245] on button "29" at bounding box center [347, 247] width 23 height 23
click at [395, 250] on button "1" at bounding box center [396, 247] width 23 height 23
click at [420, 249] on button "2" at bounding box center [421, 247] width 23 height 23
click at [440, 248] on button "3" at bounding box center [445, 247] width 23 height 23
click at [474, 451] on button "Arrange Repair" at bounding box center [479, 457] width 92 height 23
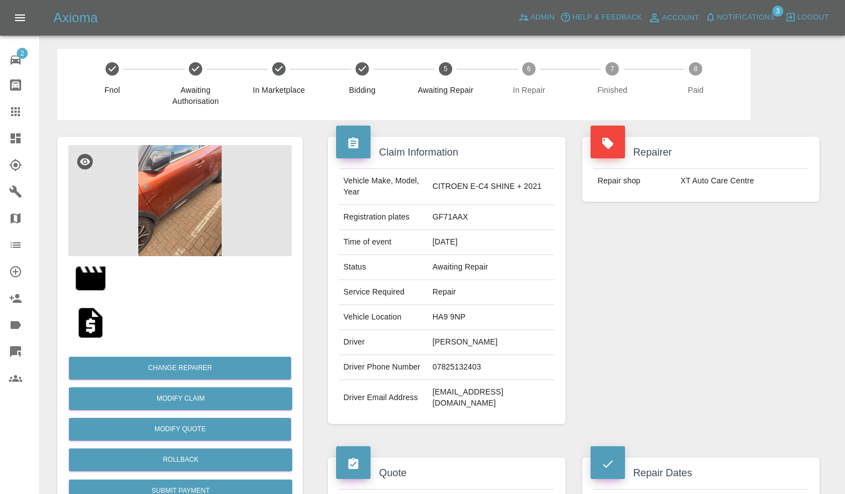
click at [196, 218] on img at bounding box center [179, 200] width 223 height 111
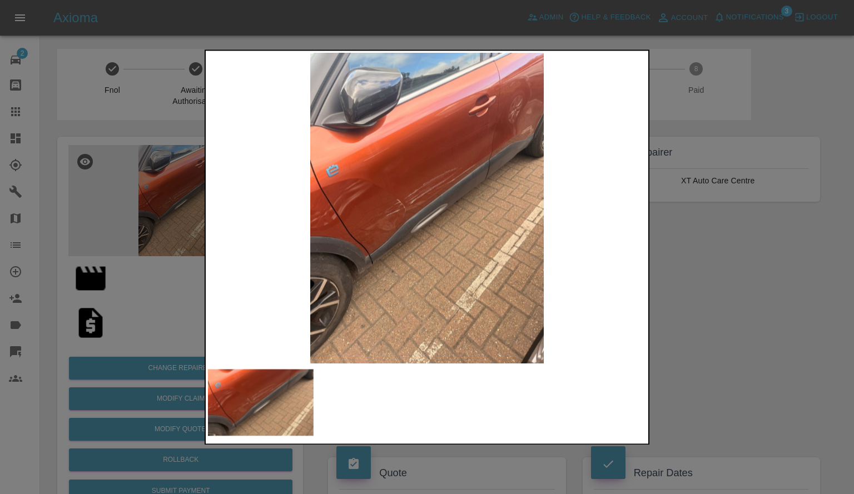
click at [711, 283] on div at bounding box center [427, 247] width 854 height 494
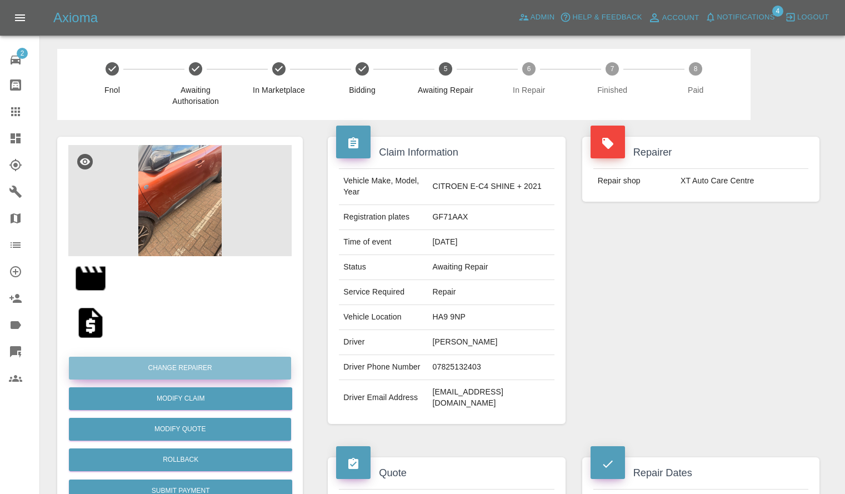
click at [176, 370] on button "Change Repairer" at bounding box center [180, 368] width 222 height 23
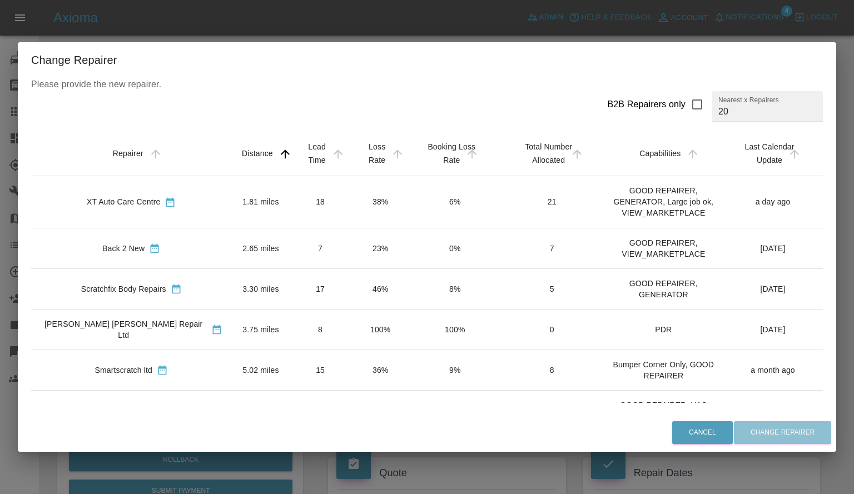
click at [370, 35] on div "Change Repairer Please provide the new repairer. B2B Repairers only Nearest x R…" at bounding box center [427, 247] width 854 height 494
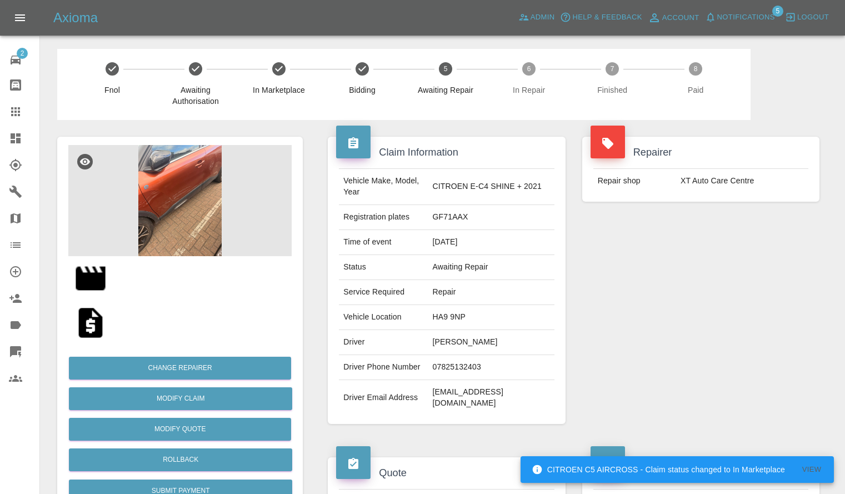
click at [460, 313] on td "HA9 9NP" at bounding box center [491, 317] width 126 height 25
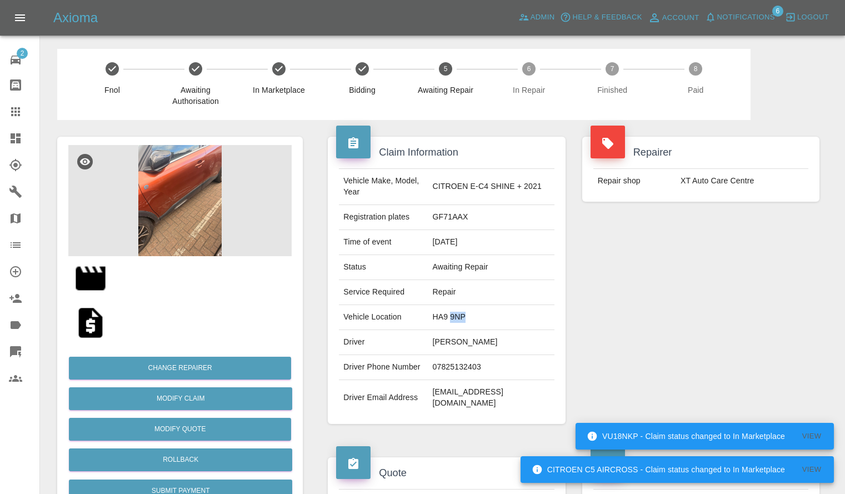
click at [460, 313] on td "HA9 9NP" at bounding box center [491, 317] width 126 height 25
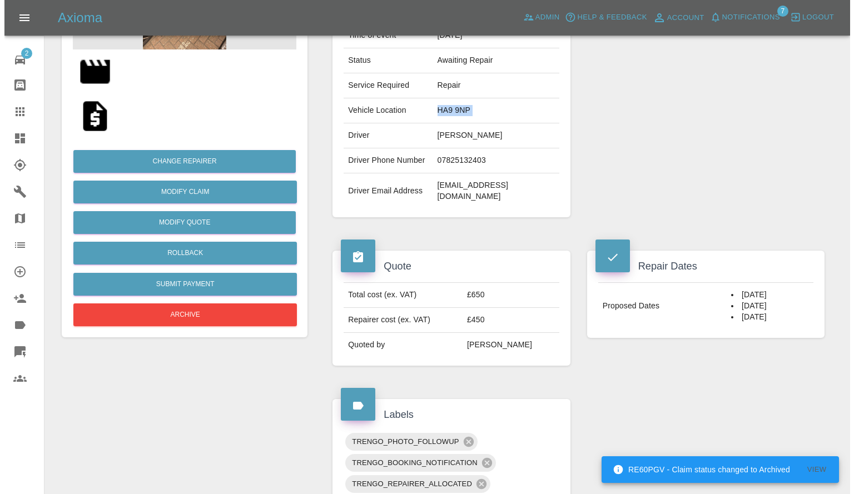
scroll to position [282, 0]
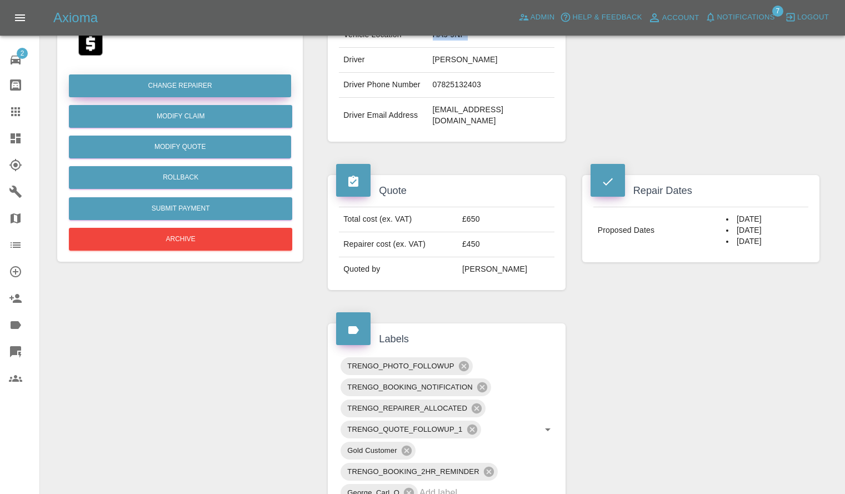
click at [156, 77] on button "Change Repairer" at bounding box center [180, 85] width 222 height 23
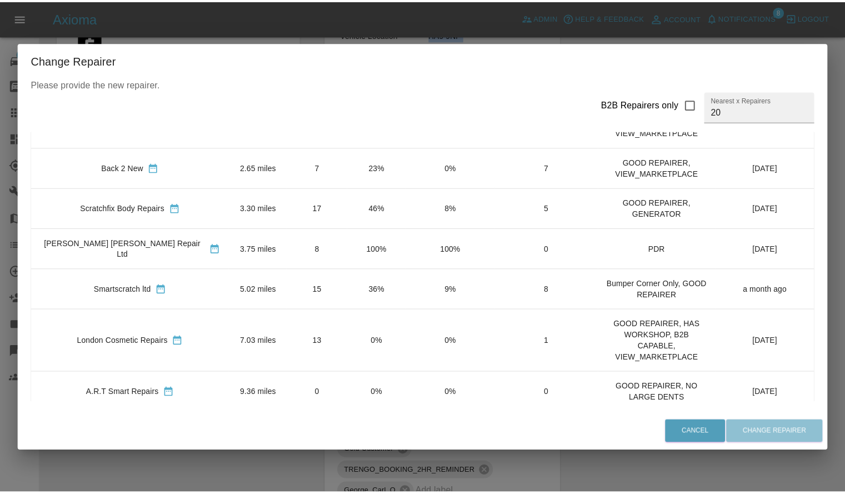
scroll to position [0, 0]
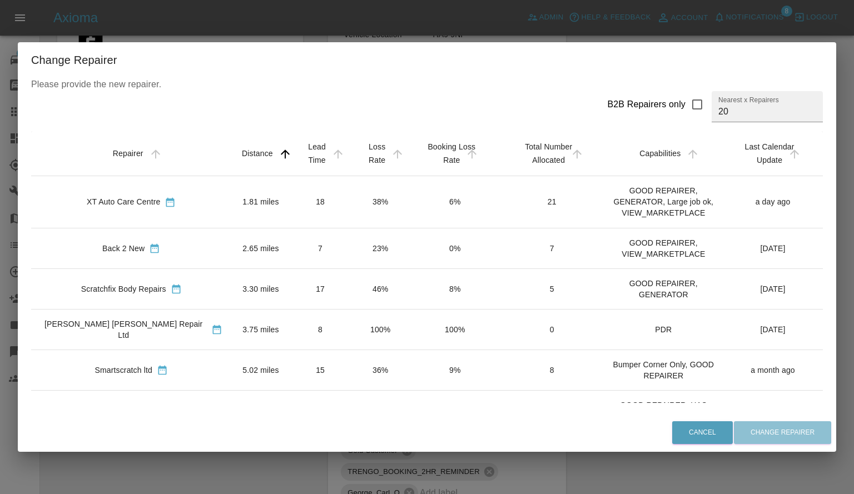
click at [350, 24] on div "Change Repairer Please provide the new repairer. B2B Repairers only Nearest x R…" at bounding box center [427, 247] width 854 height 494
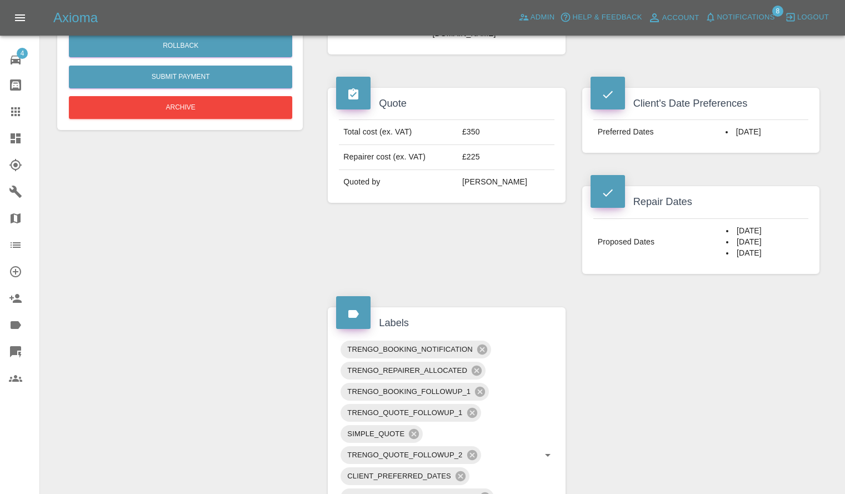
scroll to position [845, 0]
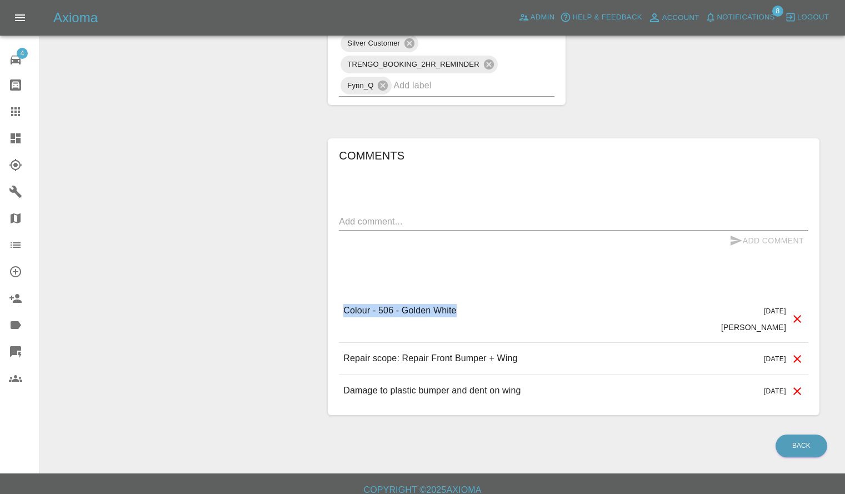
drag, startPoint x: 342, startPoint y: 304, endPoint x: 483, endPoint y: 303, distance: 141.7
click at [483, 303] on div "Colour - 506 - Golden White [DATE] [PERSON_NAME]" at bounding box center [574, 318] width 470 height 47
copy p "Colour - 506 - Golden White"
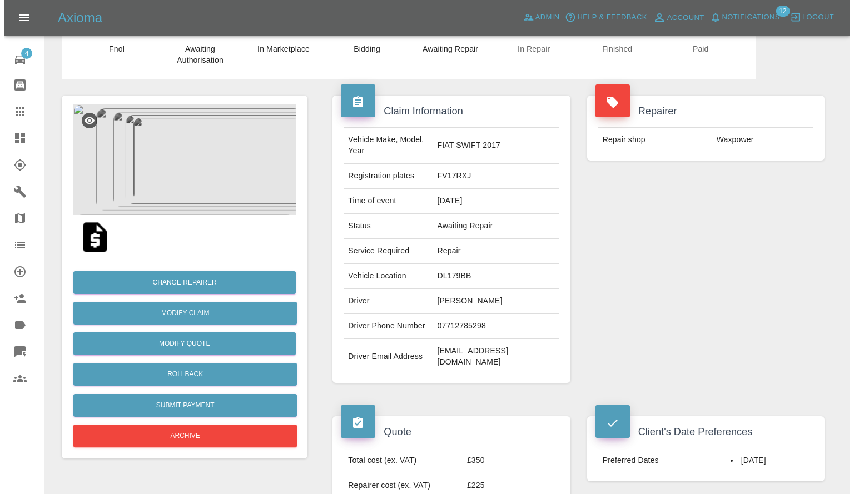
scroll to position [0, 0]
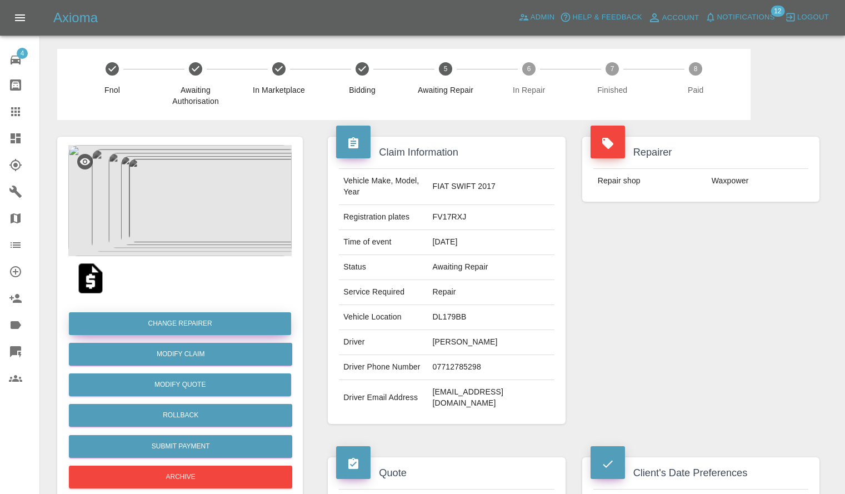
click at [191, 323] on button "Change Repairer" at bounding box center [180, 323] width 222 height 23
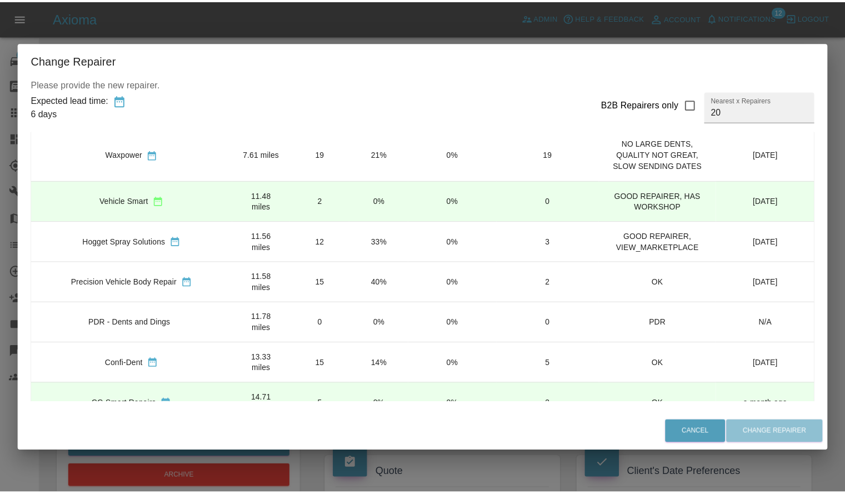
scroll to position [48, 0]
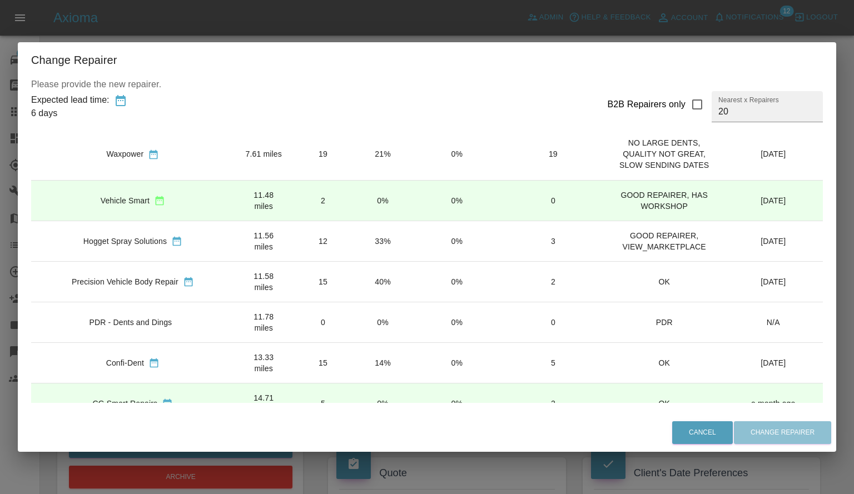
drag, startPoint x: 310, startPoint y: 242, endPoint x: 333, endPoint y: 411, distance: 170.5
click at [333, 411] on div "Please provide the new repairer. Expected lead time: 6 days B2B Repairers only …" at bounding box center [427, 246] width 818 height 336
click at [353, 423] on td "25%" at bounding box center [382, 443] width 59 height 41
click at [774, 426] on button "Change Repairer" at bounding box center [782, 432] width 97 height 23
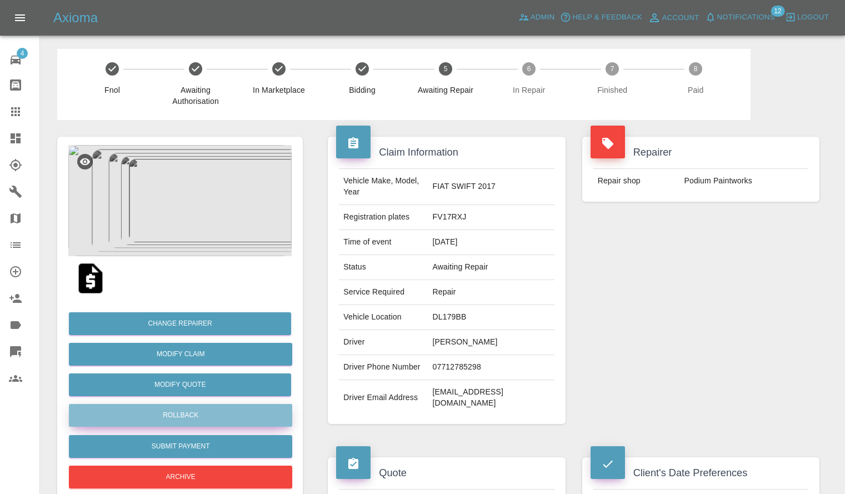
click at [161, 413] on button "Rollback" at bounding box center [180, 415] width 223 height 23
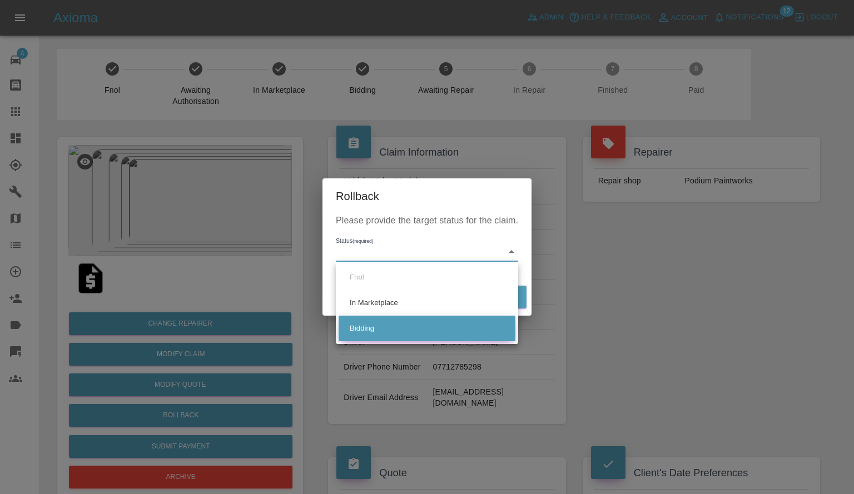
click at [396, 323] on li "Bidding" at bounding box center [426, 329] width 177 height 26
type input "bidding"
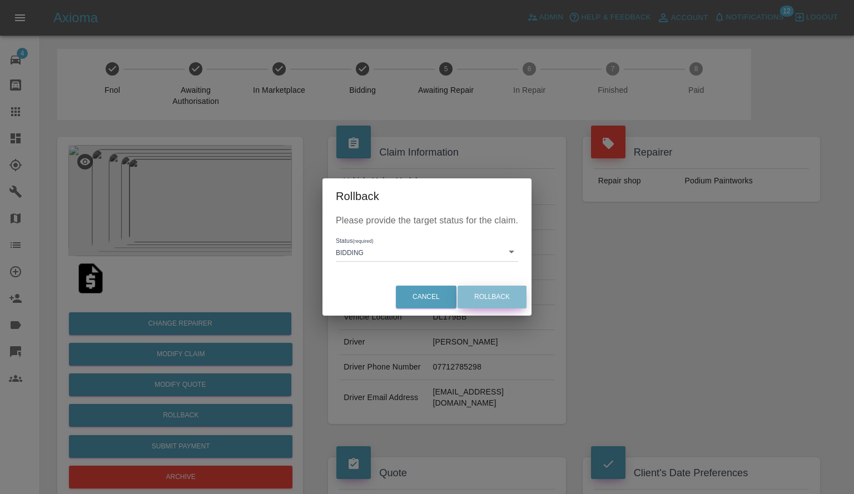
click at [485, 292] on button "Rollback" at bounding box center [491, 297] width 69 height 23
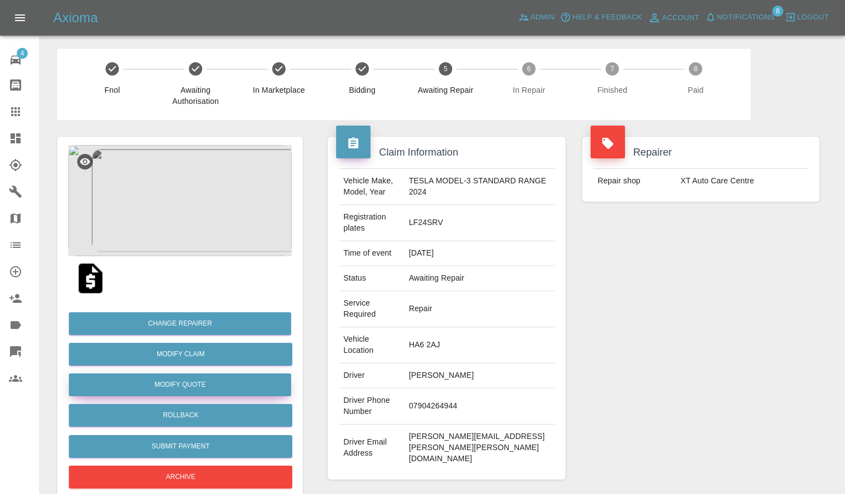
click at [190, 386] on button "Modify Quote" at bounding box center [180, 384] width 222 height 23
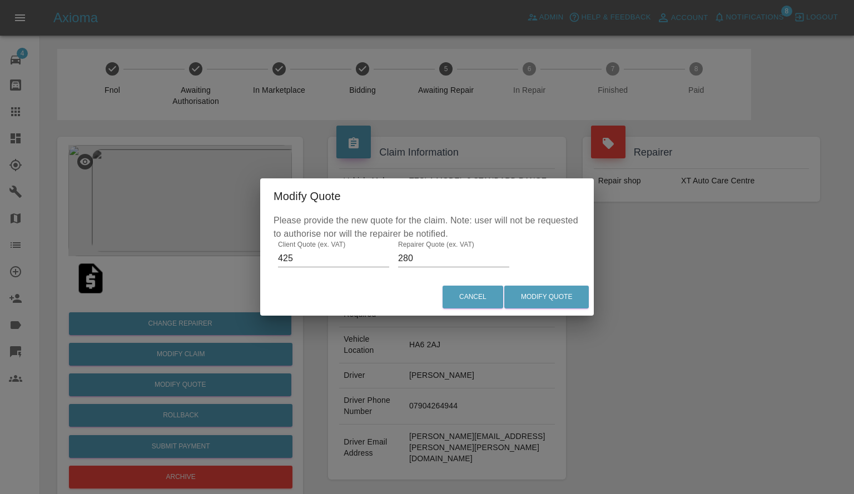
click at [435, 258] on input "280" at bounding box center [453, 259] width 111 height 18
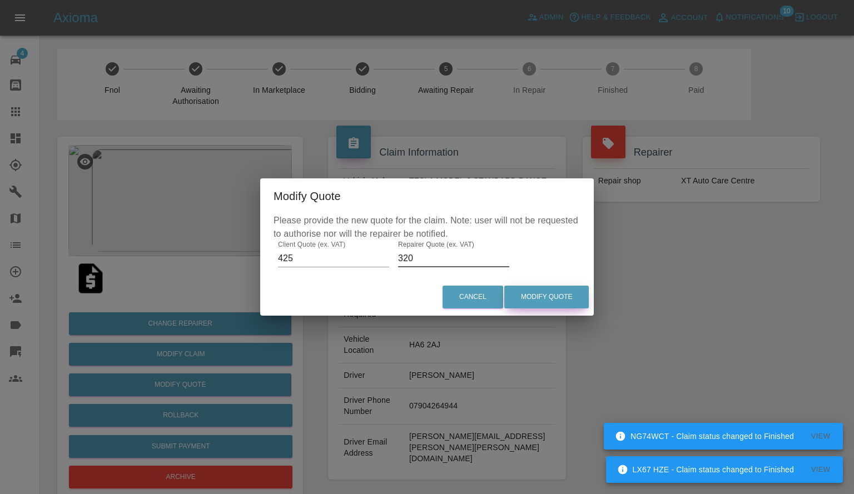
type input "320"
click at [535, 301] on button "Modify Quote" at bounding box center [546, 297] width 84 height 23
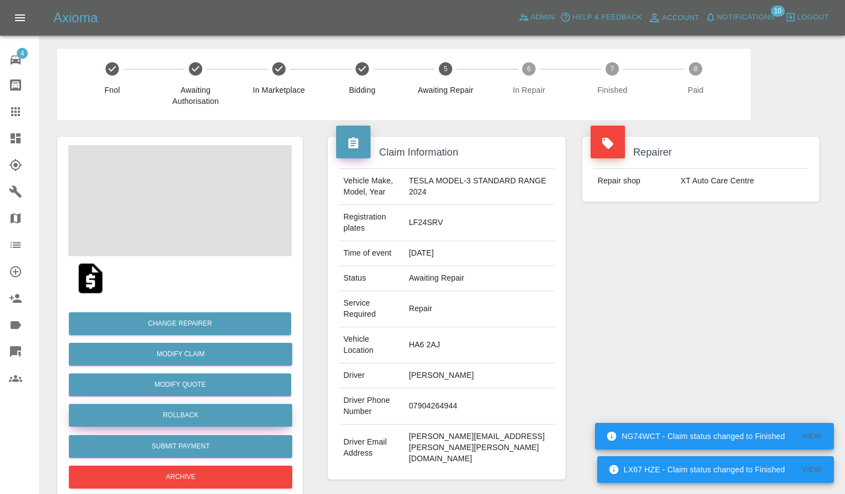
click at [177, 412] on button "Rollback" at bounding box center [180, 415] width 223 height 23
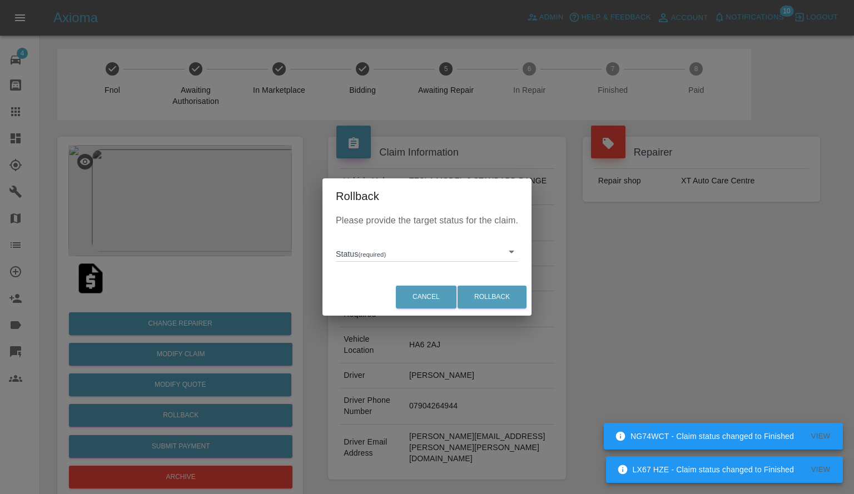
click at [398, 239] on div "Status (required) ​" at bounding box center [427, 247] width 182 height 29
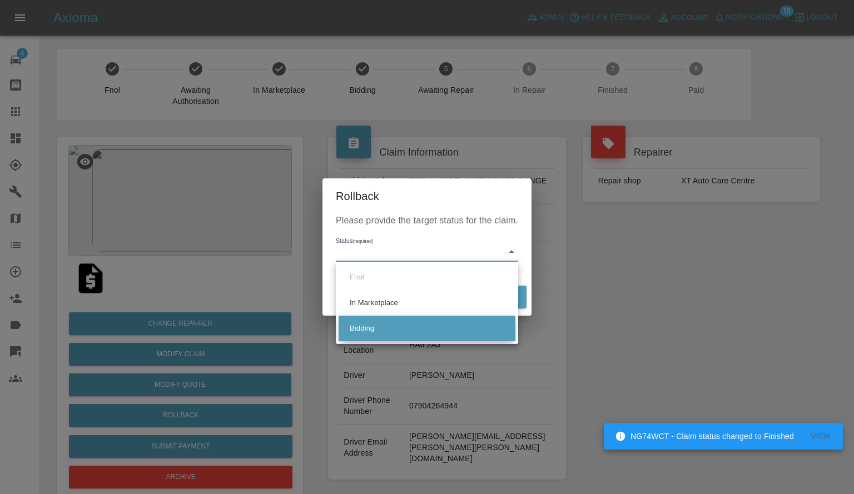
click at [385, 335] on li "Bidding" at bounding box center [426, 329] width 177 height 26
type input "bidding"
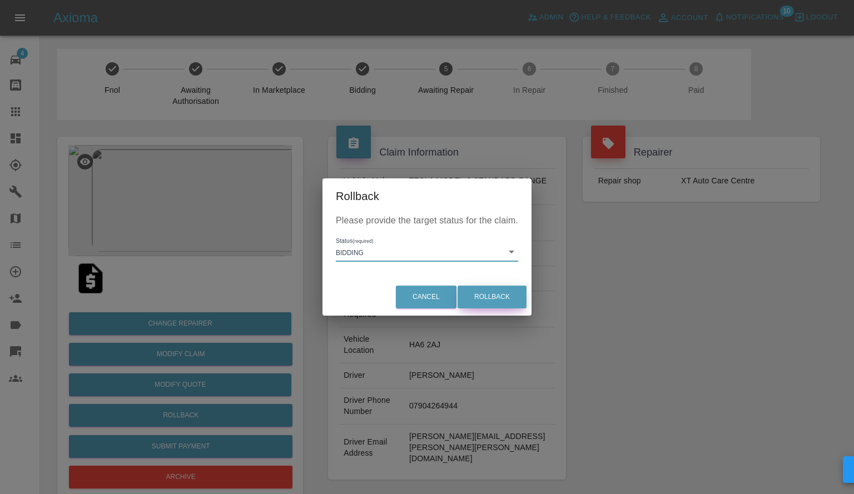
click at [473, 301] on button "Rollback" at bounding box center [491, 297] width 69 height 23
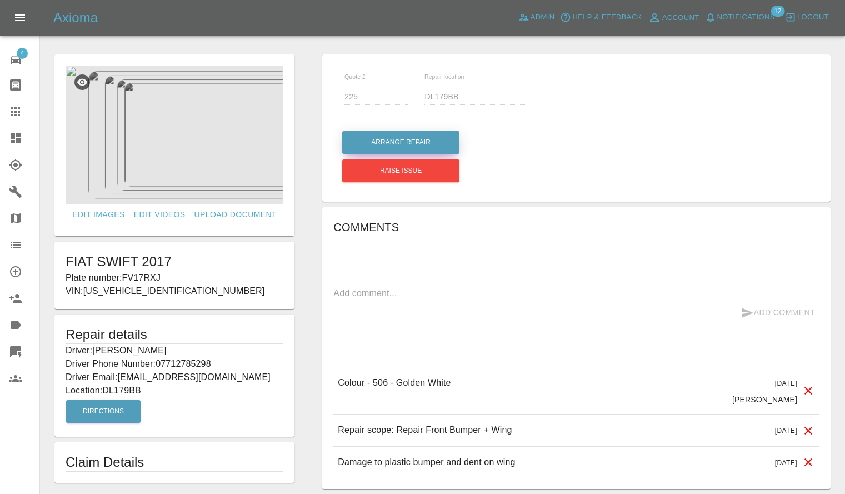
click at [366, 144] on button "Arrange Repair" at bounding box center [400, 142] width 117 height 23
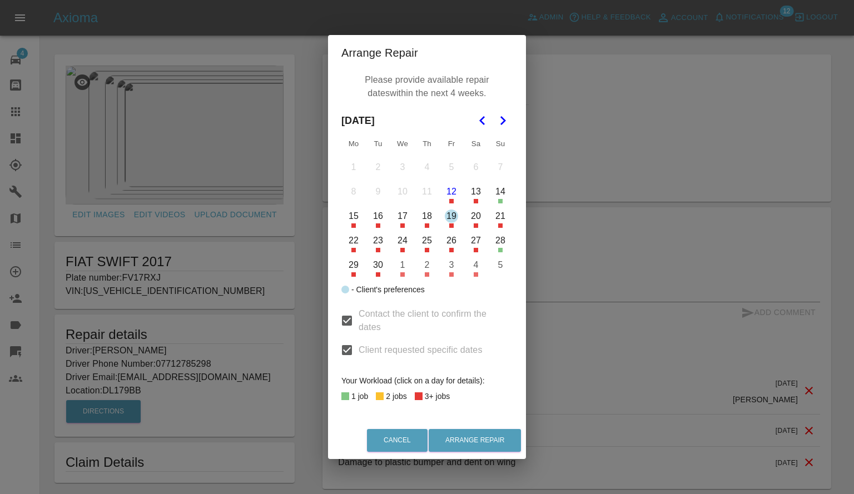
click at [427, 242] on button "25" at bounding box center [426, 240] width 23 height 23
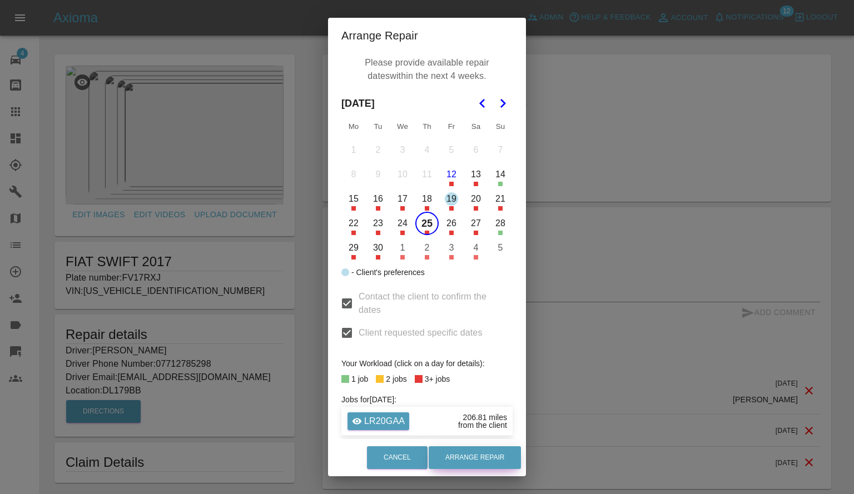
click at [465, 456] on button "Arrange Repair" at bounding box center [474, 457] width 92 height 23
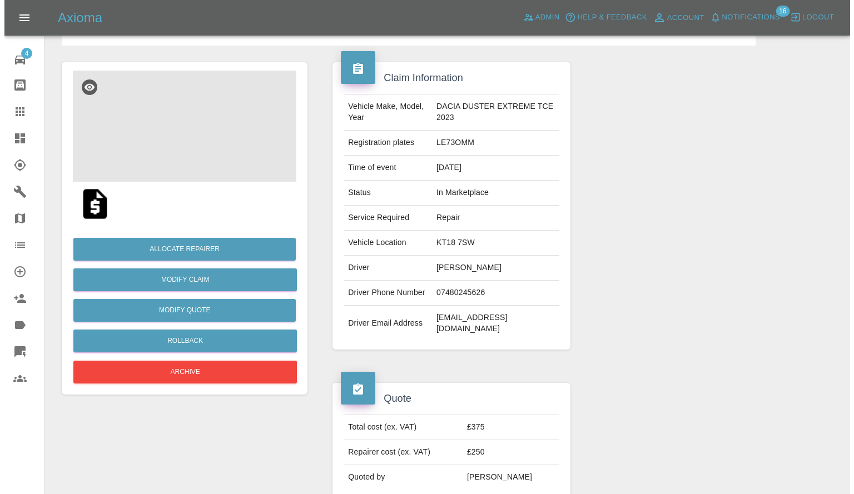
scroll to position [73, 0]
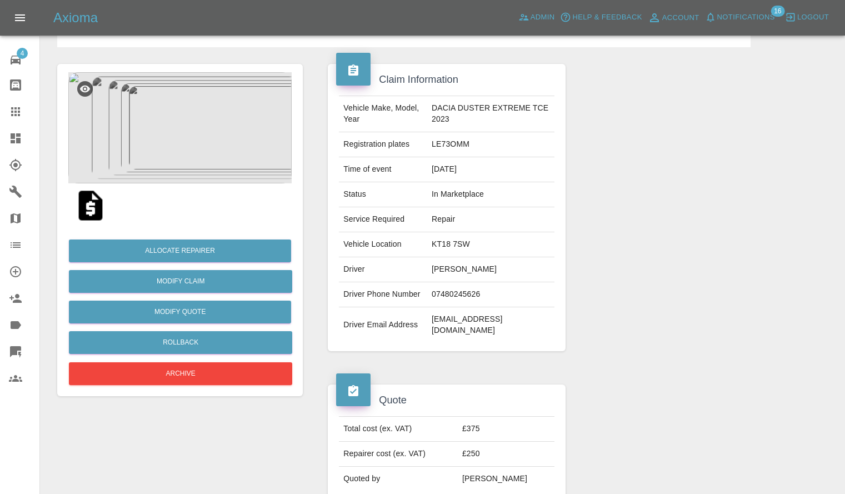
click at [238, 116] on img at bounding box center [179, 127] width 223 height 111
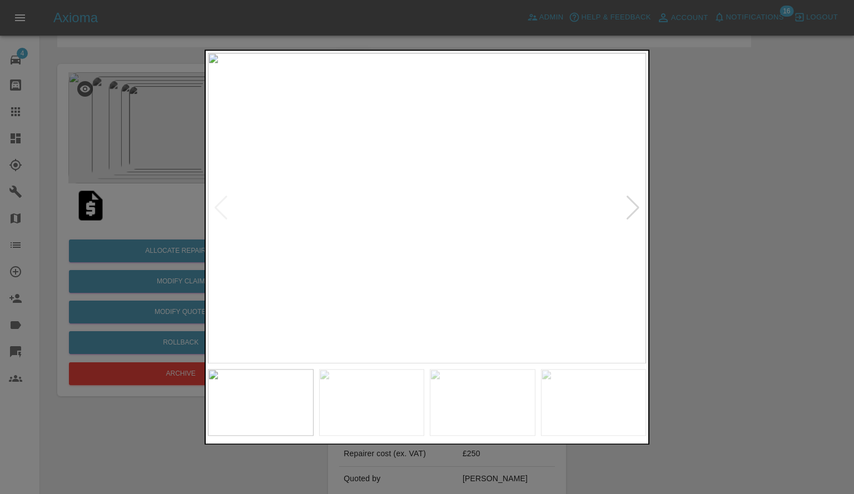
click at [637, 206] on div at bounding box center [632, 208] width 15 height 24
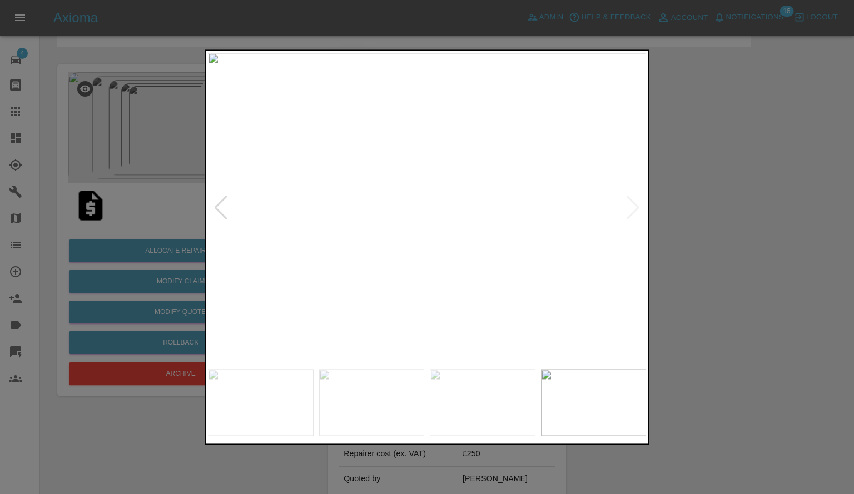
click at [735, 212] on div at bounding box center [427, 247] width 854 height 494
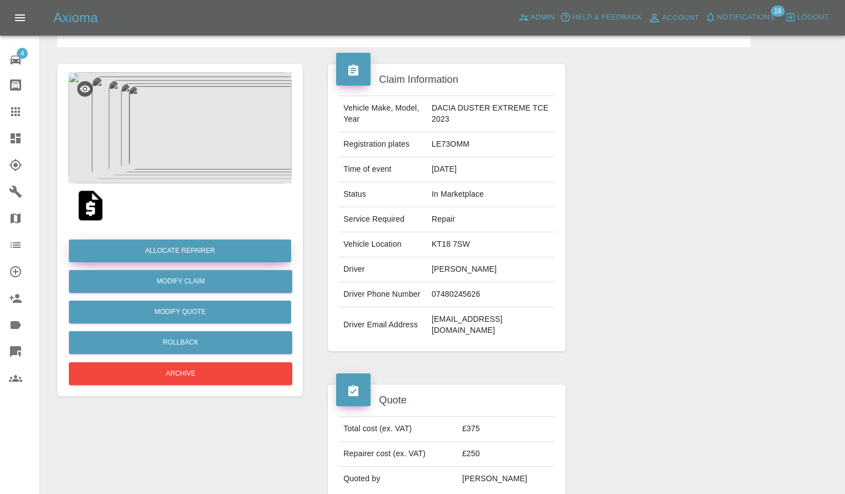
click at [193, 248] on button "Allocate Repairer" at bounding box center [180, 251] width 222 height 23
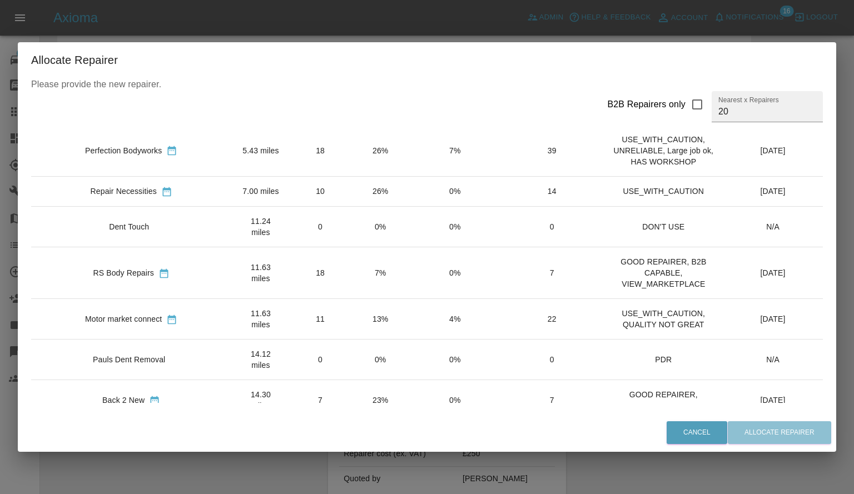
scroll to position [124, 0]
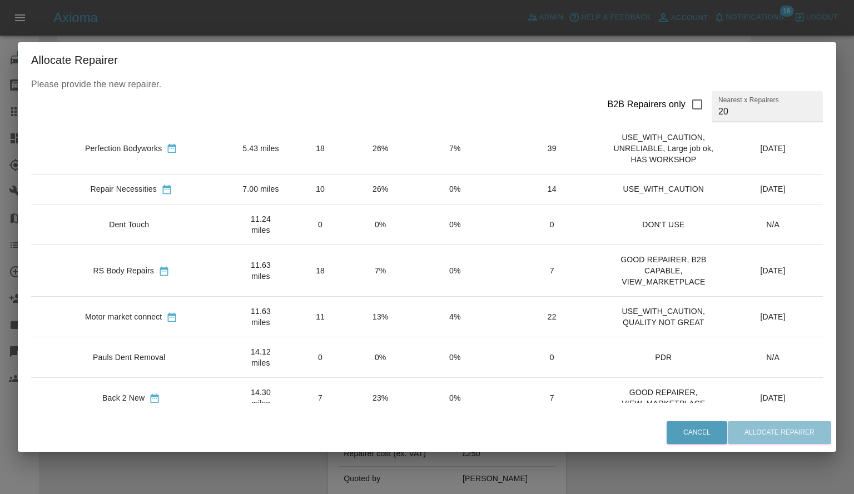
click at [351, 245] on td "7%" at bounding box center [380, 271] width 59 height 52
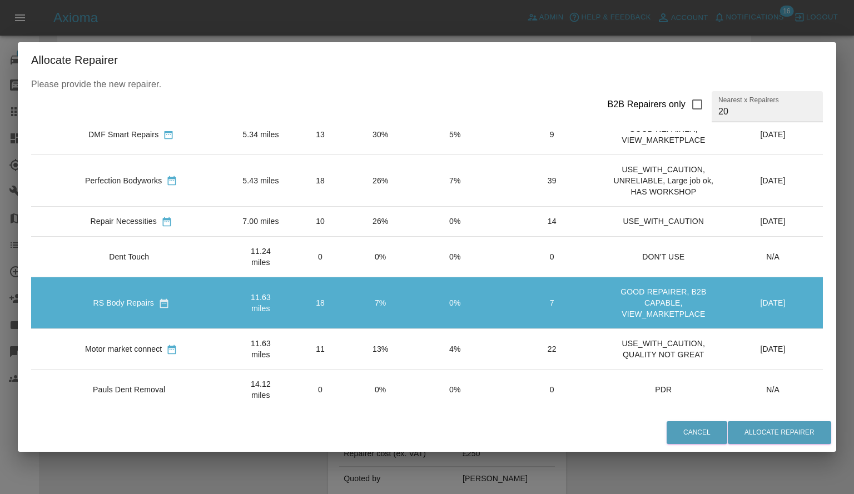
scroll to position [0, 0]
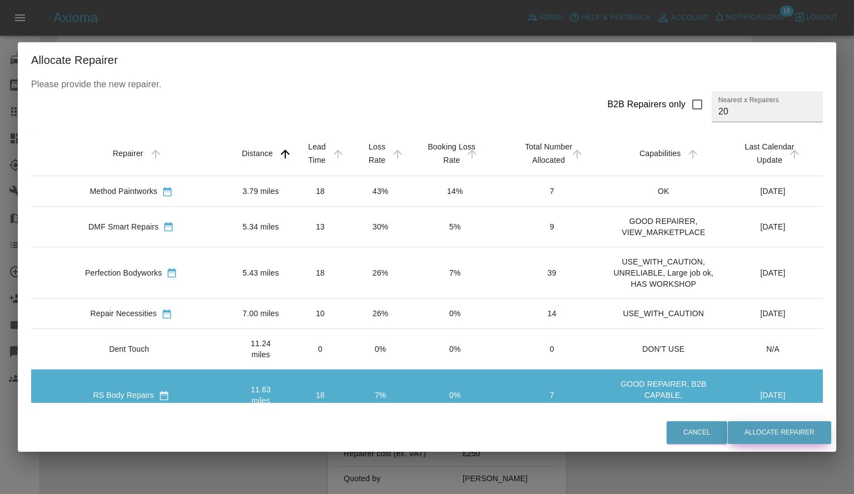
click at [755, 425] on button "Allocate Repairer" at bounding box center [778, 432] width 103 height 23
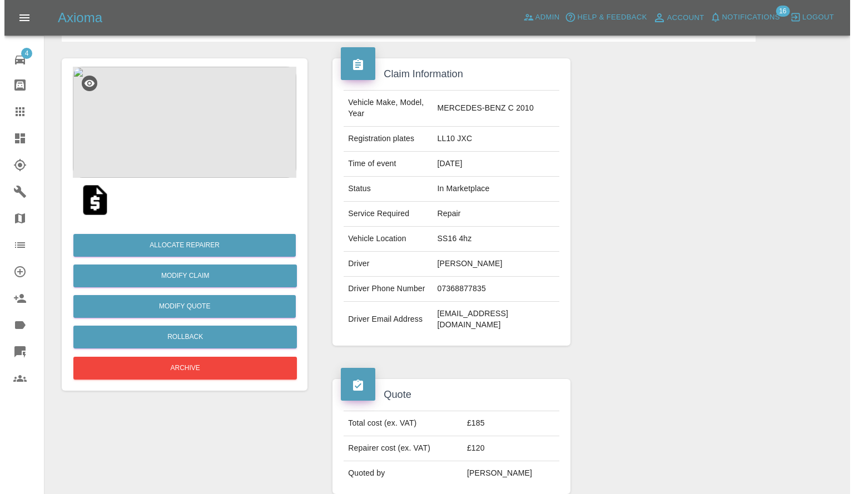
scroll to position [80, 0]
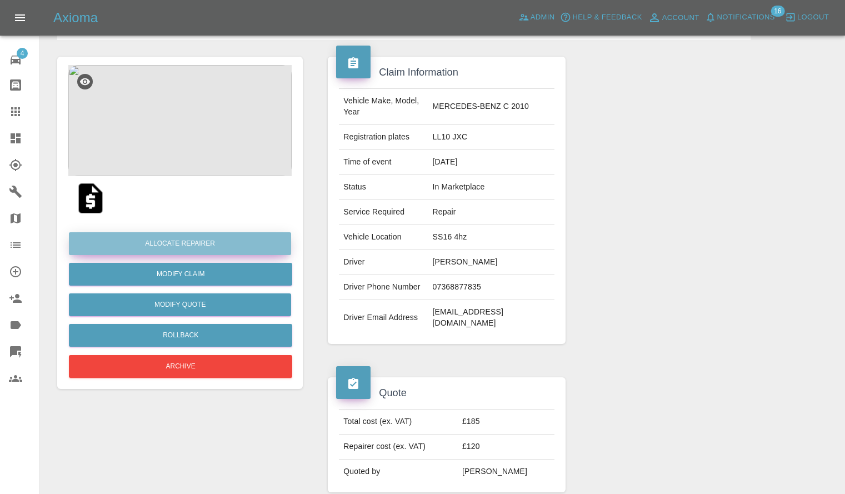
click at [187, 240] on button "Allocate Repairer" at bounding box center [180, 243] width 222 height 23
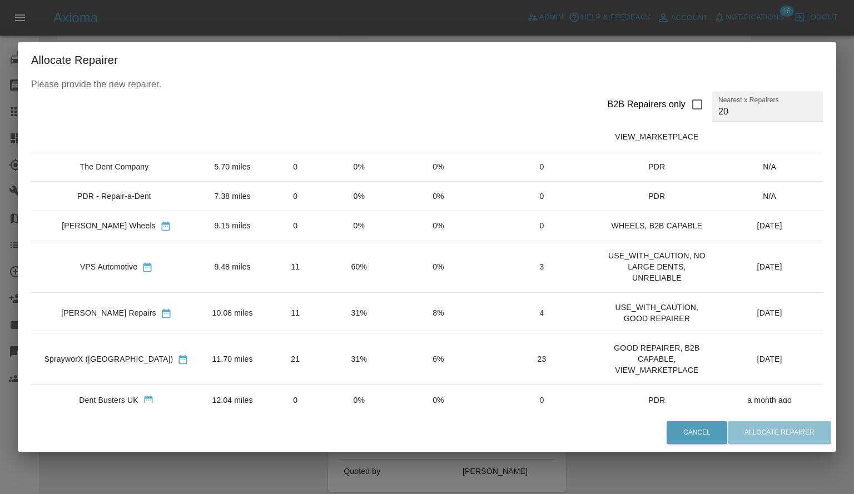
scroll to position [64, 0]
click at [307, 316] on td "11" at bounding box center [295, 311] width 64 height 41
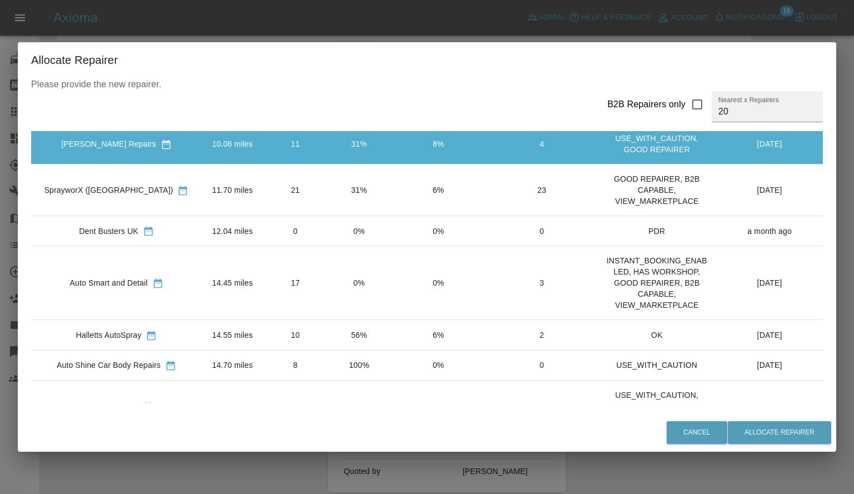
scroll to position [236, 0]
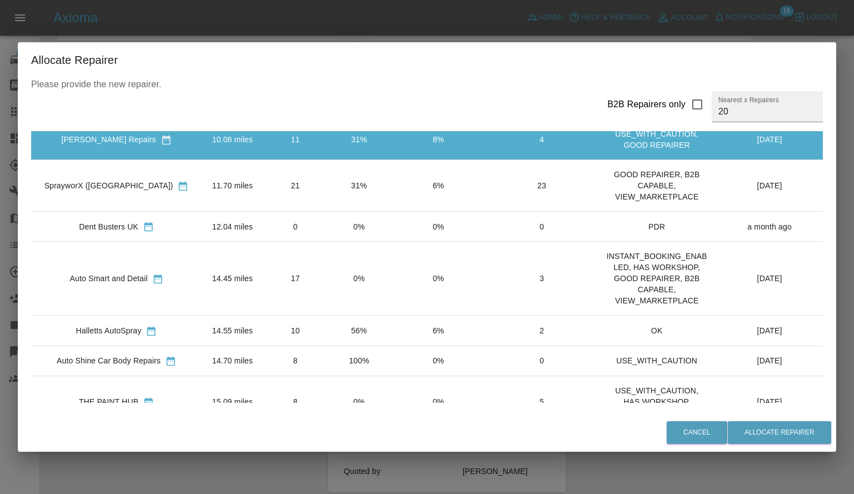
click at [391, 326] on td "6%" at bounding box center [439, 331] width 96 height 30
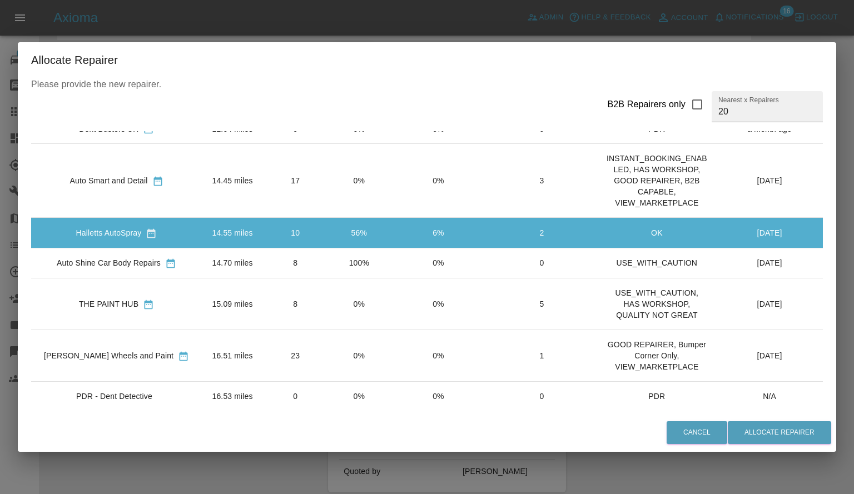
scroll to position [337, 0]
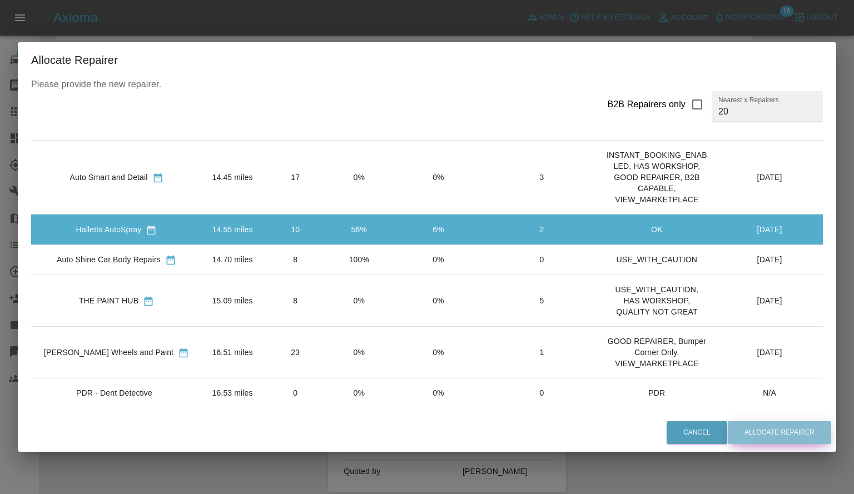
click at [735, 431] on button "Allocate Repairer" at bounding box center [778, 432] width 103 height 23
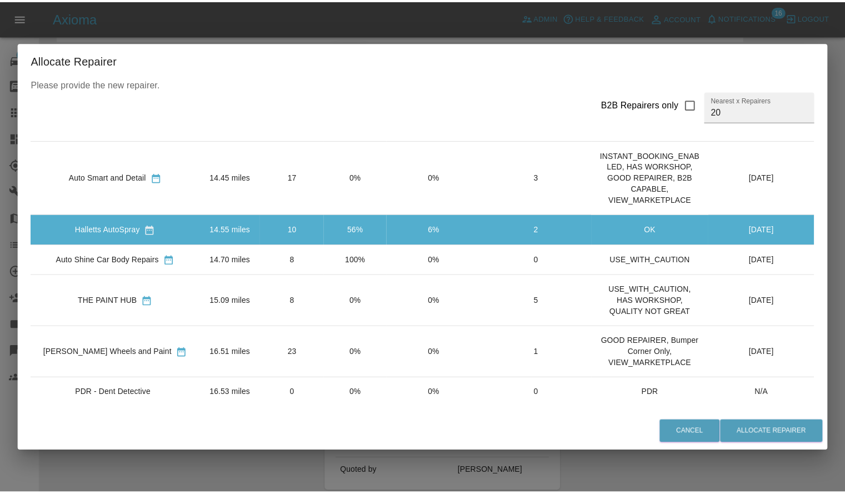
scroll to position [0, 0]
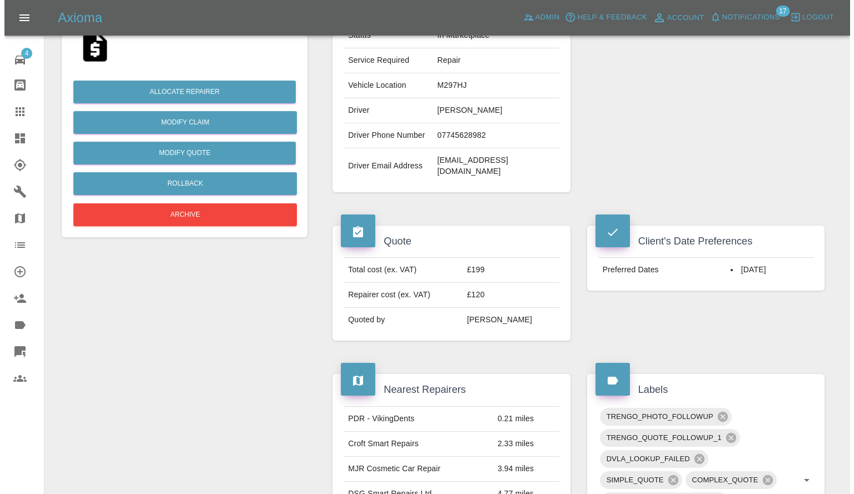
scroll to position [203, 0]
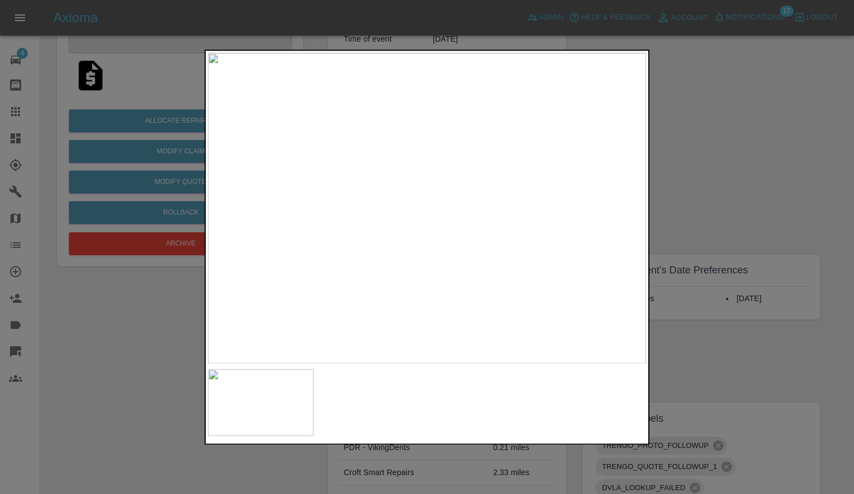
click at [152, 177] on div at bounding box center [427, 247] width 854 height 494
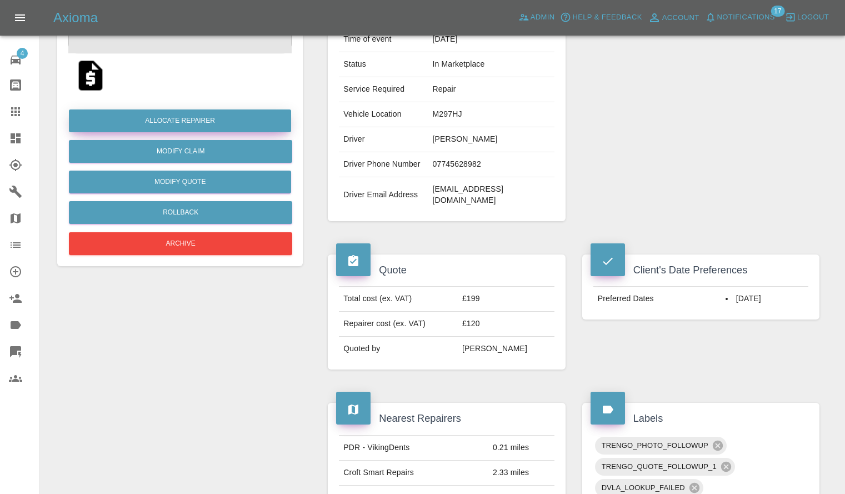
click at [182, 116] on button "Allocate Repairer" at bounding box center [180, 120] width 222 height 23
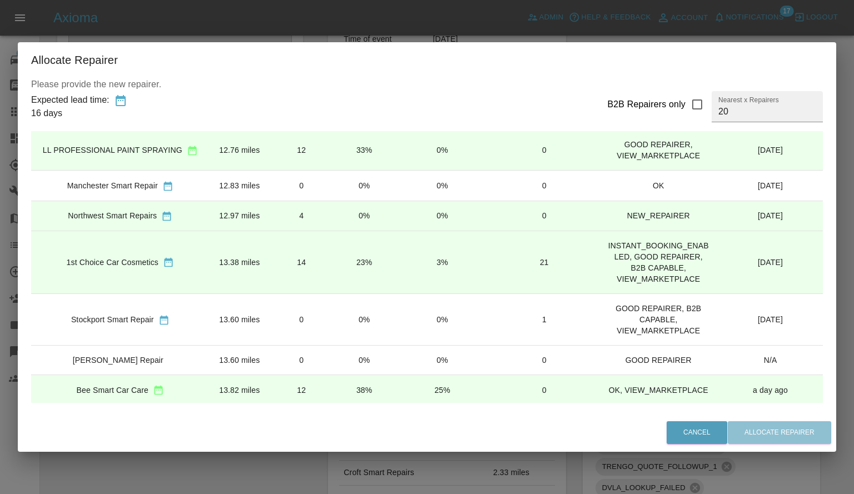
scroll to position [471, 0]
click at [336, 220] on td "0%" at bounding box center [364, 217] width 62 height 30
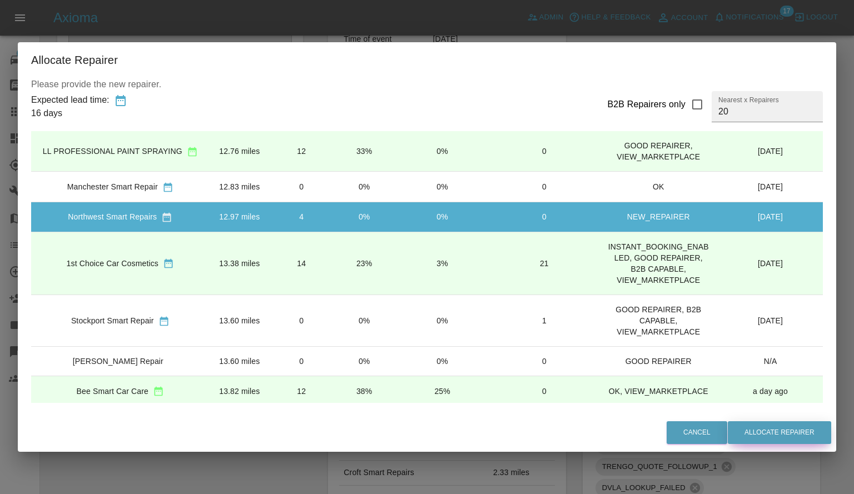
click at [791, 433] on button "Allocate Repairer" at bounding box center [778, 432] width 103 height 23
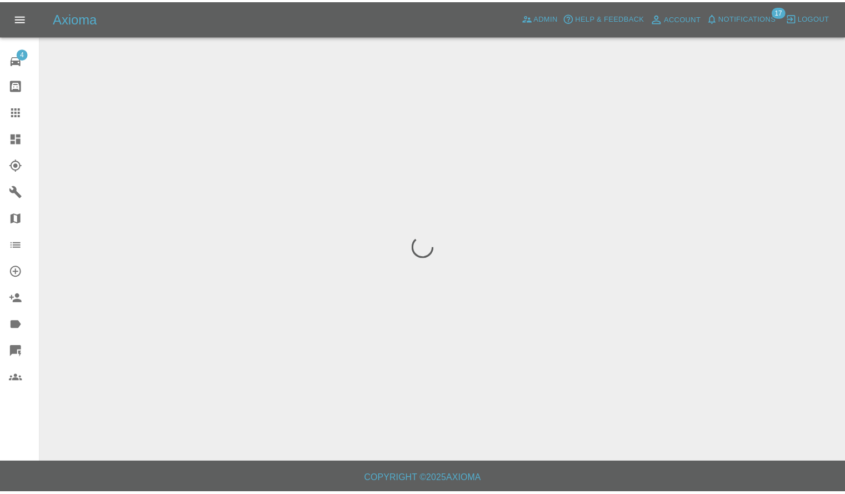
scroll to position [0, 0]
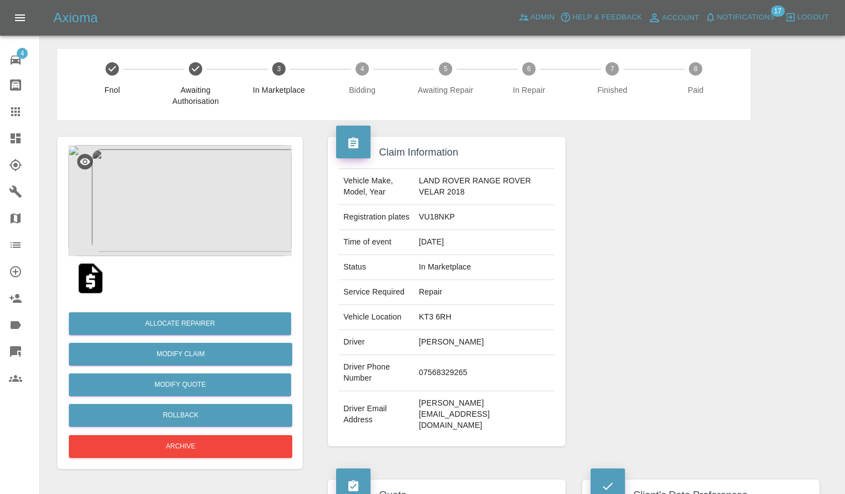
click at [212, 207] on img at bounding box center [179, 200] width 223 height 111
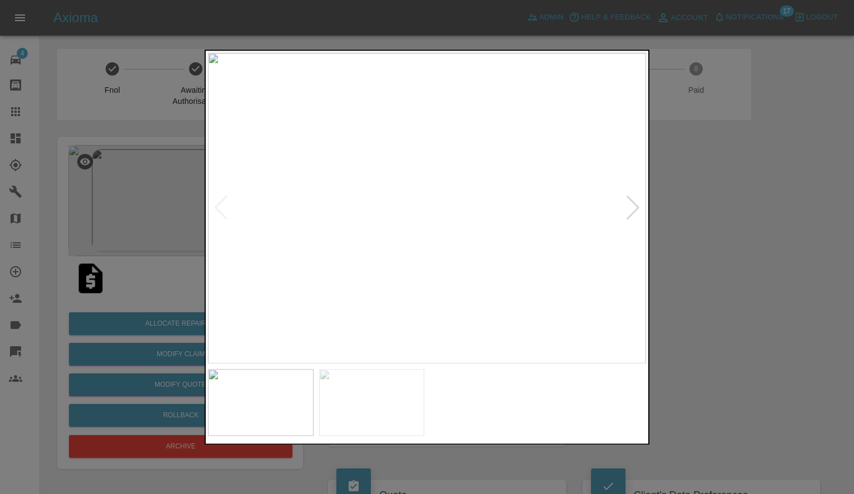
click at [630, 200] on div at bounding box center [632, 208] width 15 height 24
click at [710, 243] on div at bounding box center [427, 247] width 854 height 494
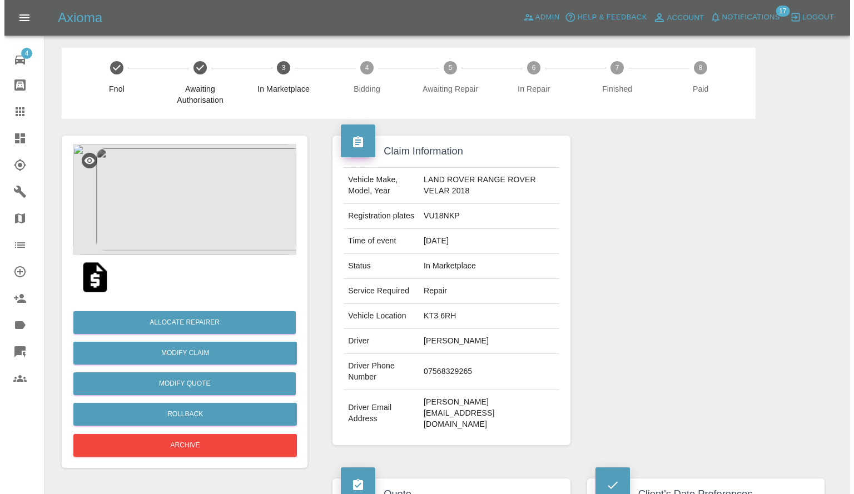
scroll to position [1, 0]
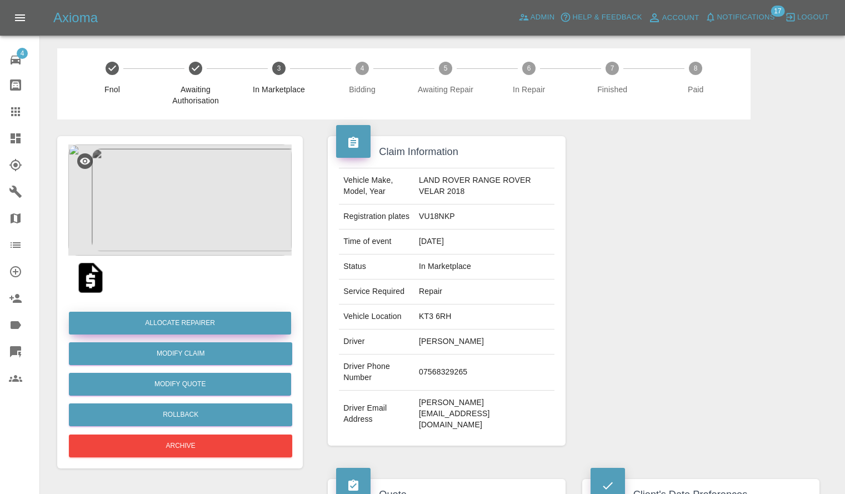
click at [158, 317] on button "Allocate Repairer" at bounding box center [180, 323] width 222 height 23
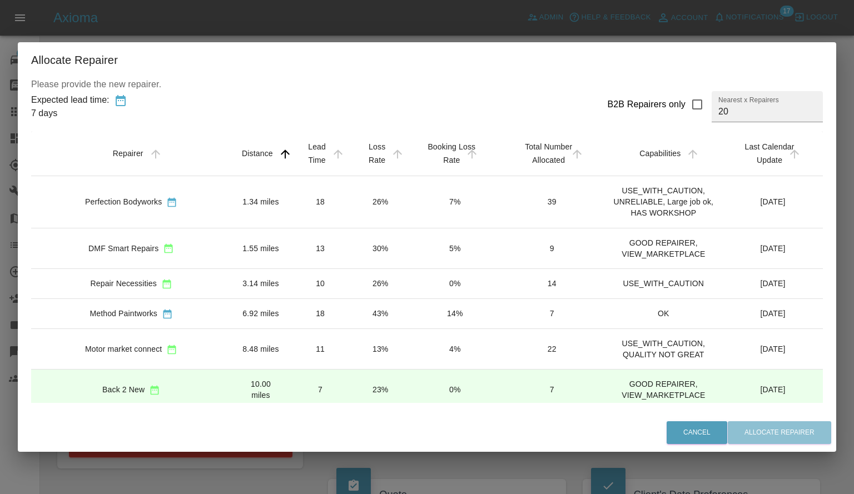
click at [351, 248] on td "30%" at bounding box center [380, 248] width 59 height 41
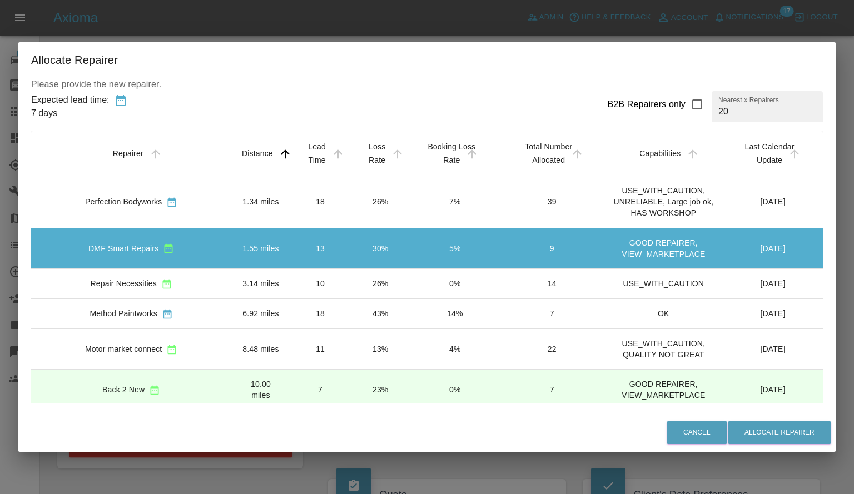
click at [356, 273] on td "26%" at bounding box center [380, 283] width 59 height 30
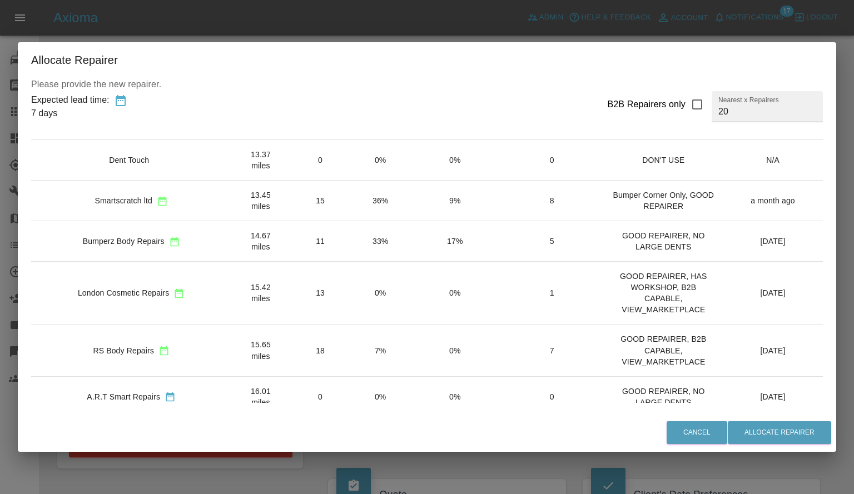
scroll to position [444, 0]
click at [351, 221] on td "33%" at bounding box center [380, 241] width 59 height 41
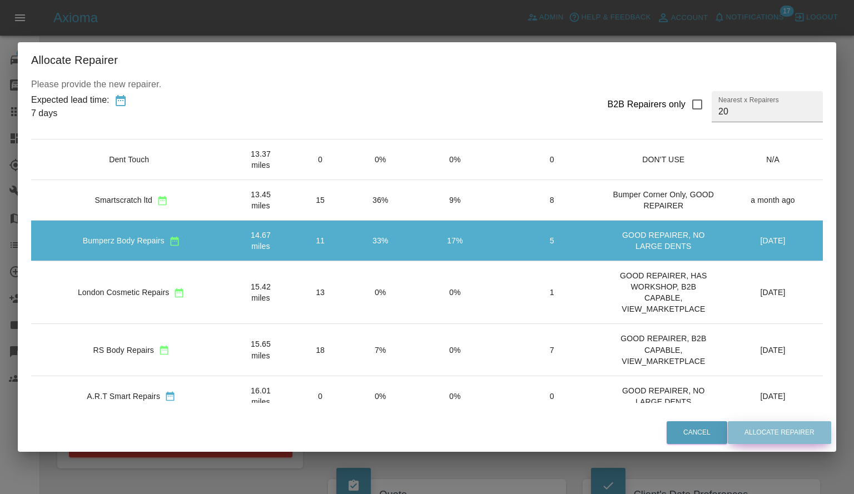
click at [757, 431] on button "Allocate Repairer" at bounding box center [778, 432] width 103 height 23
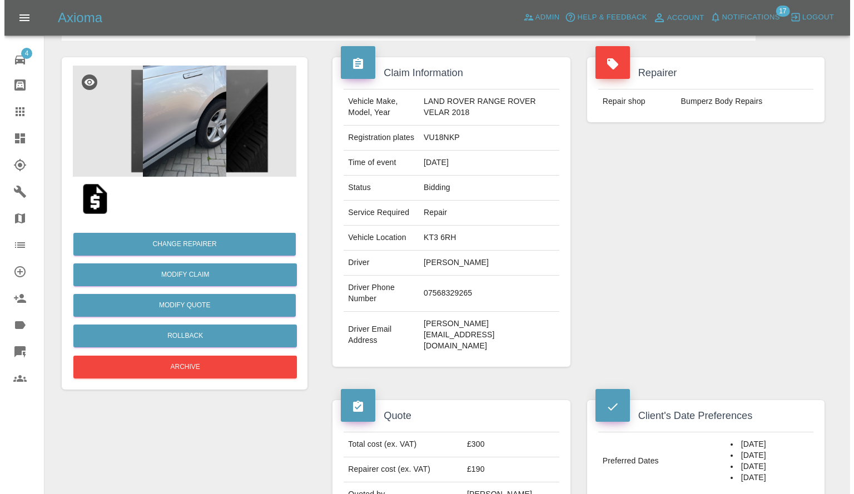
scroll to position [0, 0]
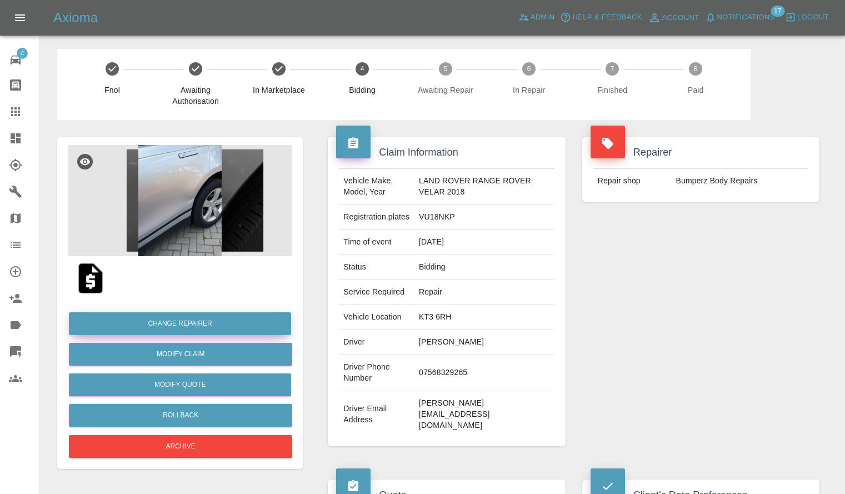
click at [206, 326] on button "Change Repairer" at bounding box center [180, 323] width 222 height 23
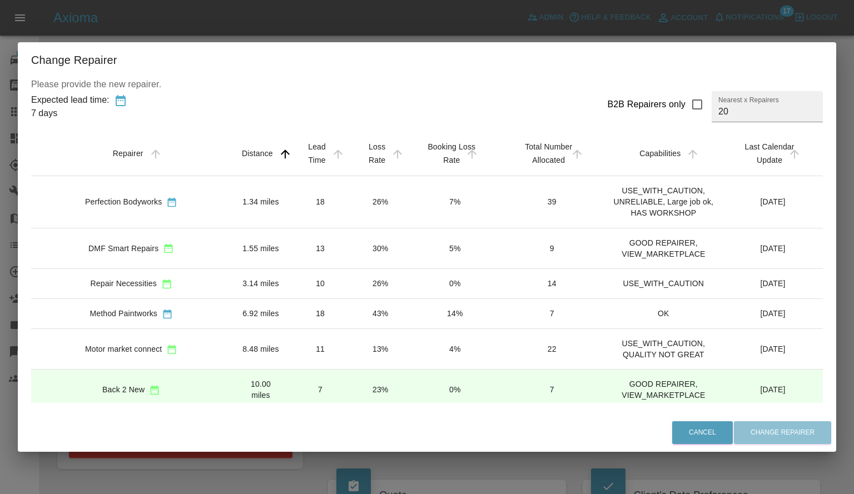
click at [351, 277] on td "26%" at bounding box center [380, 283] width 59 height 30
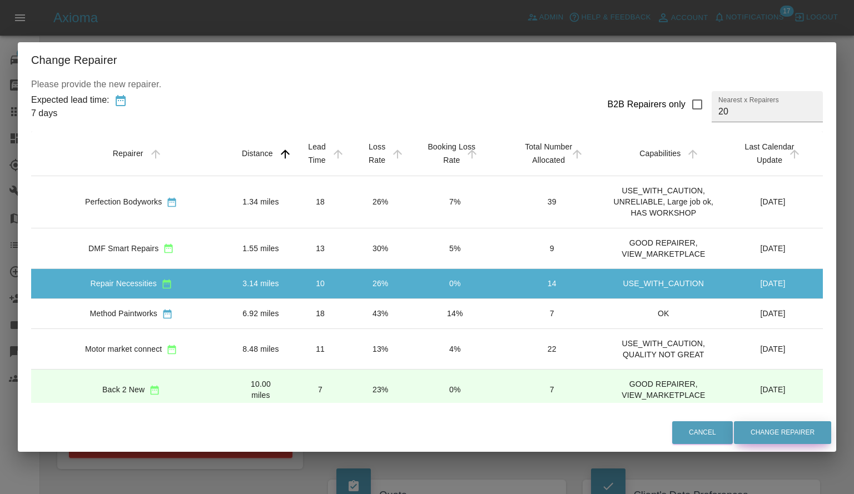
click at [759, 428] on button "Change Repairer" at bounding box center [782, 432] width 97 height 23
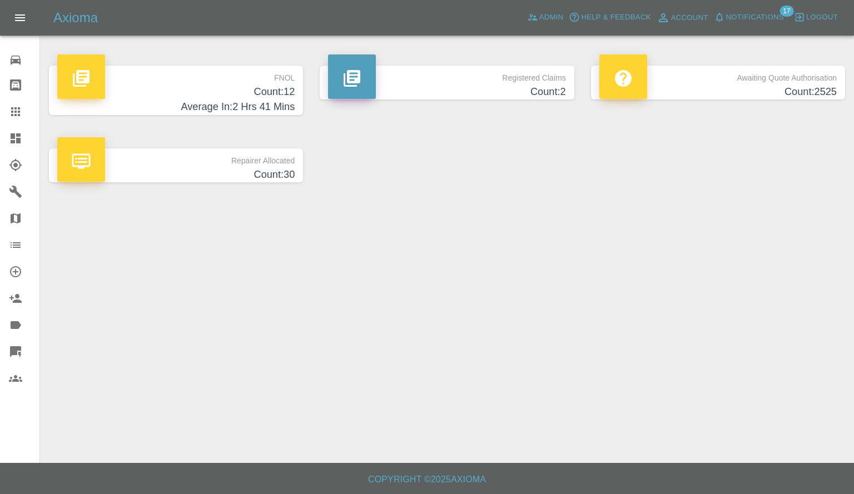
click at [743, 13] on span "Notifications" at bounding box center [755, 17] width 58 height 13
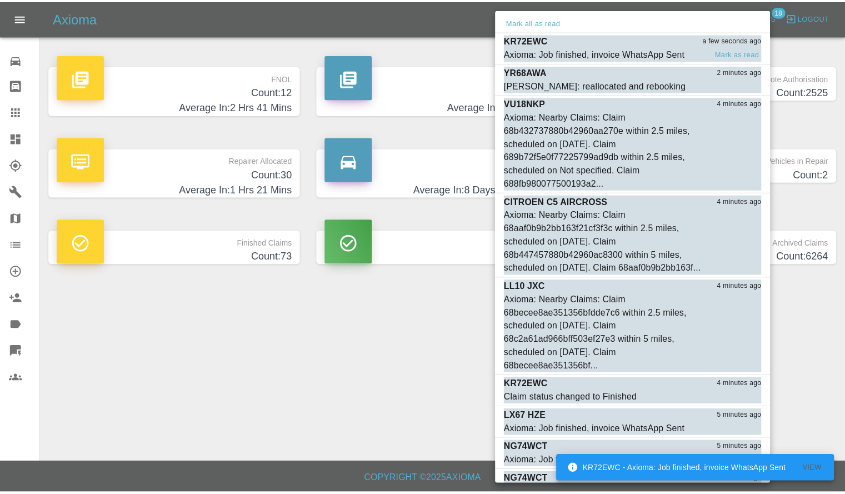
scroll to position [1, 0]
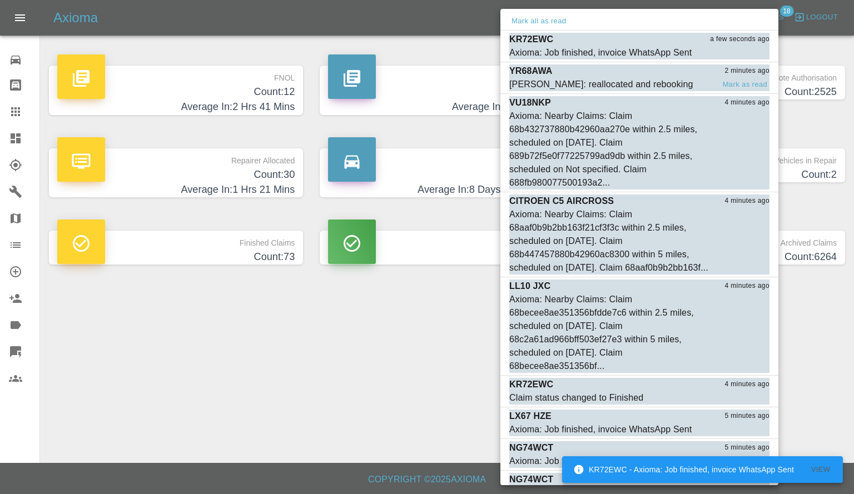
click at [604, 79] on div "Carl Ainsworth: reallocated and rebooking" at bounding box center [601, 84] width 184 height 13
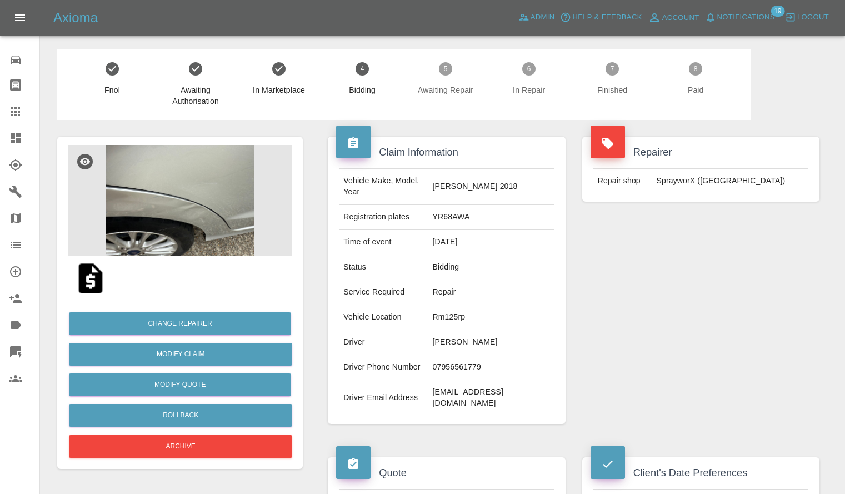
click at [726, 16] on span "Notifications" at bounding box center [746, 17] width 58 height 13
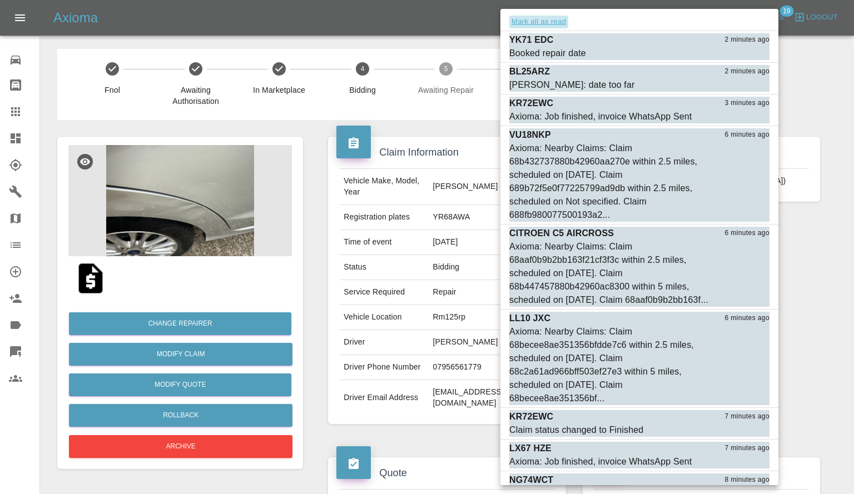
click at [546, 21] on button "Mark all as read" at bounding box center [538, 22] width 59 height 13
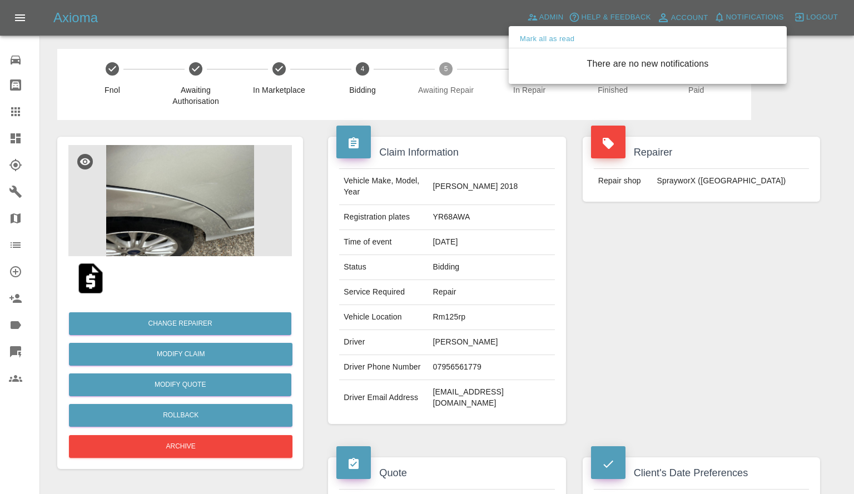
click at [430, 235] on div at bounding box center [427, 247] width 854 height 494
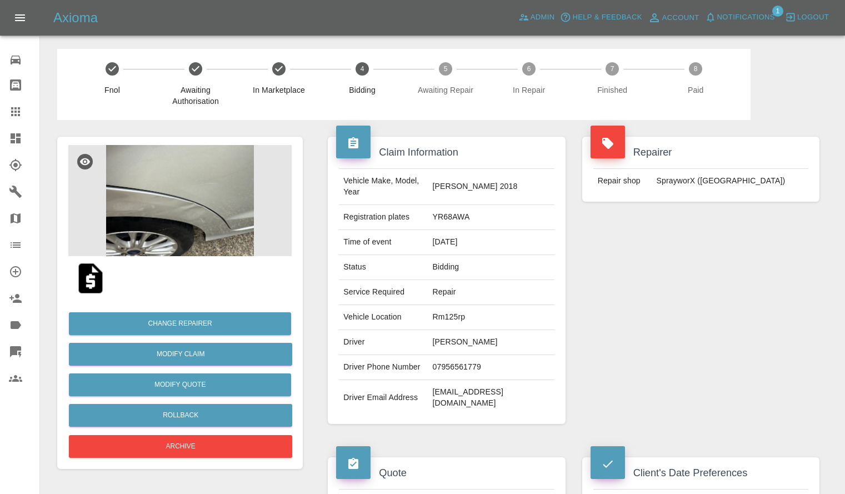
click at [746, 15] on span "Notifications" at bounding box center [746, 17] width 58 height 13
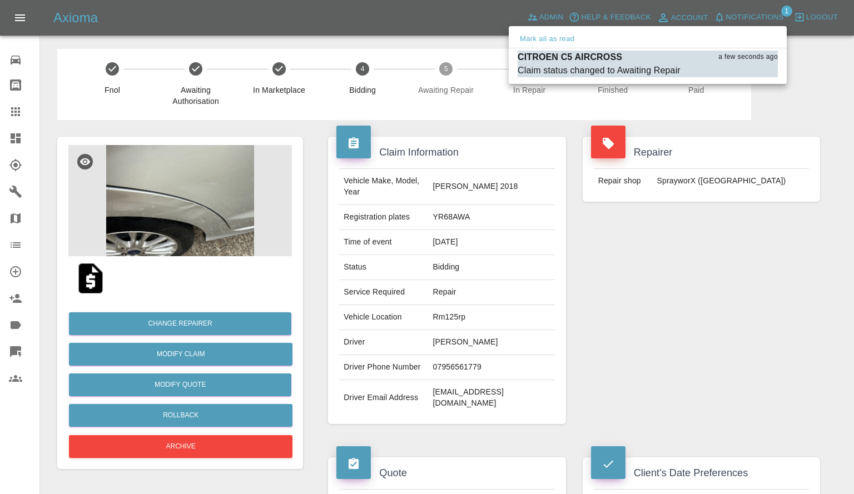
click at [560, 47] on div "Mark all as read" at bounding box center [647, 40] width 278 height 18
click at [560, 56] on p "CITROEN C5 AIRCROSS" at bounding box center [569, 57] width 104 height 13
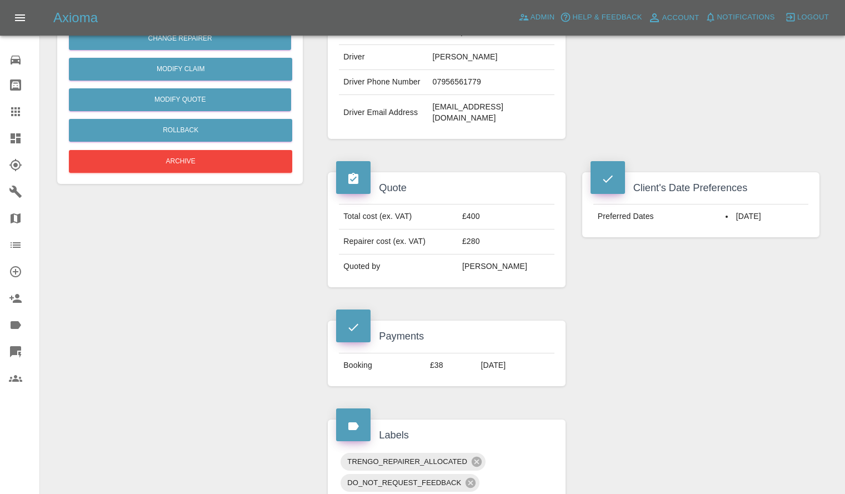
scroll to position [286, 0]
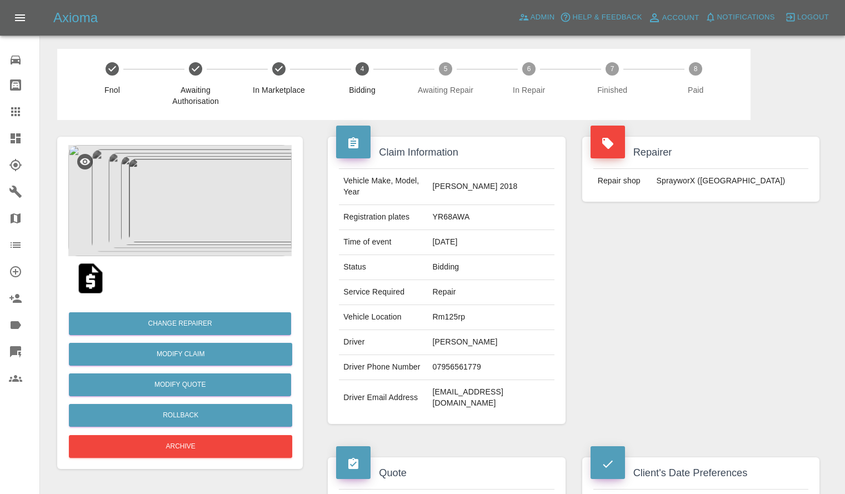
click at [0, 149] on link "Dashboard" at bounding box center [19, 138] width 39 height 27
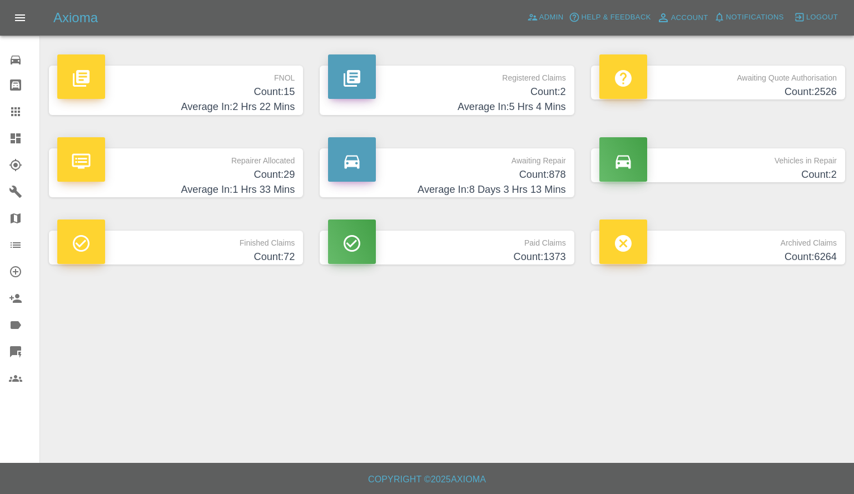
click at [258, 190] on h4 "Average In: 1 Hrs 33 Mins" at bounding box center [175, 189] width 237 height 15
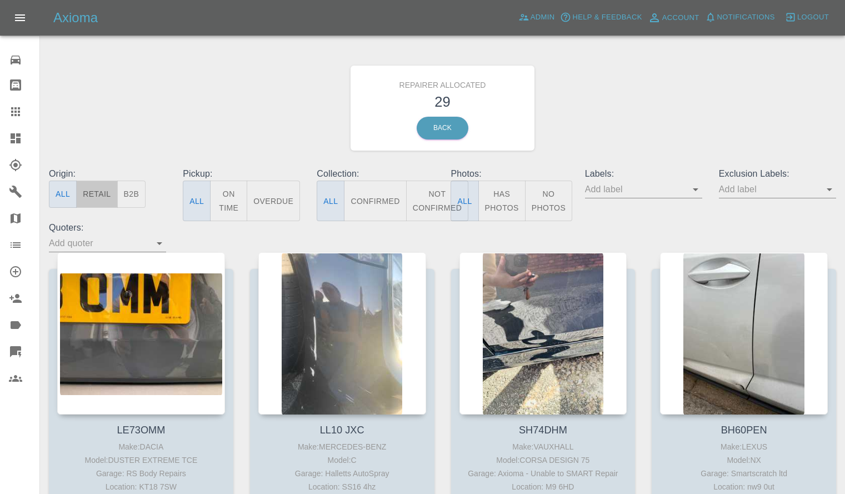
click at [100, 196] on button "Retail" at bounding box center [96, 194] width 41 height 27
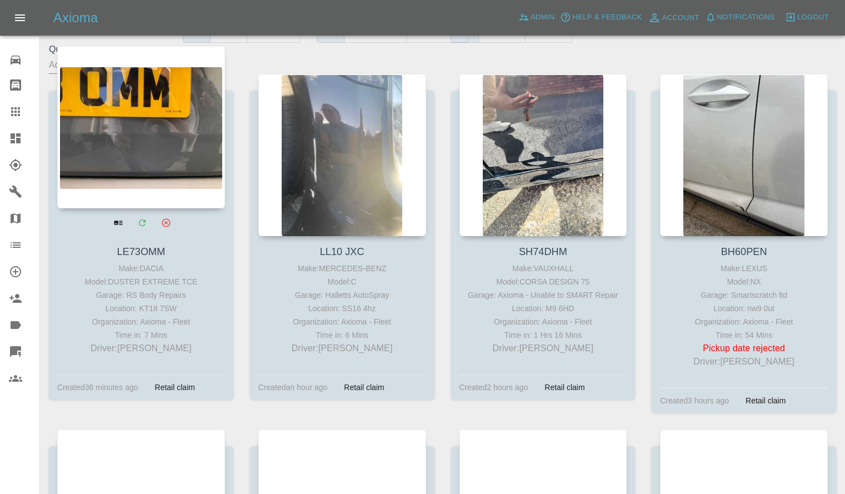
scroll to position [179, 0]
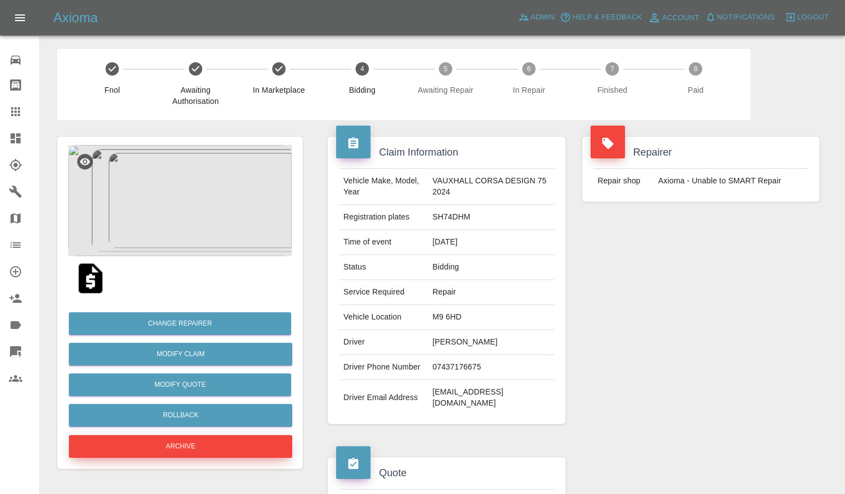
click at [186, 444] on button "Archive" at bounding box center [180, 446] width 223 height 23
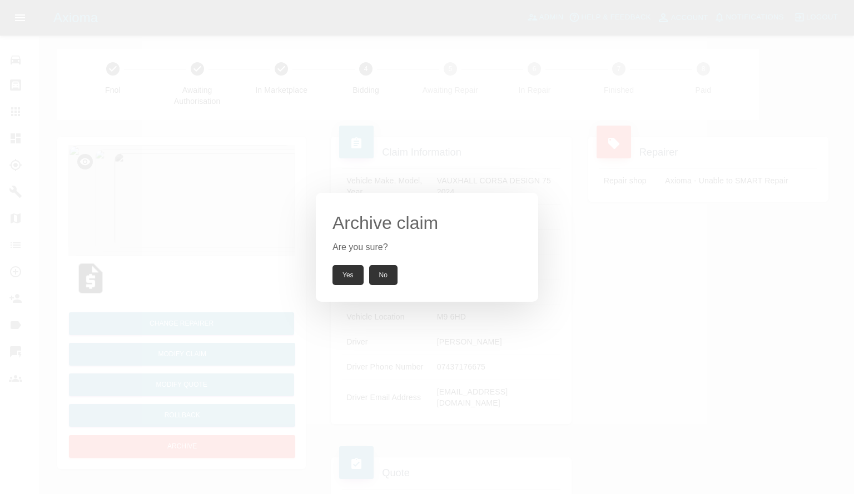
click at [344, 270] on button "Yes" at bounding box center [347, 275] width 31 height 20
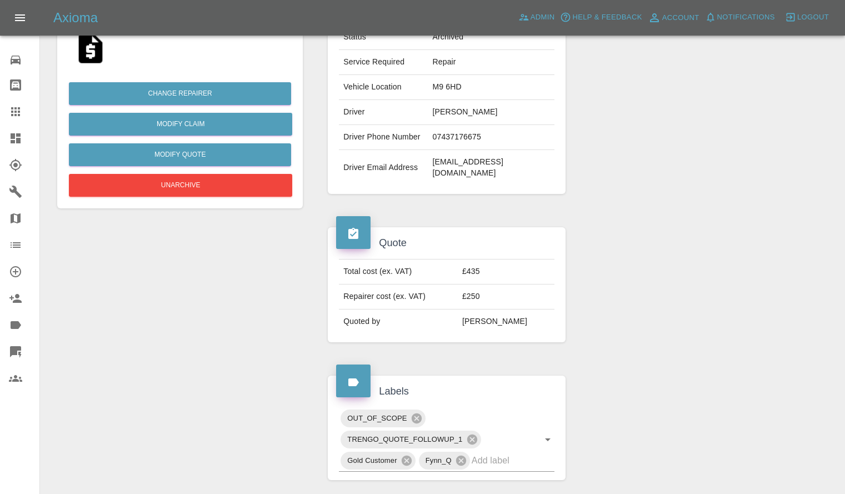
scroll to position [241, 0]
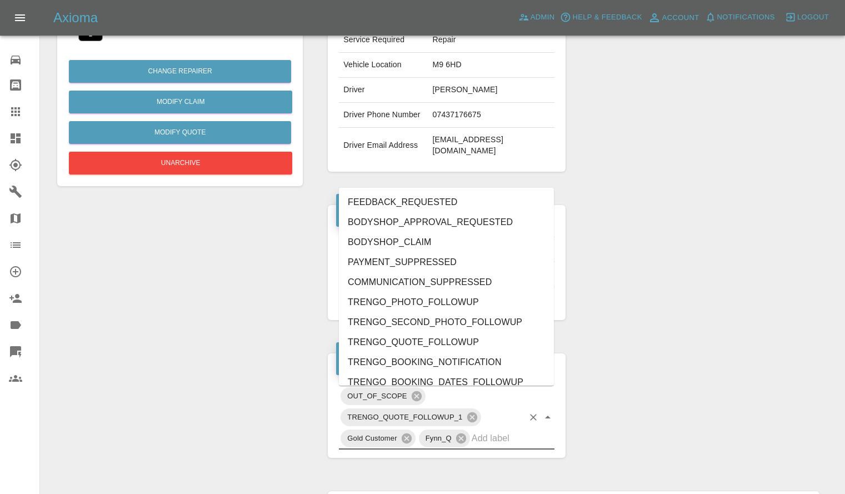
click at [476, 445] on input "text" at bounding box center [498, 438] width 52 height 17
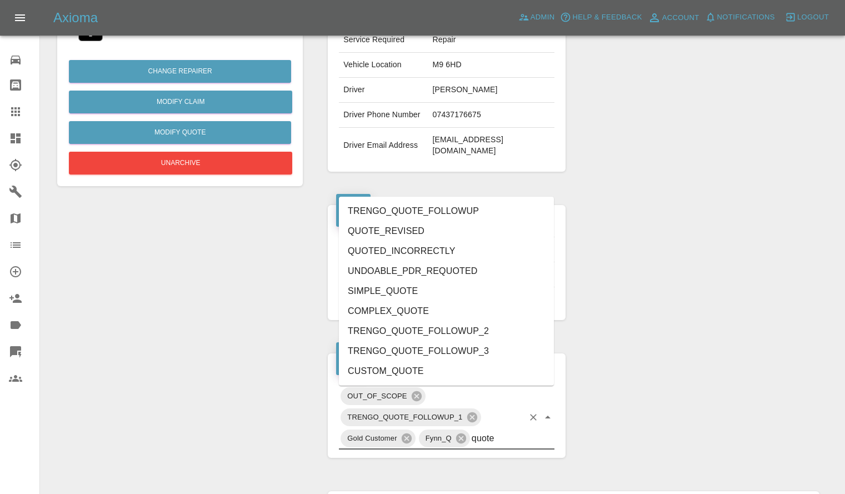
type input "quoted"
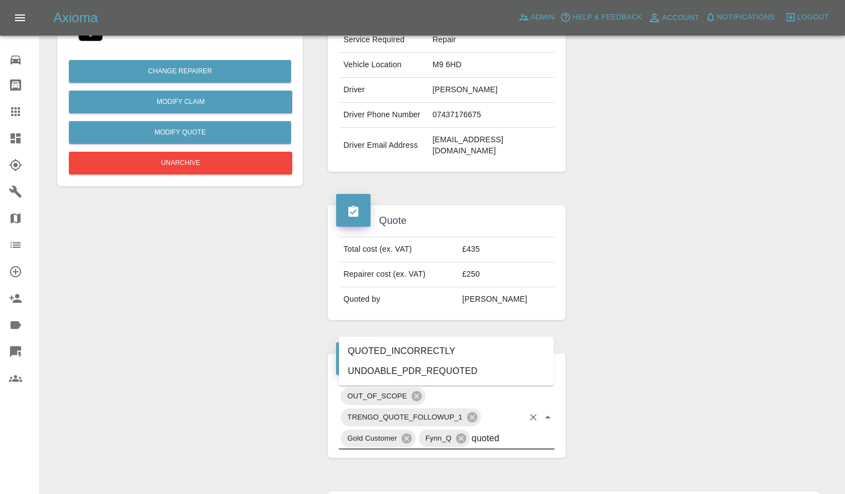
click at [427, 347] on li "QUOTED_INCORRECTLY" at bounding box center [446, 351] width 215 height 20
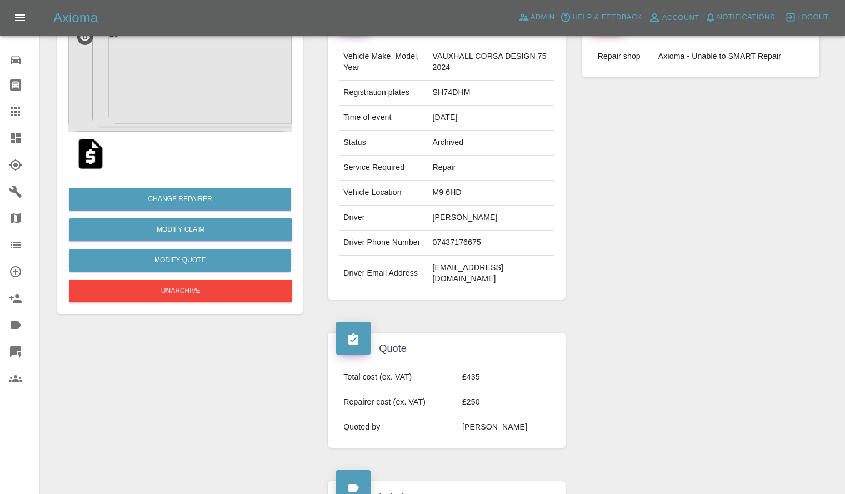
scroll to position [0, 0]
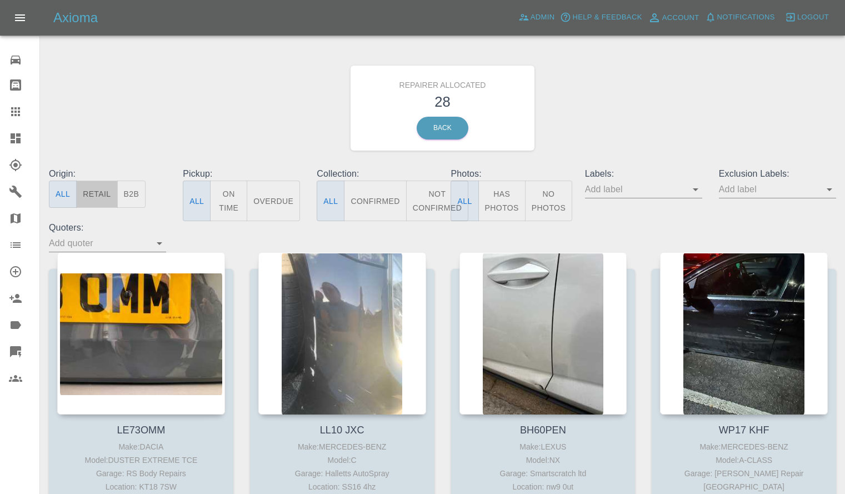
click at [100, 193] on button "Retail" at bounding box center [96, 194] width 41 height 27
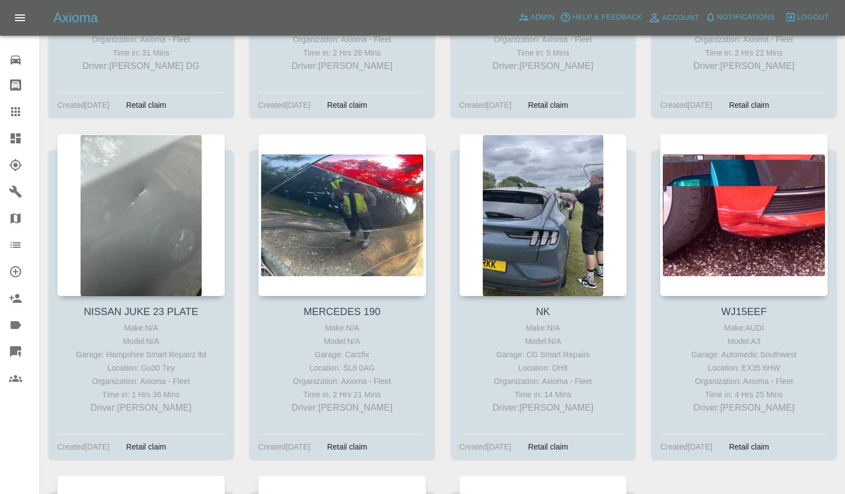
scroll to position [1527, 0]
click at [742, 14] on span "Notifications" at bounding box center [746, 17] width 58 height 13
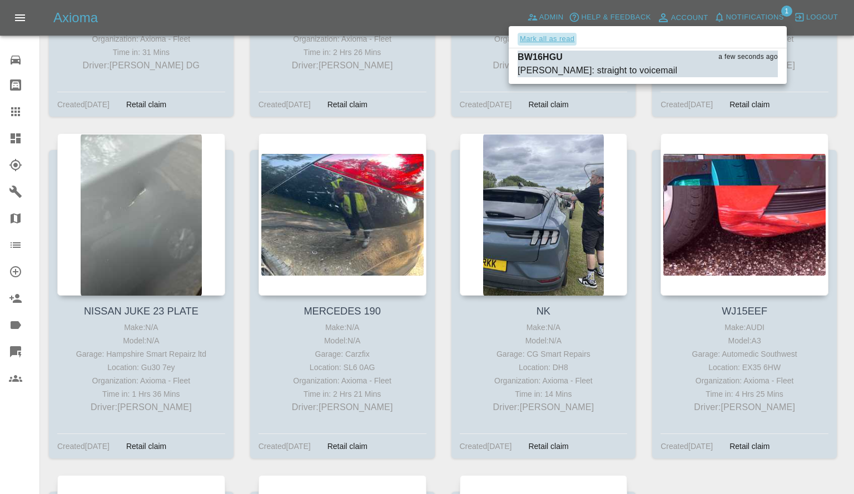
click at [566, 42] on button "Mark all as read" at bounding box center [546, 39] width 59 height 13
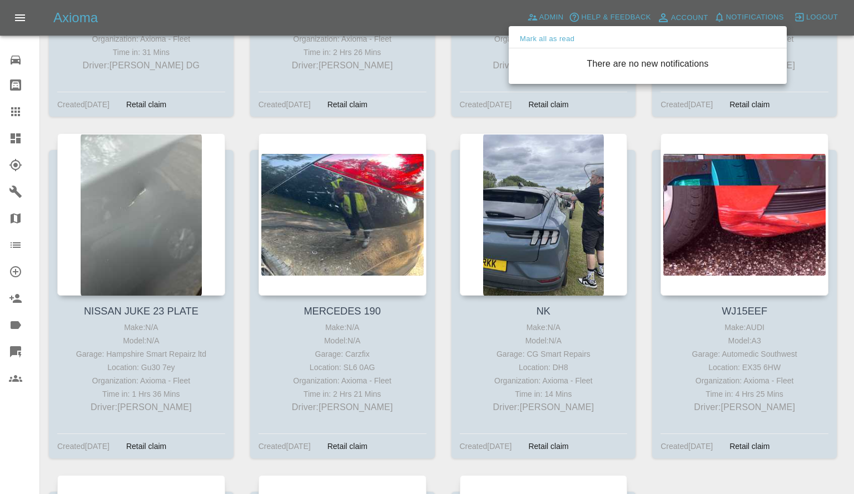
click at [640, 129] on div at bounding box center [427, 247] width 854 height 494
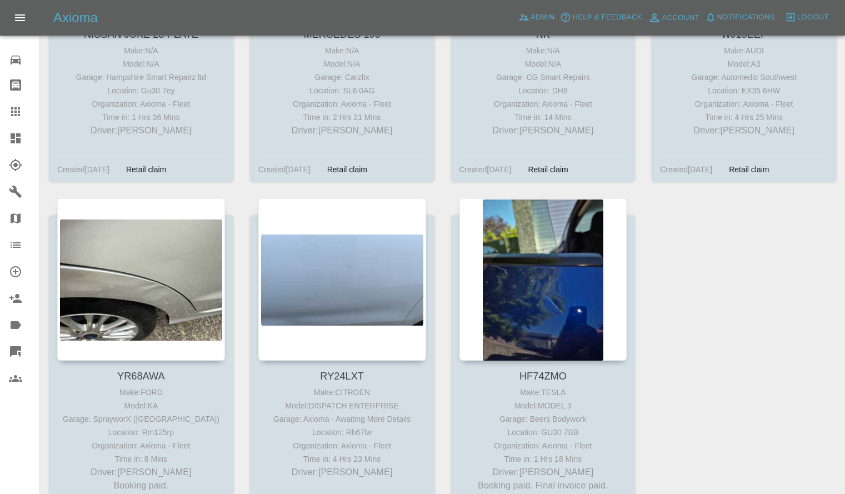
scroll to position [1908, 0]
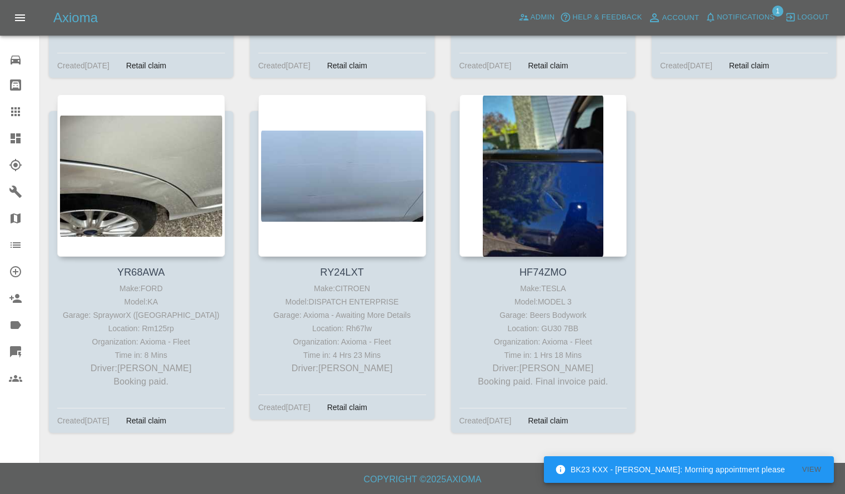
click at [736, 12] on span "Notifications" at bounding box center [746, 17] width 58 height 13
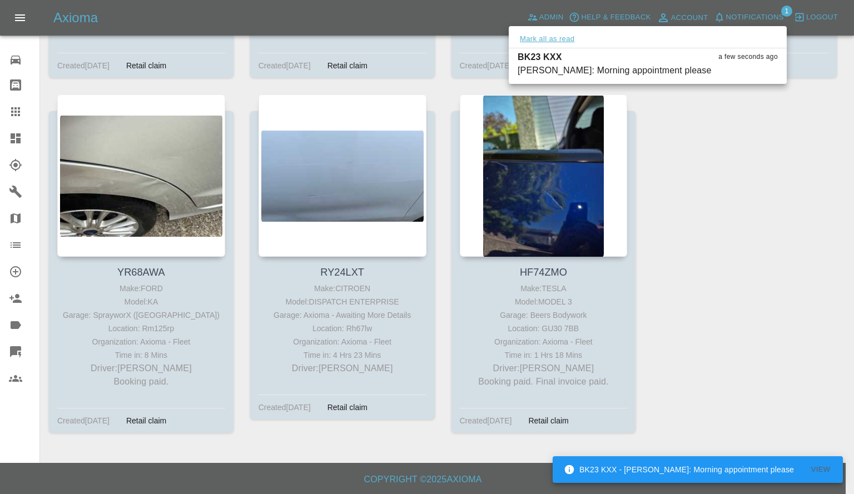
click at [543, 34] on button "Mark all as read" at bounding box center [546, 39] width 59 height 13
click at [690, 173] on div at bounding box center [427, 247] width 854 height 494
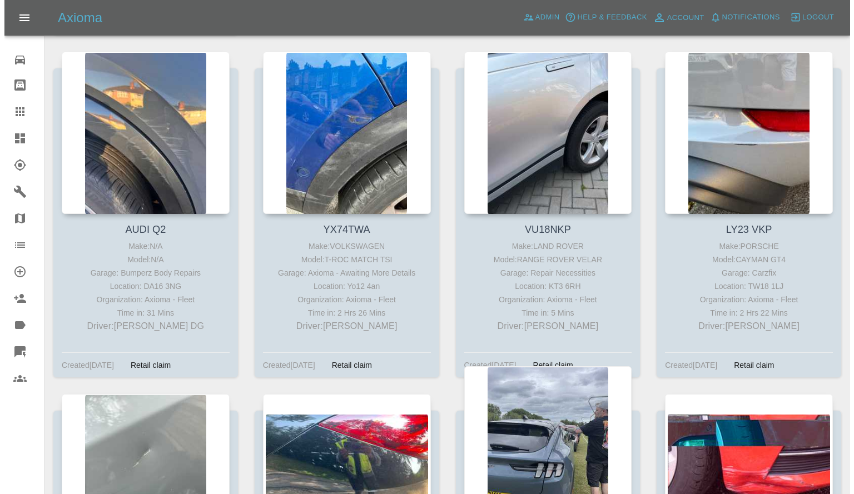
scroll to position [1266, 0]
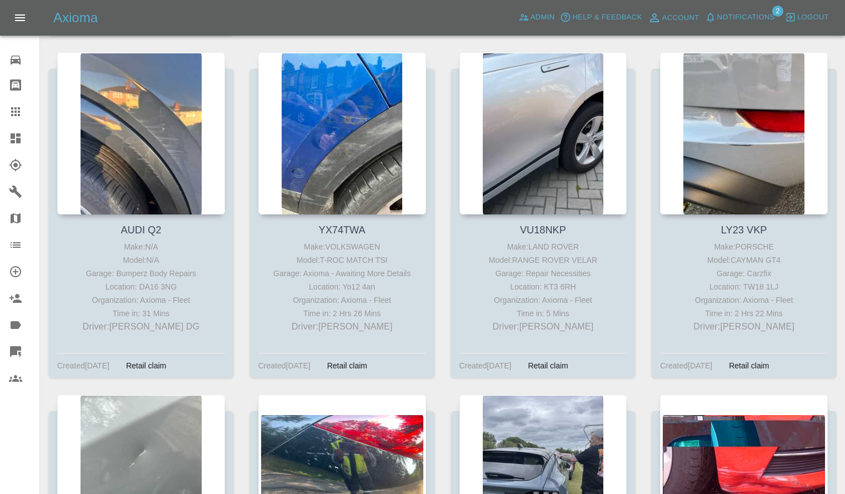
click at [734, 13] on span "Notifications" at bounding box center [746, 17] width 58 height 13
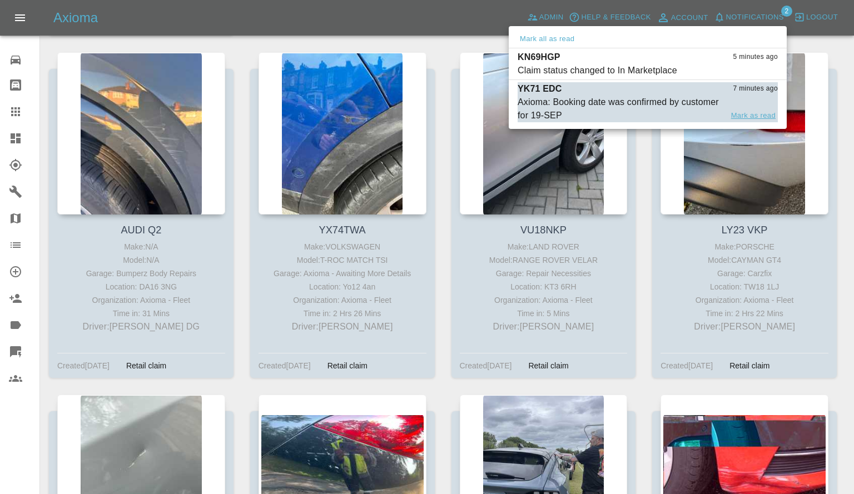
click at [740, 117] on button "Mark as read" at bounding box center [753, 115] width 49 height 13
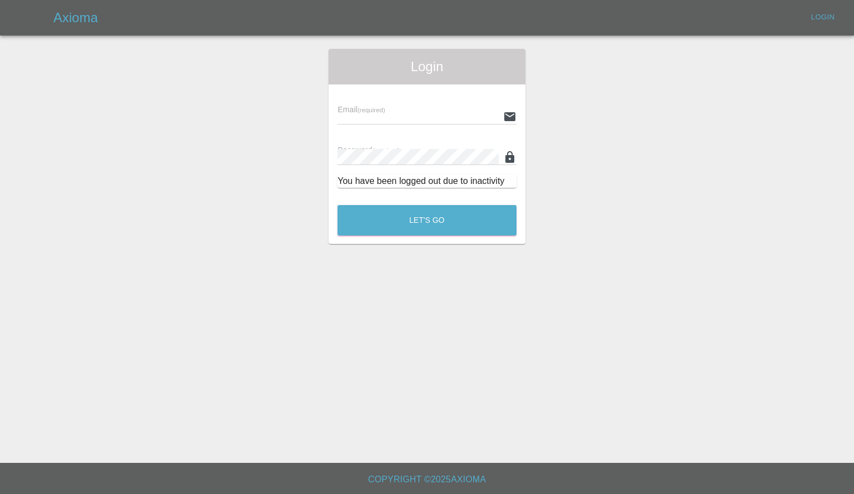
type input "georgecreedon1@icloud.com"
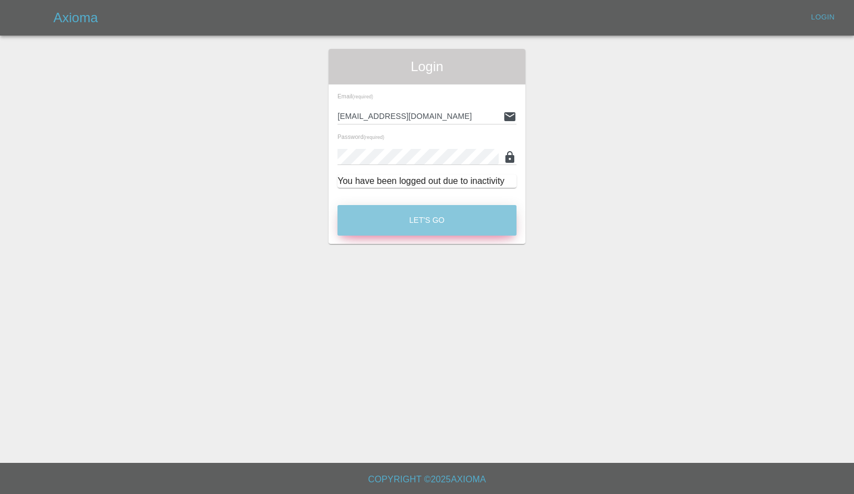
click at [407, 214] on button "Let's Go" at bounding box center [426, 220] width 179 height 31
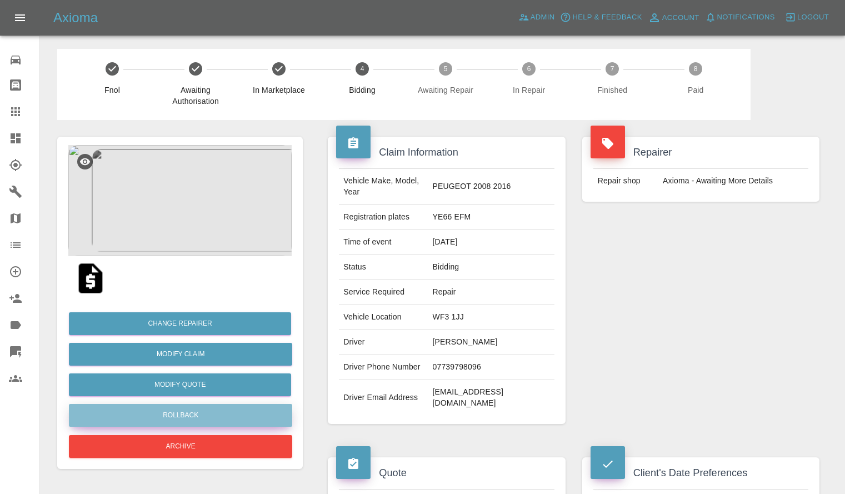
click at [182, 427] on button "Rollback" at bounding box center [180, 415] width 223 height 23
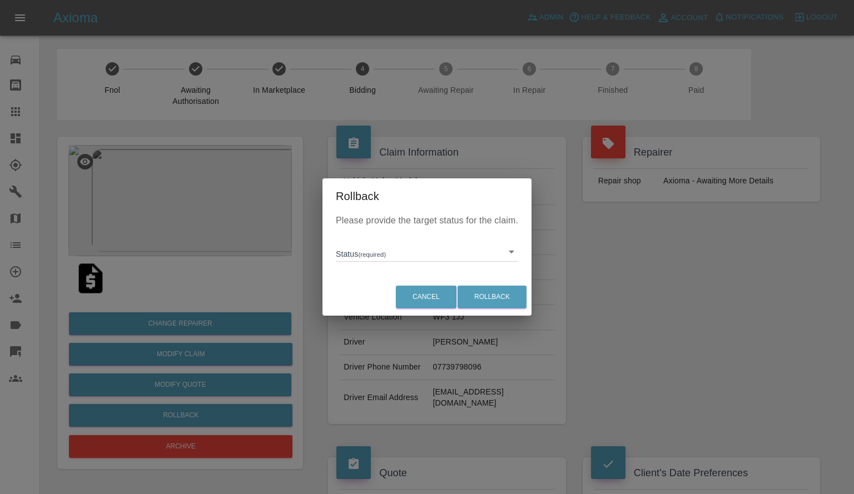
click at [182, 445] on div "Rollback Please provide the target status for the claim. Status (required) ​ Ca…" at bounding box center [427, 247] width 854 height 494
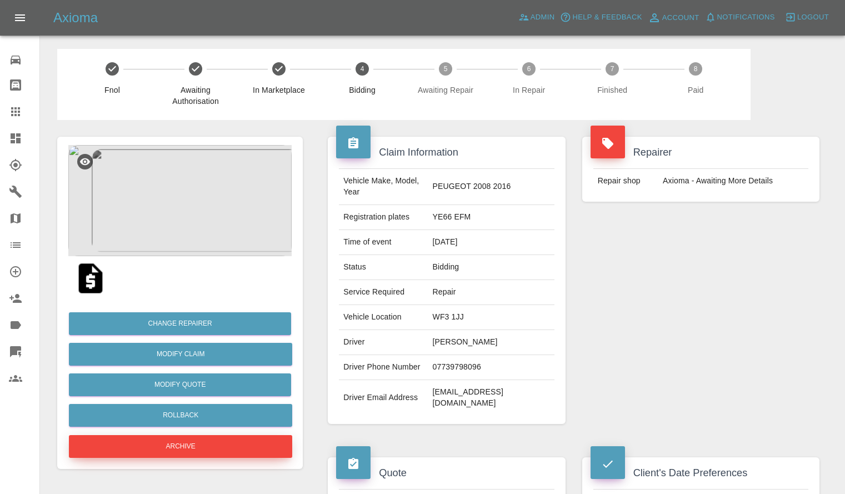
click at [182, 445] on button "Archive" at bounding box center [180, 446] width 223 height 23
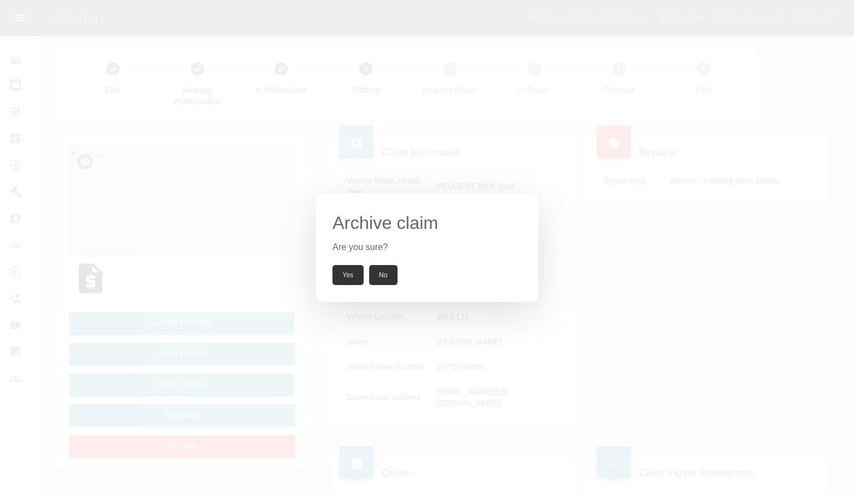
click at [346, 268] on button "Yes" at bounding box center [347, 275] width 31 height 20
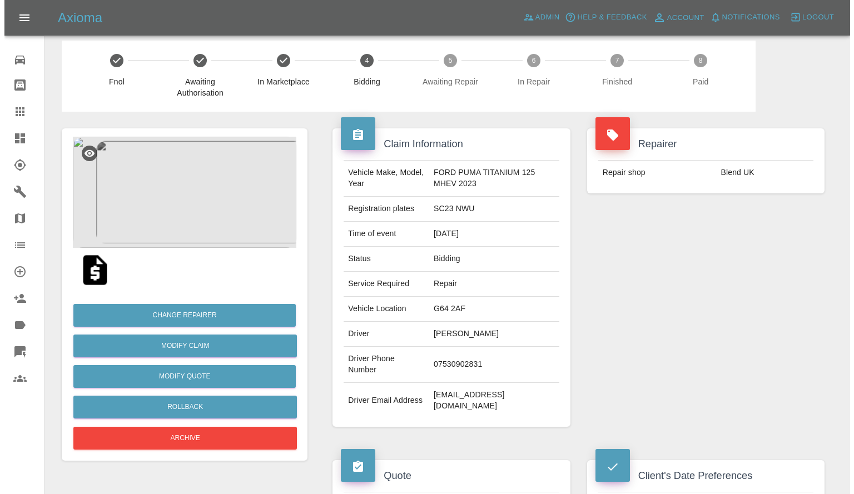
scroll to position [9, 0]
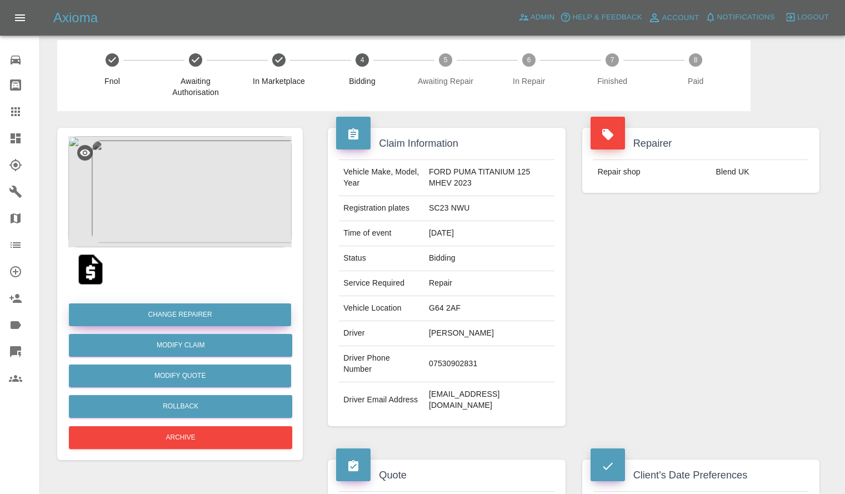
click at [172, 305] on button "Change Repairer" at bounding box center [180, 314] width 222 height 23
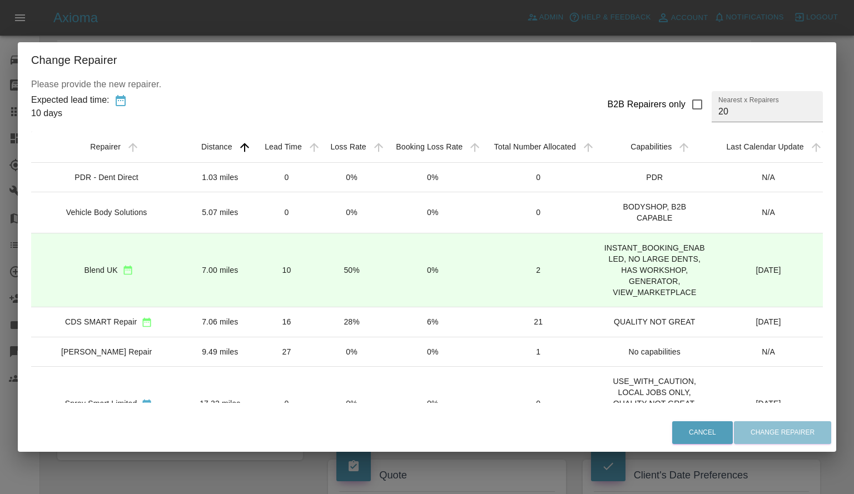
click at [333, 324] on td "28%" at bounding box center [352, 322] width 64 height 30
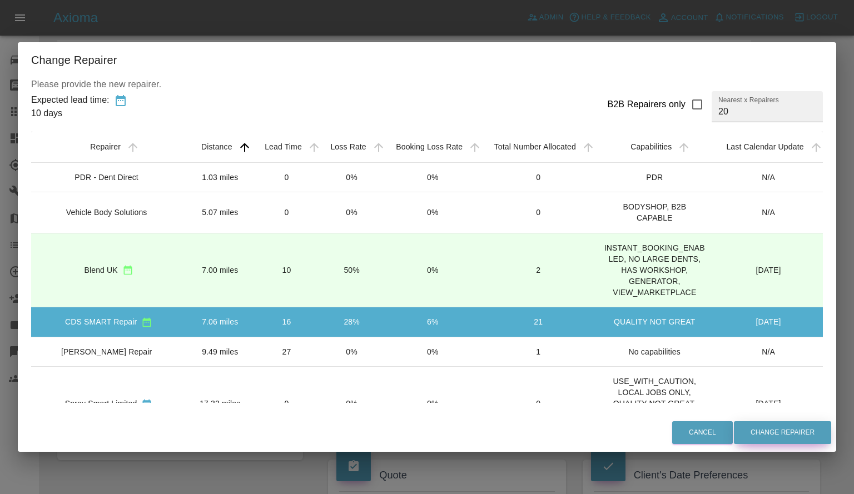
click at [758, 436] on button "Change Repairer" at bounding box center [782, 432] width 97 height 23
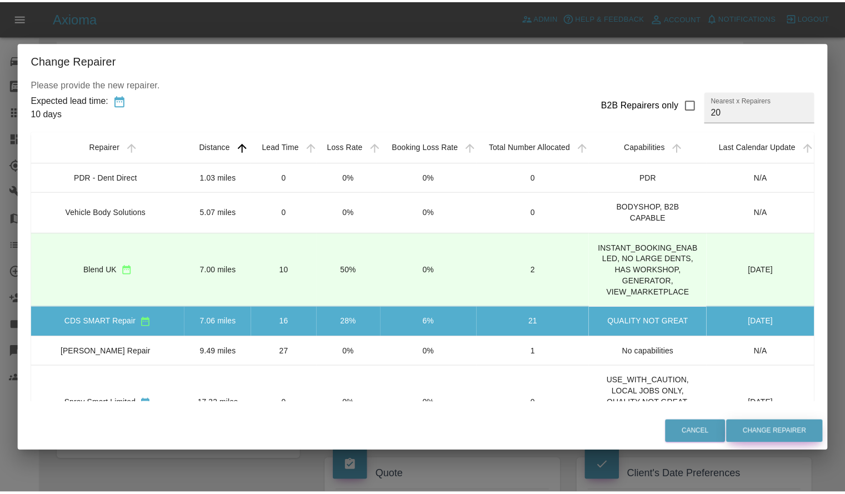
scroll to position [0, 0]
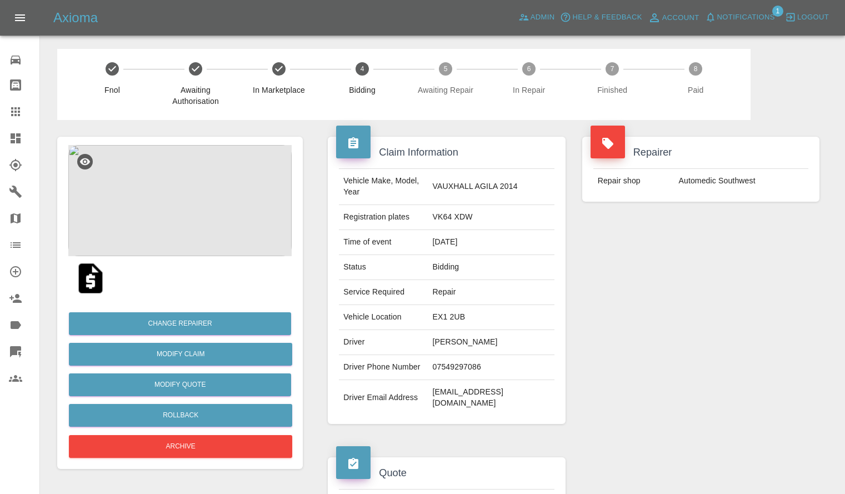
click at [761, 24] on button "Notifications" at bounding box center [740, 17] width 76 height 17
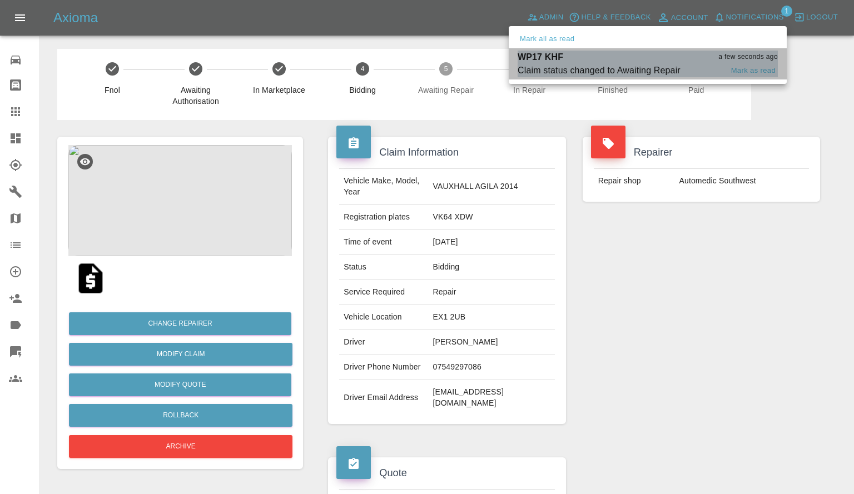
click at [617, 79] on li "WP17 KHF a few seconds ago Claim status changed to Awaiting Repair Mark as read" at bounding box center [647, 63] width 278 height 31
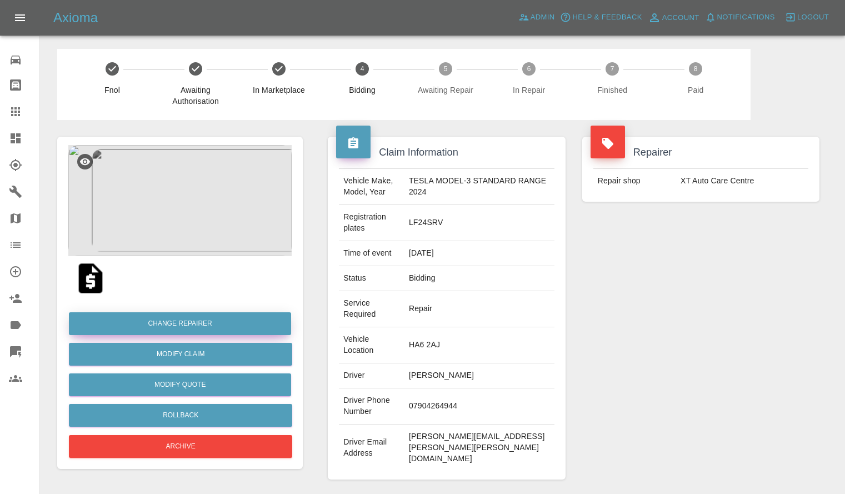
click at [185, 329] on button "Change Repairer" at bounding box center [180, 323] width 222 height 23
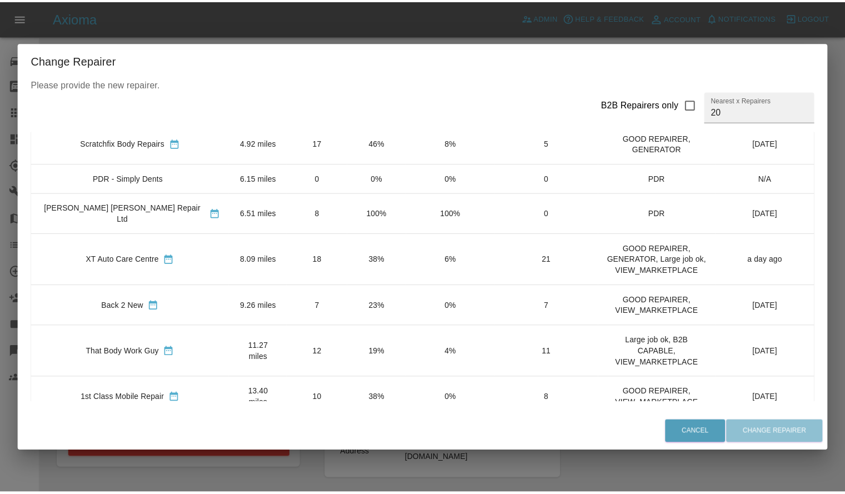
scroll to position [197, 0]
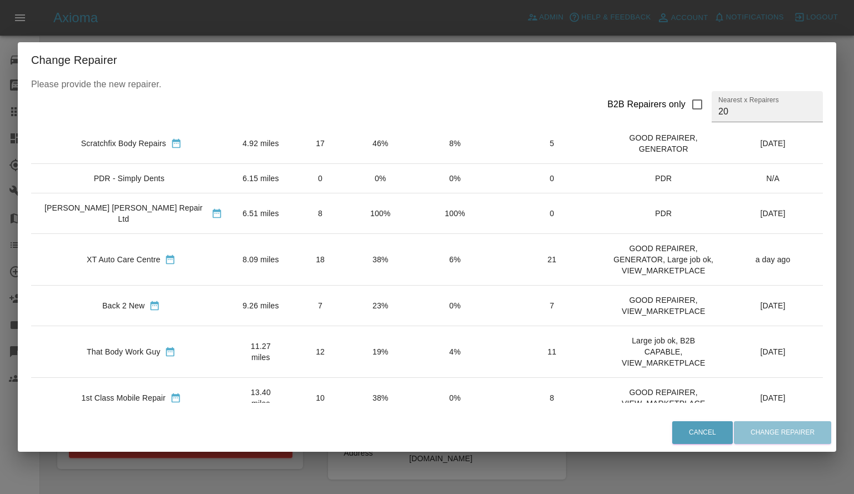
click at [351, 291] on td "23%" at bounding box center [380, 305] width 59 height 41
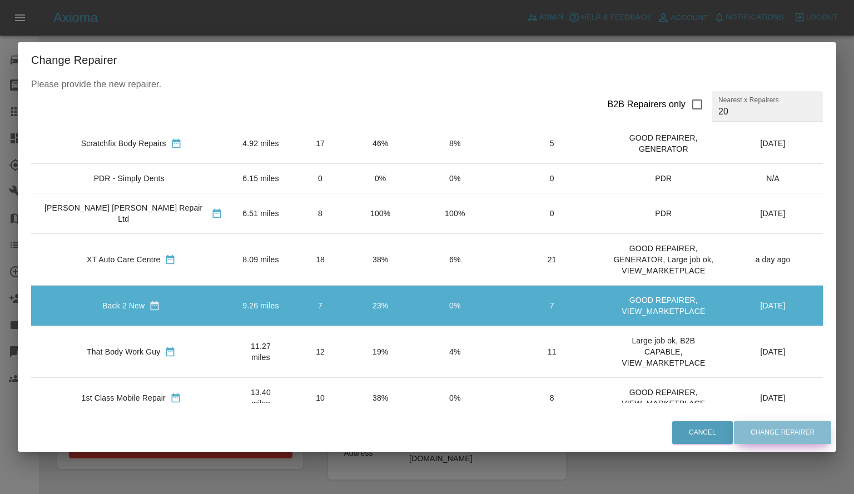
click at [760, 430] on button "Change Repairer" at bounding box center [782, 432] width 97 height 23
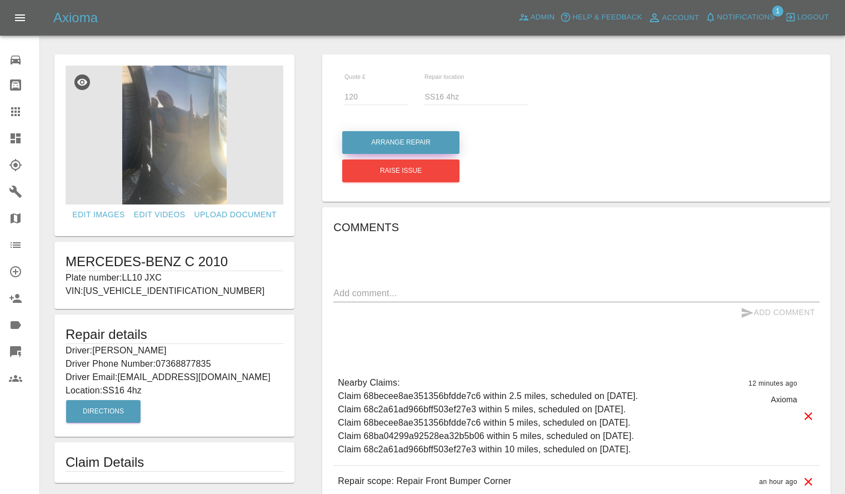
click at [383, 145] on button "Arrange Repair" at bounding box center [400, 142] width 117 height 23
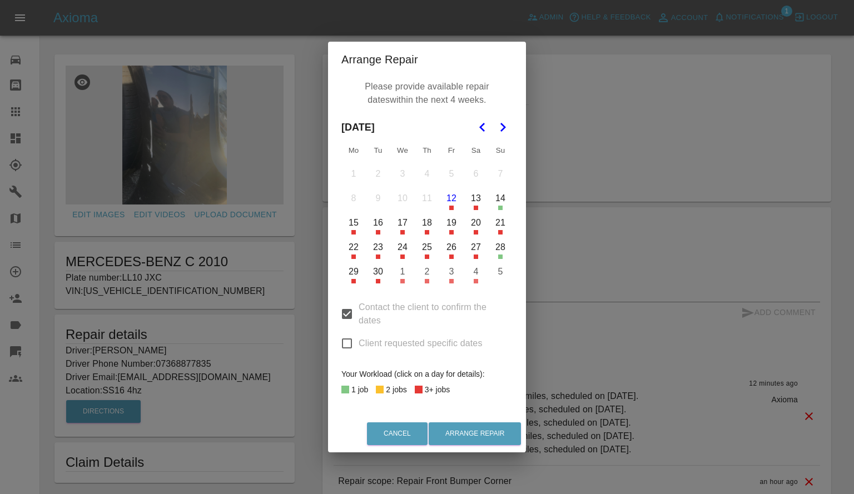
click at [343, 342] on input "Client requested specific dates" at bounding box center [346, 343] width 23 height 23
checkbox input "true"
click at [352, 246] on button "22" at bounding box center [353, 247] width 23 height 23
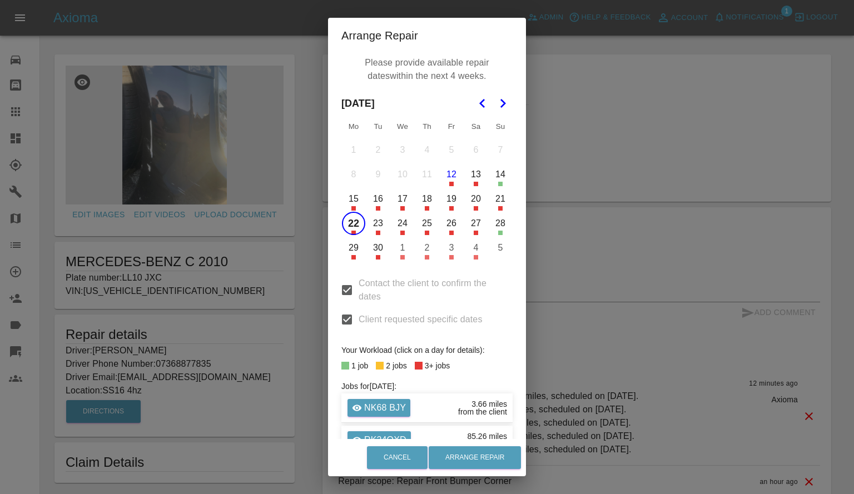
click at [373, 221] on button "23" at bounding box center [377, 223] width 23 height 23
click at [397, 225] on button "24" at bounding box center [402, 223] width 23 height 23
click at [493, 454] on button "Arrange Repair" at bounding box center [474, 457] width 92 height 23
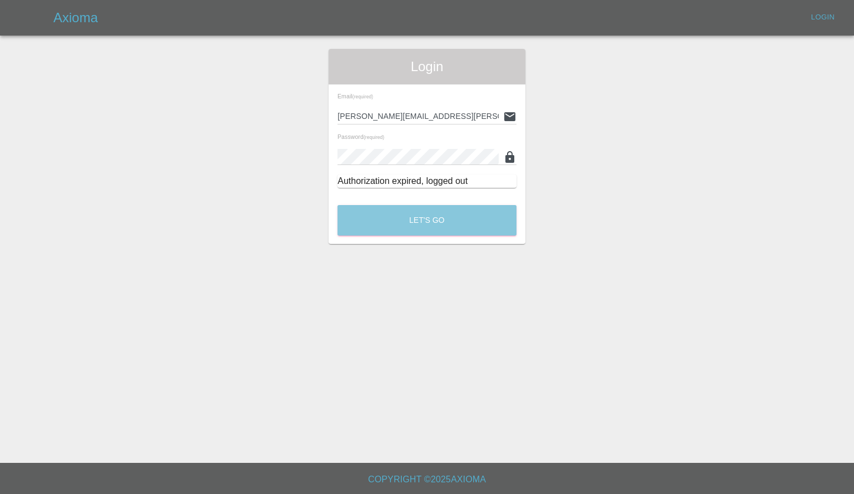
click at [435, 220] on button "Let's Go" at bounding box center [426, 220] width 179 height 31
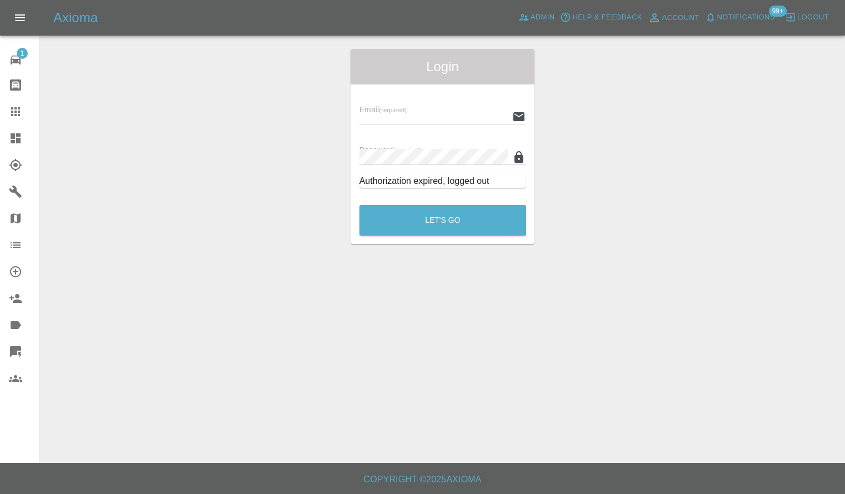
type input "[PERSON_NAME][EMAIL_ADDRESS][PERSON_NAME][DOMAIN_NAME]"
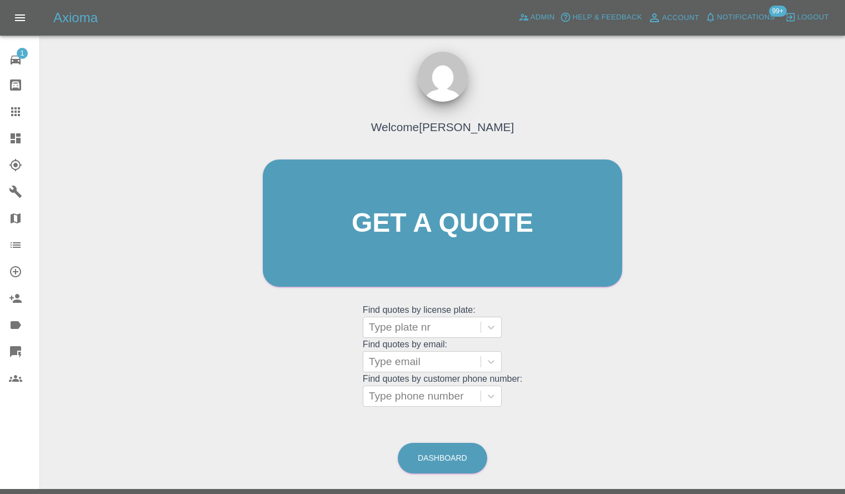
click at [800, 16] on span "Logout" at bounding box center [813, 17] width 32 height 13
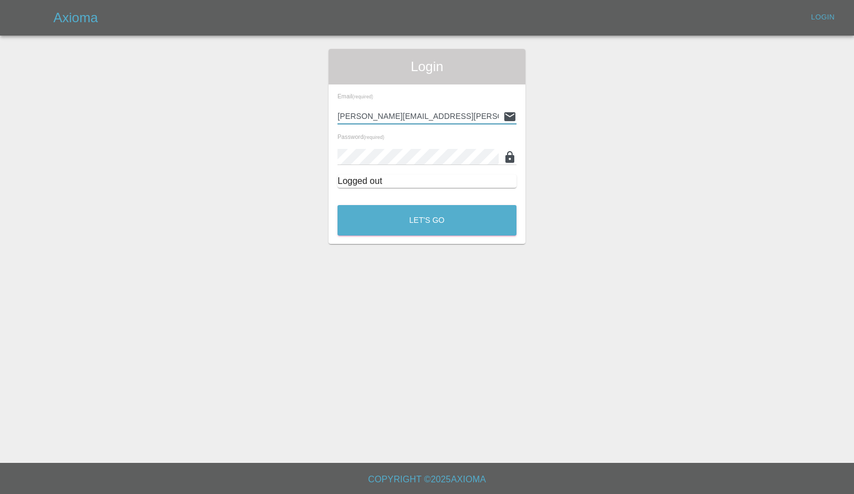
click at [438, 120] on input "[PERSON_NAME][EMAIL_ADDRESS][PERSON_NAME][DOMAIN_NAME]" at bounding box center [417, 116] width 161 height 16
type input "[EMAIL_ADDRESS][DOMAIN_NAME]"
click at [396, 233] on button "Let's Go" at bounding box center [426, 220] width 179 height 31
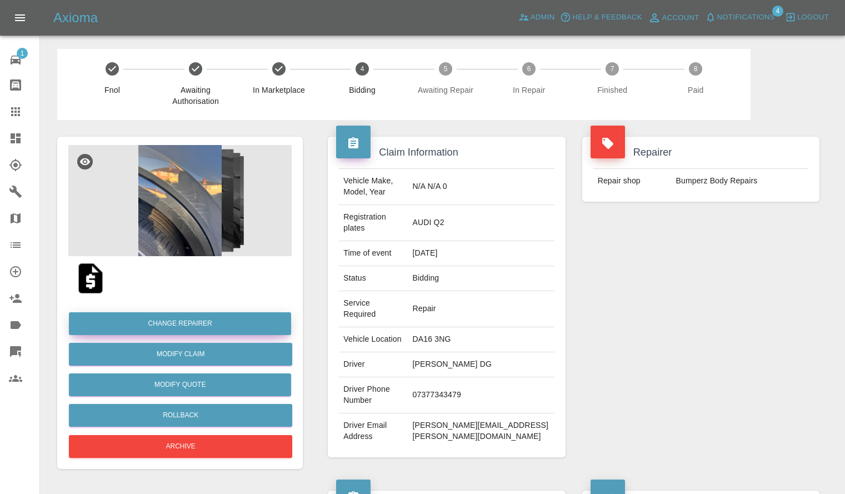
click at [175, 323] on button "Change Repairer" at bounding box center [180, 323] width 222 height 23
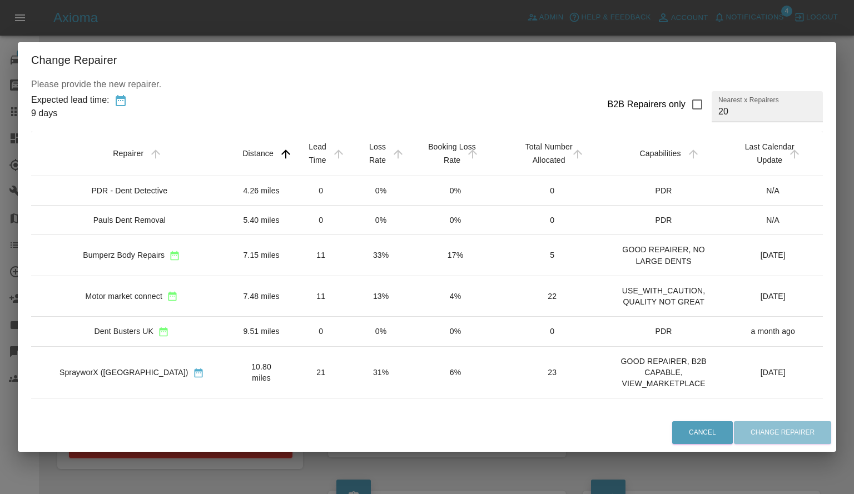
click at [328, 36] on div "Change Repairer Please provide the new repairer. Expected lead time: 9 days B2B…" at bounding box center [427, 247] width 854 height 494
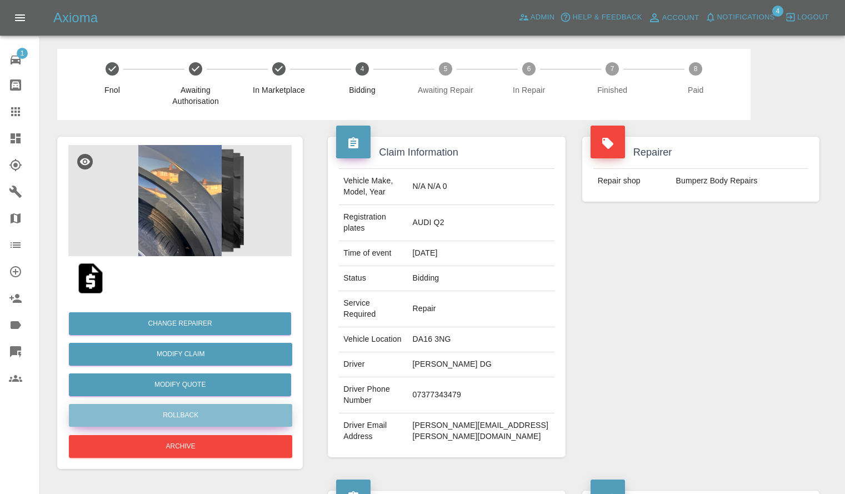
click at [174, 416] on button "Rollback" at bounding box center [180, 415] width 223 height 23
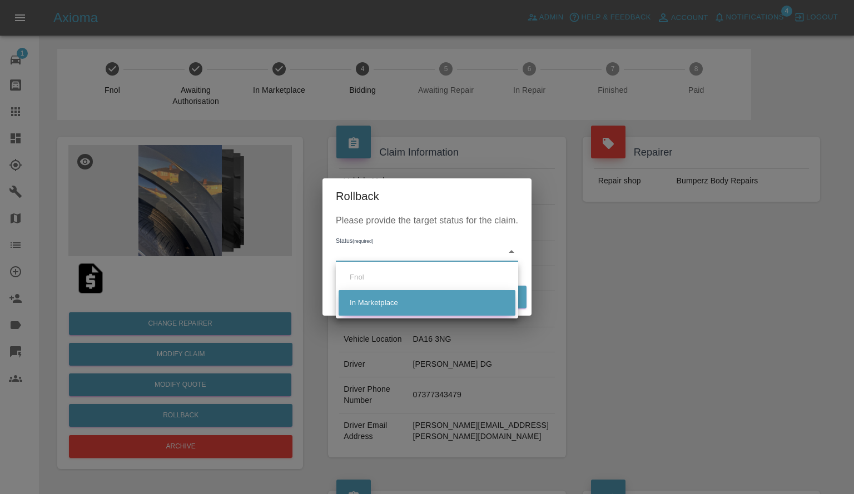
click at [397, 303] on li "In Marketplace" at bounding box center [426, 303] width 177 height 26
type input "in-marketplace"
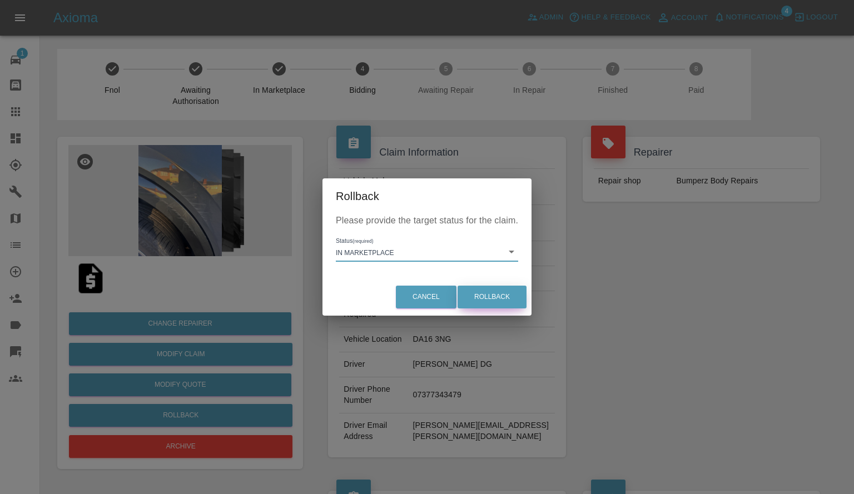
click at [482, 286] on button "Rollback" at bounding box center [491, 297] width 69 height 23
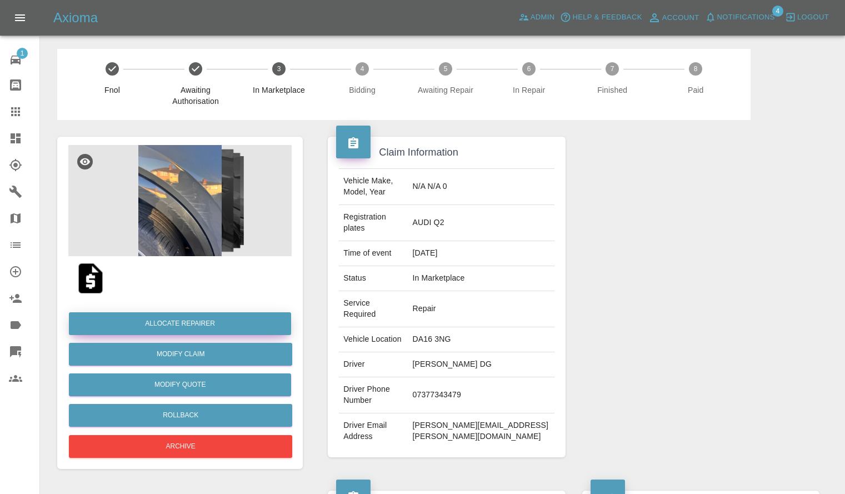
click at [185, 321] on button "Allocate Repairer" at bounding box center [180, 323] width 222 height 23
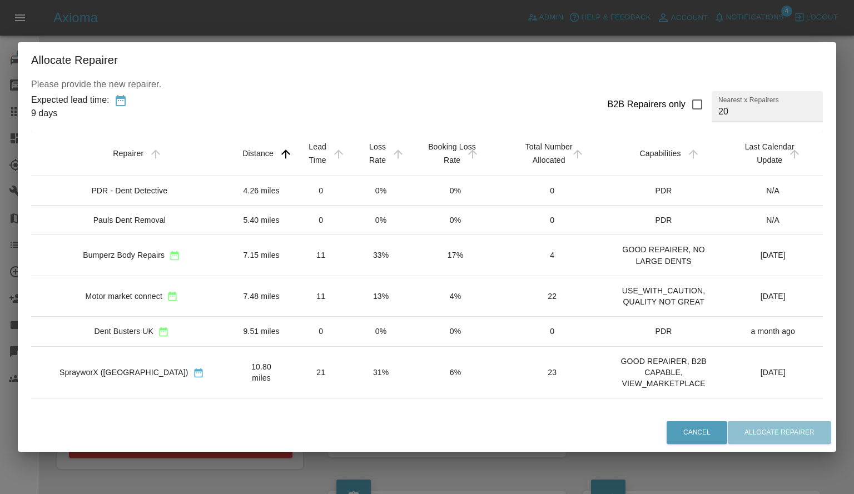
click at [351, 286] on td "13%" at bounding box center [380, 296] width 59 height 41
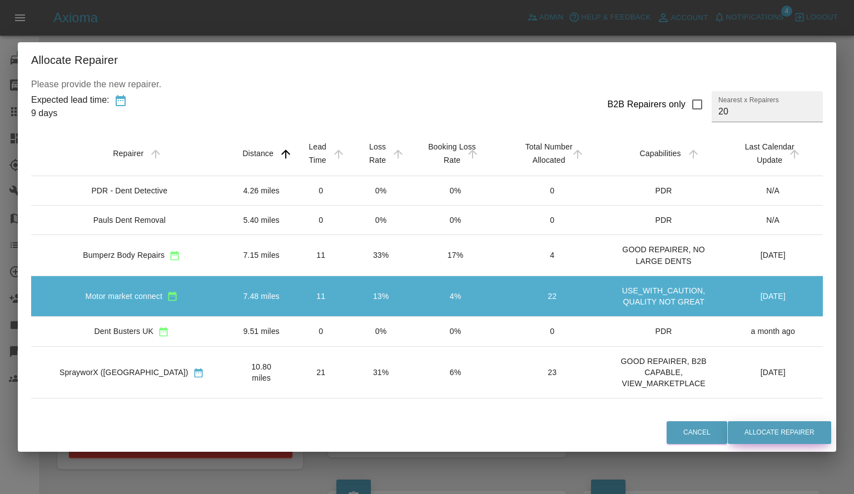
click at [751, 433] on button "Allocate Repairer" at bounding box center [778, 432] width 103 height 23
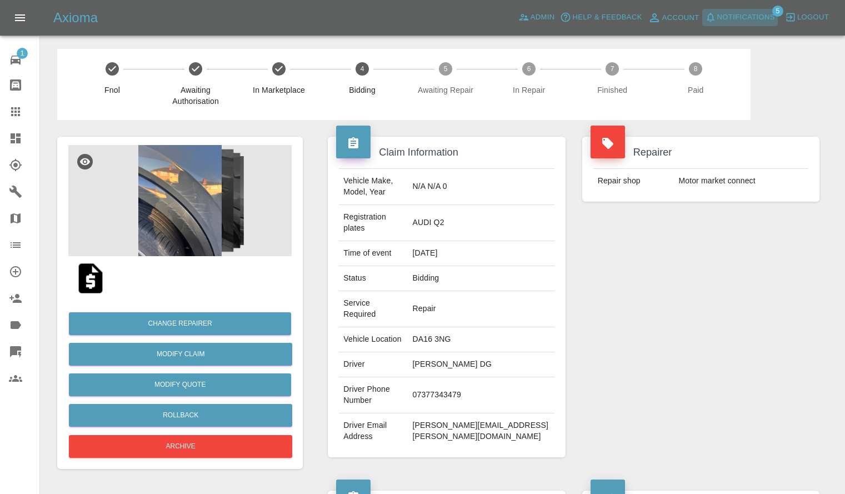
click at [758, 17] on span "Notifications" at bounding box center [746, 17] width 58 height 13
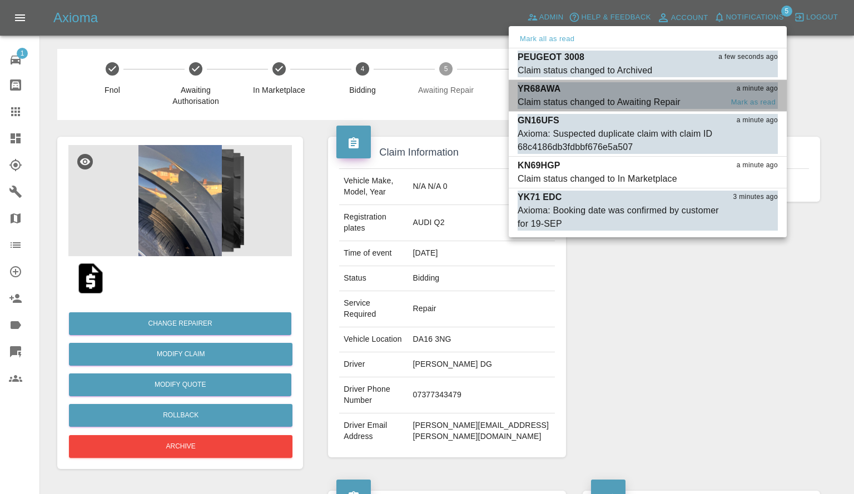
click at [638, 96] on div "Claim status changed to Awaiting Repair" at bounding box center [598, 102] width 163 height 13
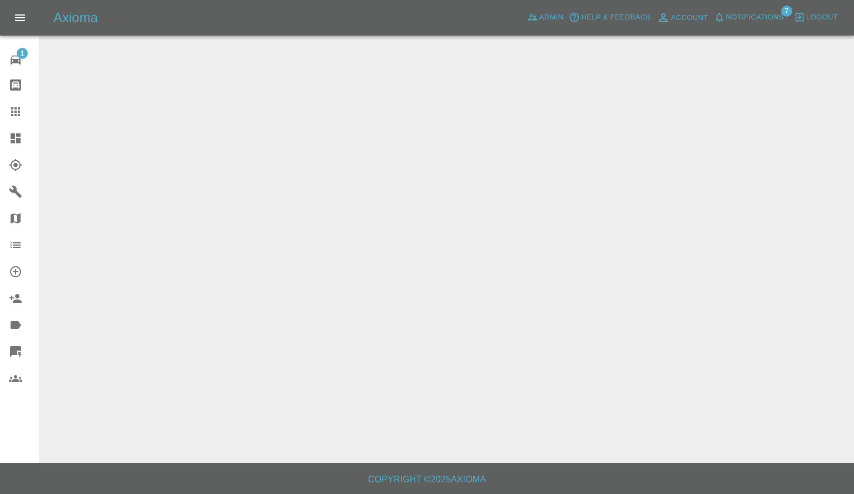
click at [757, 17] on span "Notifications" at bounding box center [755, 17] width 58 height 13
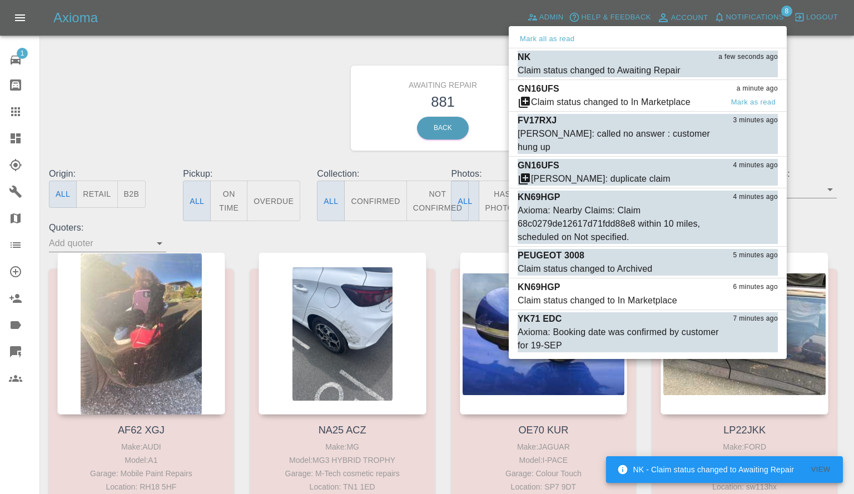
click at [598, 93] on div "GN16UFS a minute ago" at bounding box center [647, 88] width 260 height 13
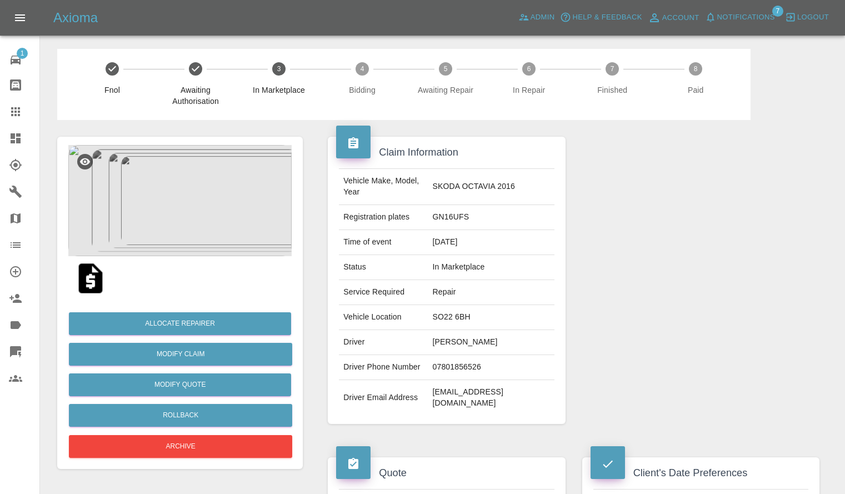
click at [739, 21] on span "Notifications" at bounding box center [746, 17] width 58 height 13
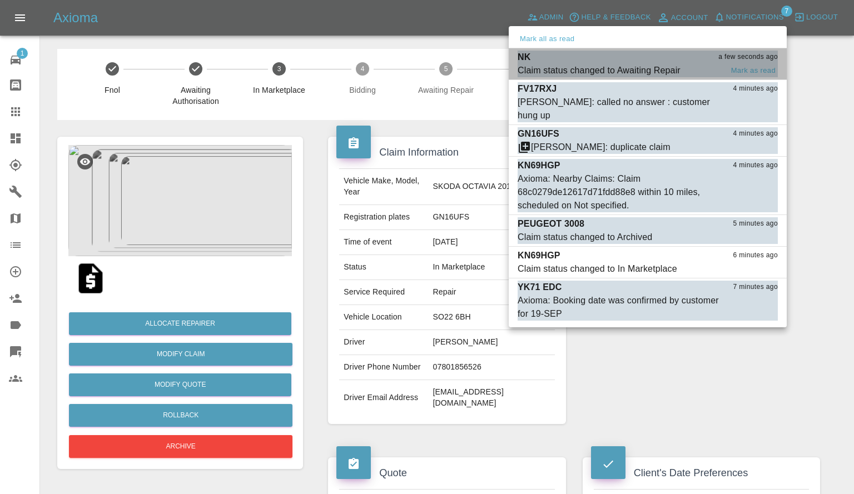
click at [646, 62] on div "NK a few seconds ago" at bounding box center [647, 57] width 260 height 13
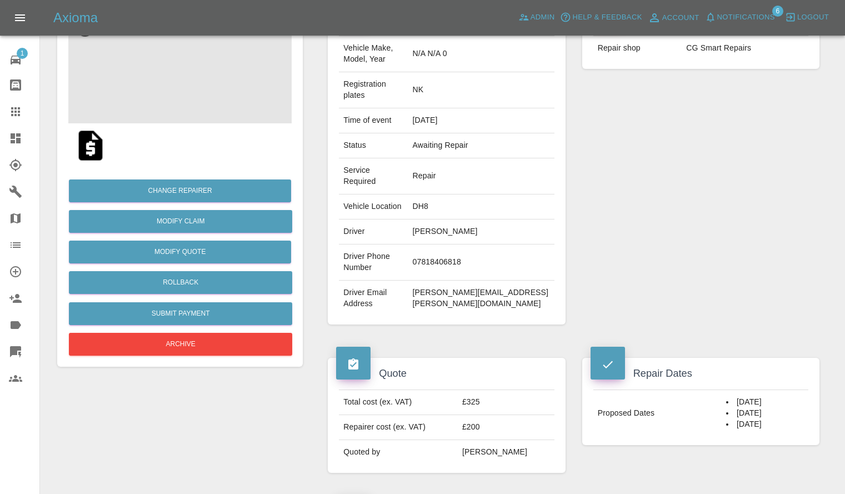
scroll to position [133, 0]
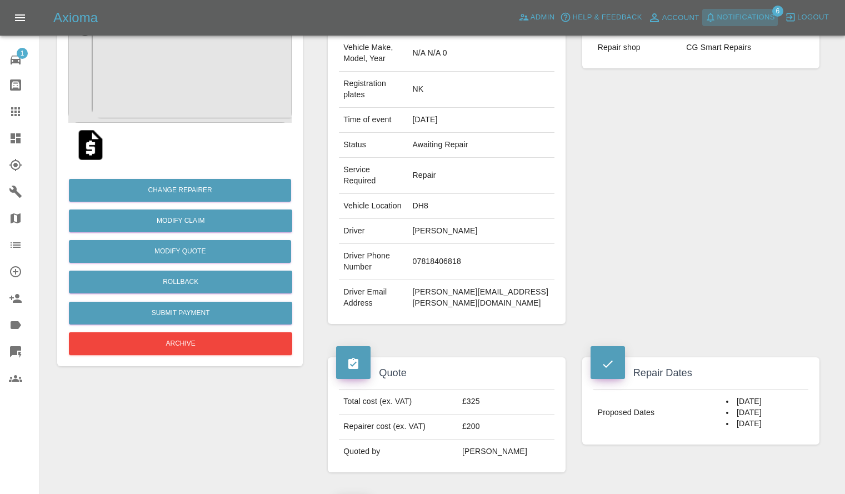
click at [716, 19] on icon "button" at bounding box center [710, 17] width 11 height 11
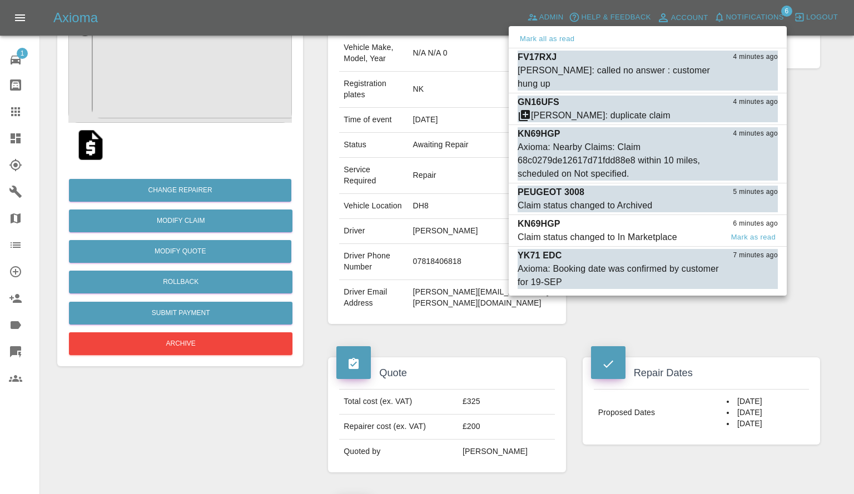
click at [592, 217] on div "KN69HGP 6 minutes ago" at bounding box center [647, 223] width 260 height 13
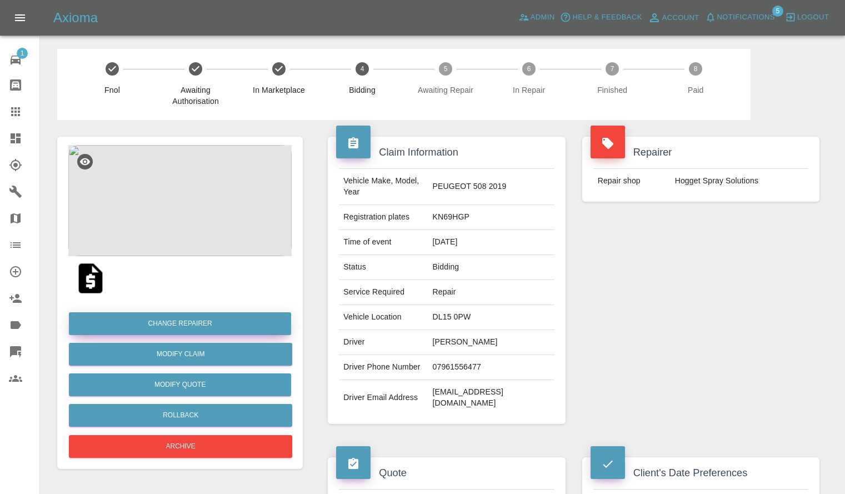
click at [174, 325] on button "Change Repairer" at bounding box center [180, 323] width 222 height 23
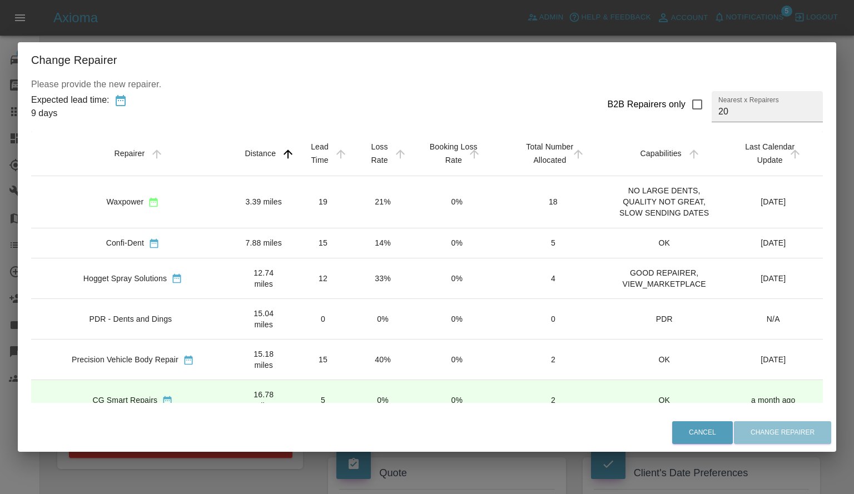
click at [399, 29] on div "Change Repairer Please provide the new repairer. Expected lead time: 9 days B2B…" at bounding box center [427, 247] width 854 height 494
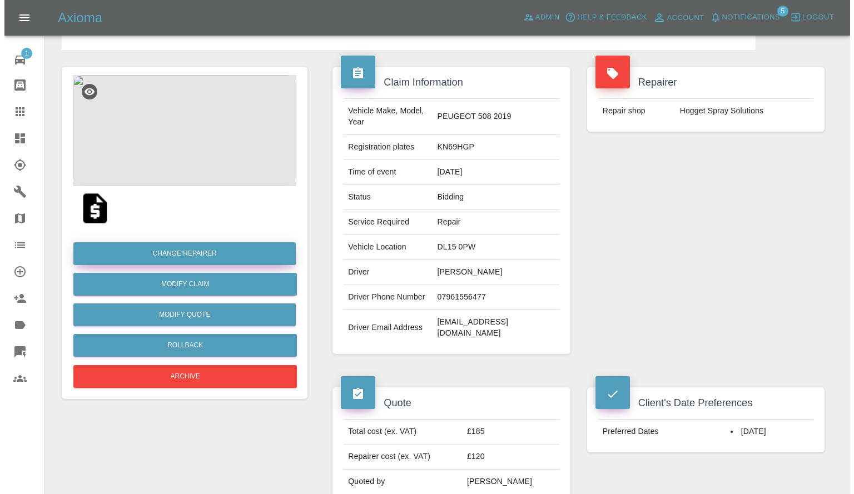
scroll to position [69, 0]
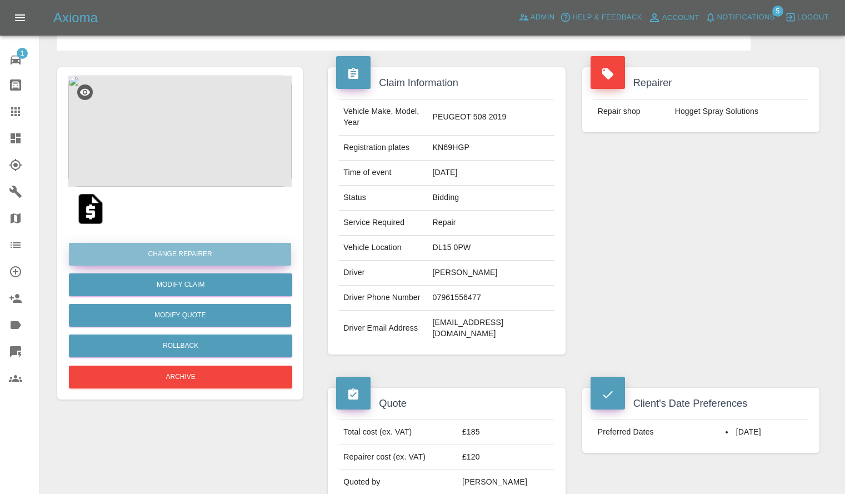
click at [202, 253] on button "Change Repairer" at bounding box center [180, 254] width 222 height 23
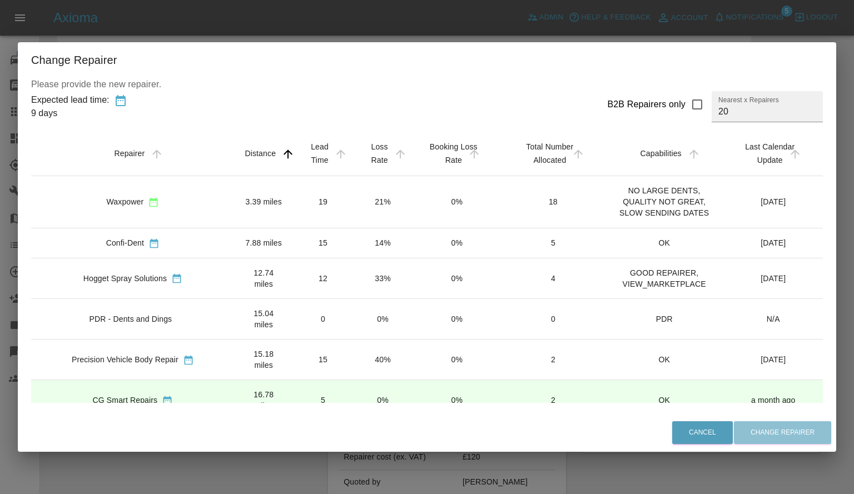
click at [353, 380] on td "0%" at bounding box center [382, 400] width 59 height 41
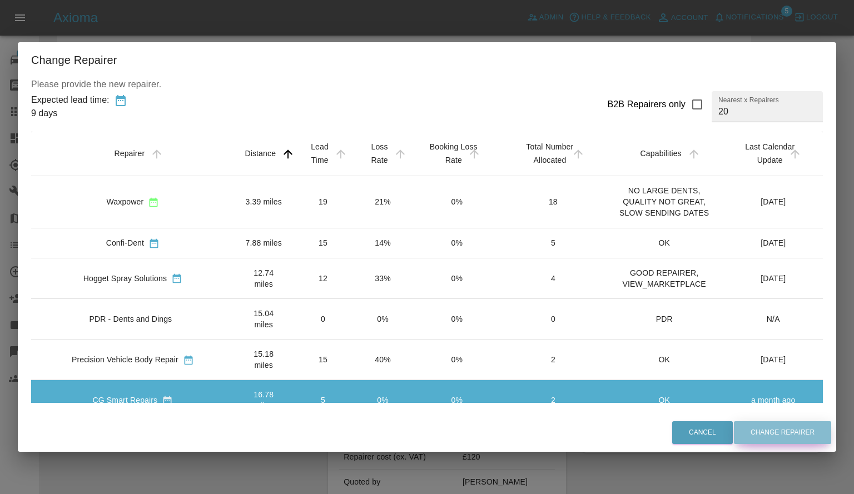
click at [740, 432] on button "Change Repairer" at bounding box center [782, 432] width 97 height 23
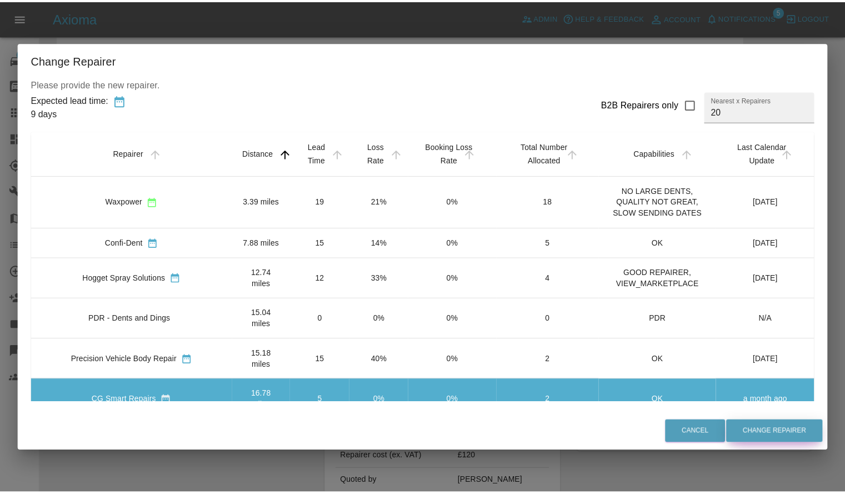
scroll to position [0, 0]
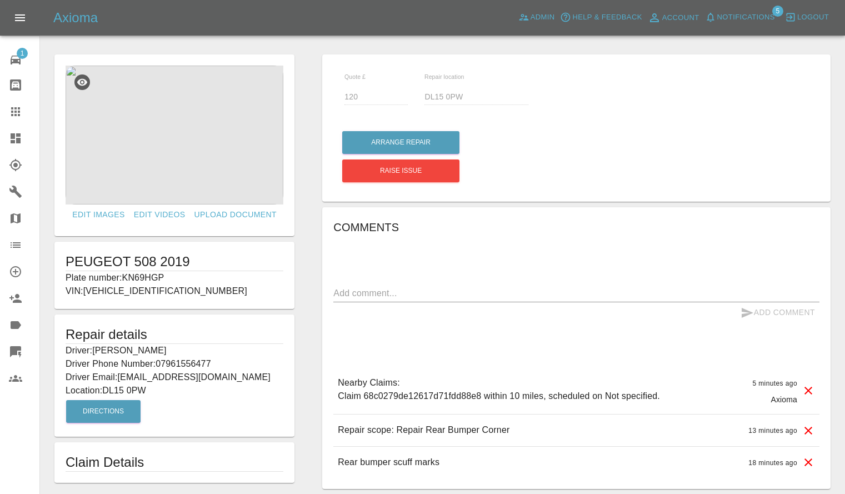
click at [0, 141] on link "Dashboard" at bounding box center [19, 138] width 39 height 27
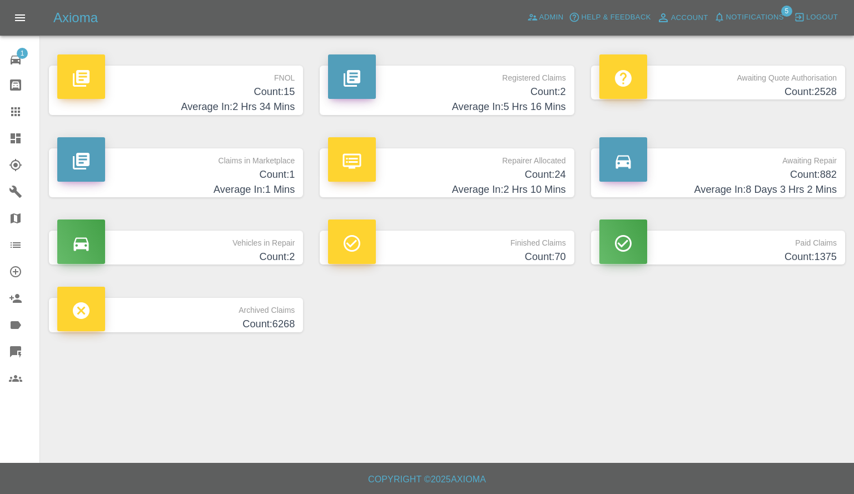
click at [202, 164] on p "Claims in Marketplace" at bounding box center [175, 157] width 237 height 19
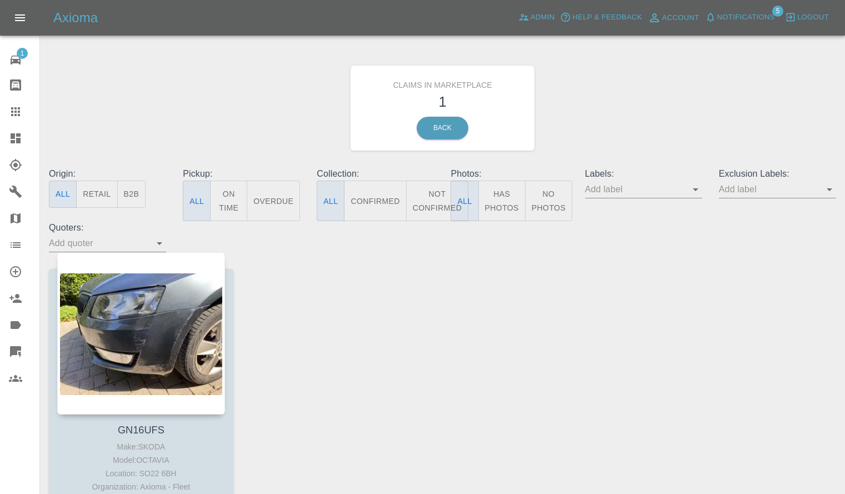
click at [746, 19] on span "Notifications" at bounding box center [746, 17] width 58 height 13
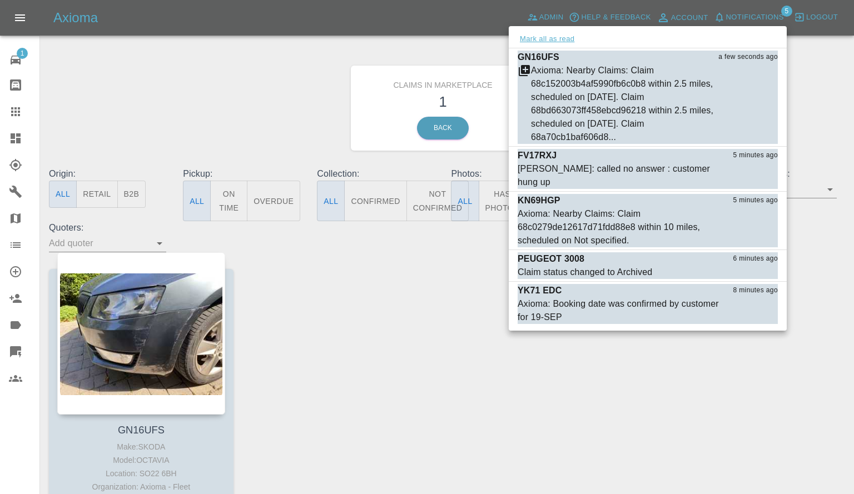
click at [540, 37] on button "Mark all as read" at bounding box center [546, 39] width 59 height 13
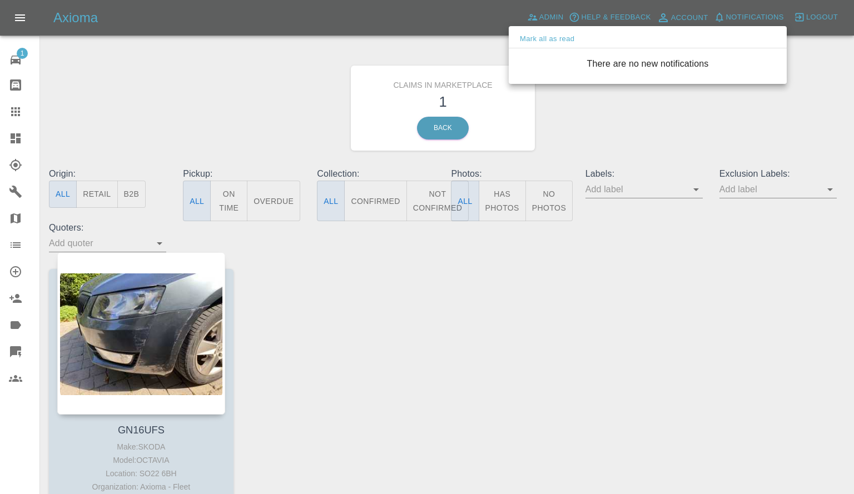
click at [273, 91] on div at bounding box center [427, 247] width 854 height 494
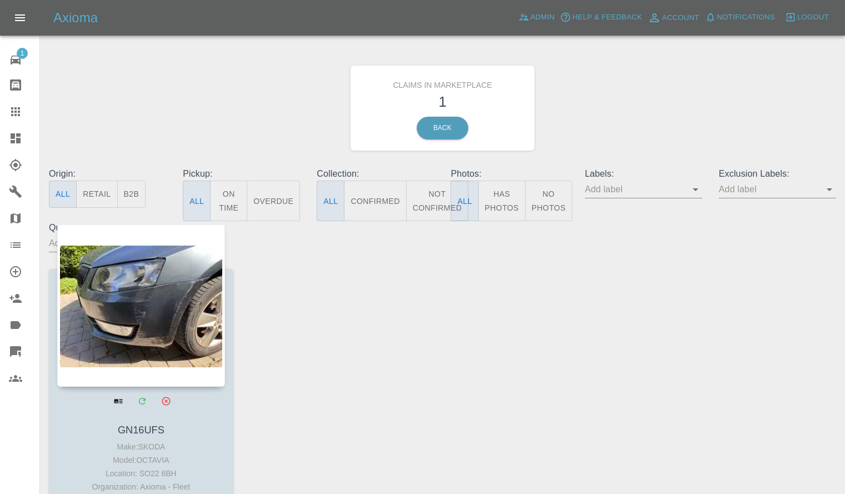
click at [153, 366] on div at bounding box center [141, 306] width 168 height 162
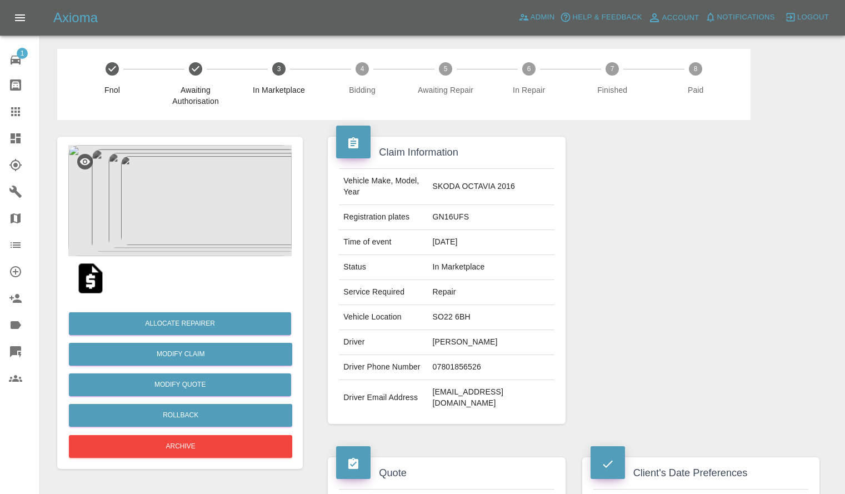
click at [184, 195] on img at bounding box center [179, 200] width 223 height 111
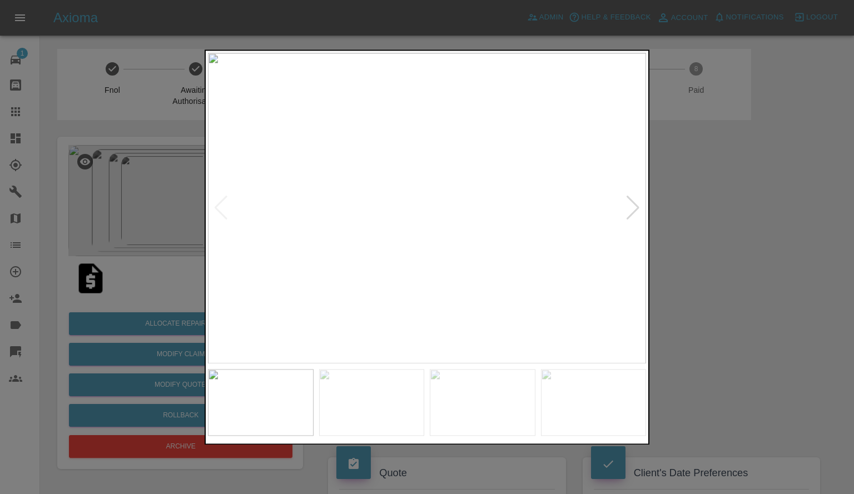
click at [634, 207] on div at bounding box center [632, 208] width 15 height 24
click at [634, 207] on img at bounding box center [427, 208] width 438 height 311
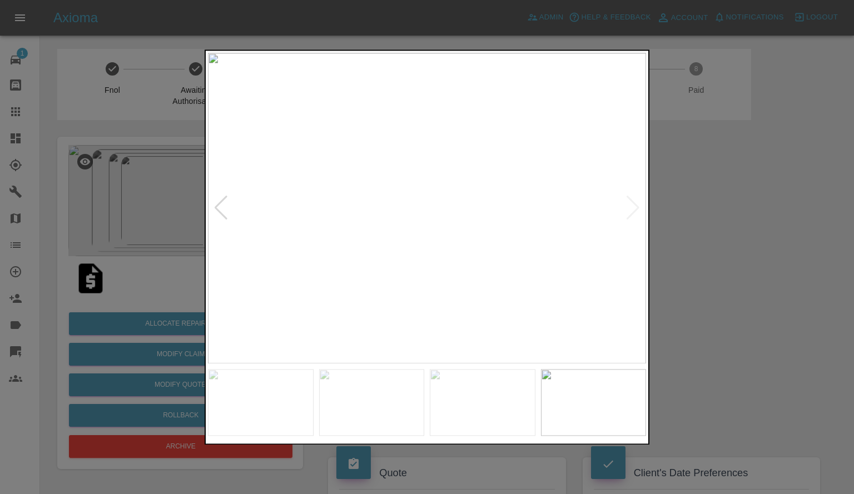
click at [704, 210] on div at bounding box center [427, 247] width 854 height 494
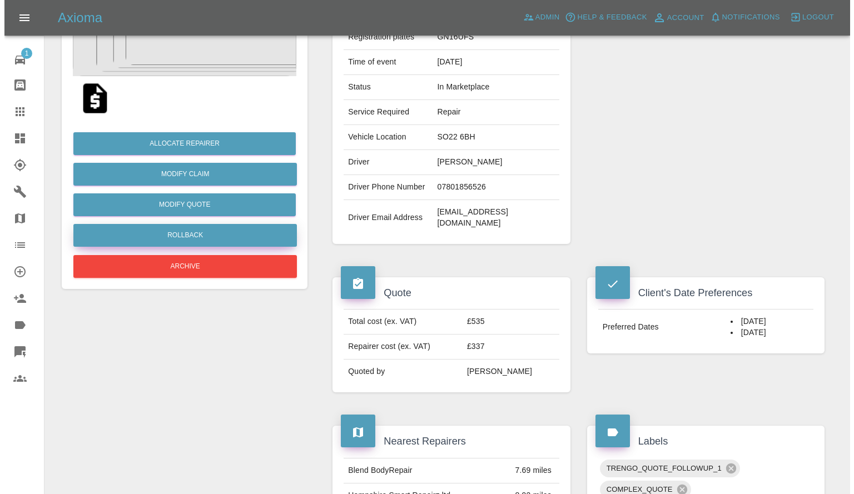
scroll to position [56, 0]
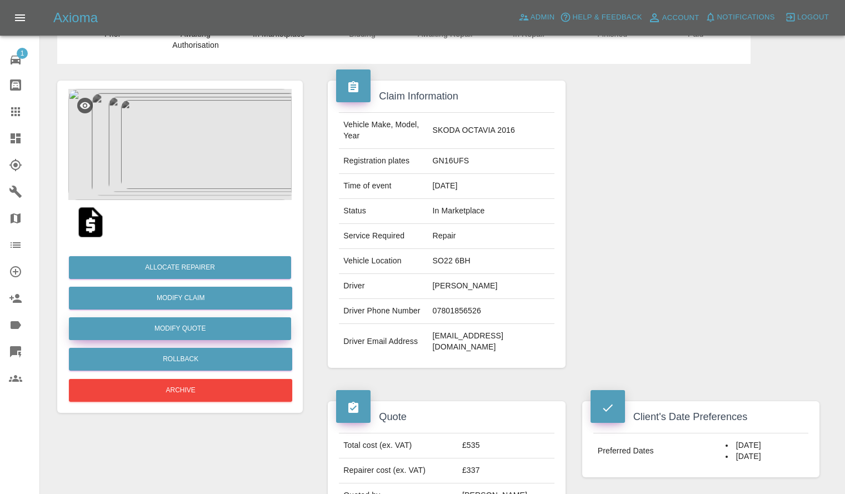
click at [165, 323] on button "Modify Quote" at bounding box center [180, 328] width 222 height 23
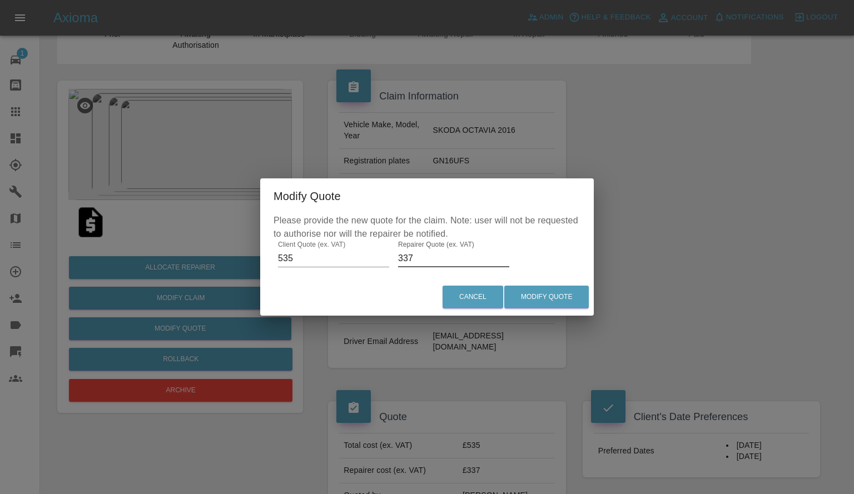
click at [408, 258] on input "337" at bounding box center [453, 259] width 111 height 18
type input "315"
click at [544, 296] on button "Modify Quote" at bounding box center [546, 297] width 84 height 23
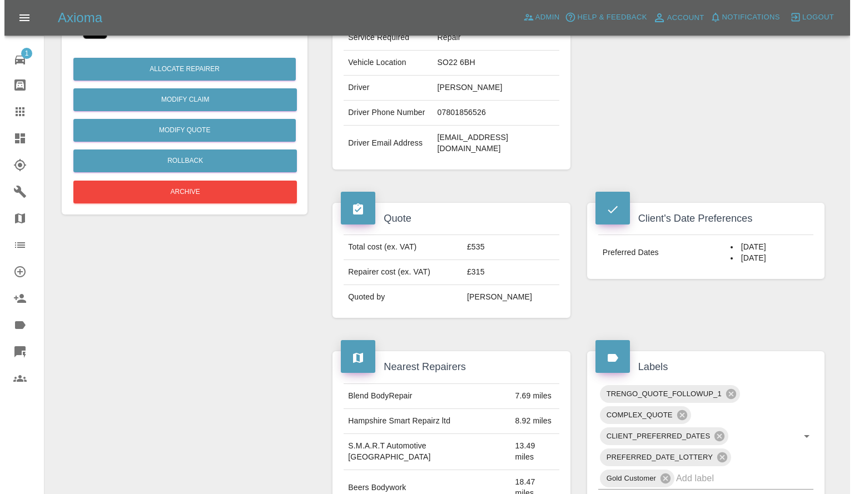
scroll to position [254, 0]
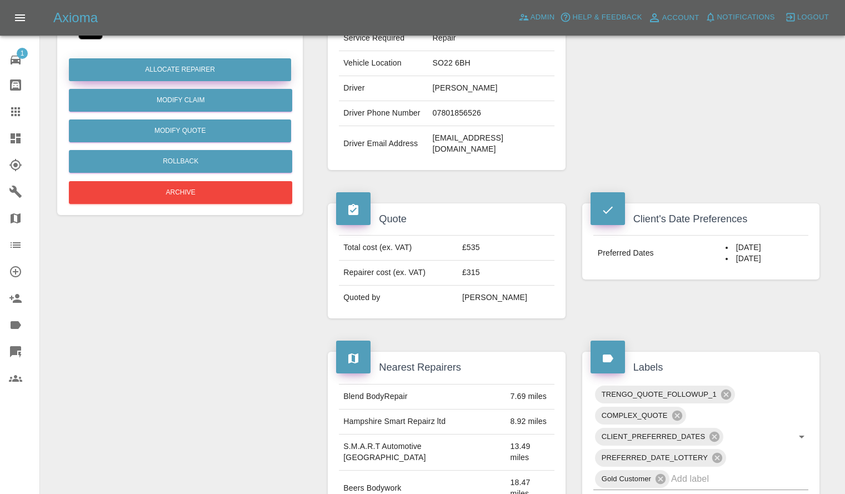
click at [173, 67] on button "Allocate Repairer" at bounding box center [180, 69] width 222 height 23
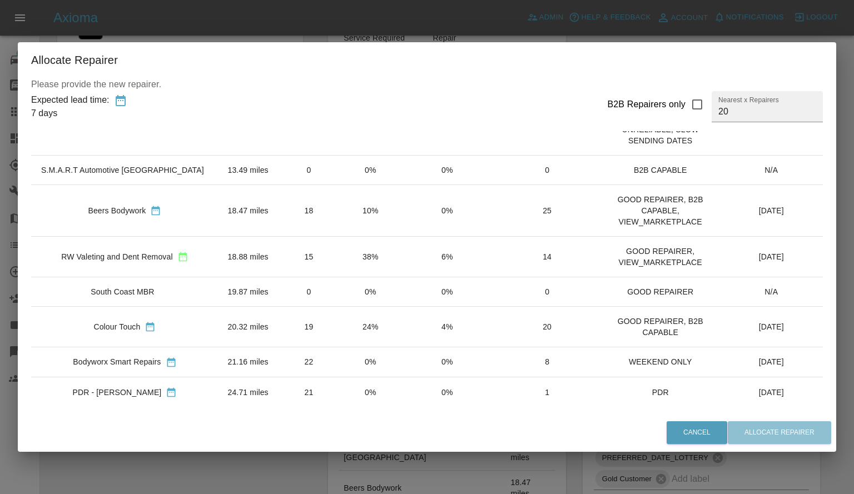
scroll to position [0, 0]
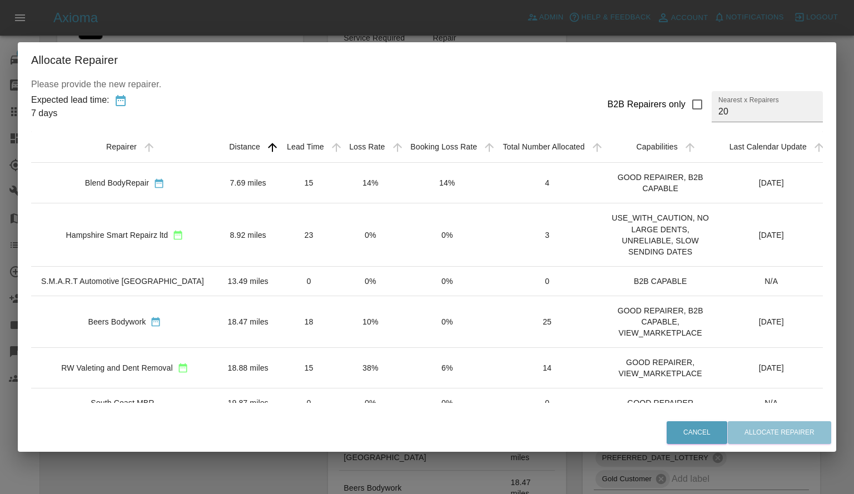
click at [340, 226] on td "0%" at bounding box center [370, 234] width 61 height 63
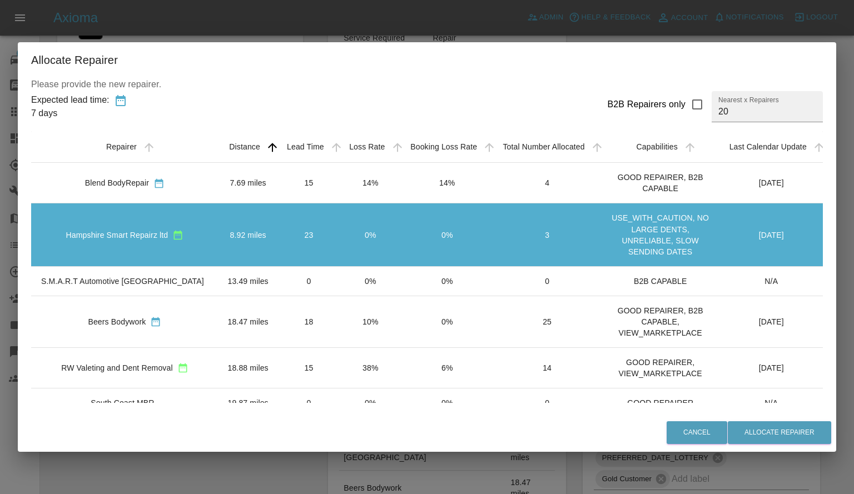
click at [786, 419] on div "Cancel Allocate Repairer" at bounding box center [427, 432] width 818 height 37
click at [778, 431] on button "Allocate Repairer" at bounding box center [778, 432] width 103 height 23
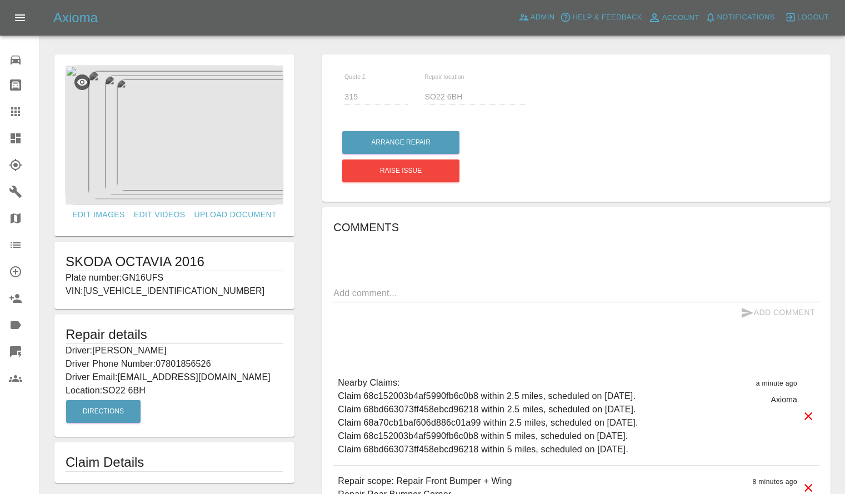
click at [0, 145] on link "Dashboard" at bounding box center [19, 138] width 39 height 27
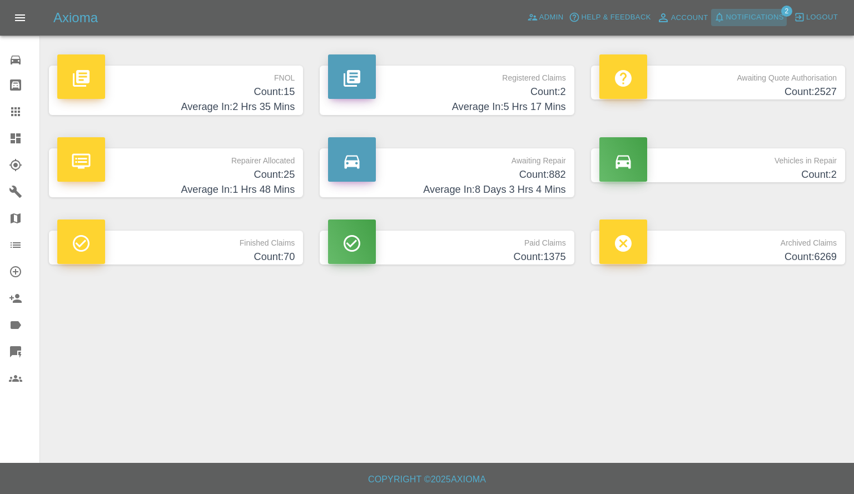
click at [756, 11] on span "Notifications" at bounding box center [755, 17] width 58 height 13
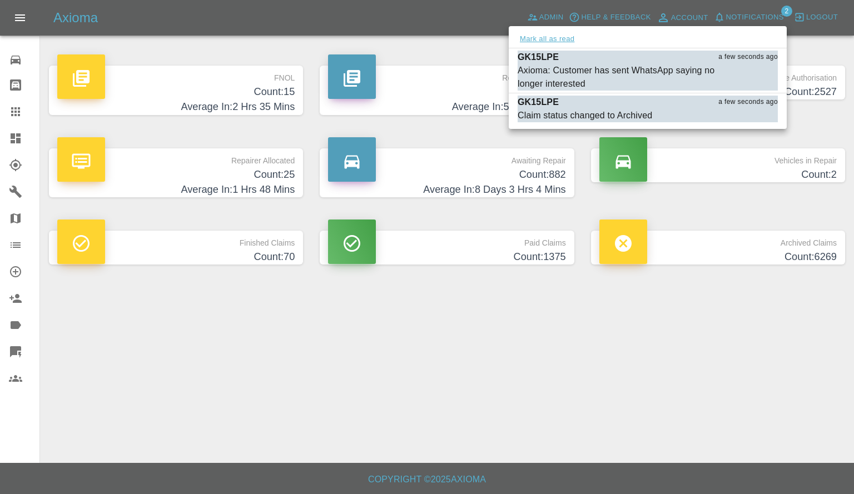
click at [560, 37] on button "Mark all as read" at bounding box center [546, 39] width 59 height 13
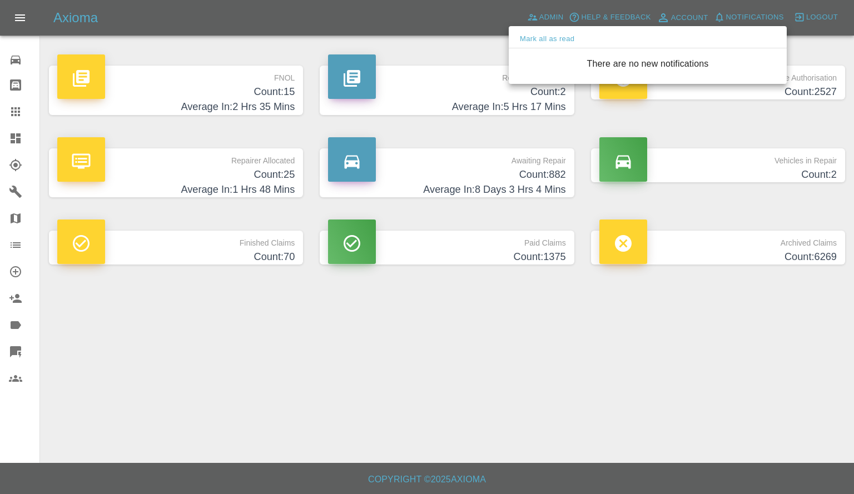
click at [528, 369] on div at bounding box center [427, 247] width 854 height 494
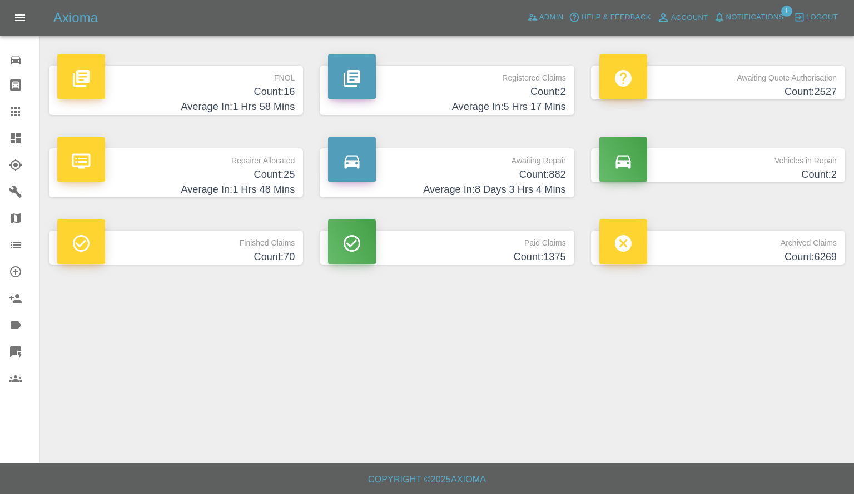
click at [745, 12] on span "Notifications" at bounding box center [755, 17] width 58 height 13
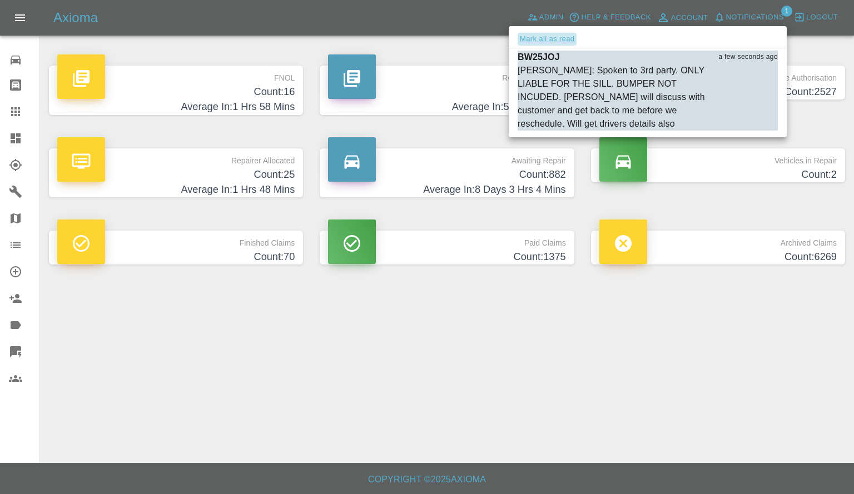
click at [559, 40] on button "Mark all as read" at bounding box center [546, 39] width 59 height 13
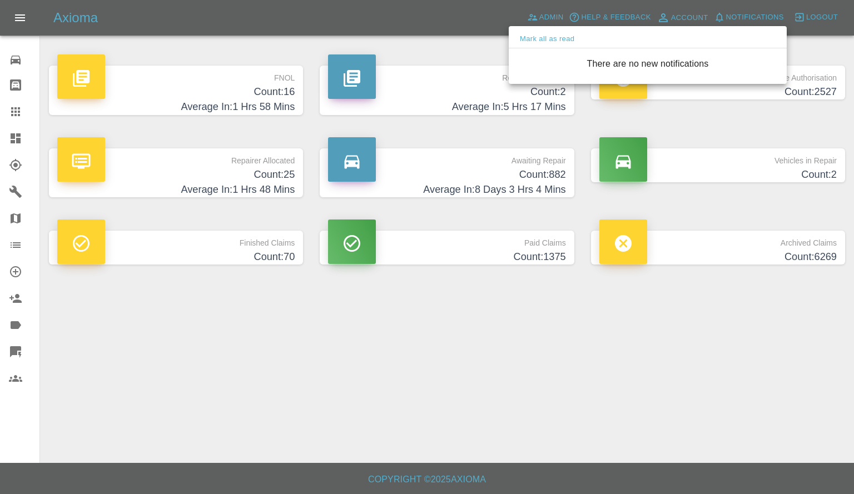
click at [505, 413] on div at bounding box center [427, 247] width 854 height 494
